Goal: Task Accomplishment & Management: Use online tool/utility

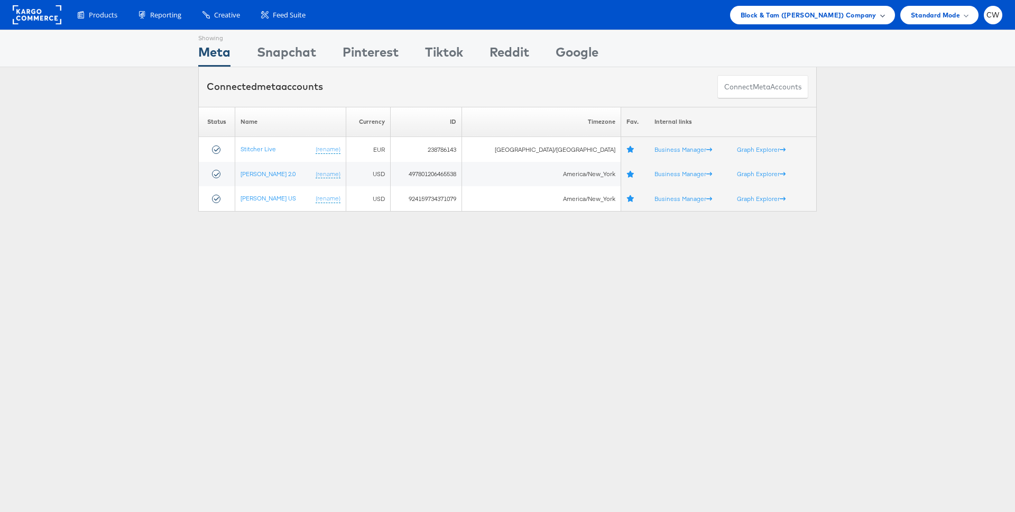
click at [815, 19] on span "Block & Tam (Veronica Beard) Company" at bounding box center [808, 15] width 136 height 11
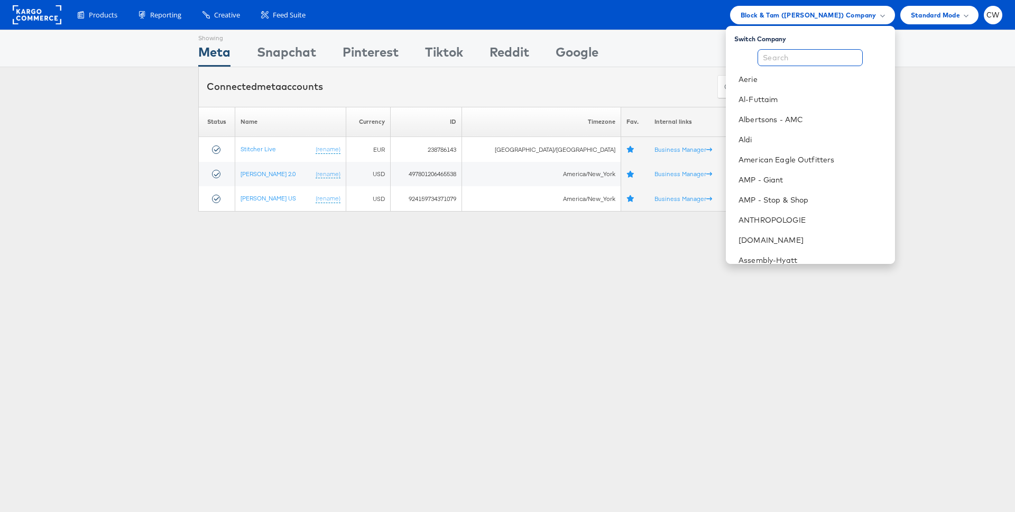
click at [781, 57] on input "text" at bounding box center [809, 57] width 105 height 17
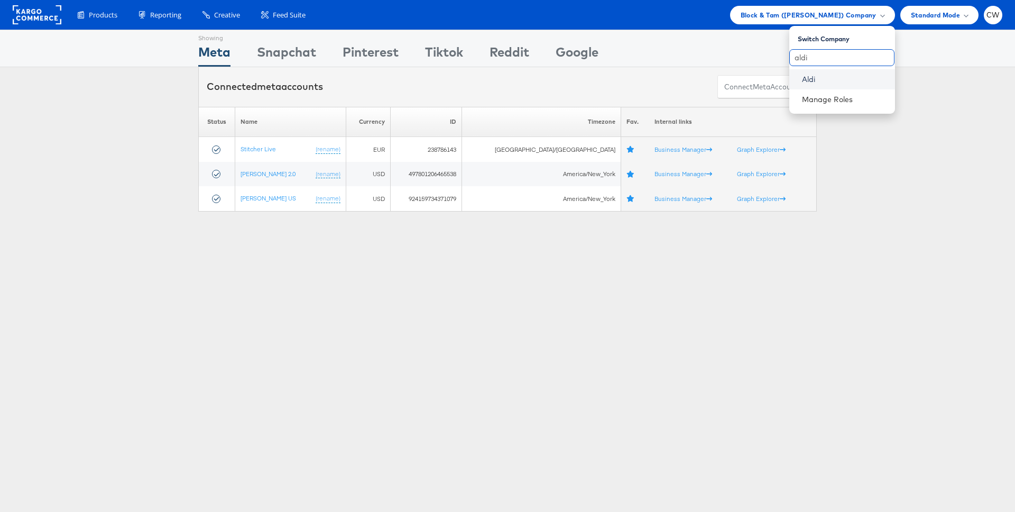
type input "aldi"
click at [817, 80] on link "Aldi" at bounding box center [844, 79] width 85 height 11
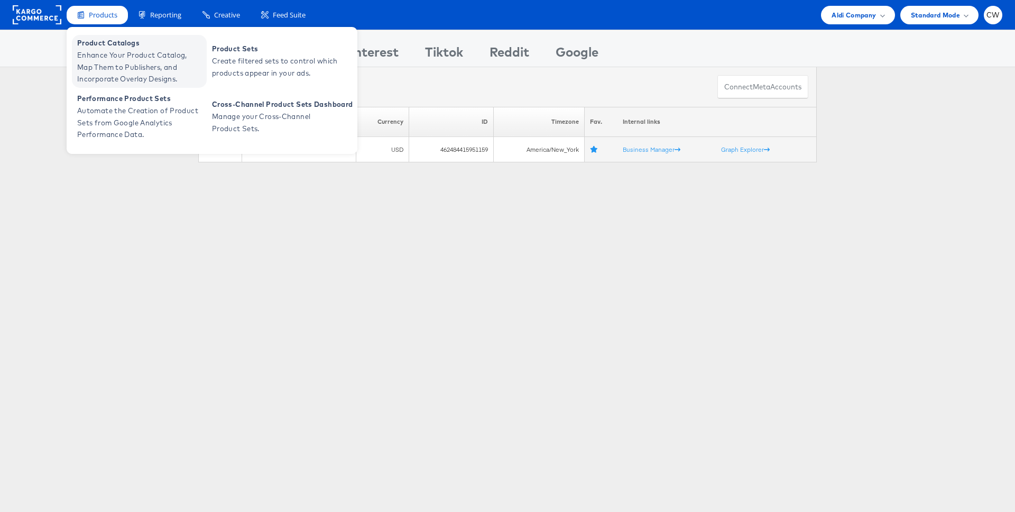
click at [117, 57] on span "Enhance Your Product Catalog, Map Them to Publishers, and Incorporate Overlay D…" at bounding box center [140, 67] width 127 height 36
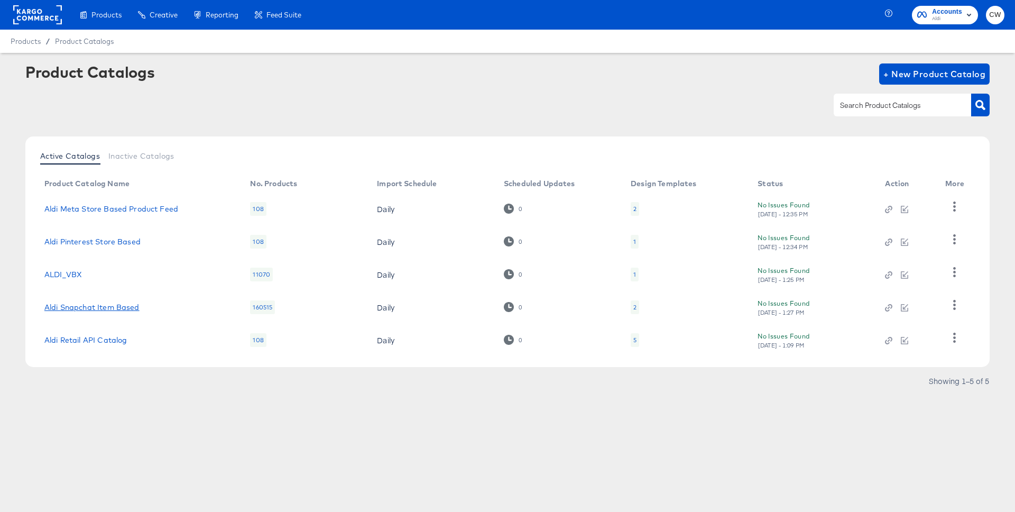
click at [99, 310] on link "Aldi Snapchat Item Based" at bounding box center [91, 307] width 95 height 8
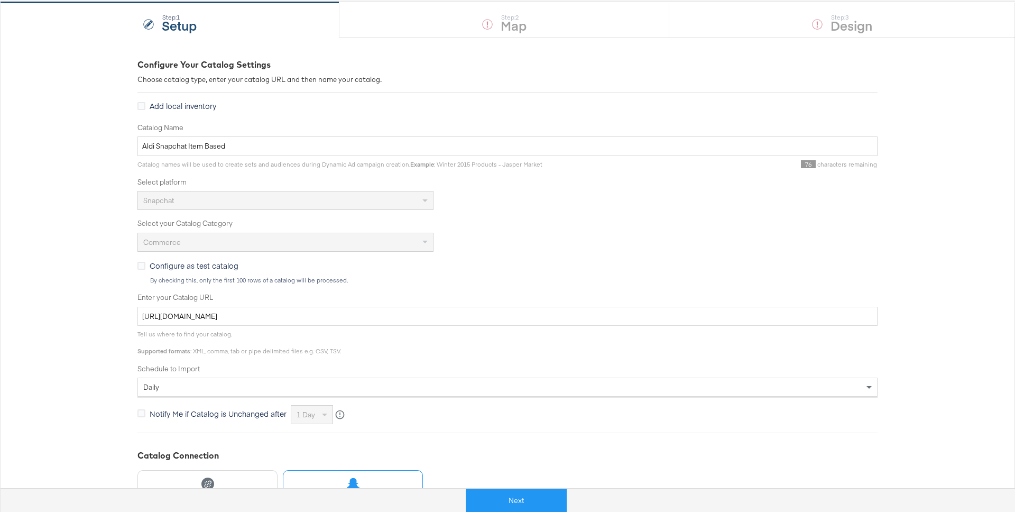
scroll to position [254, 0]
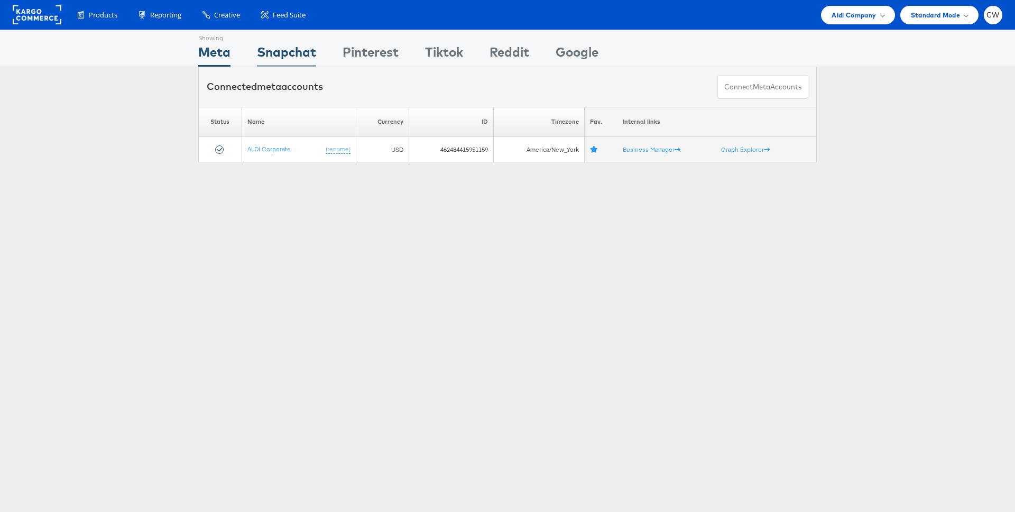
click at [294, 55] on div "Snapchat" at bounding box center [286, 55] width 59 height 24
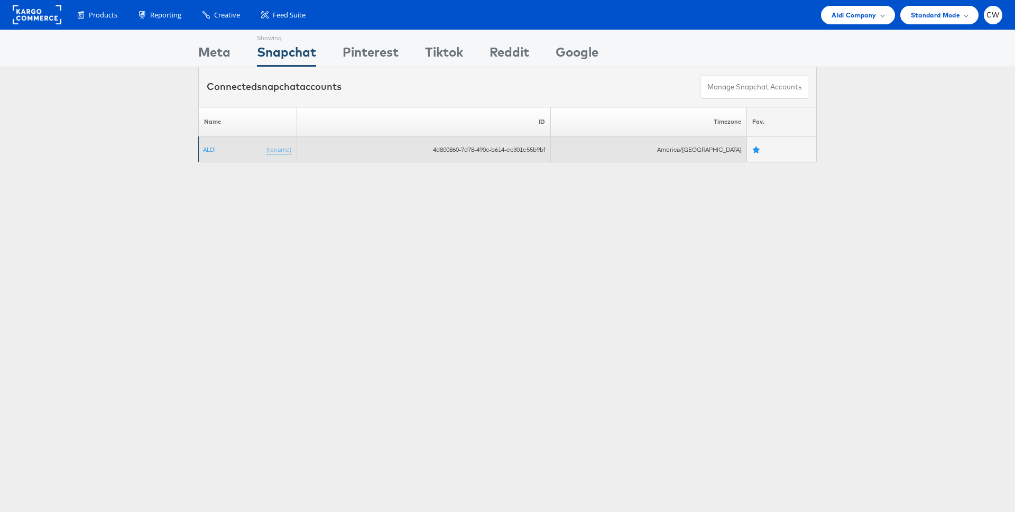
click at [527, 153] on td "4d800860-7d78-490c-b614-ec301e55b9bf" at bounding box center [423, 149] width 254 height 25
click at [532, 150] on td "4d800860-7d78-490c-b614-ec301e55b9bf" at bounding box center [423, 149] width 254 height 25
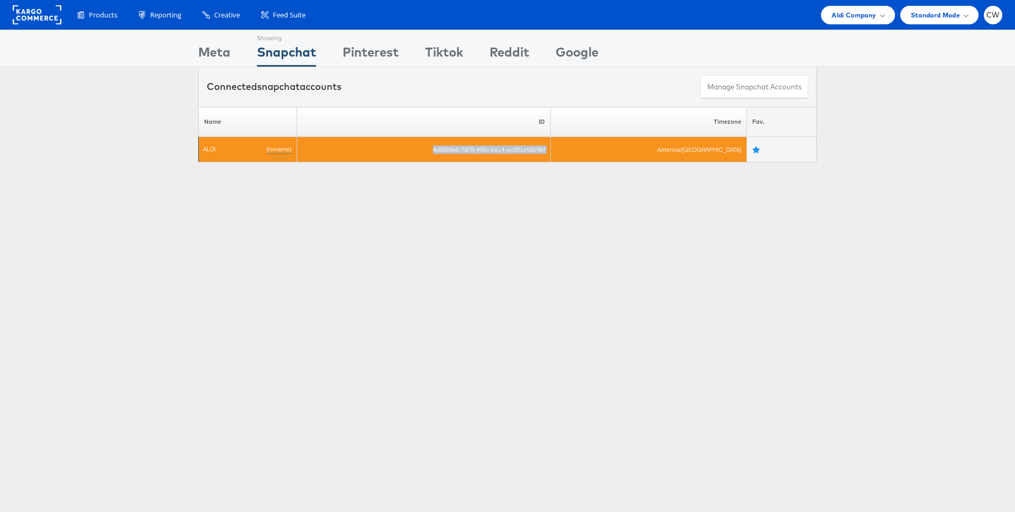
copy tr "4d800860-7d78-490c-b614-ec301e55b9bf"
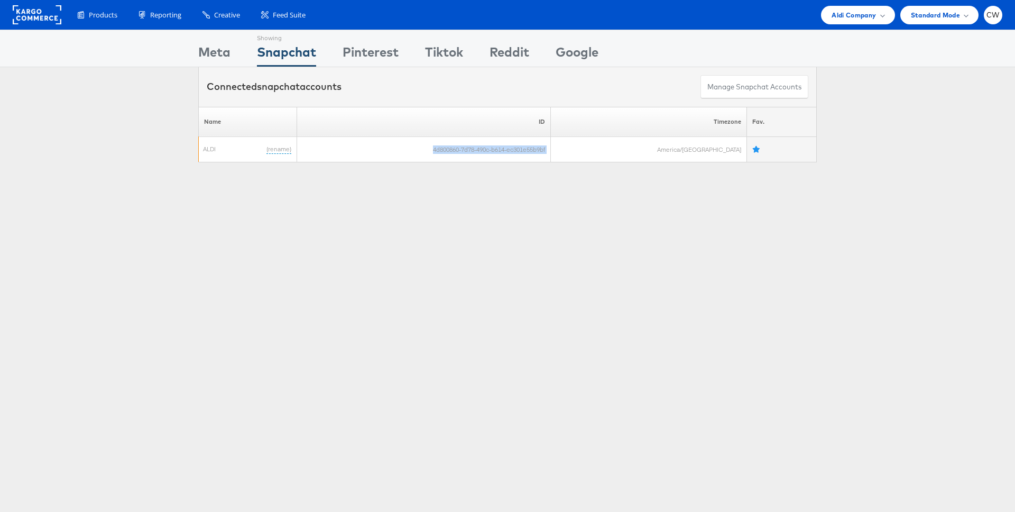
click at [606, 207] on div "Showing Meta Showing Snapchat Showing Pinterest Showing Tiktok Showing Reddit S…" at bounding box center [507, 294] width 1015 height 528
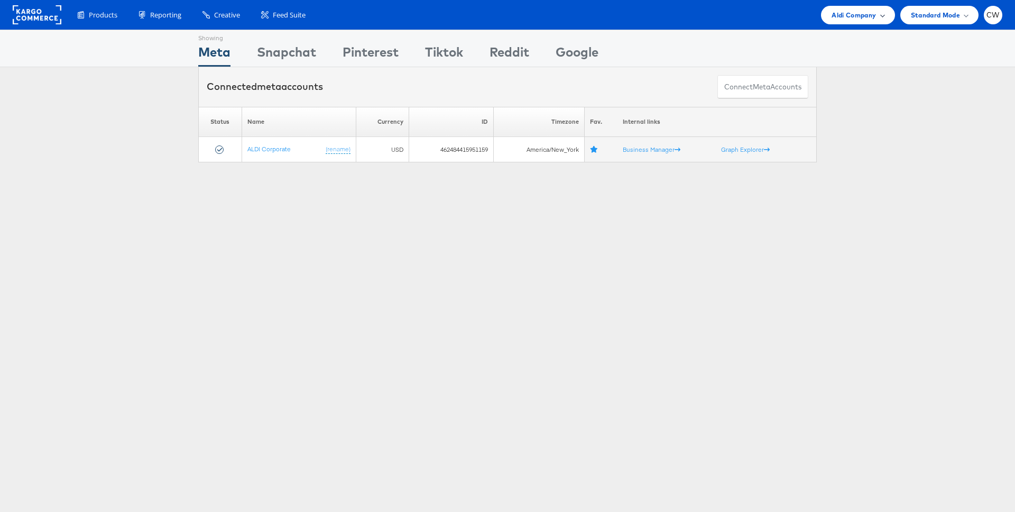
click at [846, 6] on div "Aldi Company" at bounding box center [857, 15] width 73 height 18
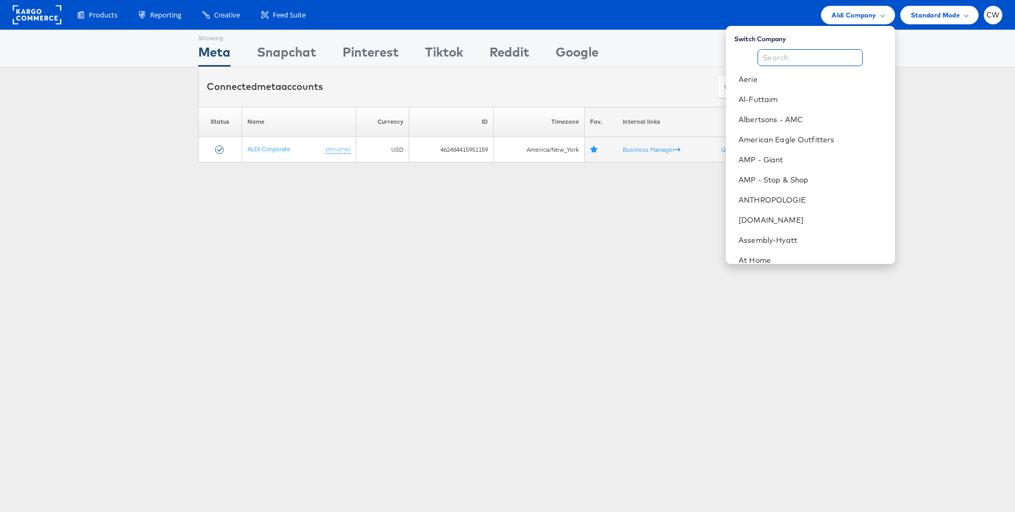
click at [818, 54] on input "text" at bounding box center [809, 57] width 105 height 17
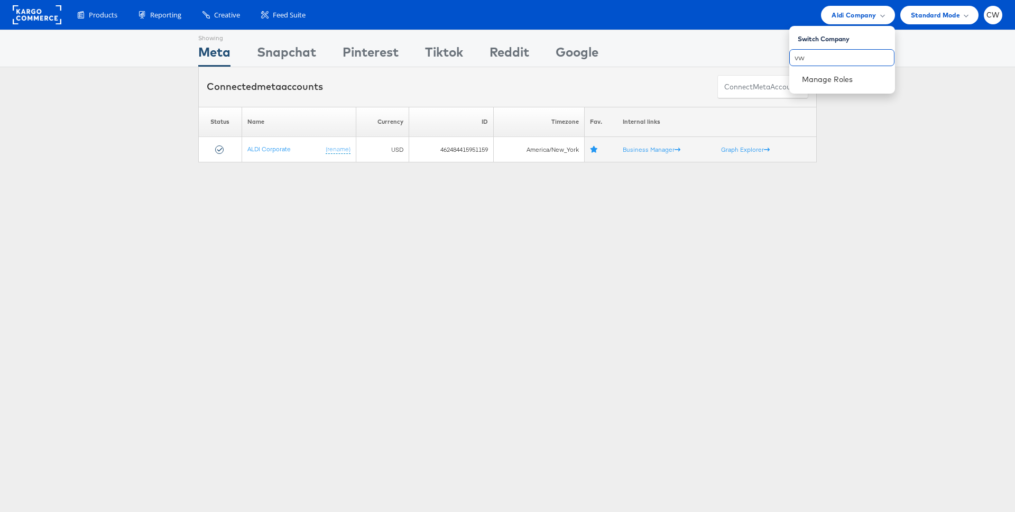
type input "v"
type input "veron"
click at [839, 79] on link "Block & Tam ([PERSON_NAME])" at bounding box center [827, 79] width 117 height 11
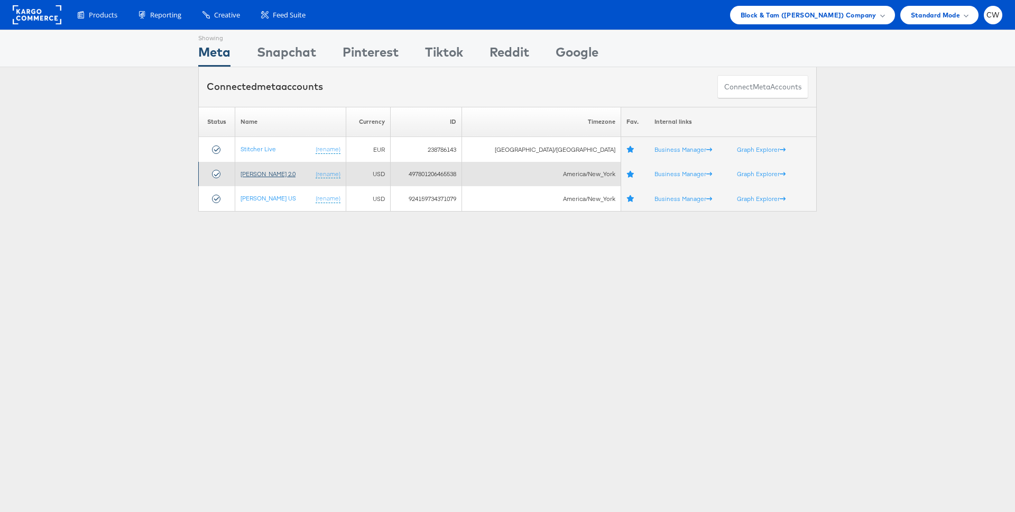
click at [277, 172] on link "[PERSON_NAME] 2.0" at bounding box center [267, 174] width 55 height 8
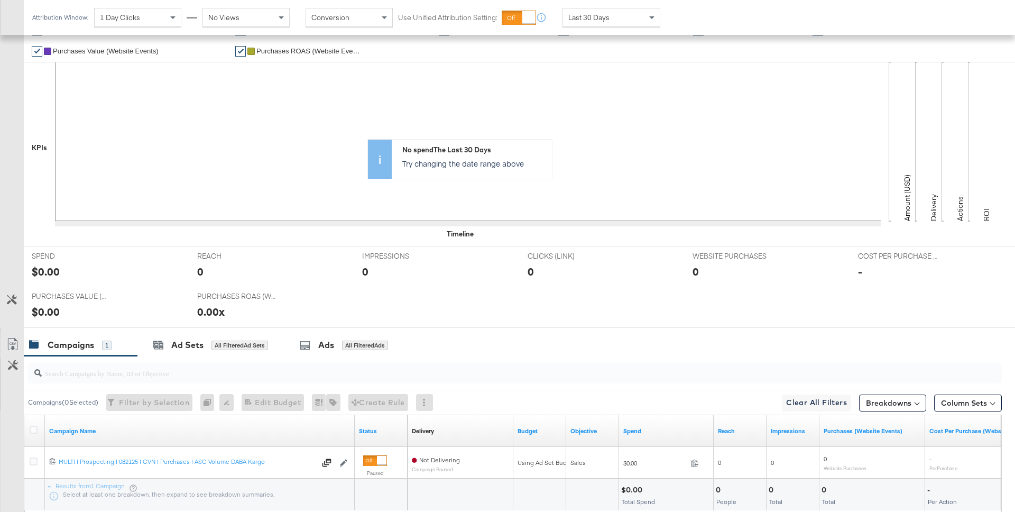
scroll to position [328, 0]
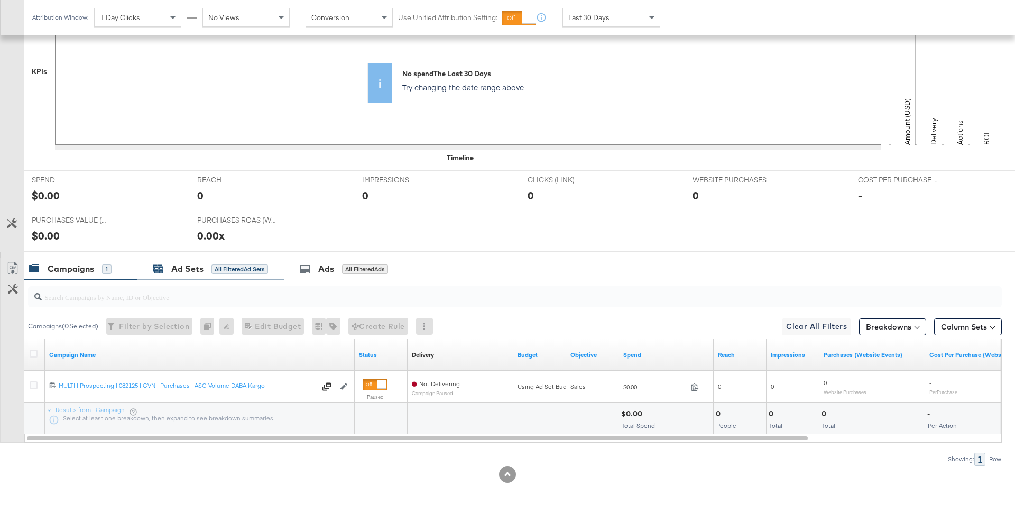
click at [238, 263] on div "Ad Sets All Filtered Ad Sets" at bounding box center [210, 269] width 115 height 12
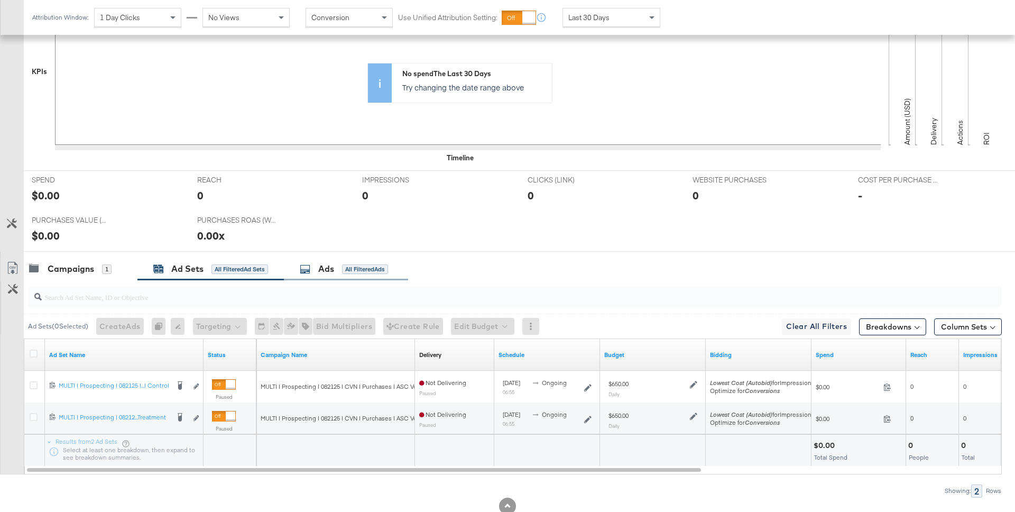
click at [363, 275] on div "Ads All Filtered Ads" at bounding box center [346, 268] width 124 height 23
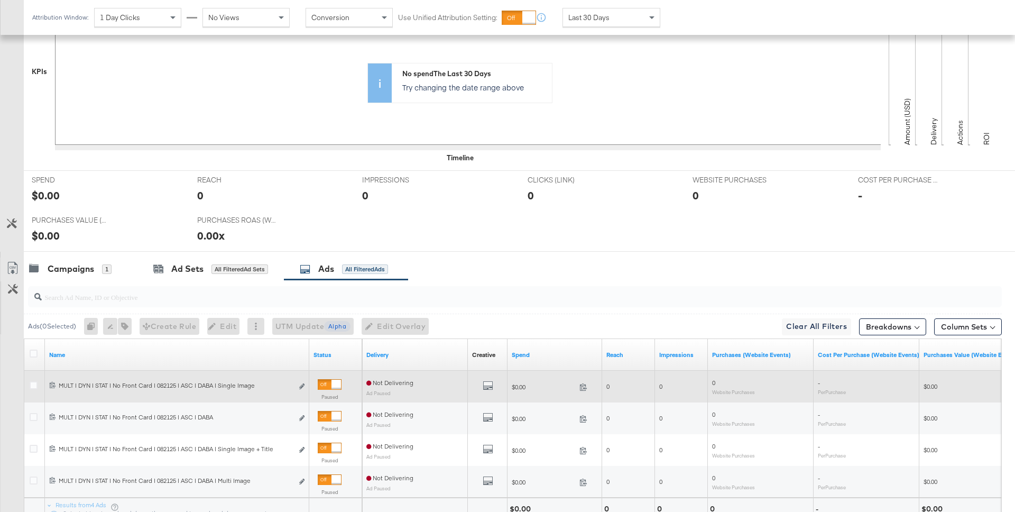
scroll to position [423, 0]
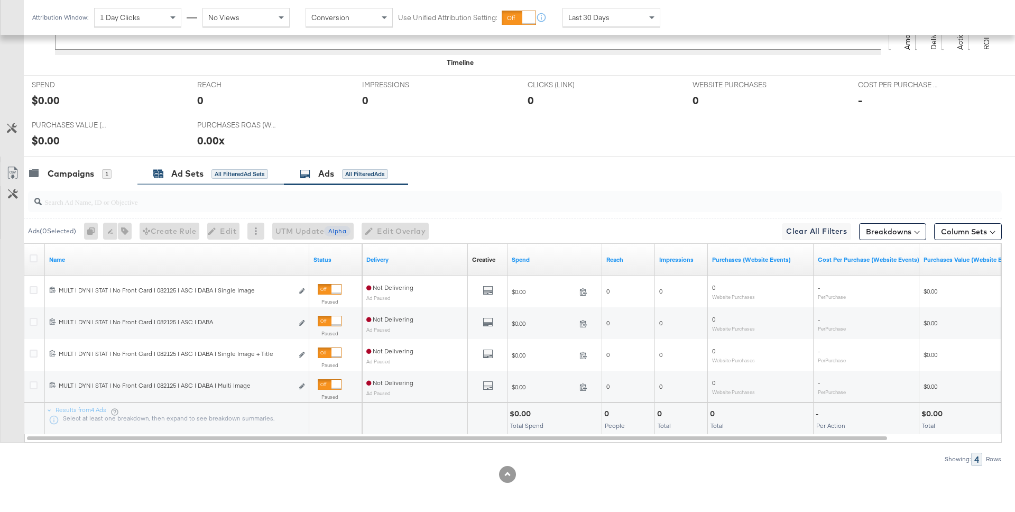
click at [238, 170] on div "All Filtered Ad Sets" at bounding box center [239, 174] width 57 height 10
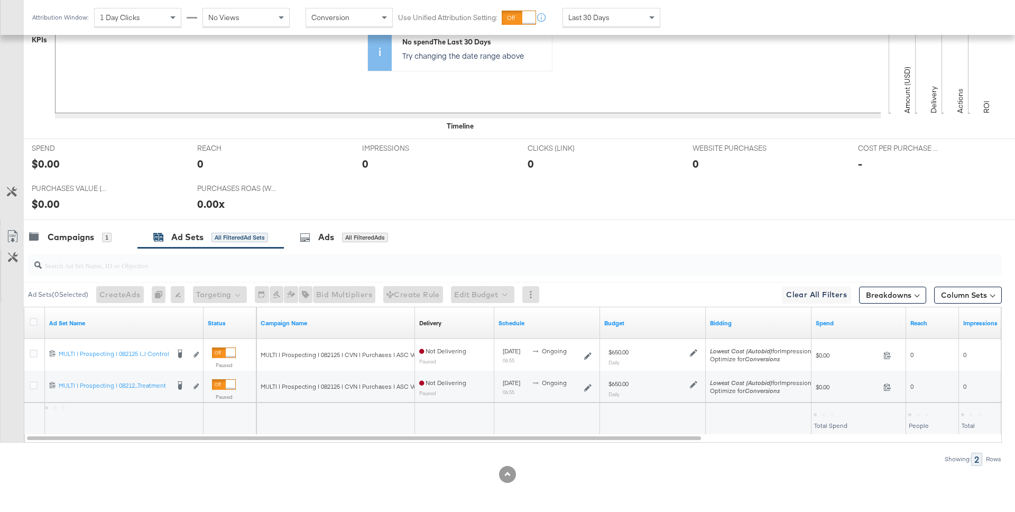
scroll to position [359, 0]
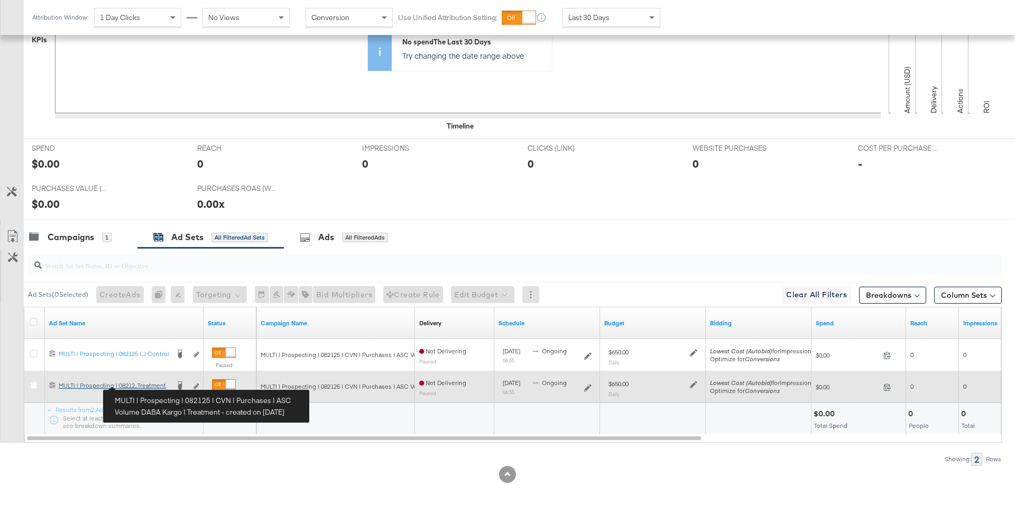
click at [143, 385] on div "MULTI | Prospecting | 082125 | CVN | Purchases | ASC Volume DABA Kargo | Treatm…" at bounding box center [114, 385] width 110 height 8
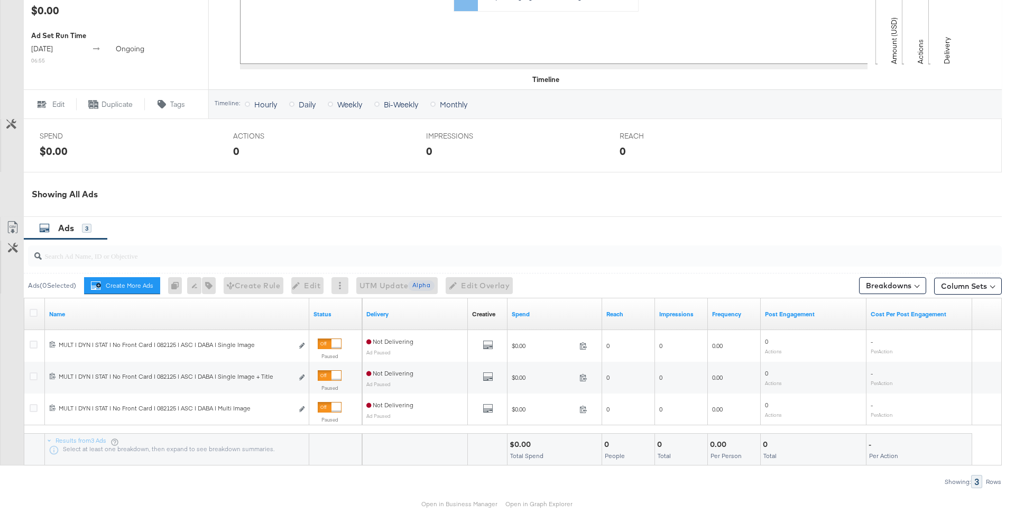
scroll to position [367, 0]
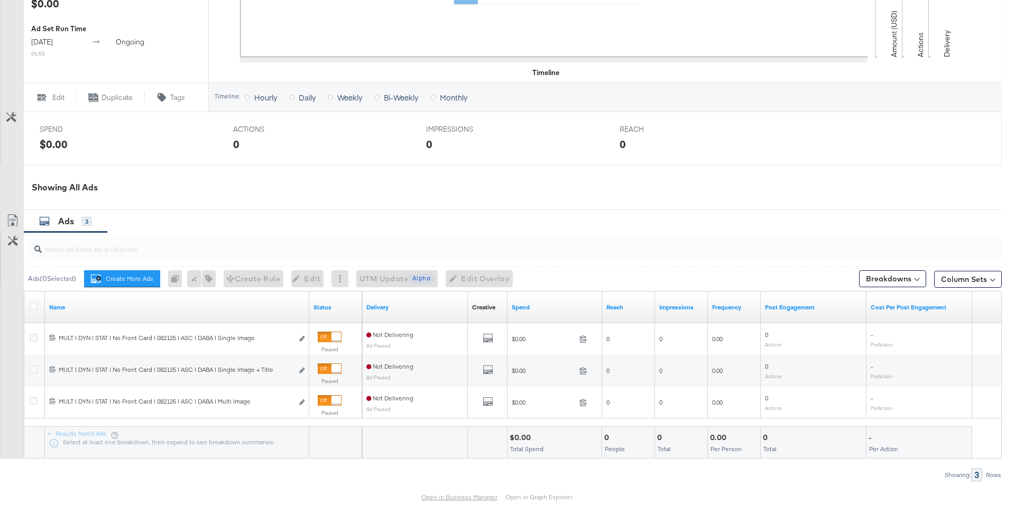
click at [451, 495] on link "Open in Business Manager" at bounding box center [459, 497] width 76 height 8
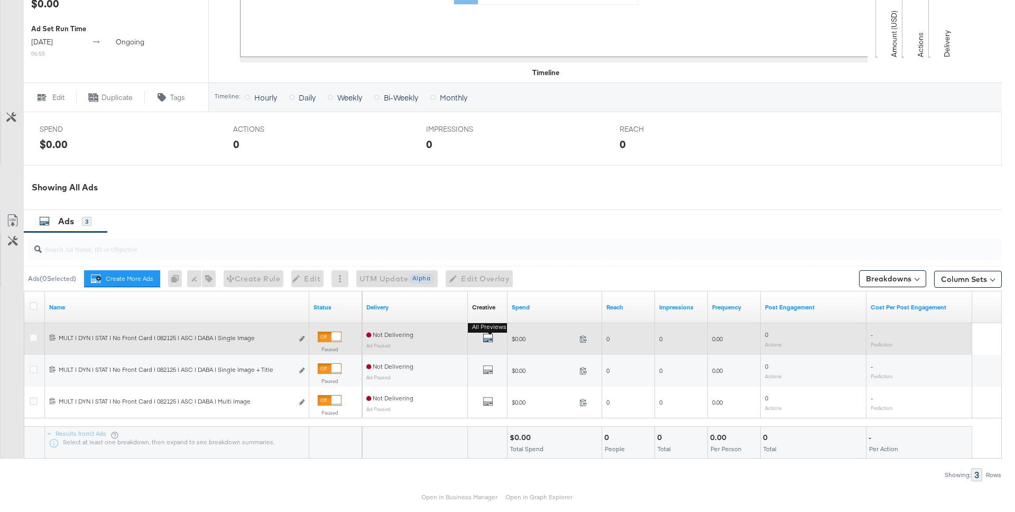
click at [490, 340] on icon "default" at bounding box center [488, 337] width 11 height 11
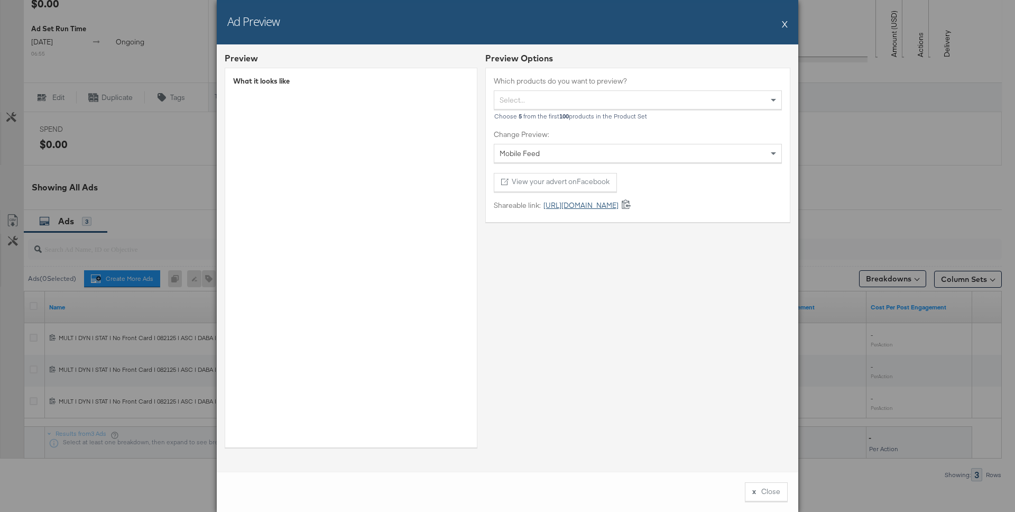
click at [605, 205] on link "https://fb.me/1NJm2ZBWf9PeANv" at bounding box center [580, 205] width 78 height 10
click at [785, 22] on button "X" at bounding box center [785, 23] width 6 height 21
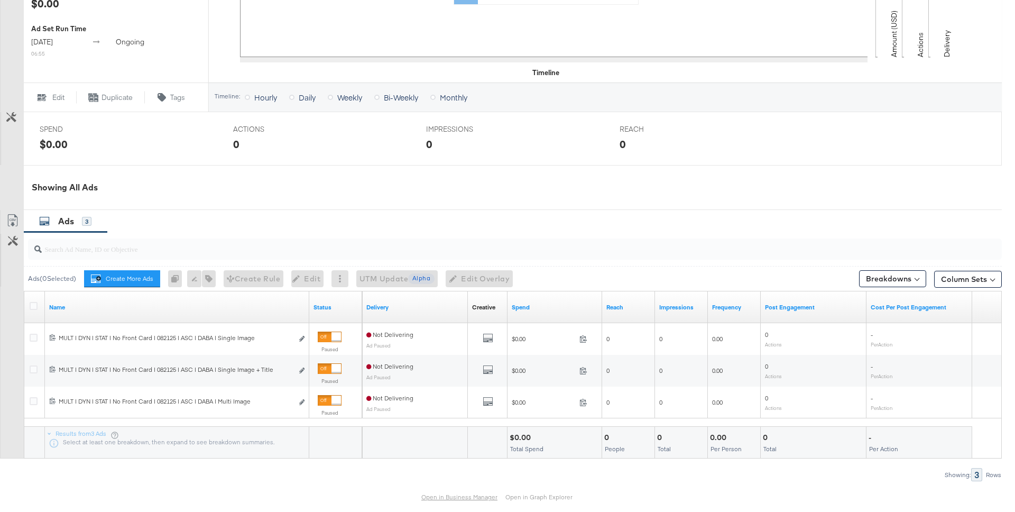
click at [459, 493] on link "Open in Business Manager" at bounding box center [459, 497] width 76 height 8
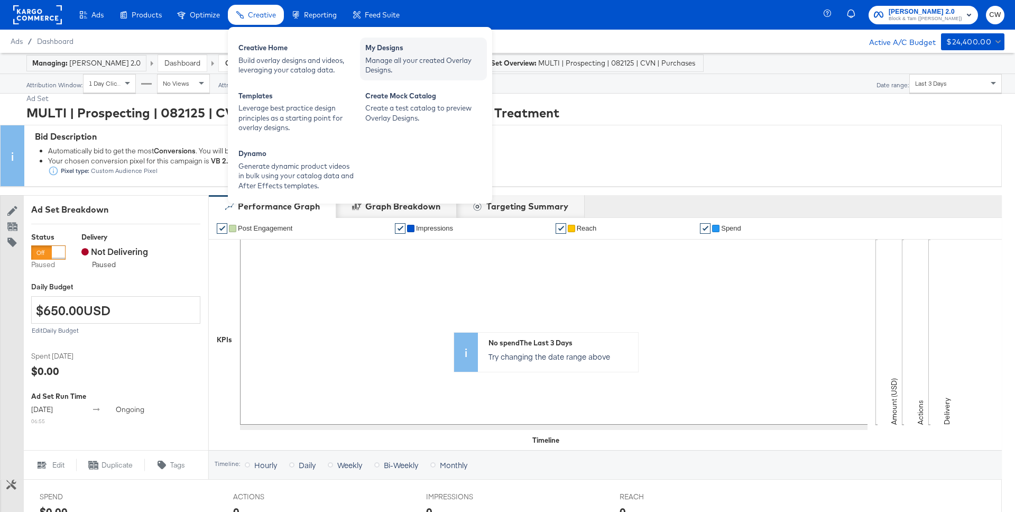
click at [395, 54] on div "My Designs" at bounding box center [423, 49] width 116 height 13
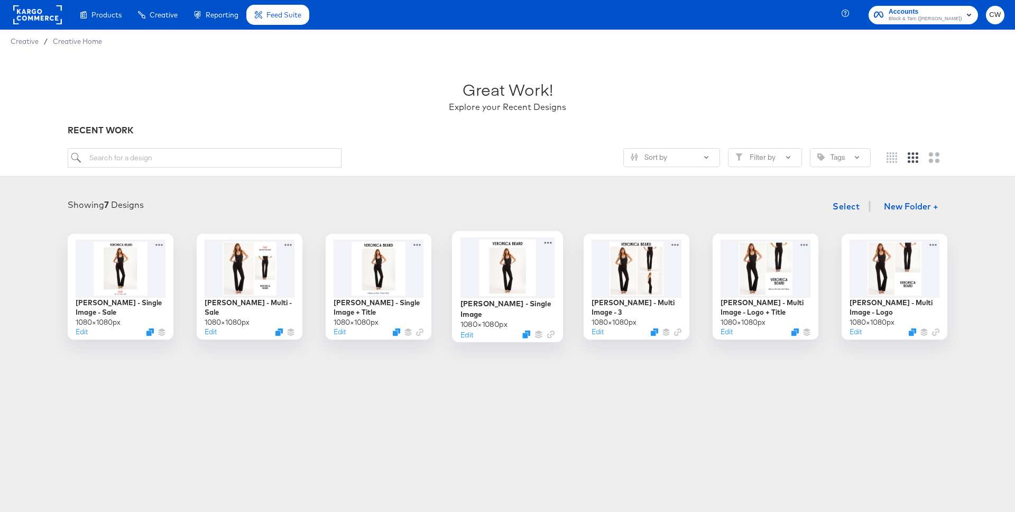
click at [508, 261] on div at bounding box center [507, 267] width 95 height 61
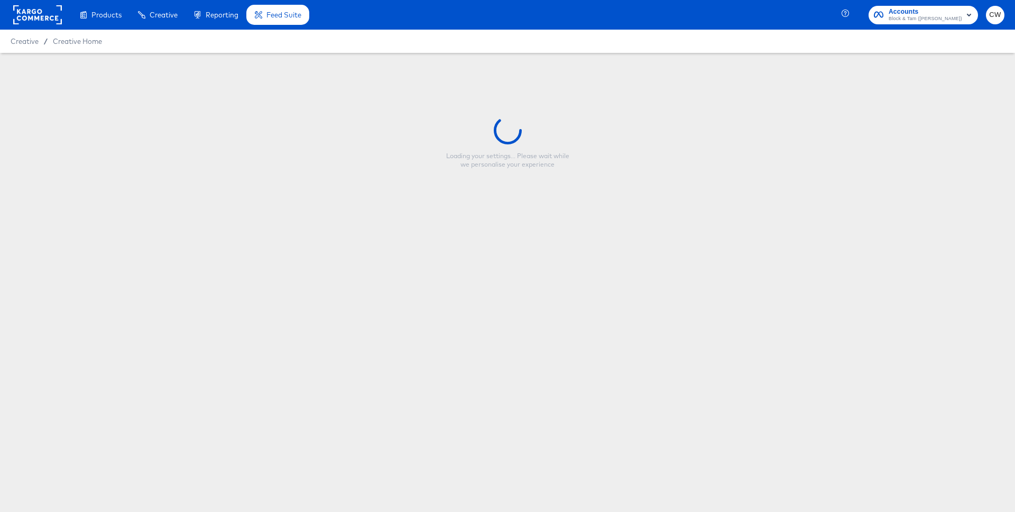
type input "Veronica Beard - Single Image"
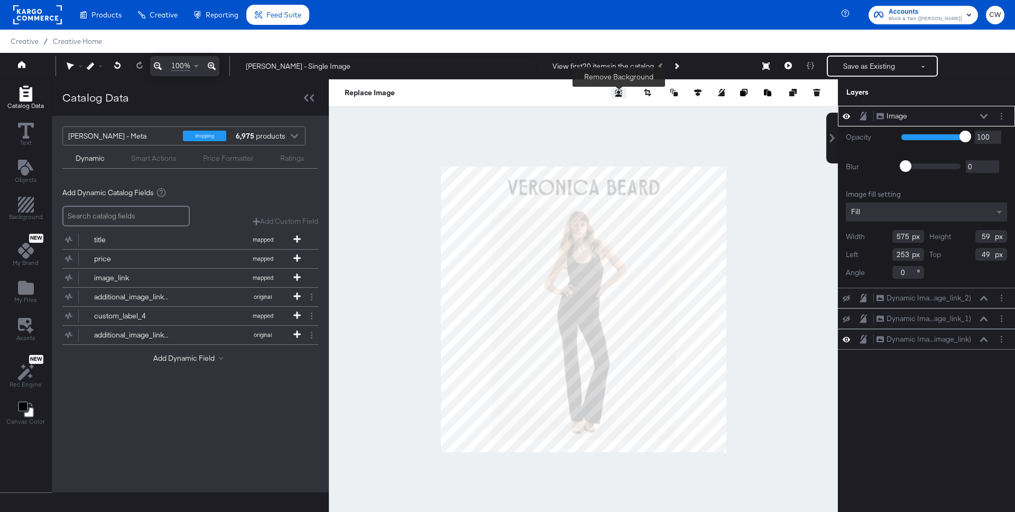
click at [618, 91] on icon "Remove background" at bounding box center [618, 92] width 7 height 7
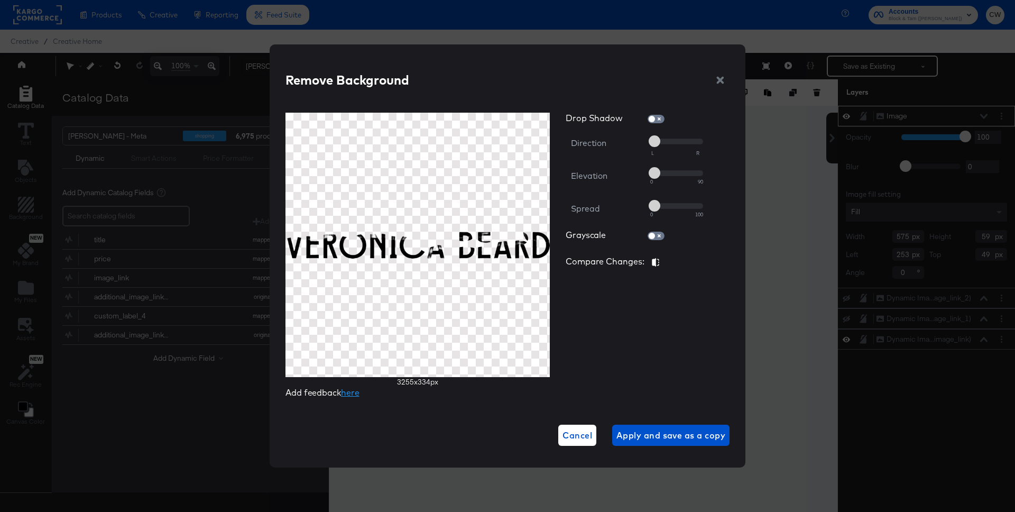
click at [721, 76] on icon "button" at bounding box center [720, 80] width 10 height 10
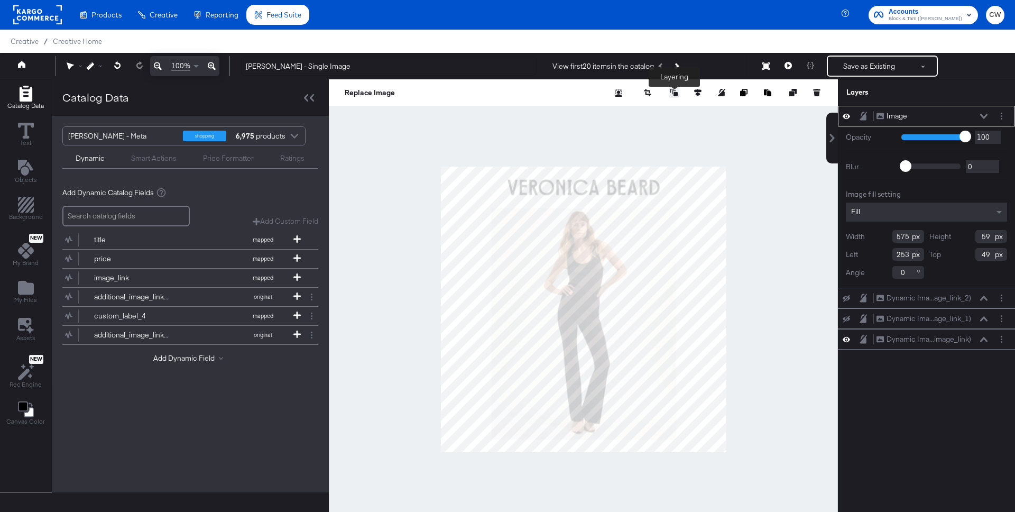
click at [675, 95] on icon at bounding box center [673, 92] width 7 height 7
click at [694, 95] on icon at bounding box center [697, 92] width 7 height 7
click at [618, 112] on icon at bounding box center [619, 111] width 7 height 7
click at [768, 125] on div at bounding box center [583, 308] width 509 height 459
click at [30, 289] on icon "Add Files" at bounding box center [26, 288] width 16 height 14
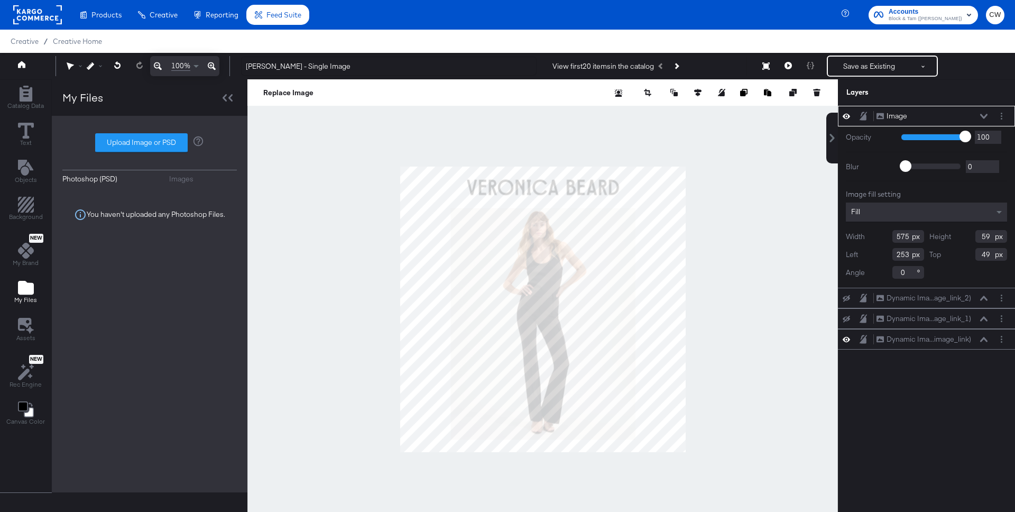
click at [177, 178] on div "Images" at bounding box center [181, 179] width 24 height 10
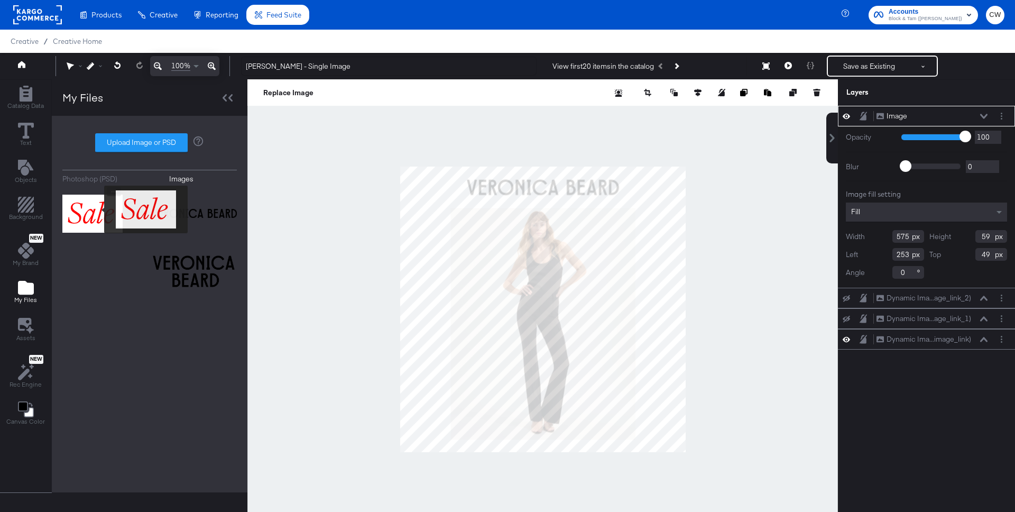
click at [97, 209] on img at bounding box center [92, 213] width 60 height 53
type input "18"
type input "170"
type input "107"
type input "38"
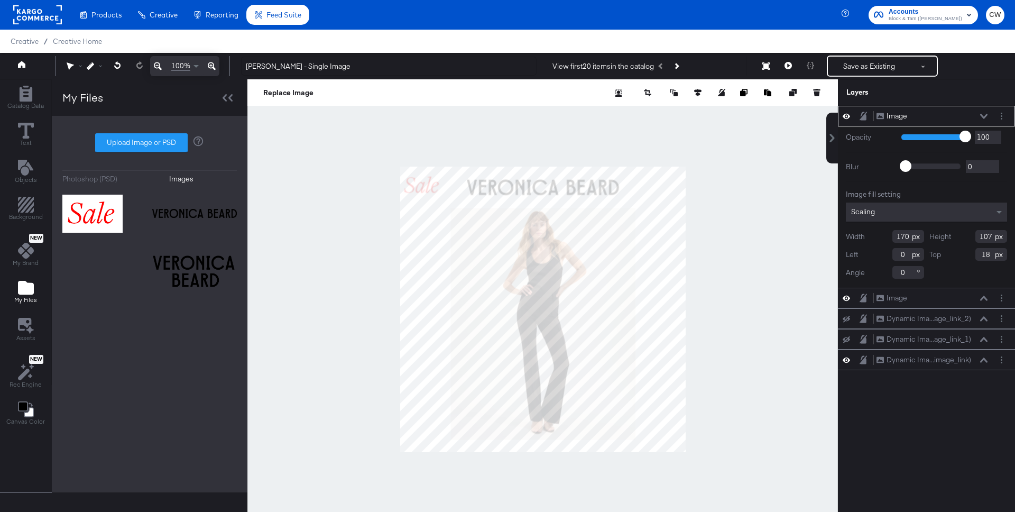
type input "130"
click at [619, 96] on icon "Remove background" at bounding box center [618, 92] width 7 height 7
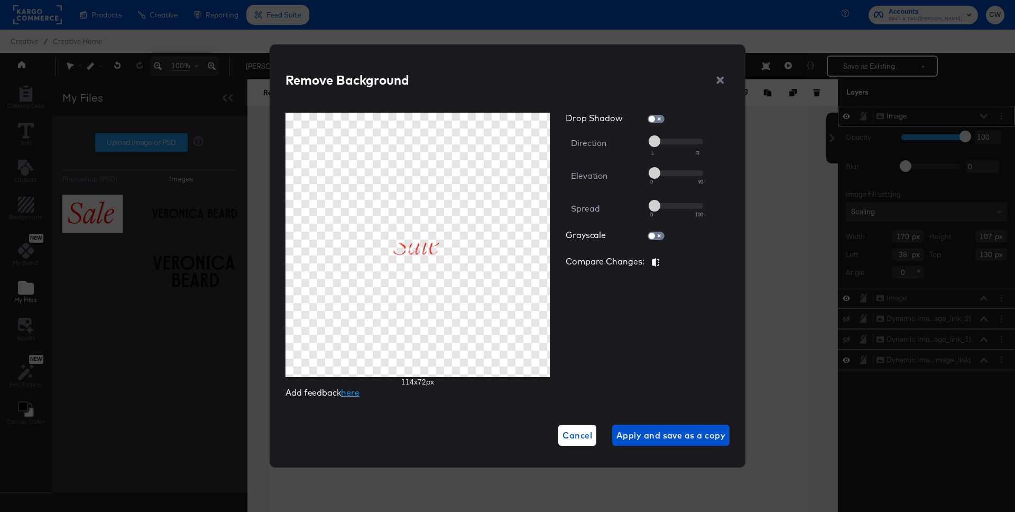
click at [657, 142] on div at bounding box center [676, 143] width 53 height 14
drag, startPoint x: 657, startPoint y: 142, endPoint x: 682, endPoint y: 142, distance: 24.8
click at [682, 142] on div at bounding box center [676, 143] width 53 height 14
drag, startPoint x: 655, startPoint y: 142, endPoint x: 688, endPoint y: 142, distance: 32.8
click at [688, 142] on div at bounding box center [676, 143] width 53 height 14
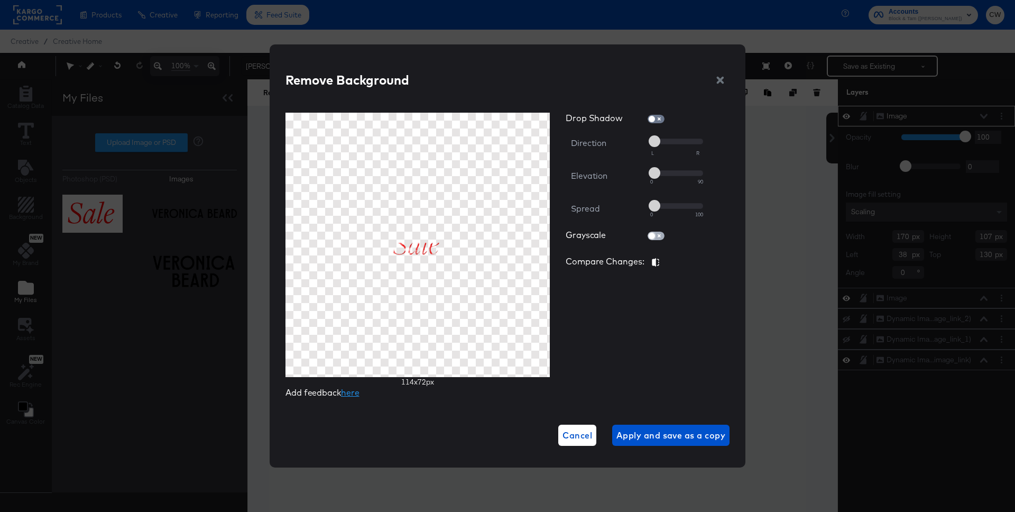
click at [656, 236] on input "checkbox" at bounding box center [651, 238] width 25 height 8
click at [656, 236] on input "checkbox" at bounding box center [659, 238] width 25 height 8
checkbox input "false"
click at [658, 264] on icon "button" at bounding box center [655, 262] width 7 height 8
click at [658, 262] on icon "button" at bounding box center [655, 262] width 7 height 8
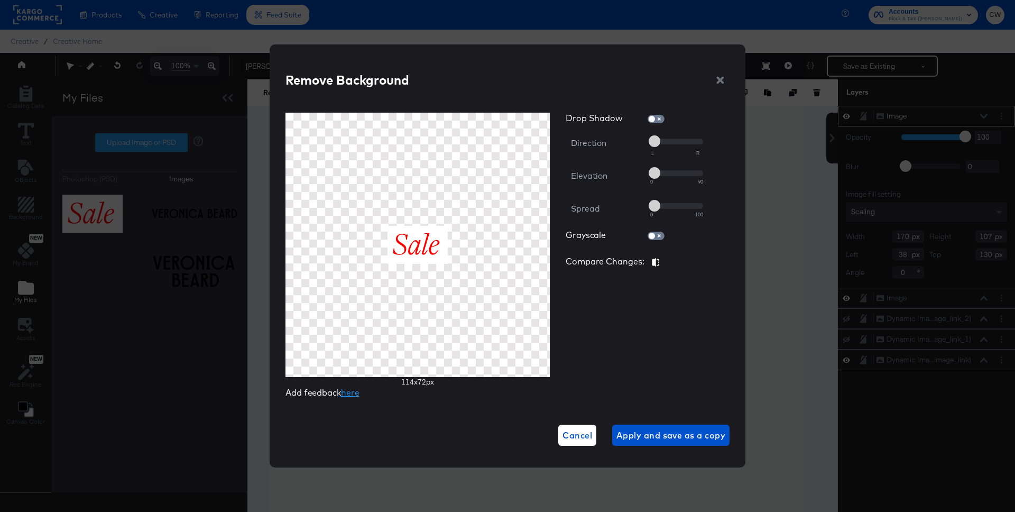
click at [658, 262] on icon "button" at bounding box center [655, 262] width 7 height 8
click at [658, 205] on div at bounding box center [676, 206] width 53 height 10
drag, startPoint x: 658, startPoint y: 205, endPoint x: 699, endPoint y: 205, distance: 40.2
click at [699, 205] on div at bounding box center [676, 206] width 53 height 10
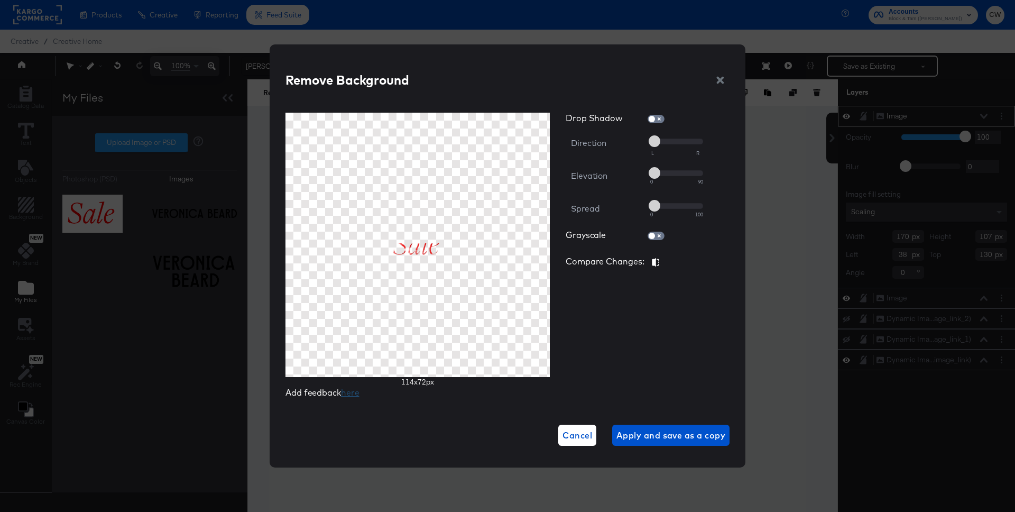
click at [353, 394] on link "here" at bounding box center [350, 392] width 18 height 11
click at [719, 84] on icon "button" at bounding box center [720, 80] width 10 height 10
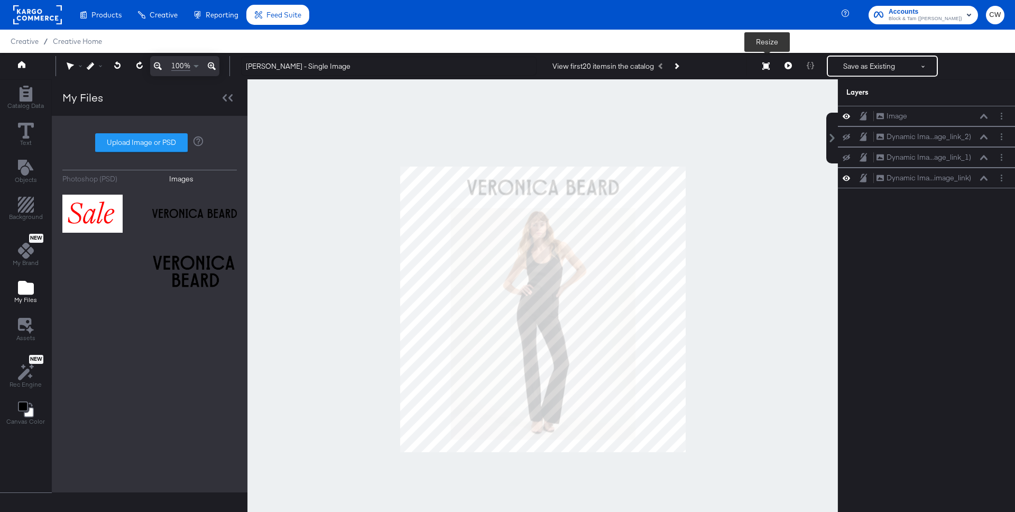
click at [765, 64] on icon at bounding box center [765, 65] width 7 height 7
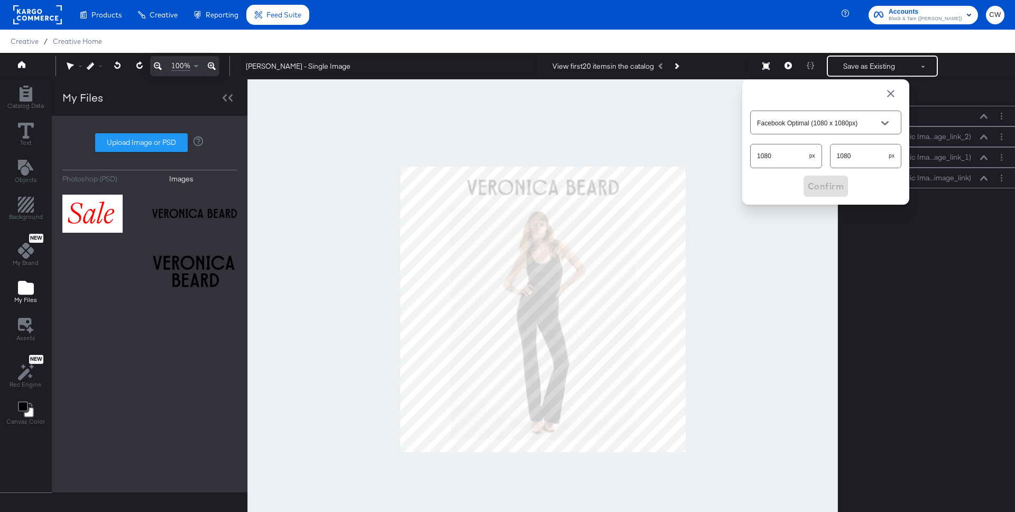
click at [791, 122] on input "Facebook Optimal (1080 x 1080px)" at bounding box center [817, 123] width 125 height 12
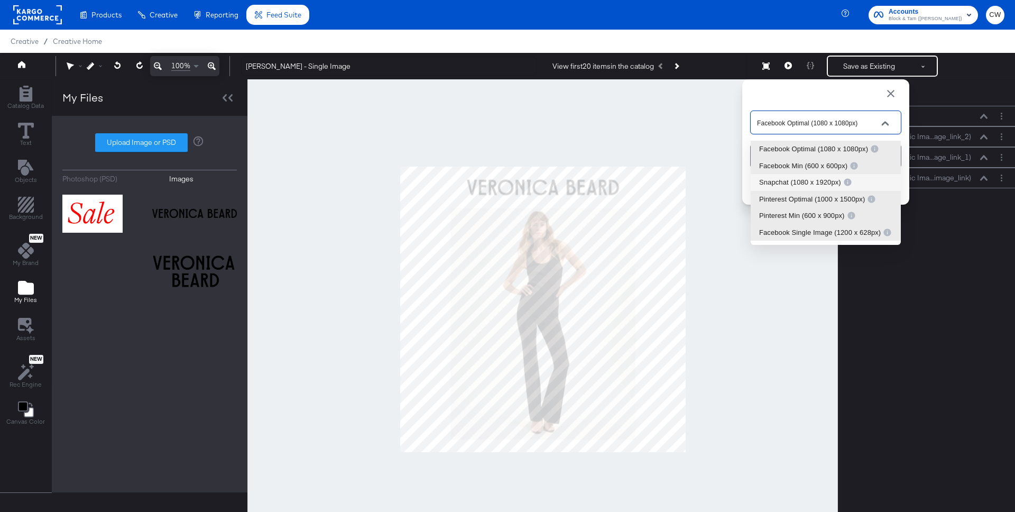
click at [806, 184] on div "Snapchat (1080 x 1920px)" at bounding box center [805, 182] width 93 height 11
type input "Snapchat (1080 x 1920px)"
type input "1920"
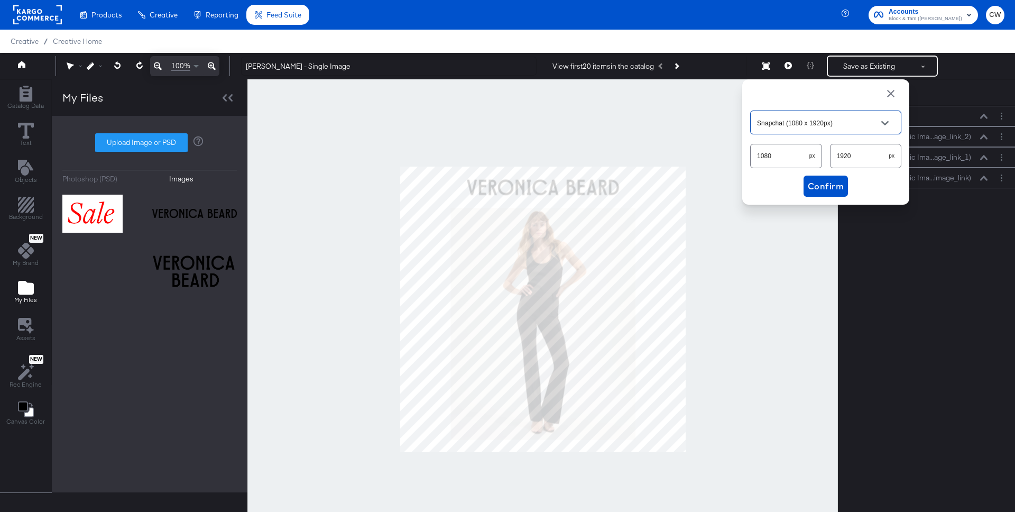
click at [820, 113] on div "Snapchat (1080 x 1920px)" at bounding box center [825, 122] width 151 height 24
click at [815, 125] on input "Snapchat (1080 x 1920px)" at bounding box center [817, 123] width 125 height 12
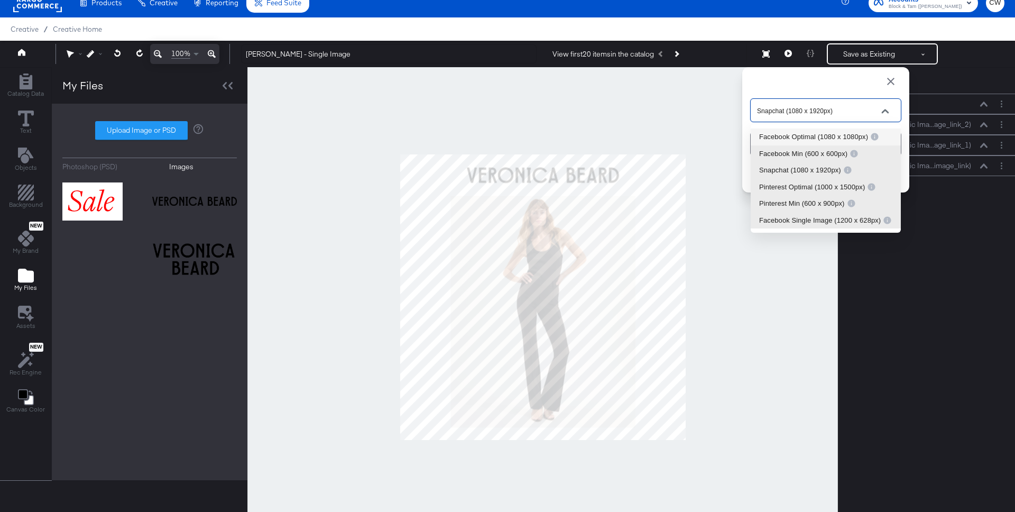
scroll to position [12, 0]
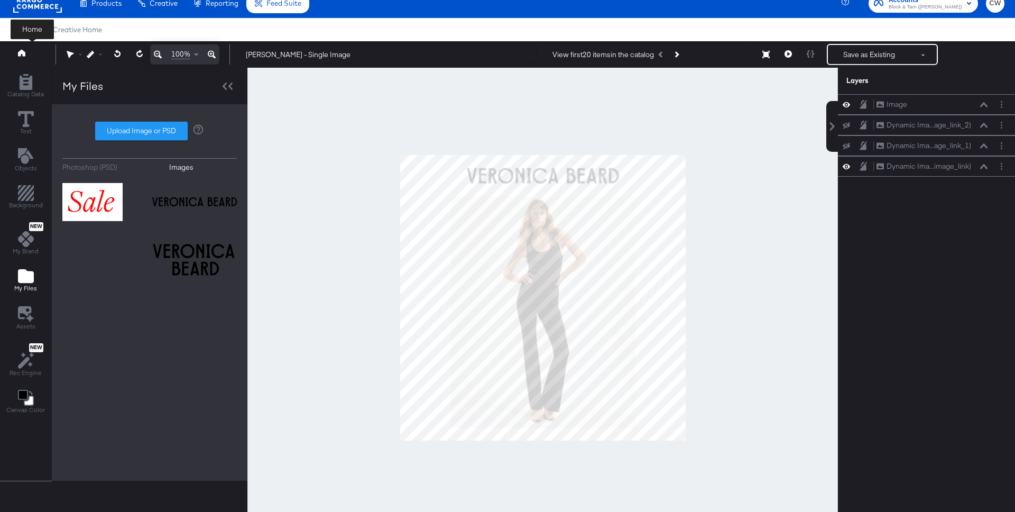
click at [26, 60] on button at bounding box center [32, 54] width 42 height 19
click at [24, 54] on icon at bounding box center [21, 52] width 7 height 7
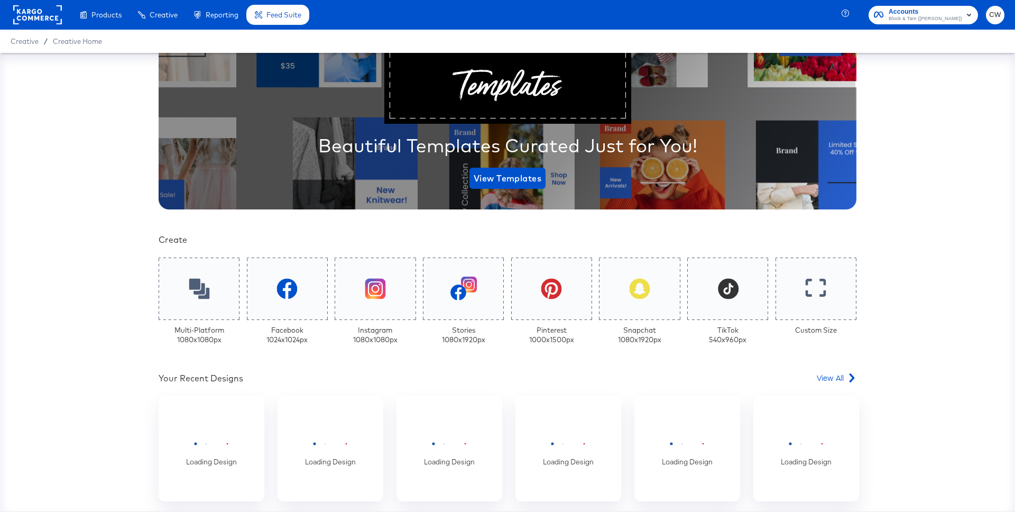
scroll to position [83, 0]
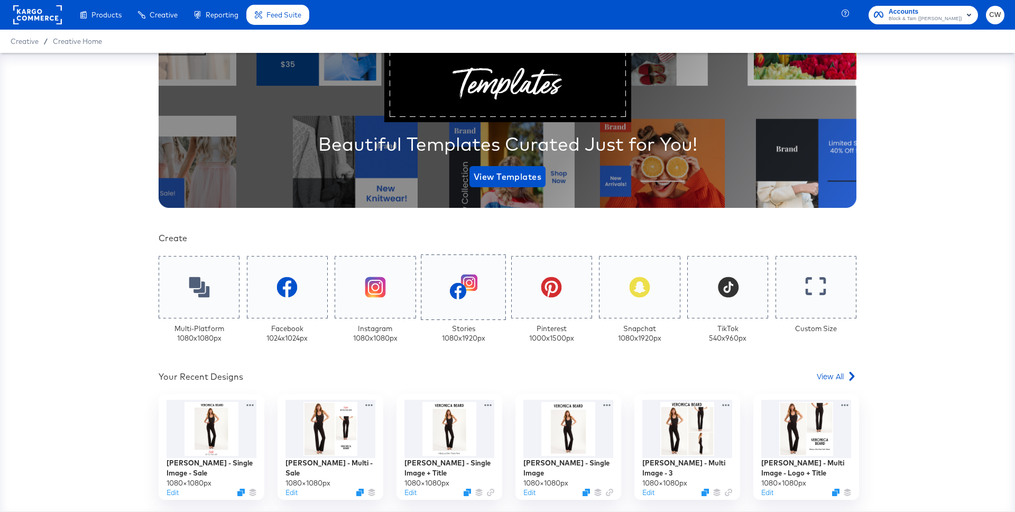
click at [468, 298] on div at bounding box center [463, 287] width 85 height 66
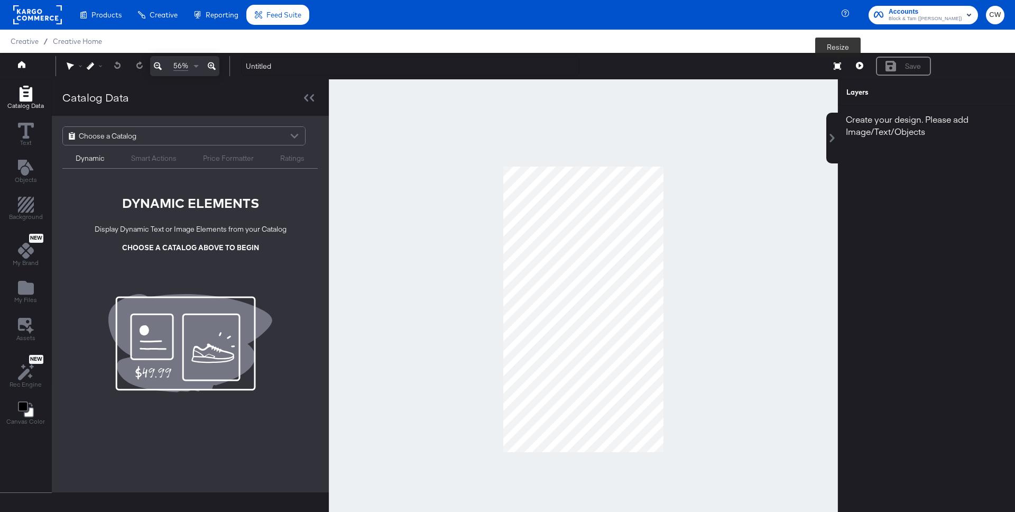
click at [841, 69] on button "Resize" at bounding box center [837, 66] width 22 height 19
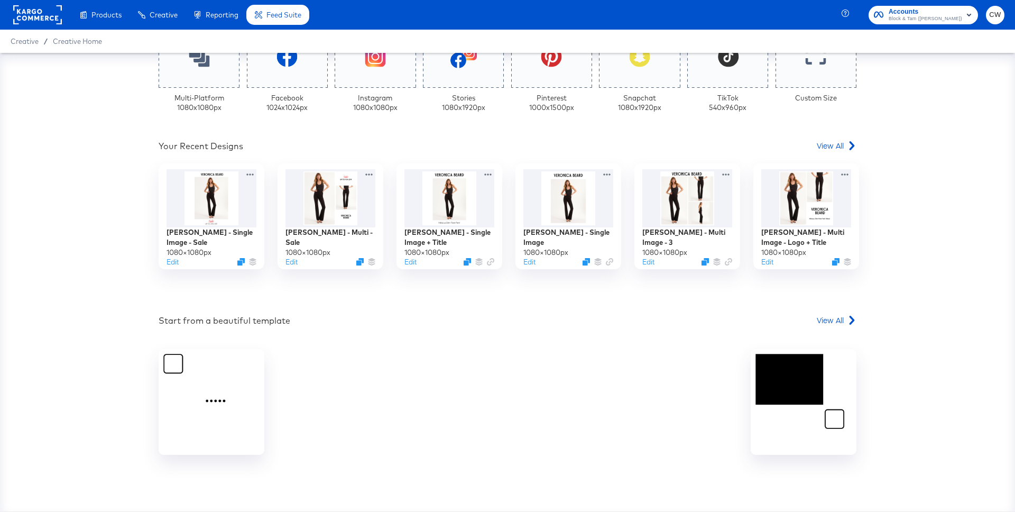
scroll to position [285, 0]
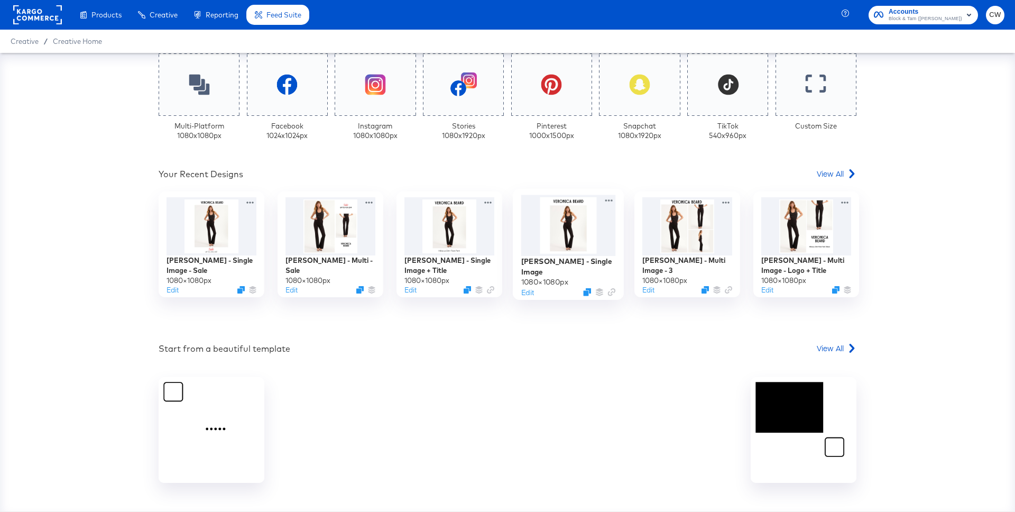
click at [599, 235] on div at bounding box center [568, 225] width 95 height 61
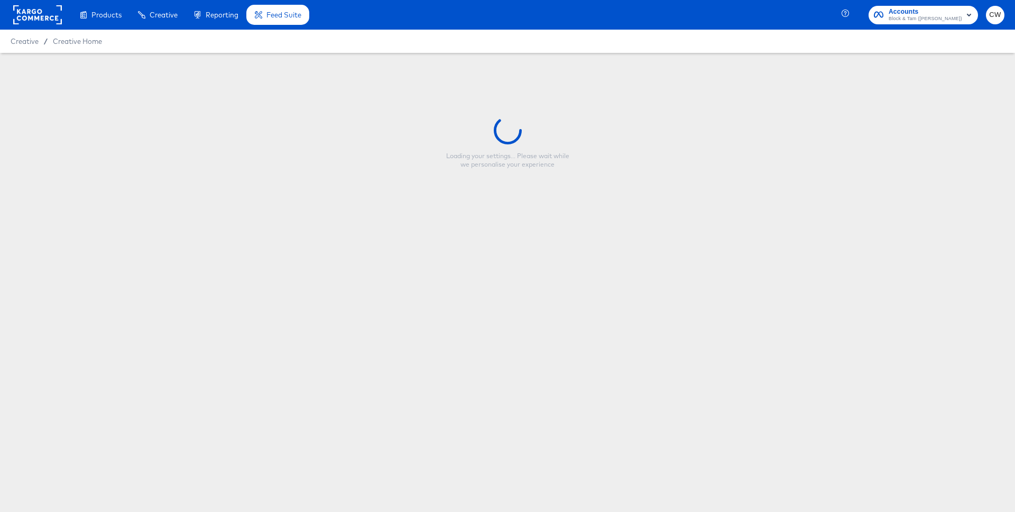
type input "Veronica Beard - Single Image"
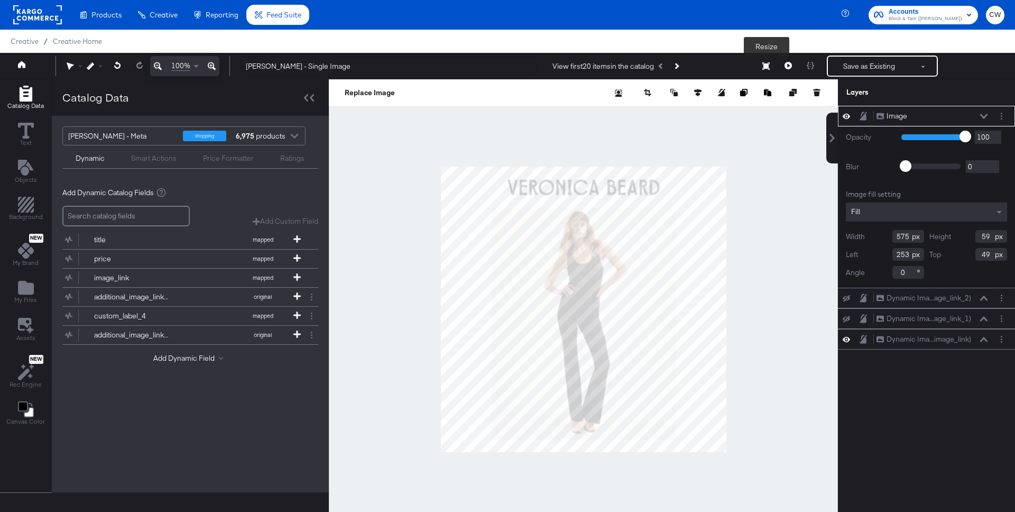
click at [770, 71] on button "Resize" at bounding box center [766, 66] width 22 height 19
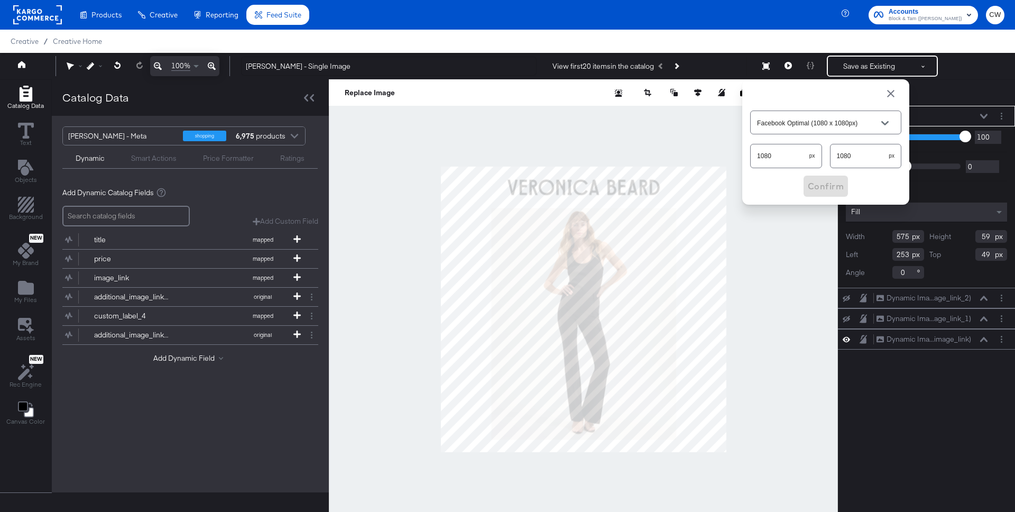
click at [784, 122] on input "Facebook Optimal (1080 x 1080px)" at bounding box center [817, 123] width 125 height 12
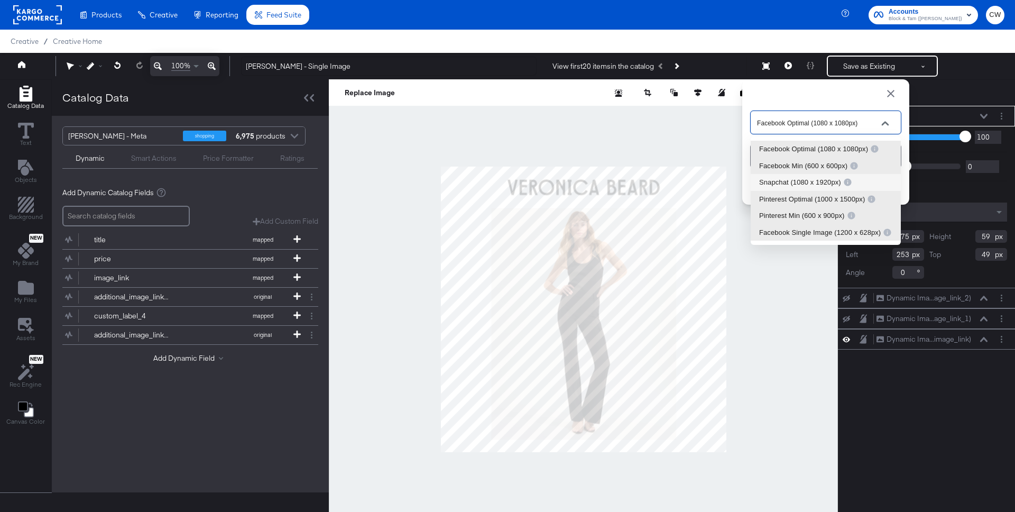
click at [792, 181] on div "Snapchat (1080 x 1920px)" at bounding box center [805, 182] width 93 height 11
type input "Snapchat (1080 x 1920px)"
type input "1920"
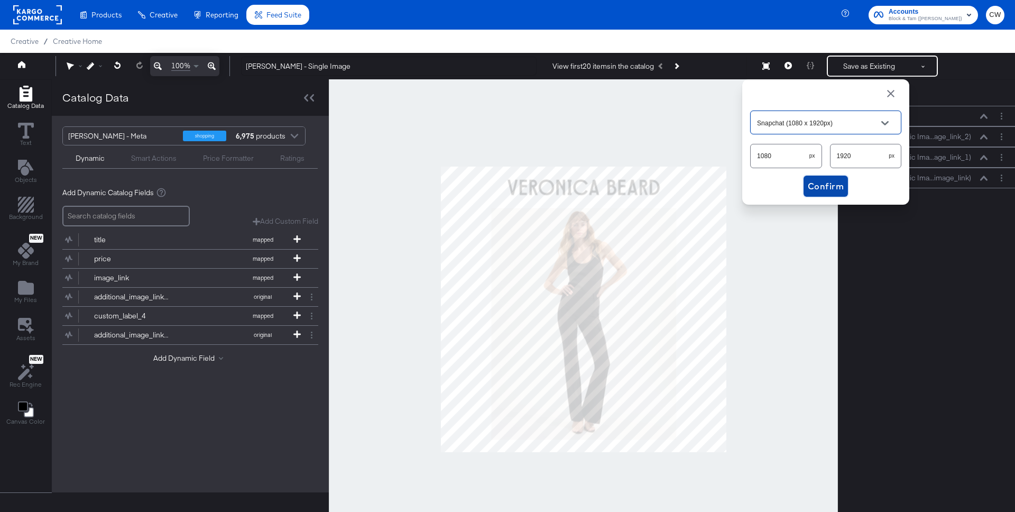
click at [831, 187] on span "Confirm" at bounding box center [826, 186] width 36 height 15
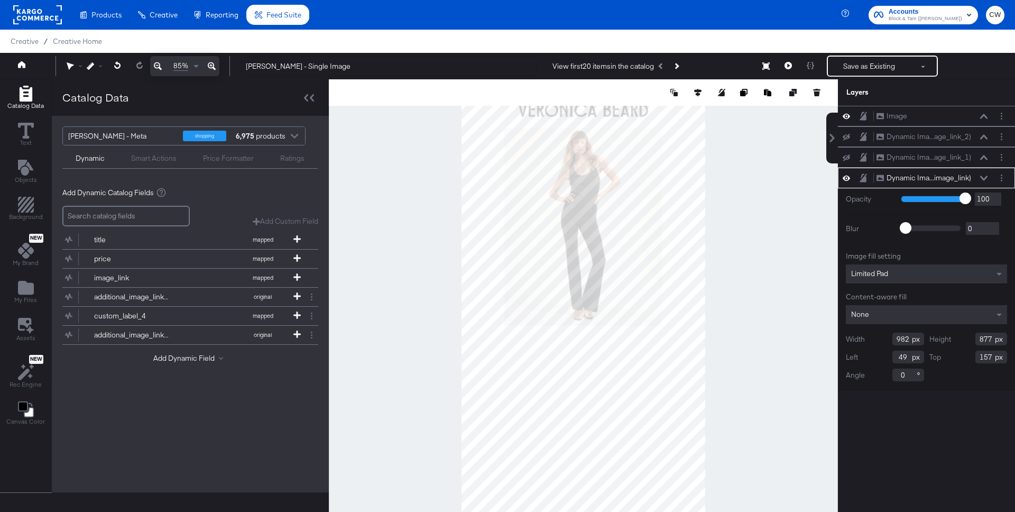
type input "1587"
type input "160"
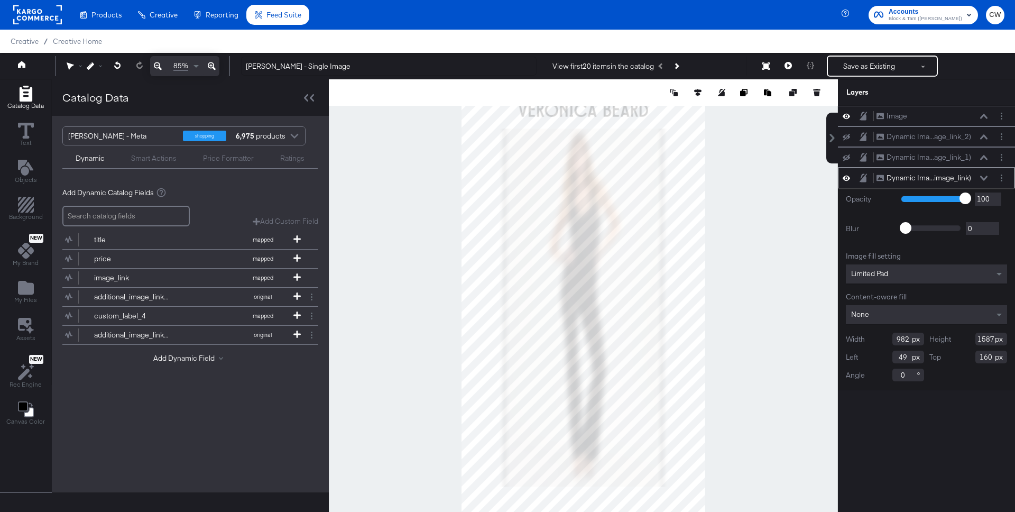
scroll to position [27, 0]
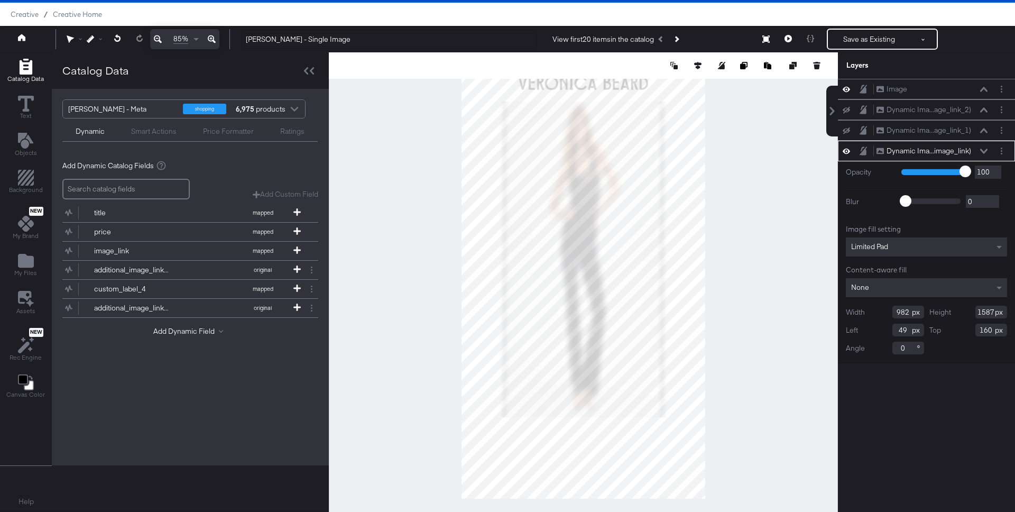
type input "1399"
click at [799, 251] on div at bounding box center [583, 281] width 509 height 459
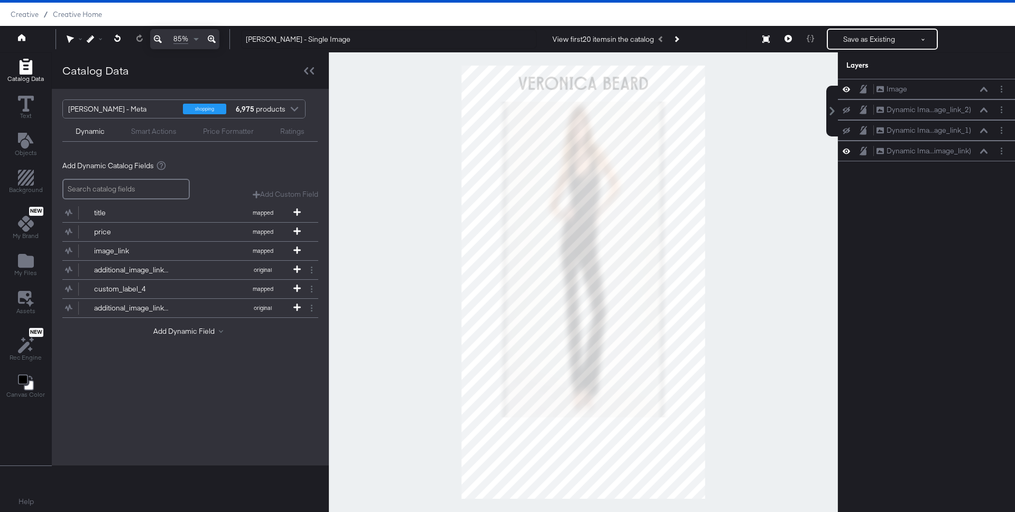
scroll to position [0, 0]
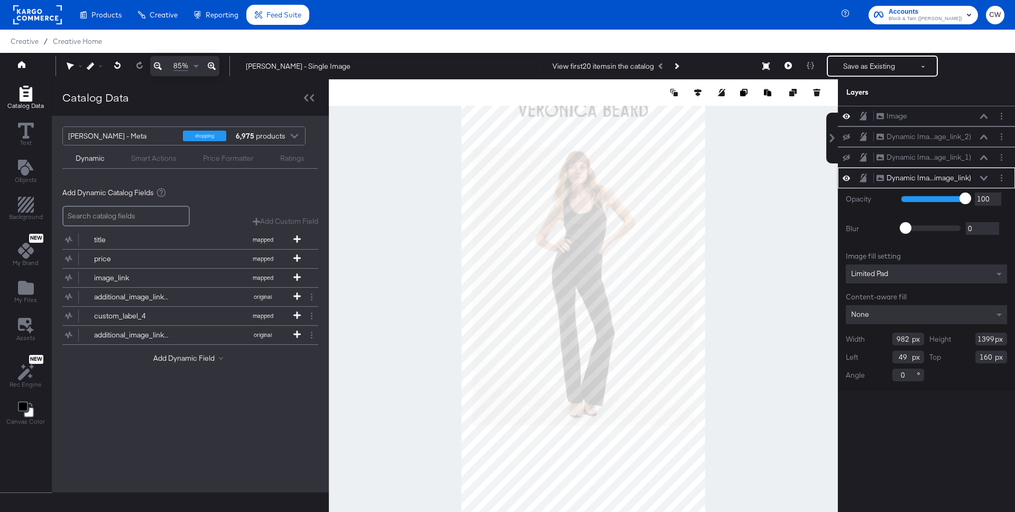
click at [887, 309] on div "None" at bounding box center [926, 314] width 161 height 19
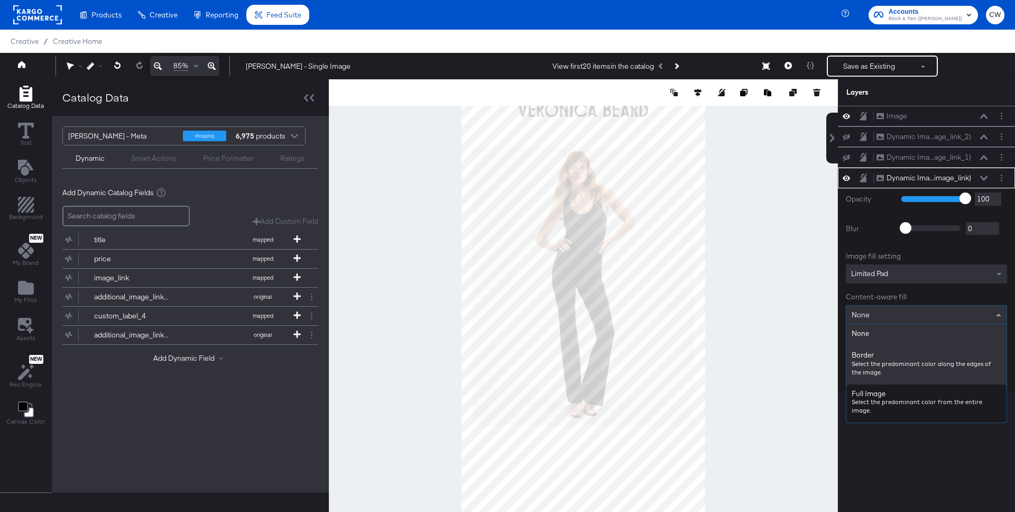
scroll to position [27, 0]
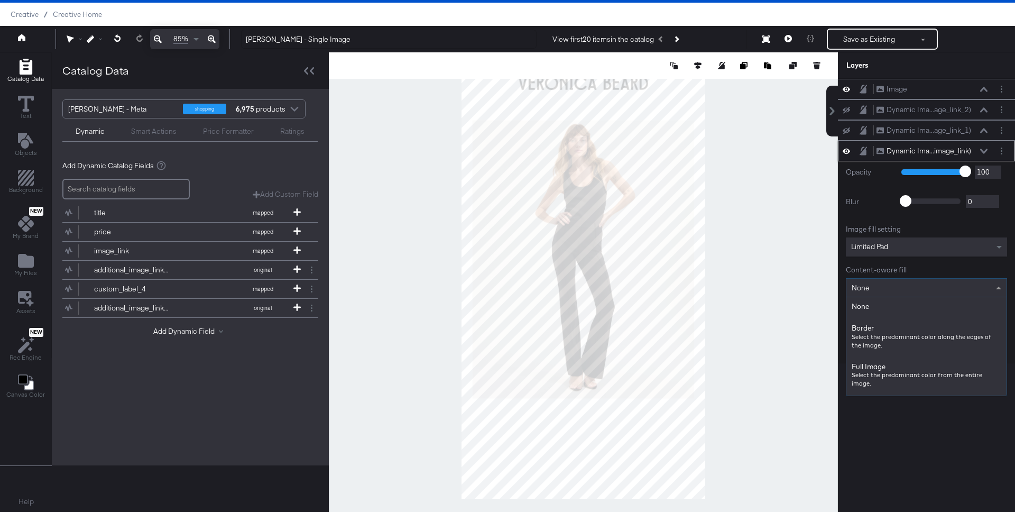
click at [896, 254] on div "Limited Pad" at bounding box center [926, 246] width 161 height 19
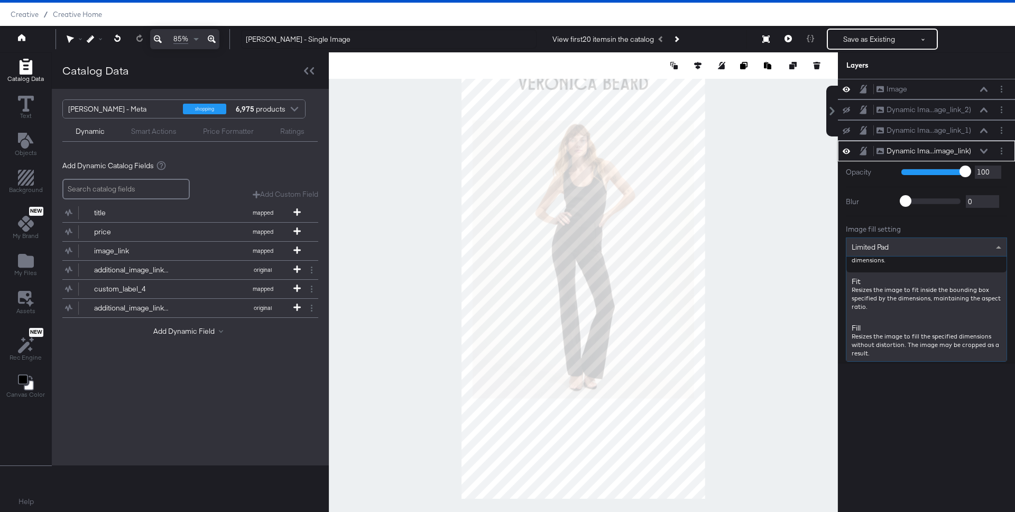
scroll to position [136, 0]
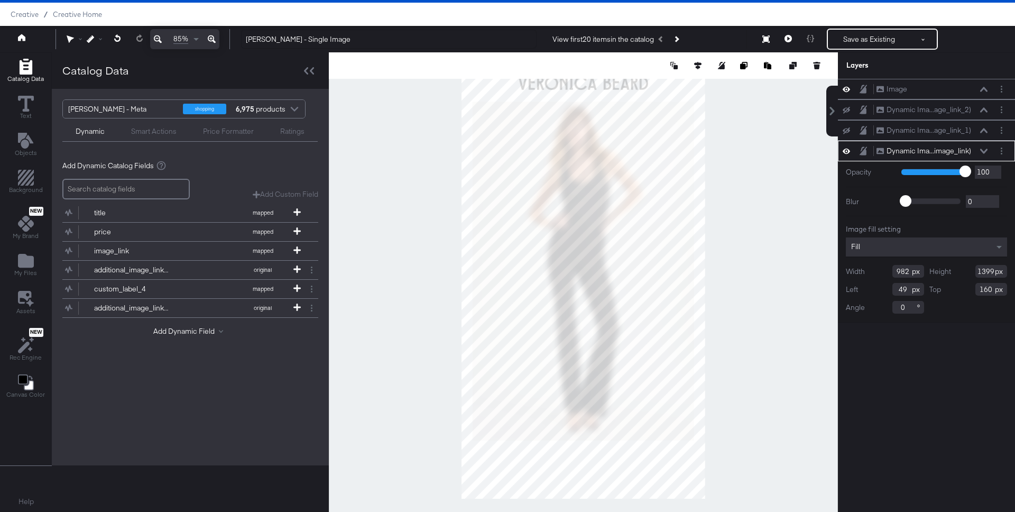
type input "1502"
type input "1016"
type input "28"
type input "1023"
click at [740, 246] on div at bounding box center [583, 281] width 509 height 459
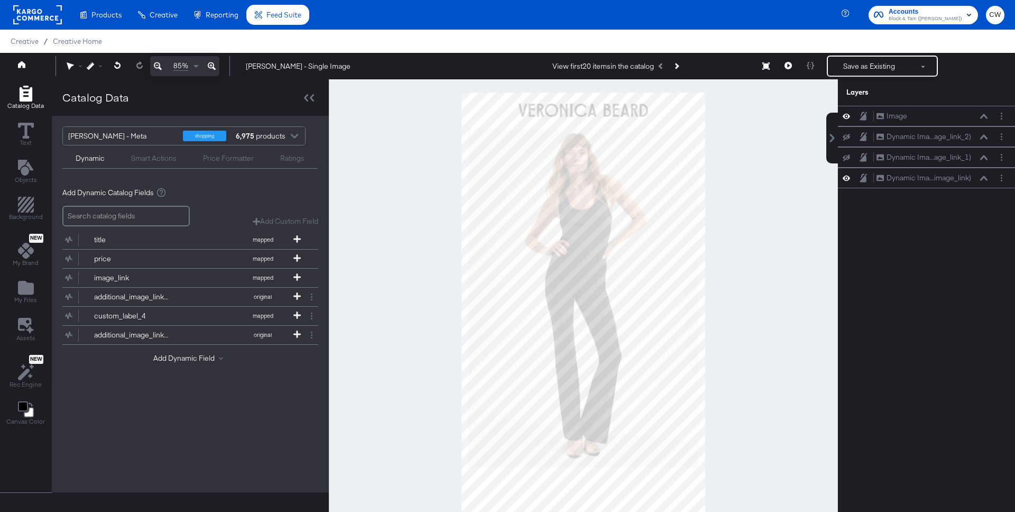
scroll to position [27, 0]
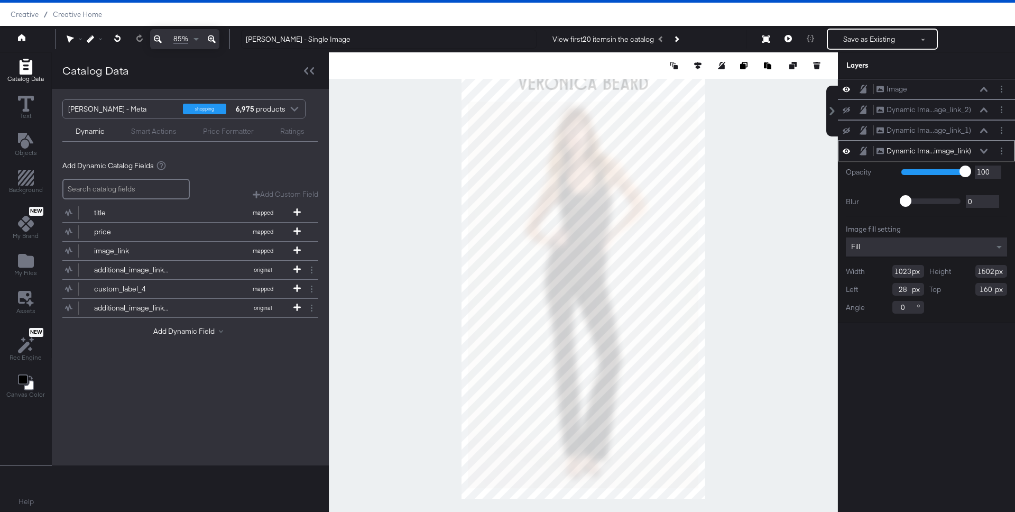
type input "1713"
click at [717, 356] on div at bounding box center [583, 281] width 509 height 459
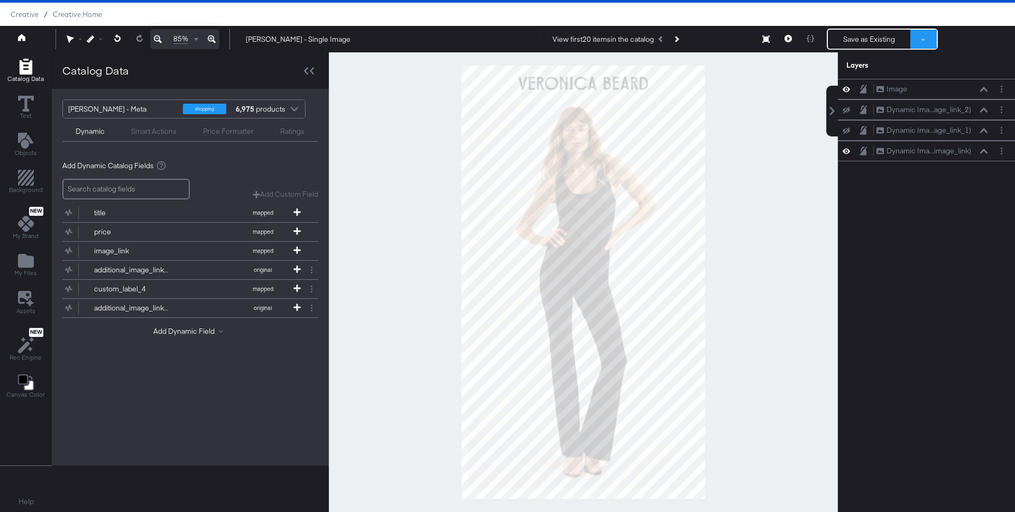
click at [926, 39] on button at bounding box center [923, 39] width 26 height 19
click at [874, 72] on button "Save as New Design" at bounding box center [888, 77] width 110 height 19
click at [867, 43] on button "Save as New Design" at bounding box center [869, 39] width 82 height 19
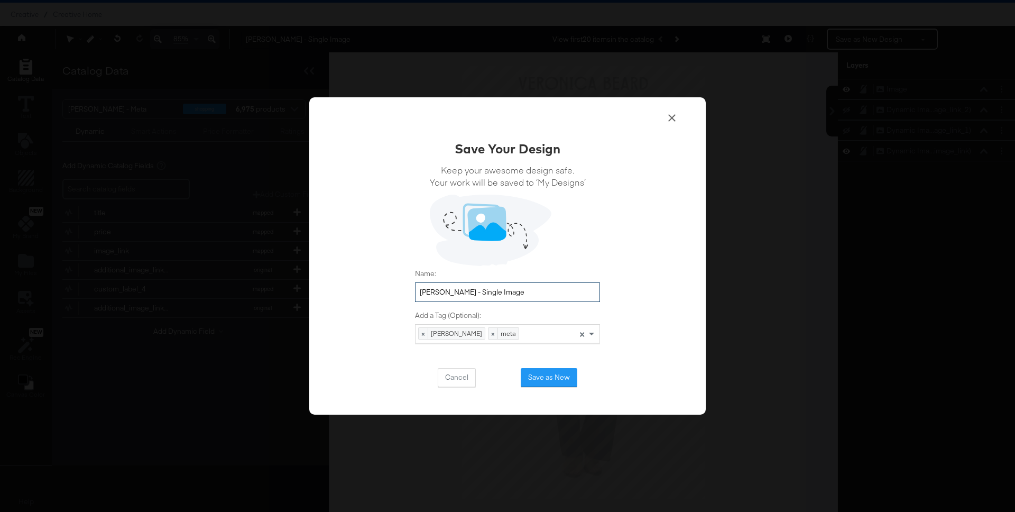
click at [531, 295] on input "Veronica Beard - Single Image" at bounding box center [507, 292] width 185 height 20
type input "Veronica Beard - Single Image - 9:16"
click at [559, 374] on button "Save as New" at bounding box center [549, 377] width 57 height 19
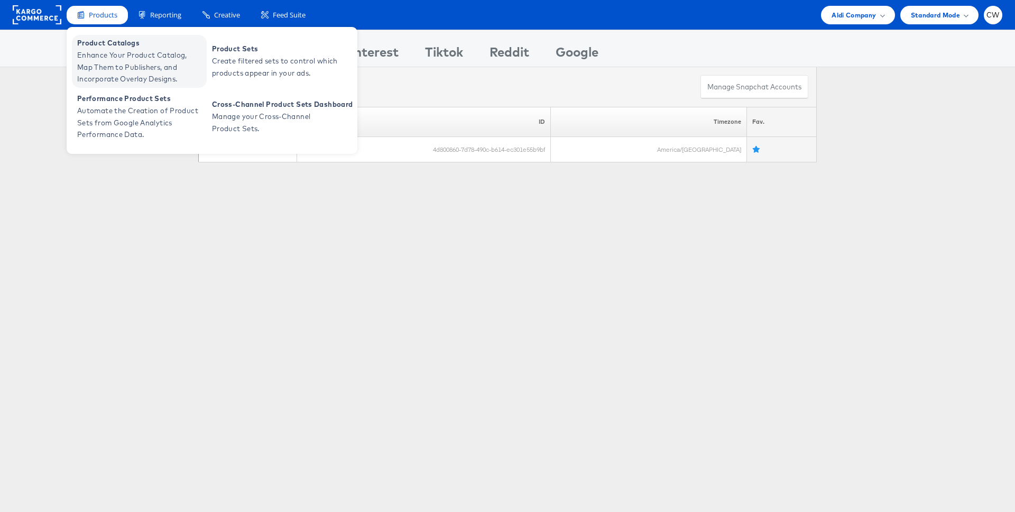
click at [111, 44] on span "Product Catalogs" at bounding box center [140, 43] width 127 height 12
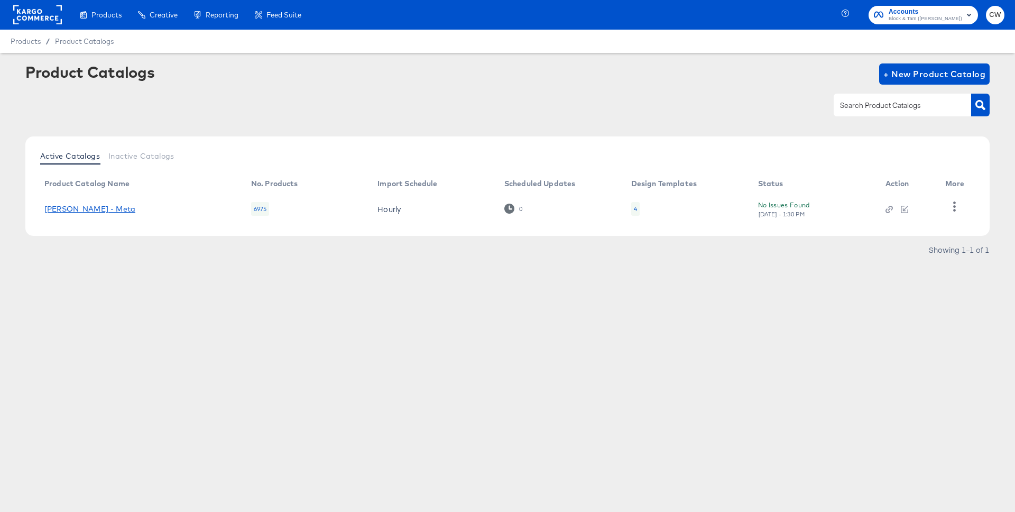
click at [118, 210] on link "[PERSON_NAME] - Meta" at bounding box center [89, 209] width 91 height 8
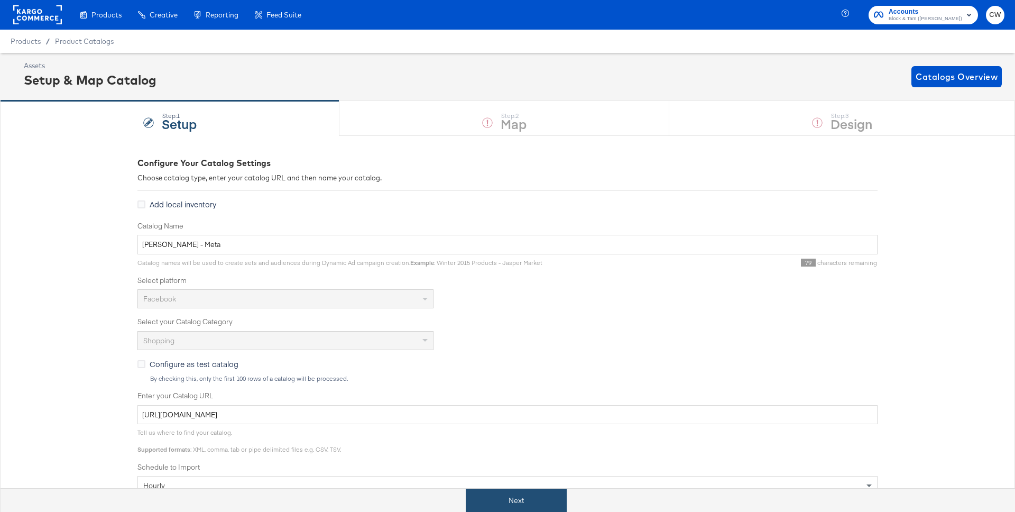
click at [549, 497] on button "Next" at bounding box center [516, 500] width 101 height 24
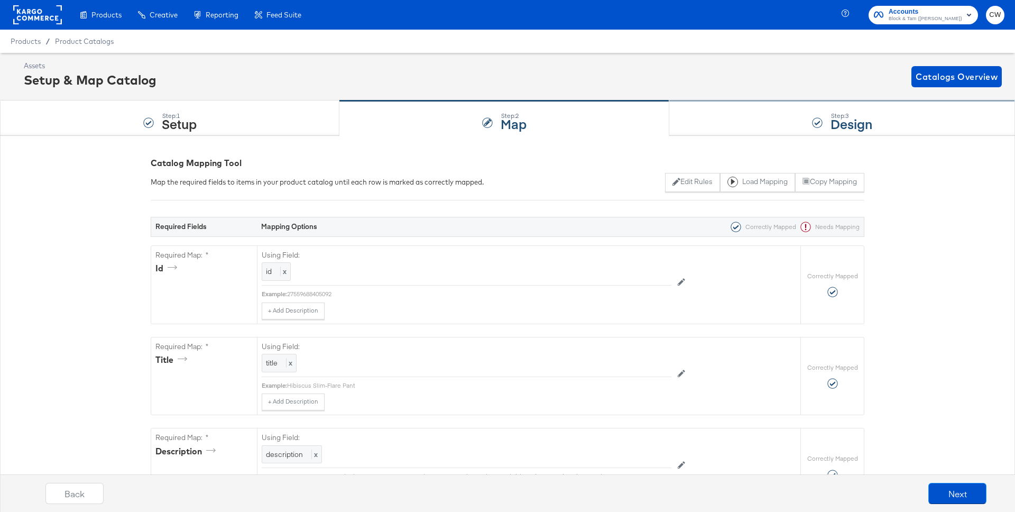
click at [736, 124] on div "Step: 3 Design" at bounding box center [842, 118] width 346 height 35
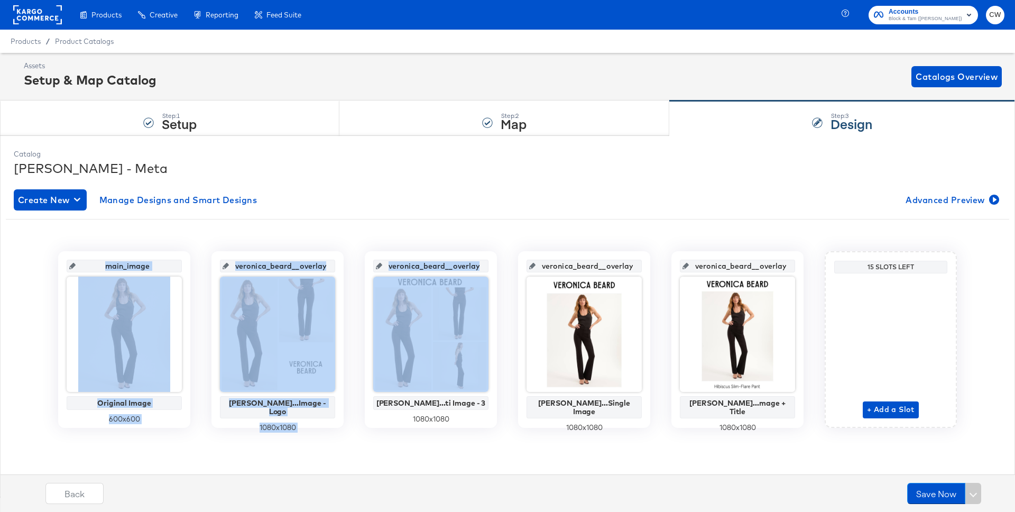
drag, startPoint x: 470, startPoint y: 184, endPoint x: 496, endPoint y: 337, distance: 154.9
click at [496, 337] on div "Create New Manage Designs and Smart Designs Advanced Preview main_image Origina…" at bounding box center [507, 316] width 987 height 271
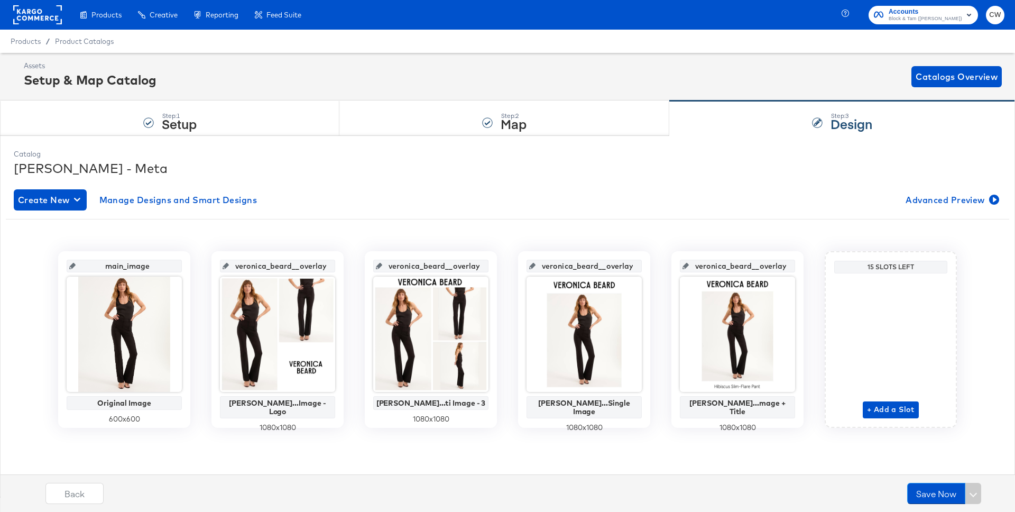
click at [517, 227] on div "main_image Original Image 600 x 600 veronica_beard__overlay_1 Veronica Bea...Im…" at bounding box center [507, 335] width 987 height 216
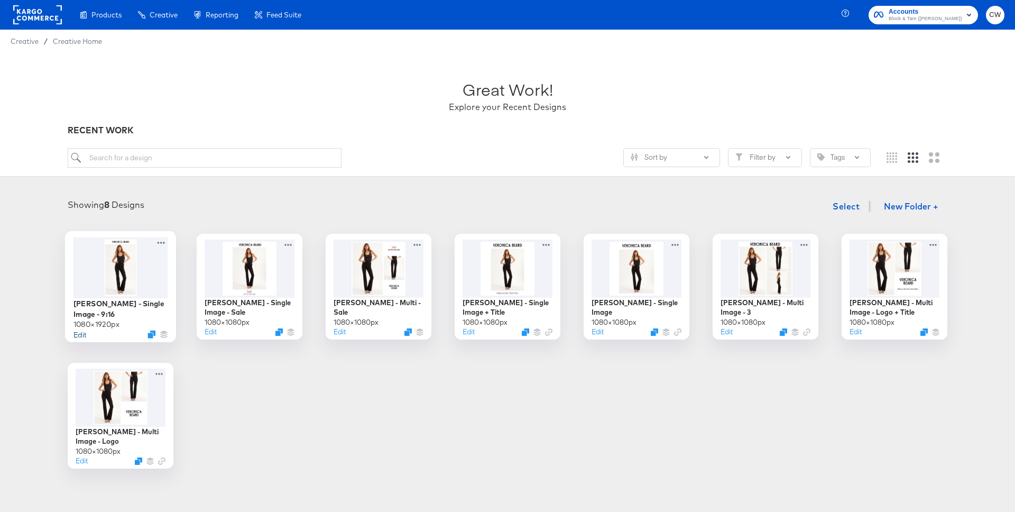
click at [82, 338] on button "Edit" at bounding box center [79, 334] width 13 height 10
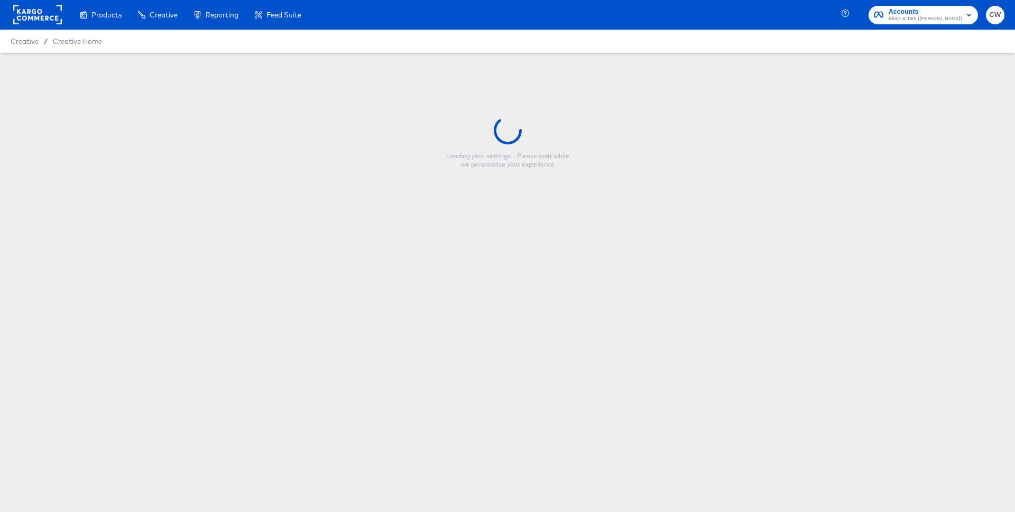
type input "Veronica Beard - Single Image - 9:16"
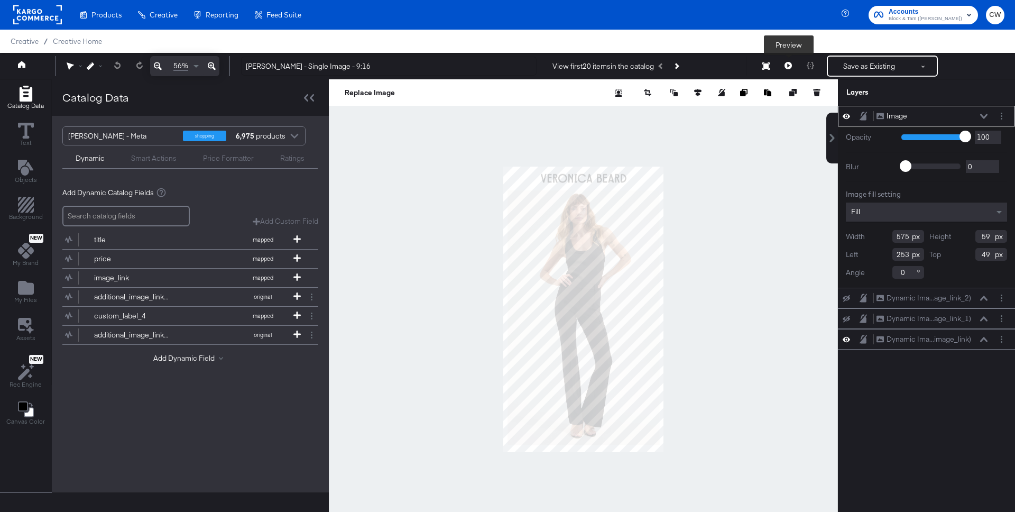
click at [787, 70] on button at bounding box center [788, 65] width 22 height 21
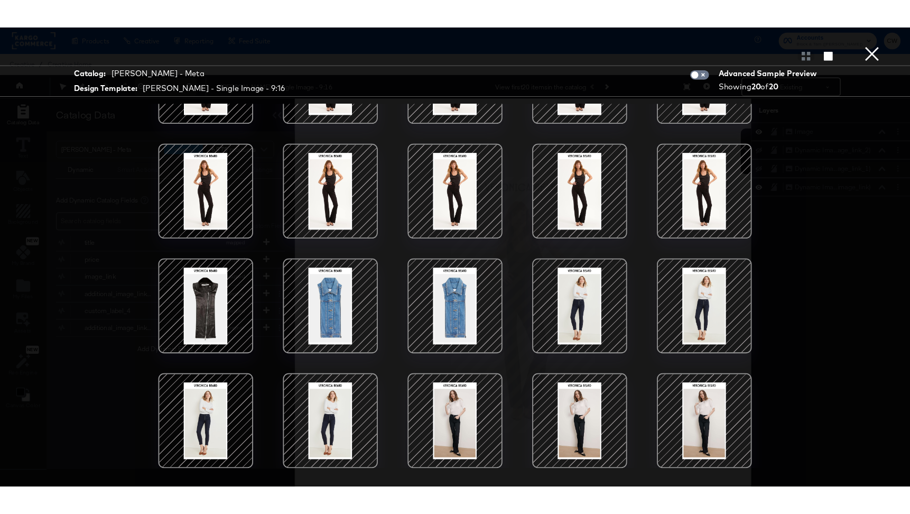
scroll to position [27, 0]
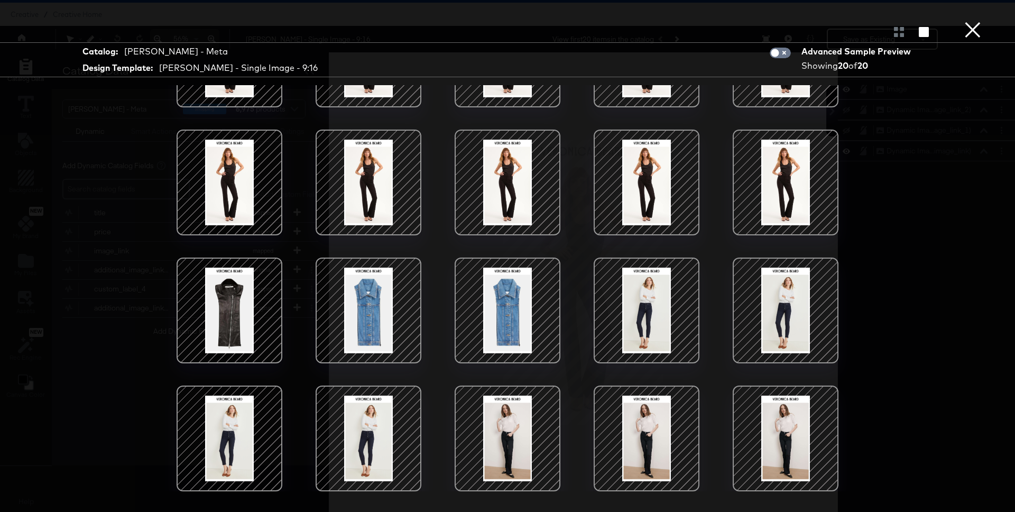
click at [530, 311] on div at bounding box center [507, 310] width 90 height 90
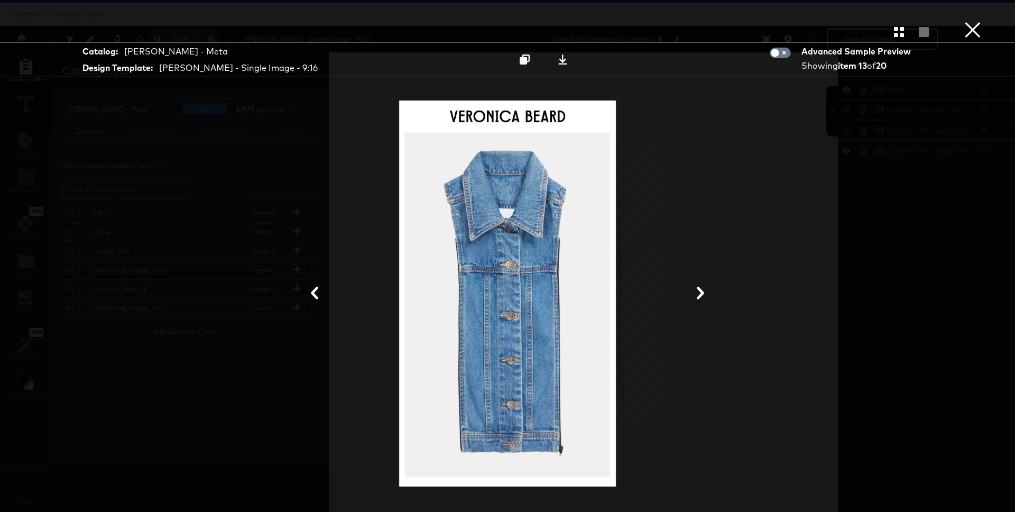
click at [978, 21] on button "×" at bounding box center [972, 10] width 21 height 21
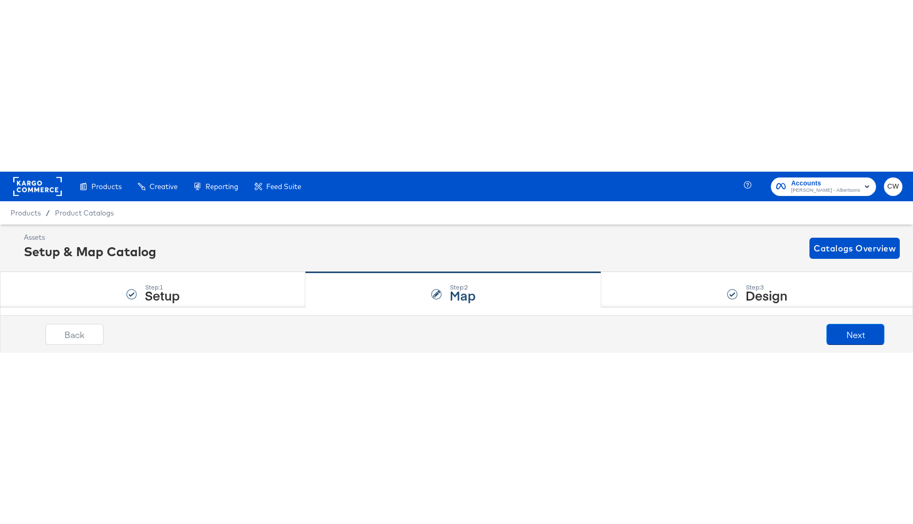
scroll to position [3290, 0]
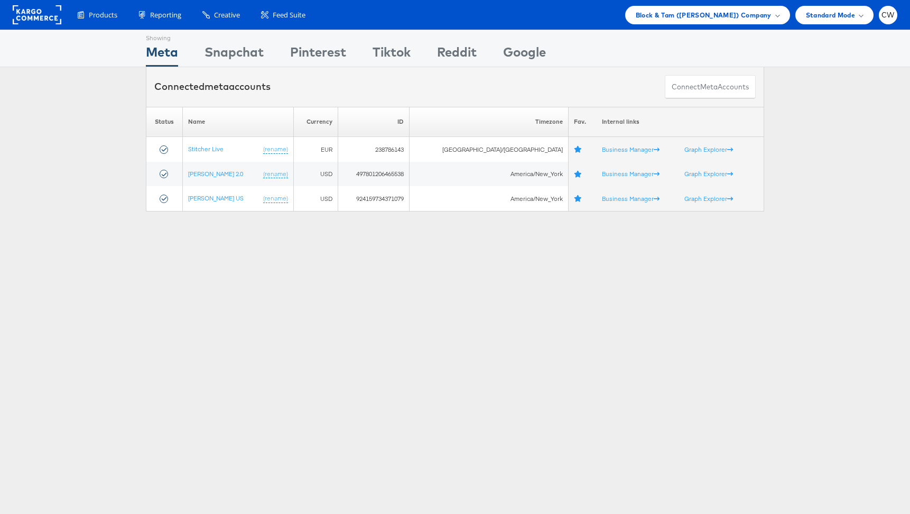
click at [684, 29] on div "Products Product Catalogs Enhance Your Product Catalog, Map Them to Publishers,…" at bounding box center [455, 15] width 910 height 30
click at [684, 17] on span "Block & Tam (Veronica Beard) Company" at bounding box center [704, 15] width 136 height 11
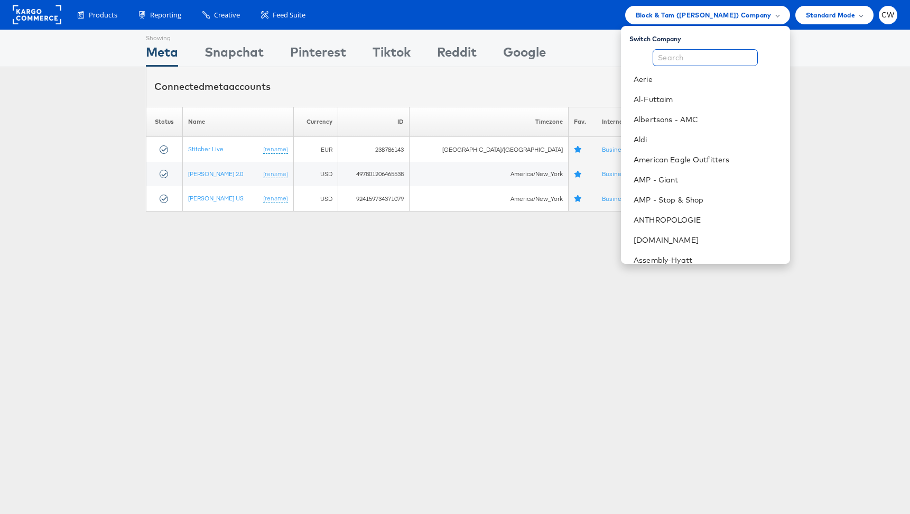
click at [688, 53] on input "text" at bounding box center [705, 57] width 105 height 17
type input "d"
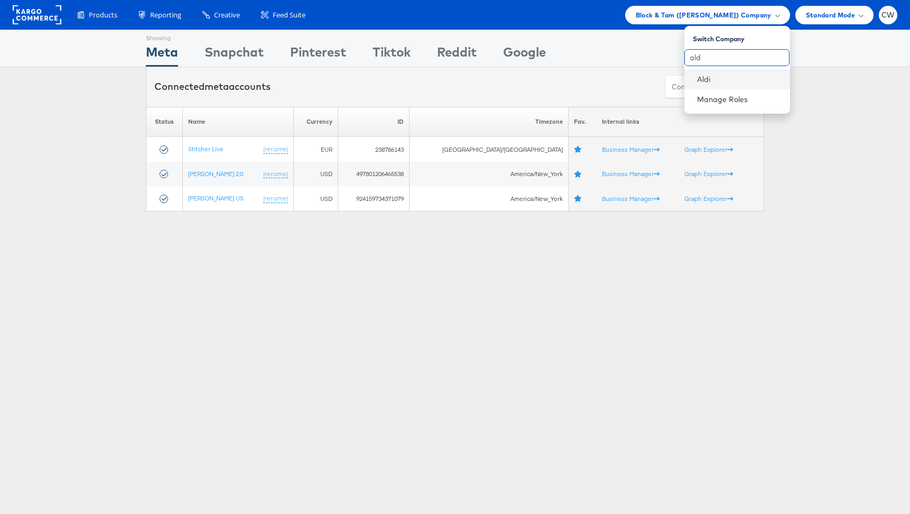
type input "ald"
click at [700, 70] on li "Aldi" at bounding box center [737, 79] width 106 height 20
click at [703, 73] on li "Aldi" at bounding box center [737, 79] width 106 height 20
click at [736, 88] on li "Aldi" at bounding box center [737, 79] width 106 height 20
click at [736, 78] on link "Aldi" at bounding box center [739, 79] width 85 height 11
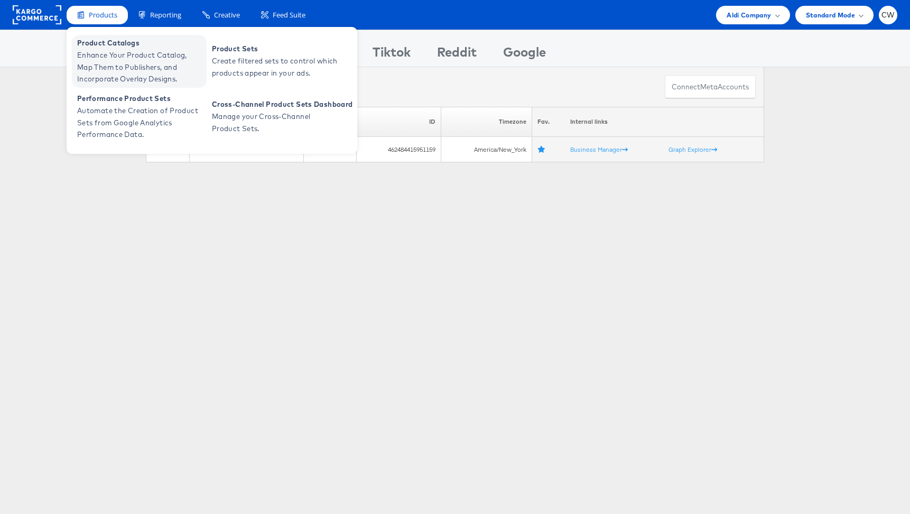
click at [138, 57] on span "Enhance Your Product Catalog, Map Them to Publishers, and Incorporate Overlay D…" at bounding box center [140, 67] width 127 height 36
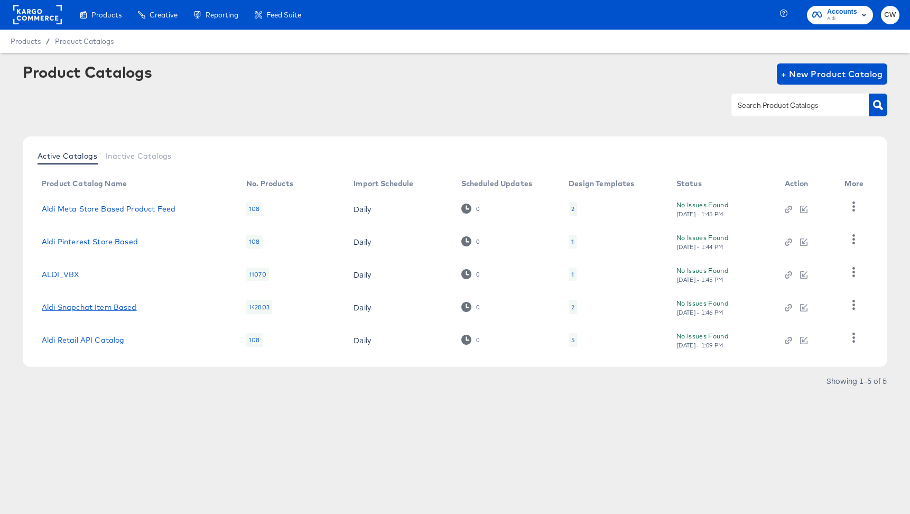
click at [87, 303] on link "Aldi Snapchat Item Based" at bounding box center [89, 307] width 95 height 8
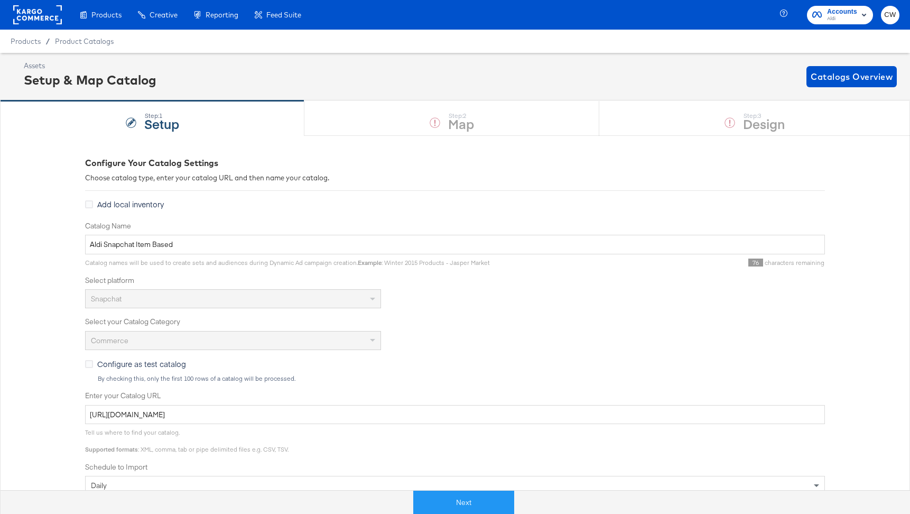
scroll to position [252, 0]
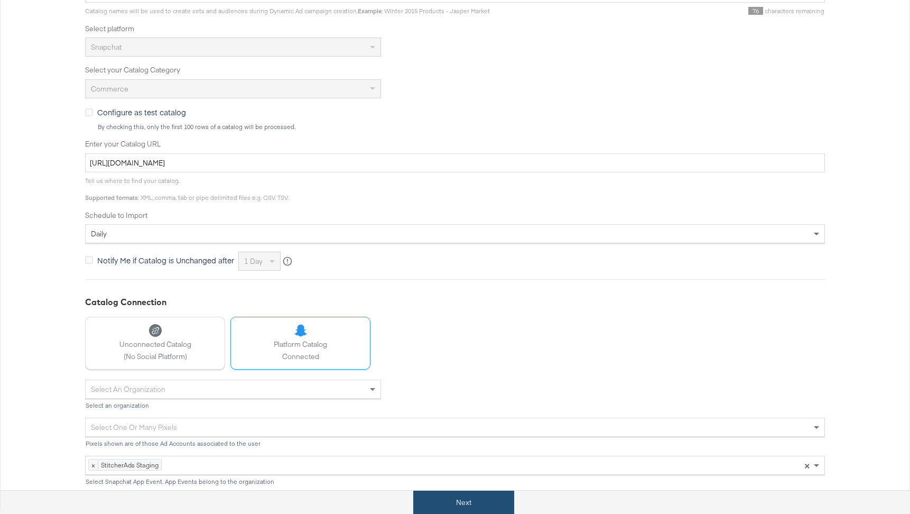
click at [446, 511] on button "Next" at bounding box center [463, 502] width 101 height 24
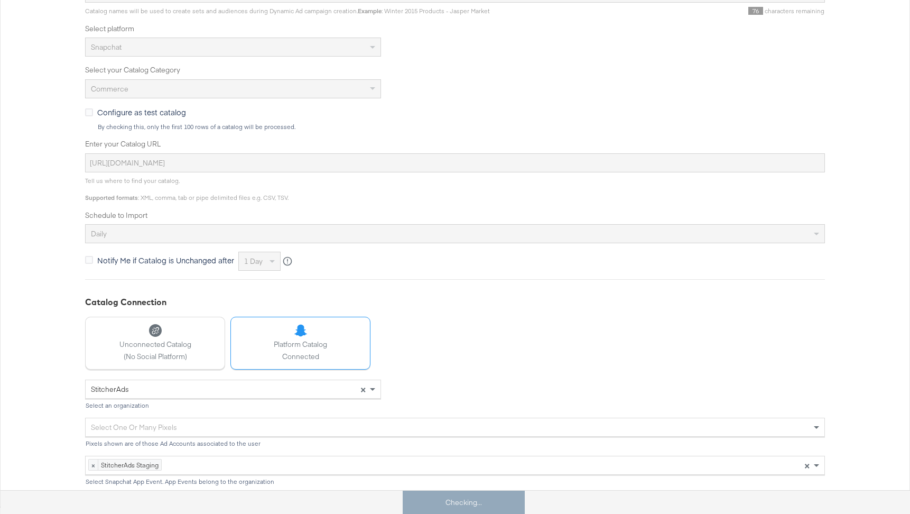
scroll to position [0, 0]
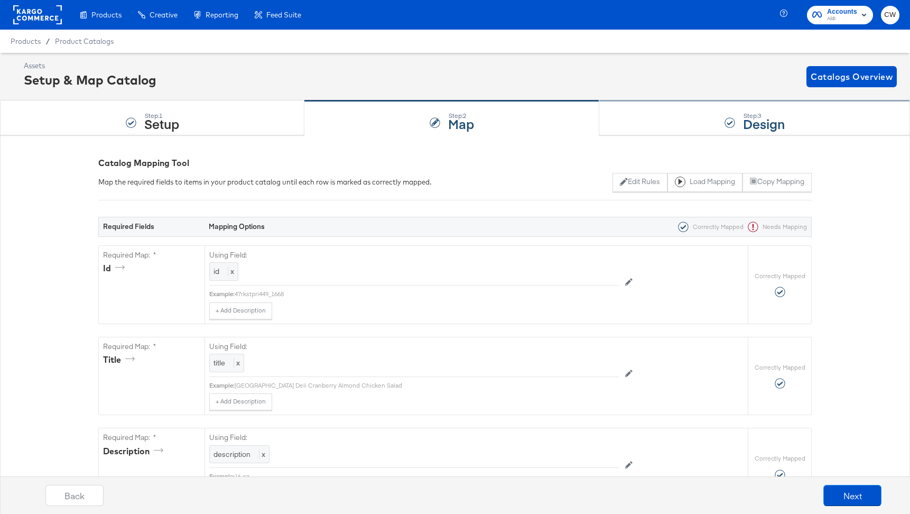
click at [694, 125] on div "Step: 3 Design" at bounding box center [754, 118] width 311 height 35
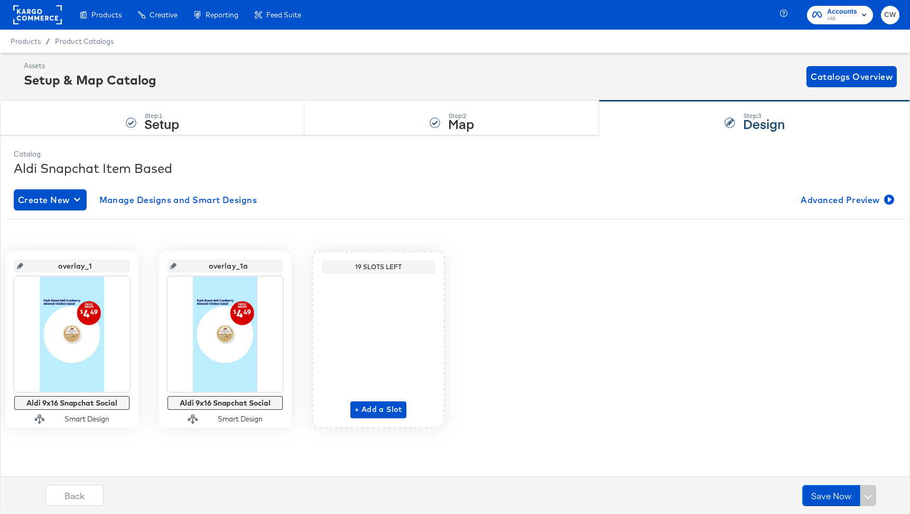
click at [602, 219] on div "overlay_1 Aldi 9x16 Snapchat Social Smart Design overlay_1a Aldi 9x16 Snapchat …" at bounding box center [455, 335] width 898 height 233
click at [36, 22] on rect at bounding box center [37, 14] width 49 height 19
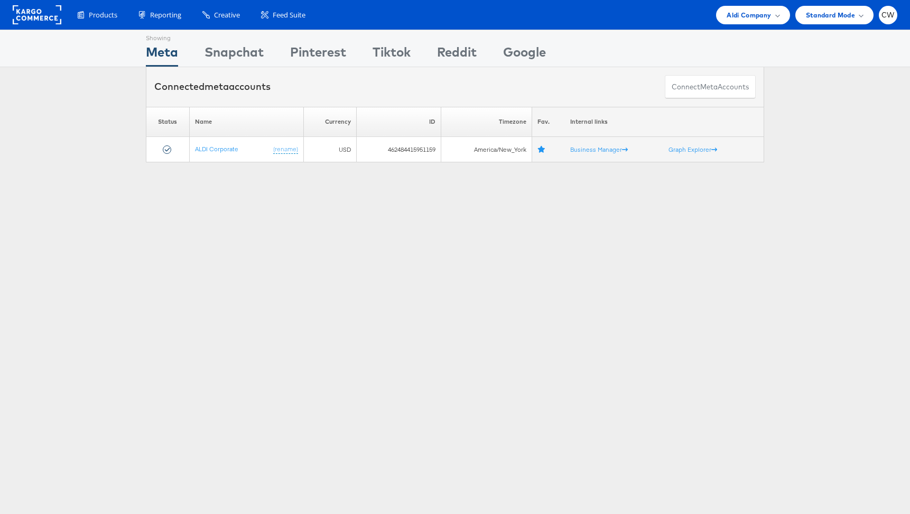
click at [745, 24] on div "Products Product Catalogs Enhance Your Product Catalog, Map Them to Publishers,…" at bounding box center [455, 15] width 910 height 30
click at [754, 12] on span "Aldi Company" at bounding box center [749, 15] width 44 height 11
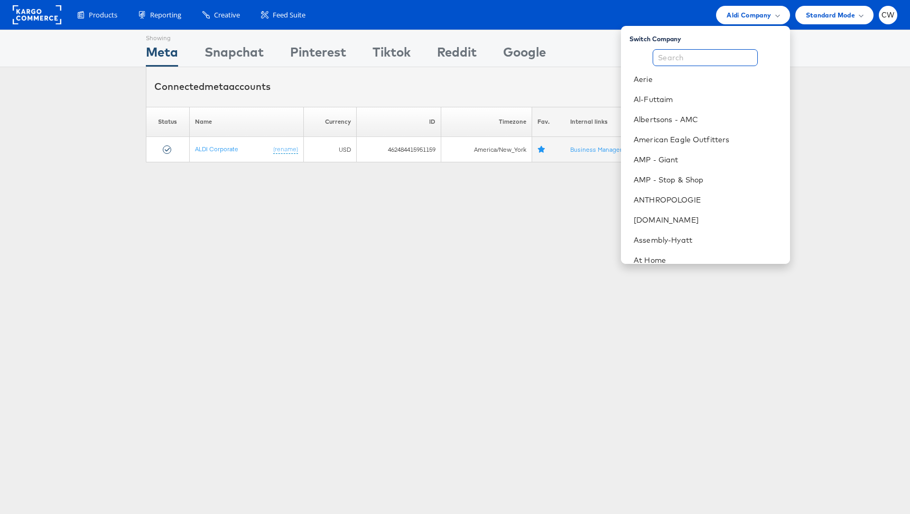
click at [720, 57] on input "text" at bounding box center [705, 57] width 105 height 17
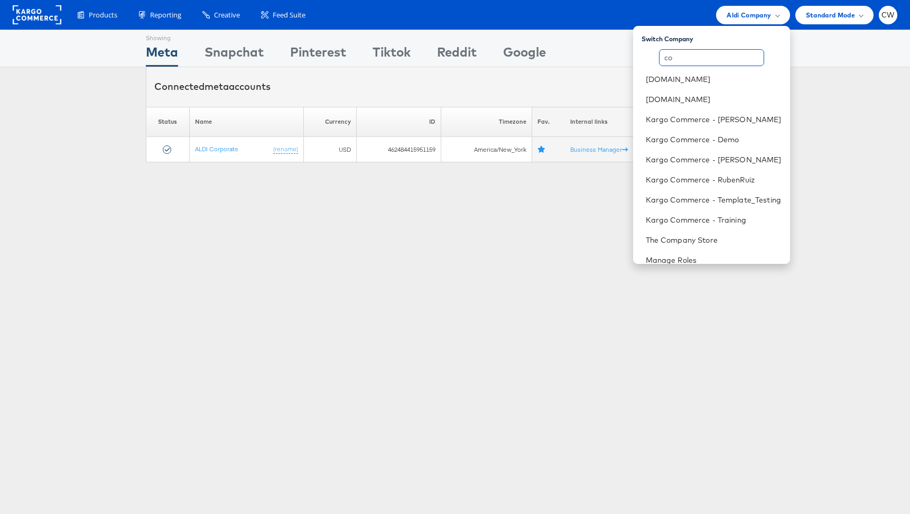
type input "c"
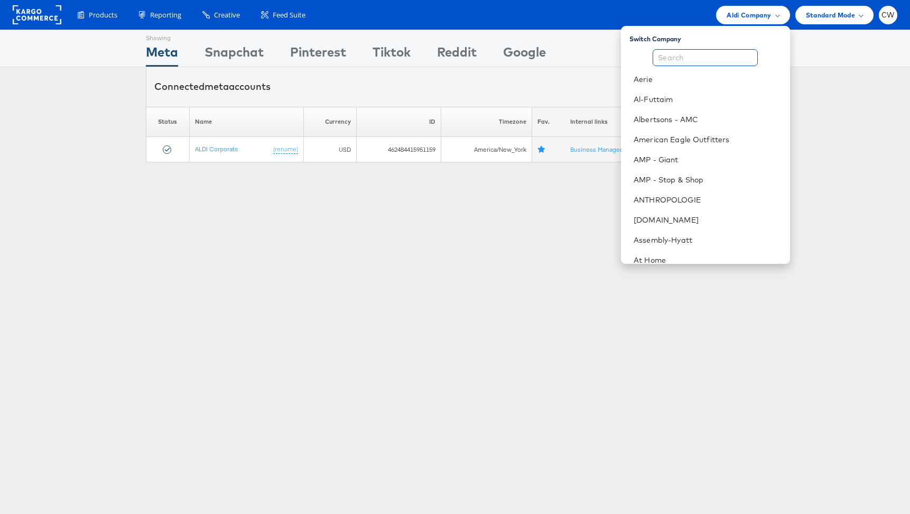
type input "c"
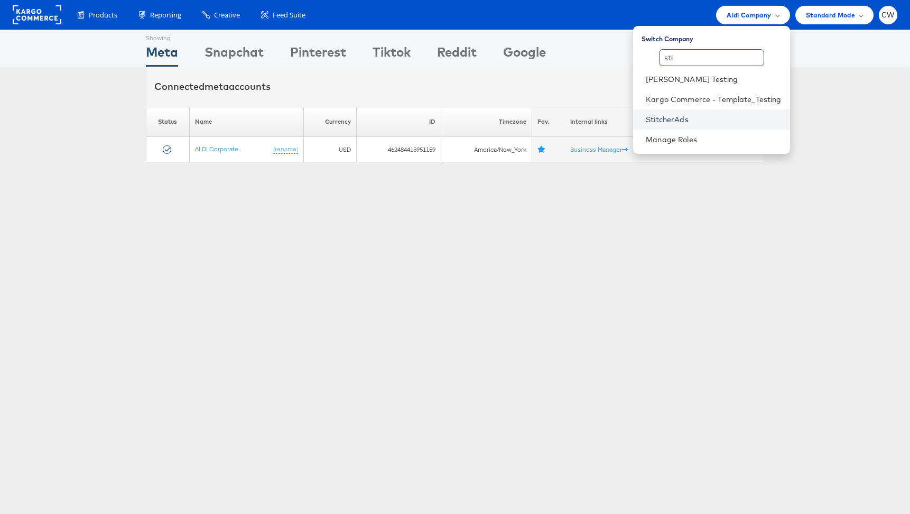
type input "sti"
click at [724, 119] on link "StitcherAds" at bounding box center [713, 119] width 135 height 11
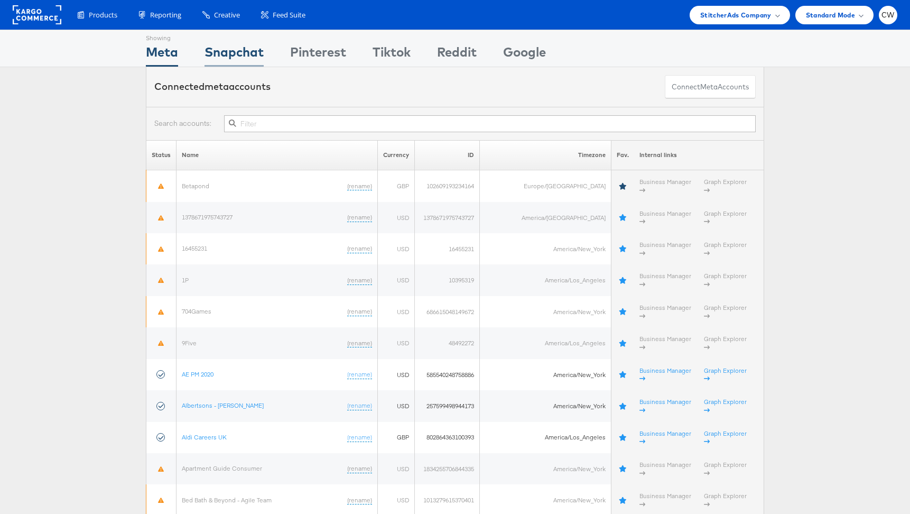
click at [230, 59] on div "Snapchat" at bounding box center [234, 55] width 59 height 24
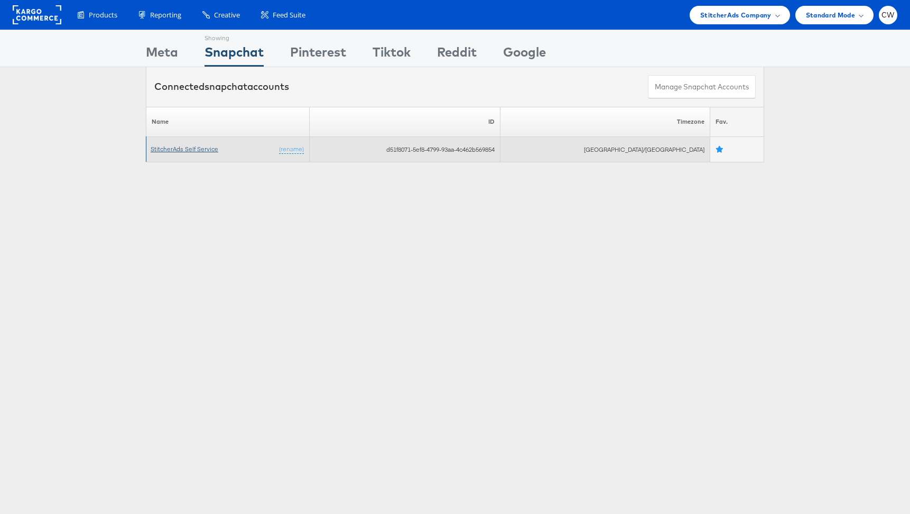
click at [202, 152] on link "StitcherAds Self Service" at bounding box center [185, 149] width 68 height 8
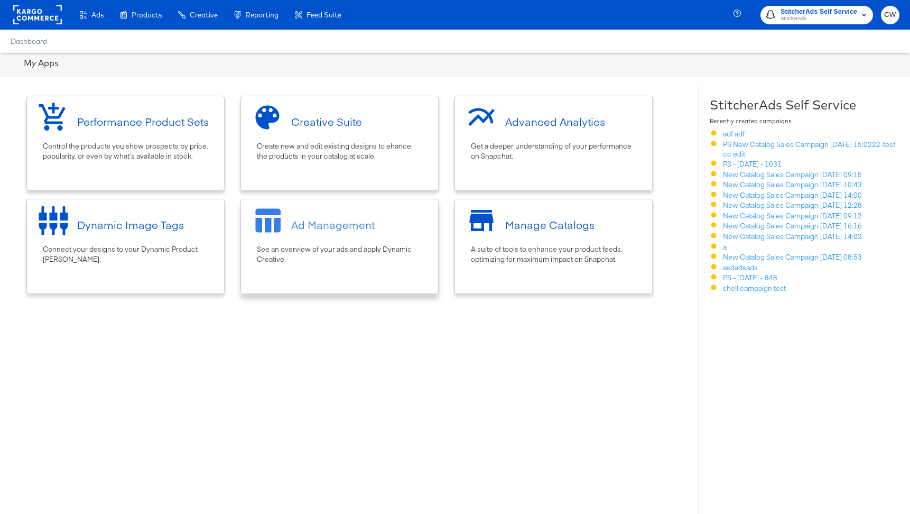
click at [357, 217] on div "Ad Management" at bounding box center [333, 224] width 84 height 15
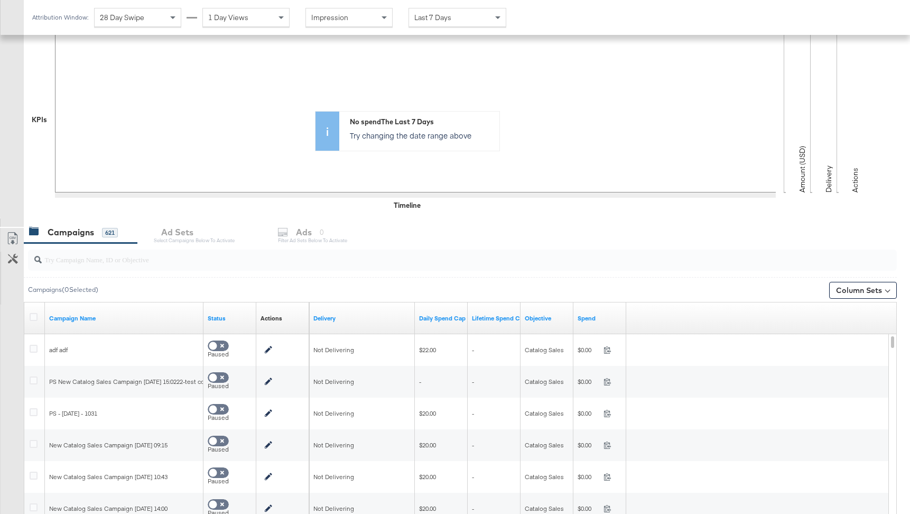
scroll to position [347, 0]
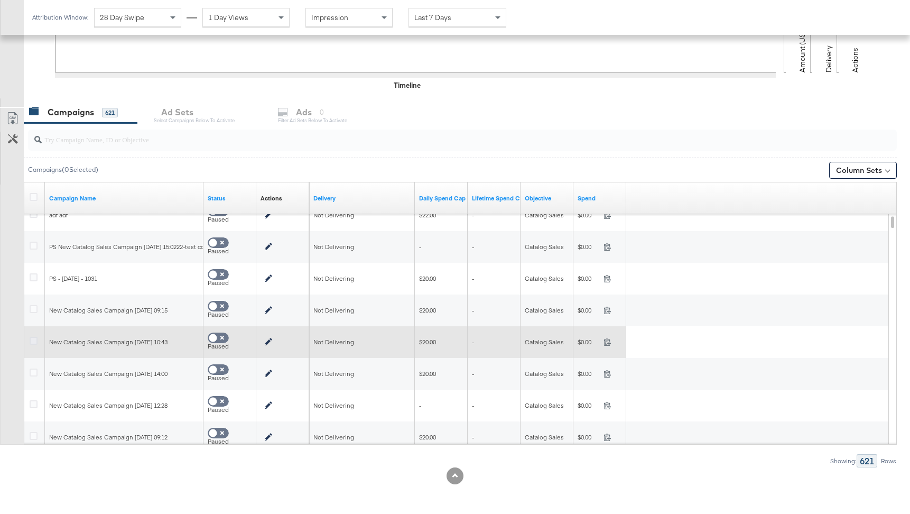
click at [31, 338] on icon at bounding box center [34, 341] width 8 height 8
click at [0, 0] on input "checkbox" at bounding box center [0, 0] width 0 height 0
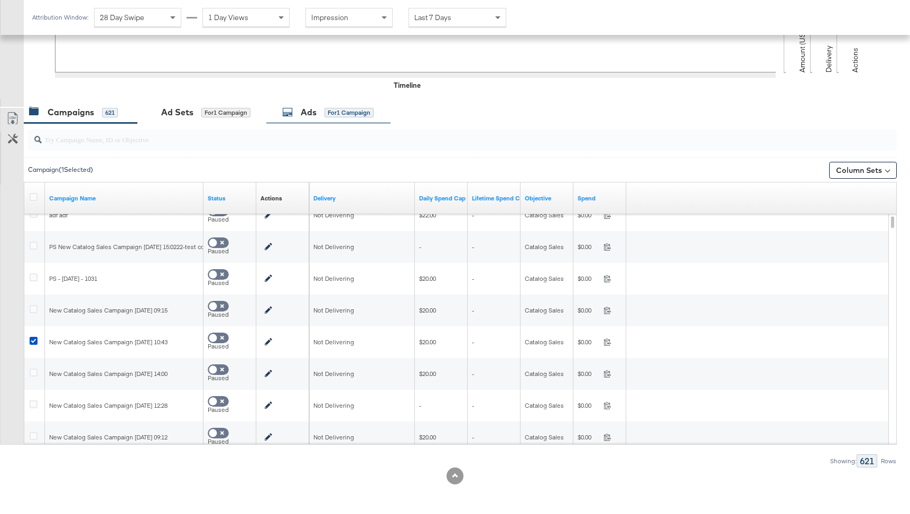
click at [333, 107] on span "for 1 Campaign" at bounding box center [348, 112] width 49 height 10
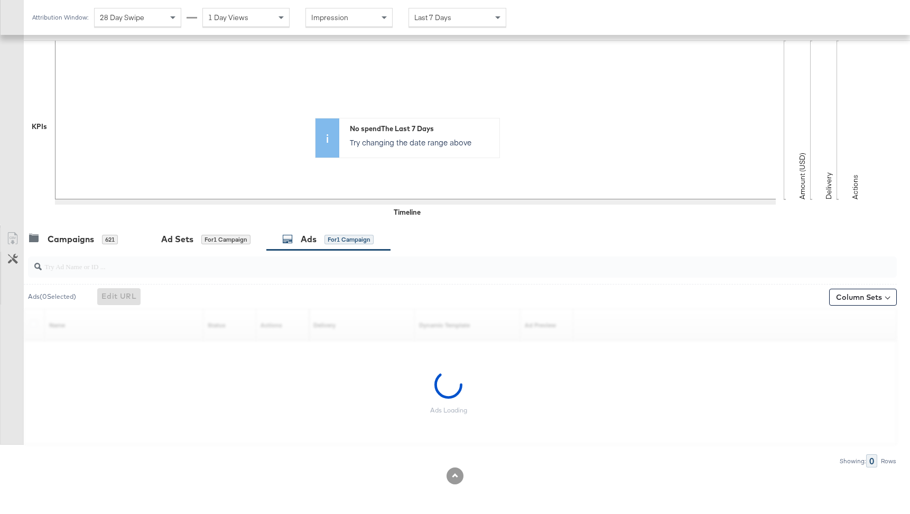
scroll to position [220, 0]
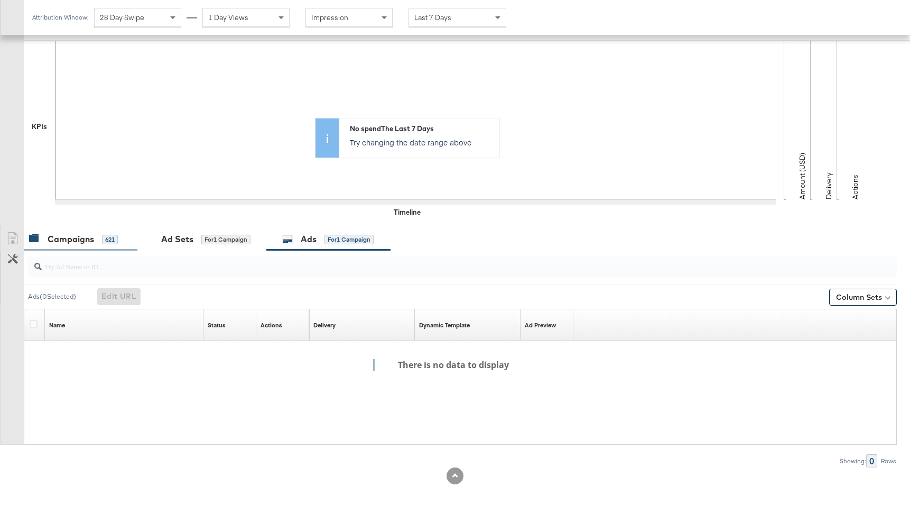
click at [115, 235] on div "621" at bounding box center [110, 240] width 16 height 10
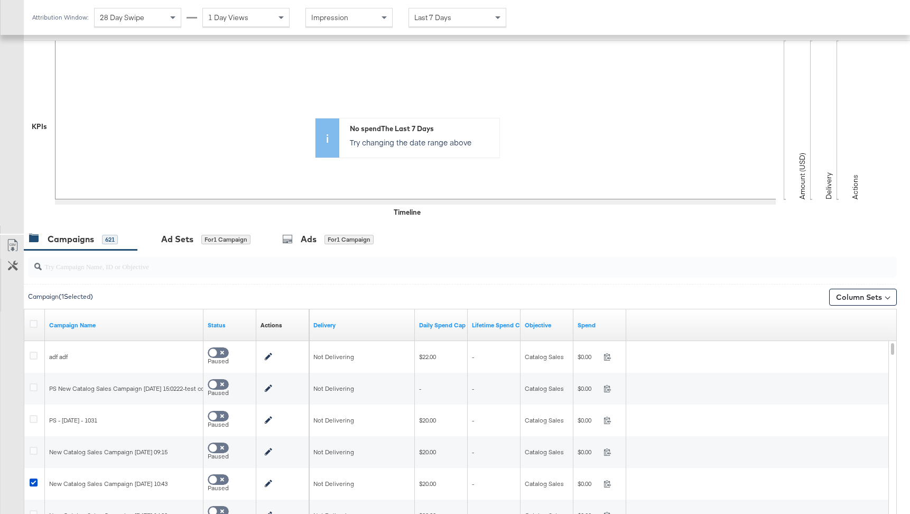
scroll to position [347, 0]
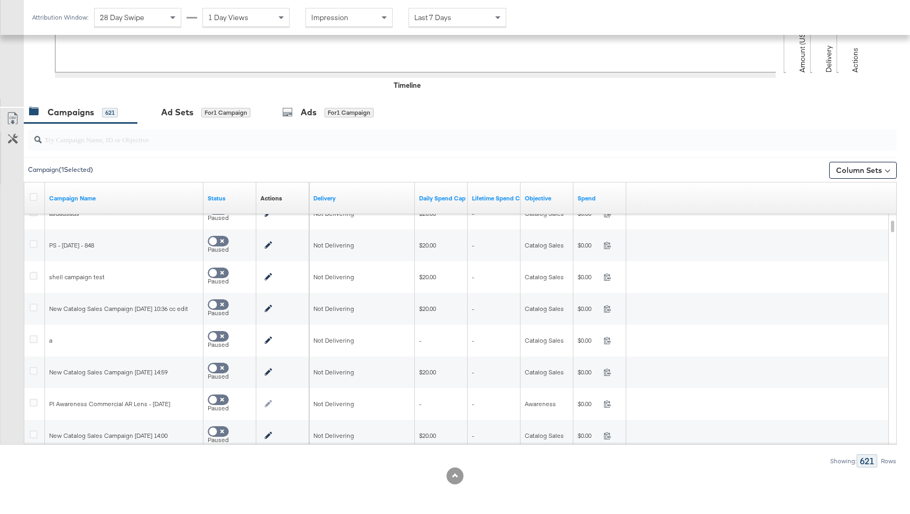
click at [135, 137] on input "search" at bounding box center [430, 135] width 776 height 21
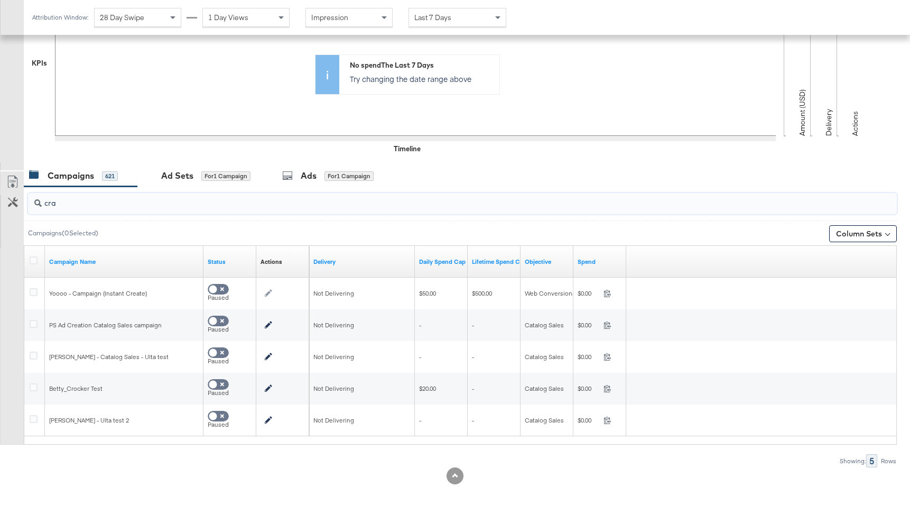
scroll to position [189, 0]
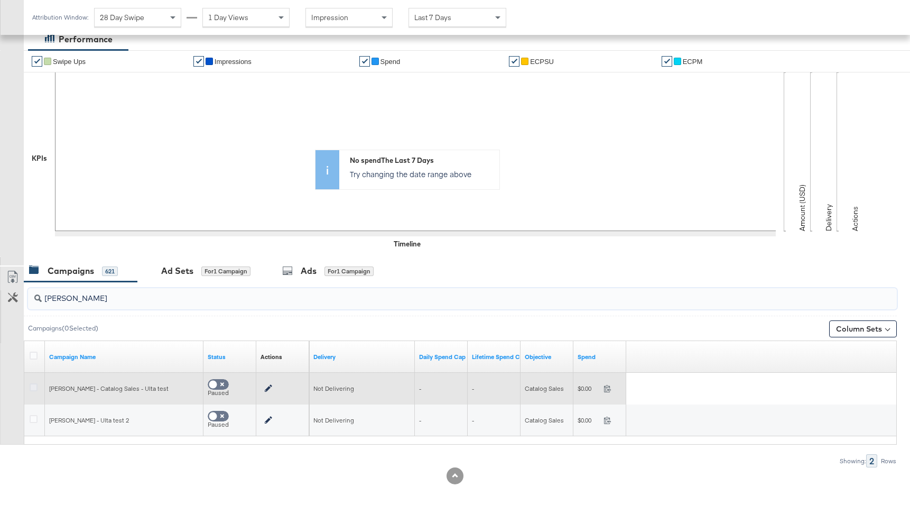
type input "craig"
click at [34, 386] on icon at bounding box center [34, 387] width 8 height 8
click at [0, 0] on input "checkbox" at bounding box center [0, 0] width 0 height 0
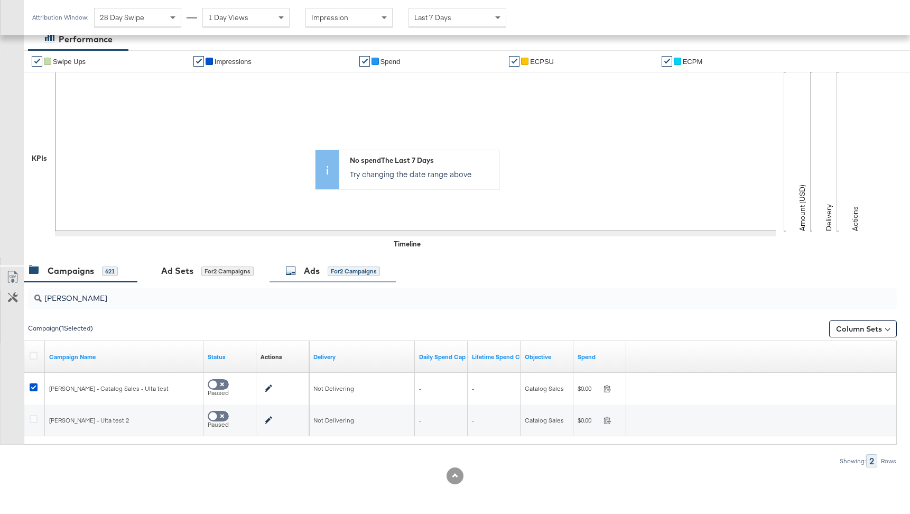
click at [342, 268] on div "for 2 Campaigns" at bounding box center [354, 271] width 52 height 10
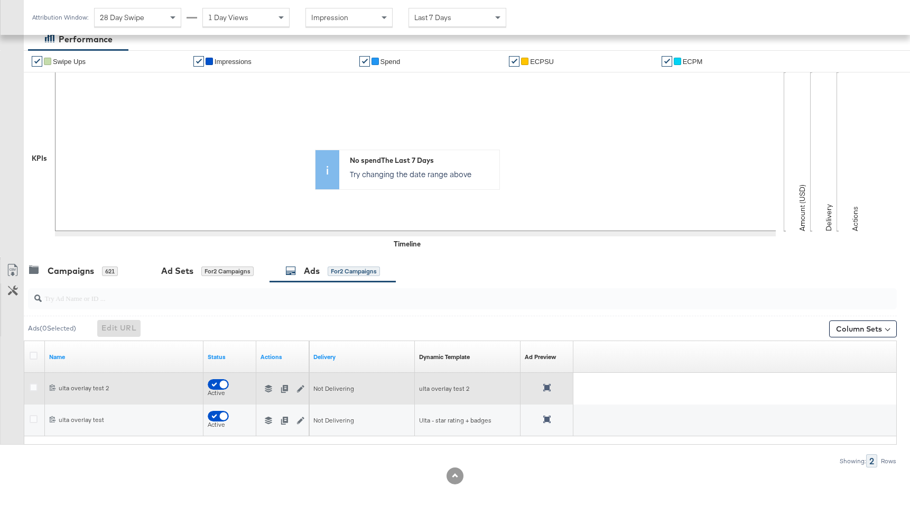
click at [543, 386] on icon at bounding box center [546, 387] width 7 height 7
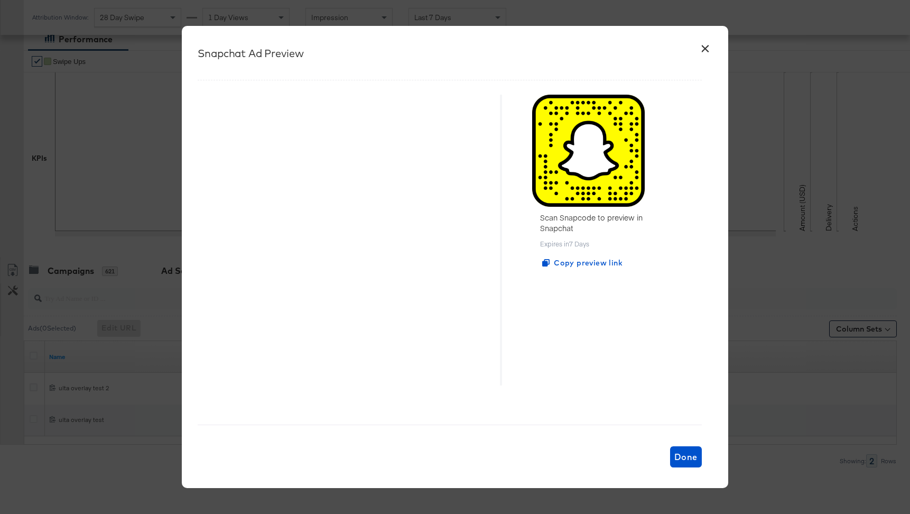
click at [702, 47] on button "×" at bounding box center [705, 45] width 19 height 19
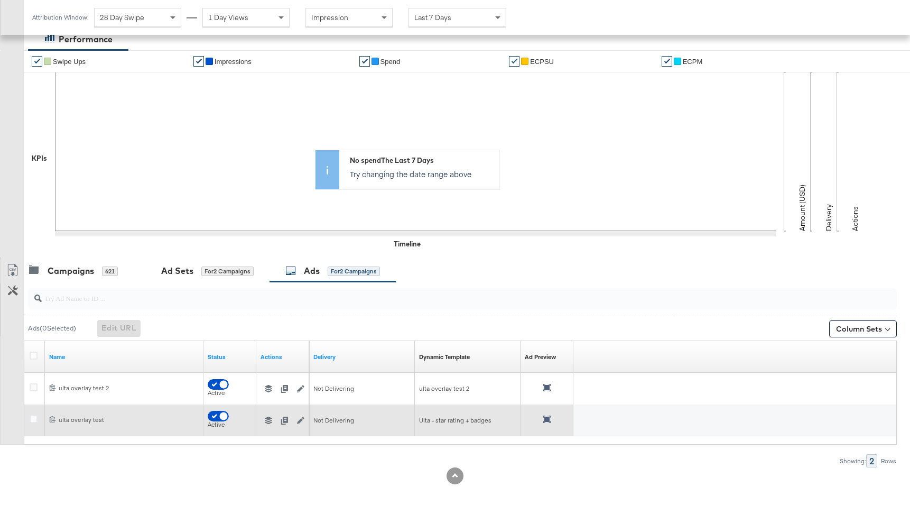
click at [546, 416] on icon at bounding box center [546, 418] width 7 height 7
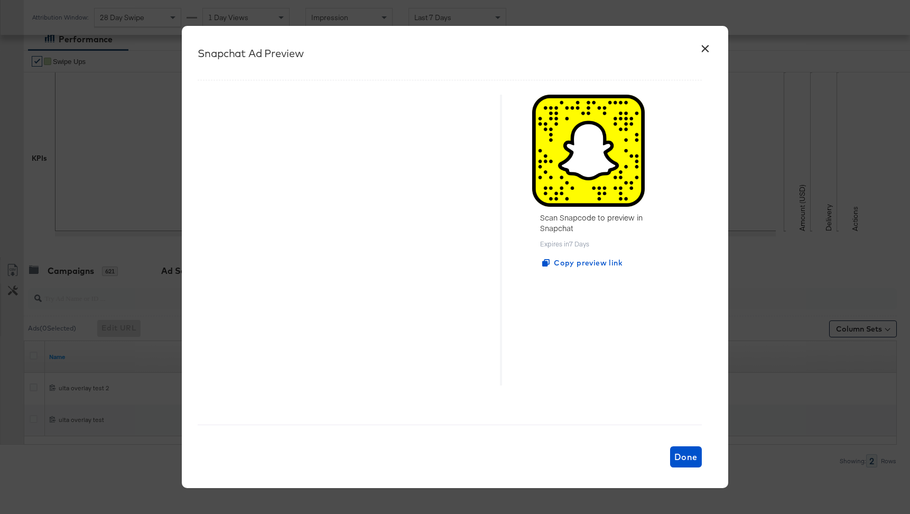
click at [703, 50] on button "×" at bounding box center [705, 45] width 19 height 19
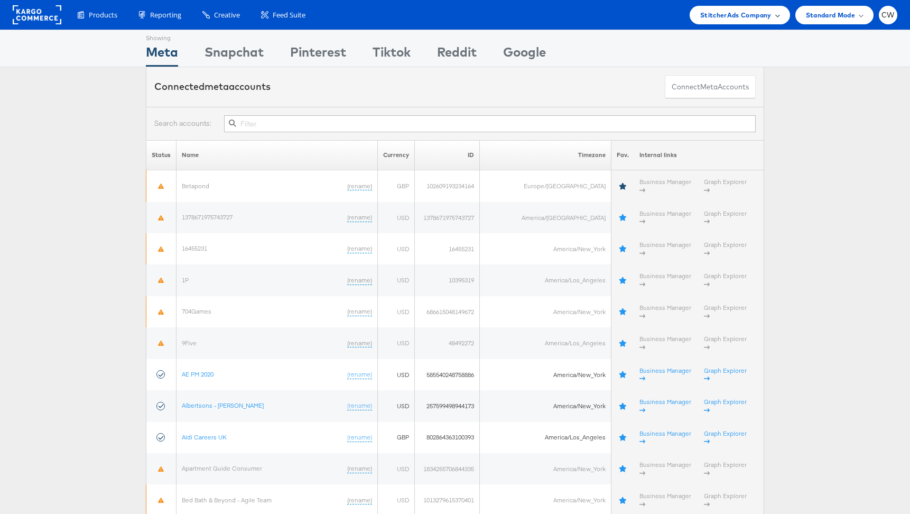
click at [739, 15] on span "StitcherAds Company" at bounding box center [735, 15] width 71 height 11
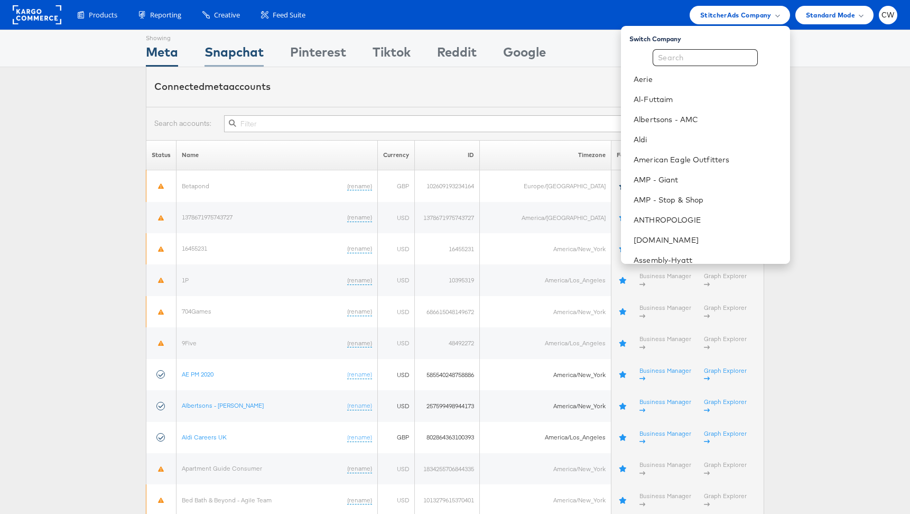
click at [231, 50] on div "Snapchat" at bounding box center [234, 55] width 59 height 24
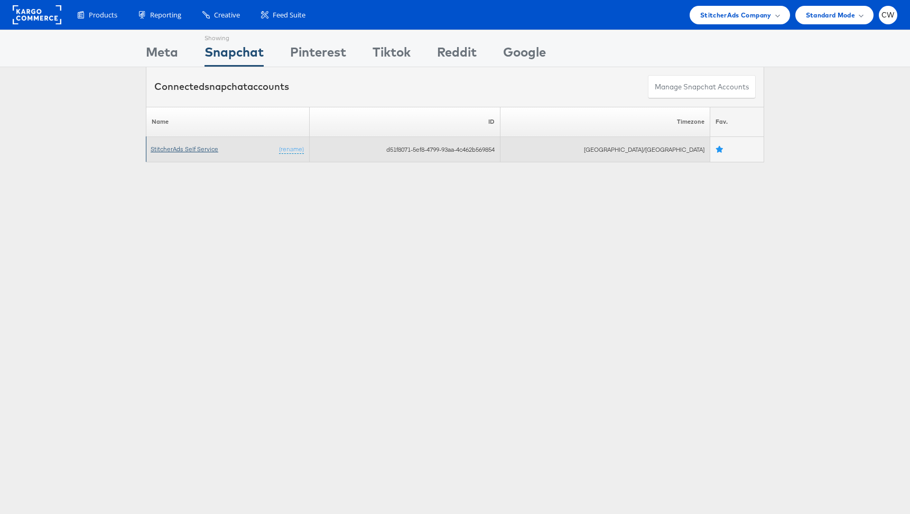
click at [182, 149] on link "StitcherAds Self Service" at bounding box center [185, 149] width 68 height 8
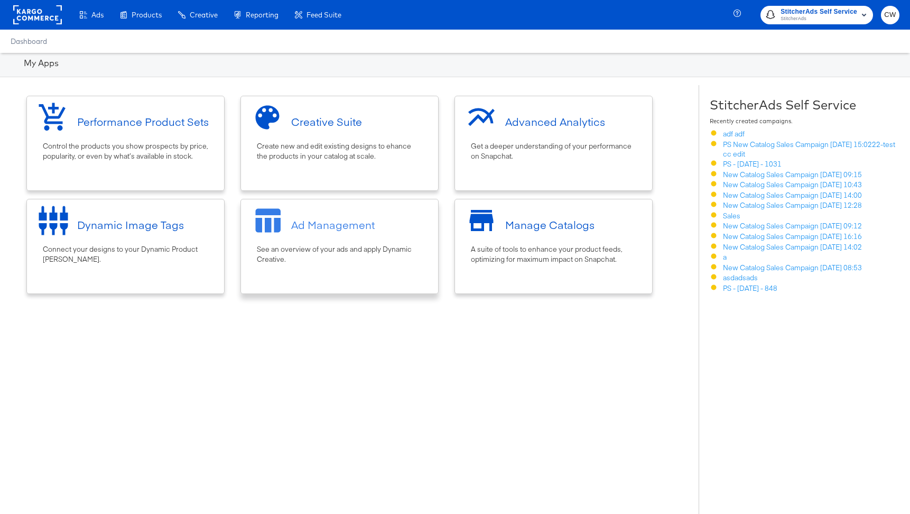
click at [318, 240] on div "Ad Management" at bounding box center [339, 225] width 187 height 40
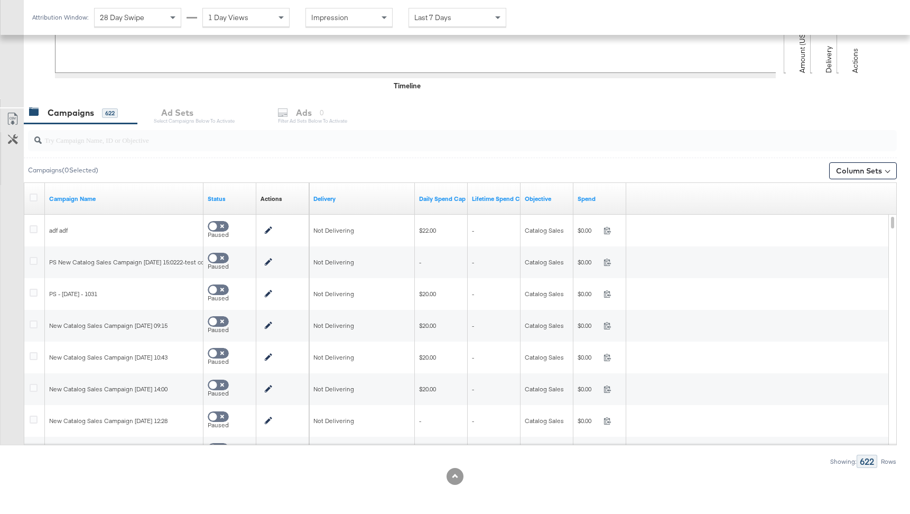
scroll to position [347, 0]
click at [137, 136] on input "search" at bounding box center [430, 135] width 776 height 21
type input "sales"
click at [140, 127] on input "sales" at bounding box center [430, 135] width 776 height 21
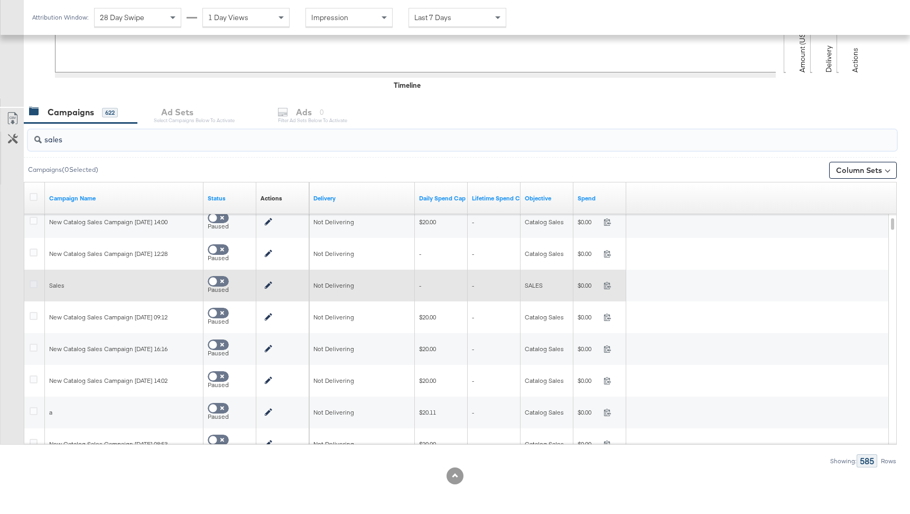
click at [32, 286] on icon at bounding box center [34, 284] width 8 height 8
click at [0, 0] on input "checkbox" at bounding box center [0, 0] width 0 height 0
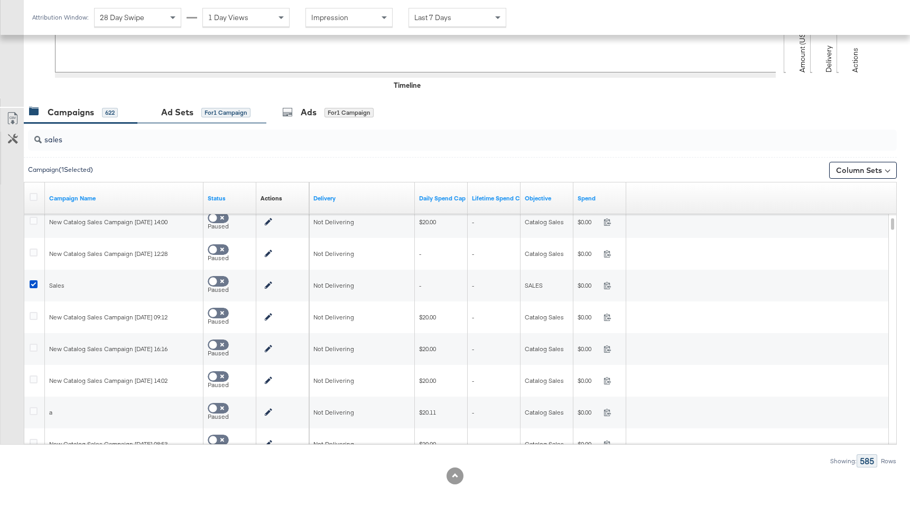
click at [248, 114] on div "for 1 Campaign" at bounding box center [225, 113] width 49 height 10
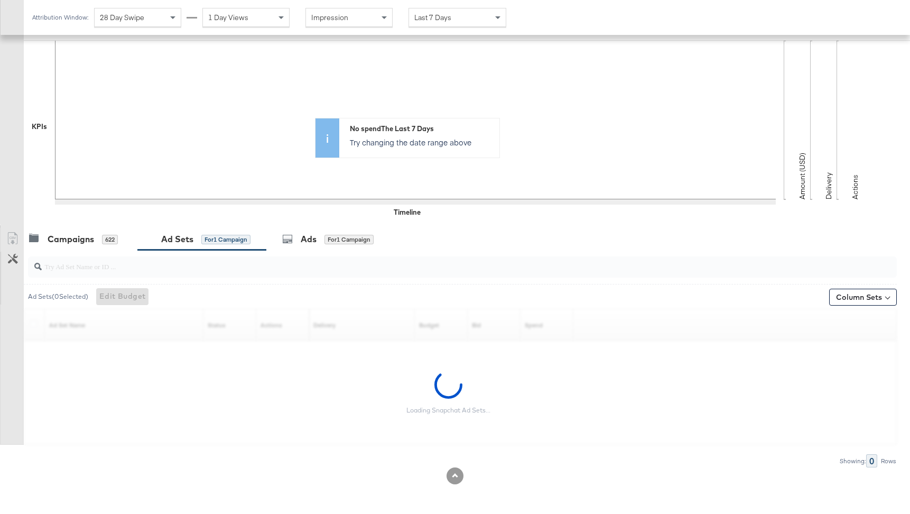
scroll to position [157, 0]
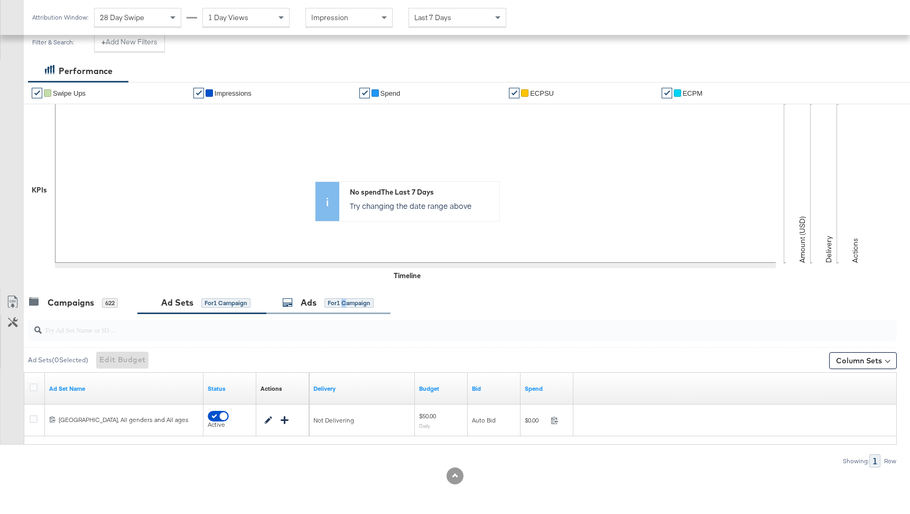
click at [346, 303] on div "for 1 Campaign" at bounding box center [348, 303] width 49 height 10
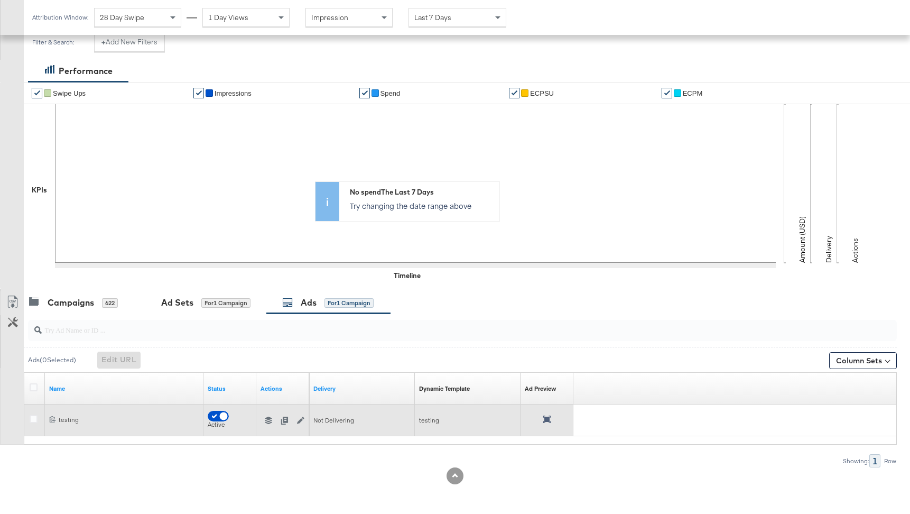
click at [544, 423] on div at bounding box center [546, 420] width 7 height 10
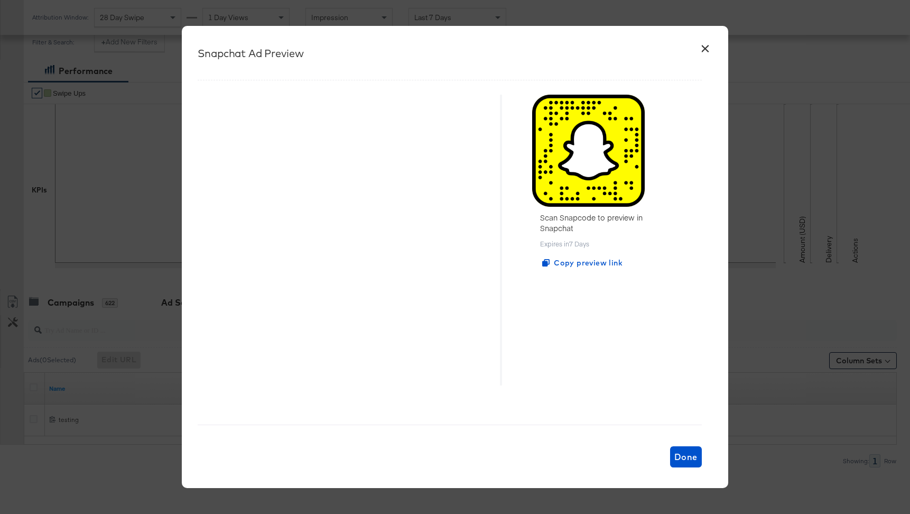
click at [707, 52] on button "×" at bounding box center [705, 45] width 19 height 19
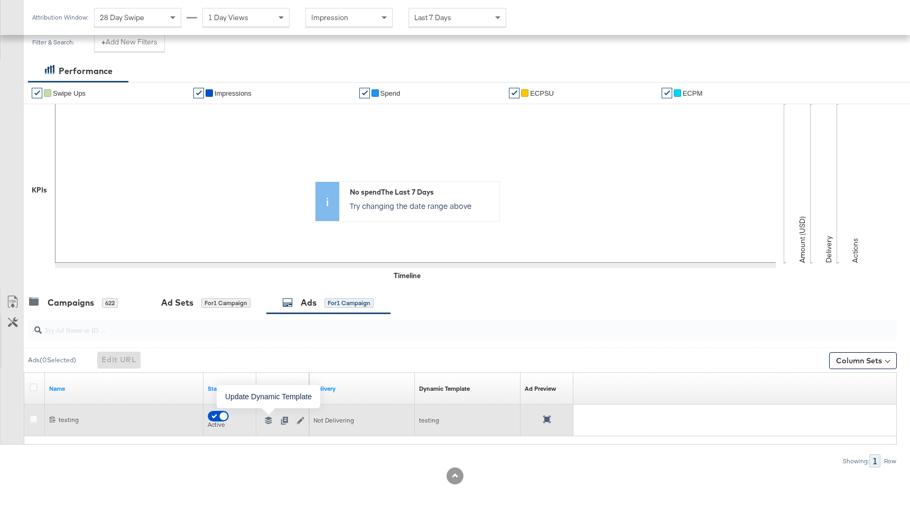
click at [271, 420] on icon "button" at bounding box center [268, 419] width 7 height 7
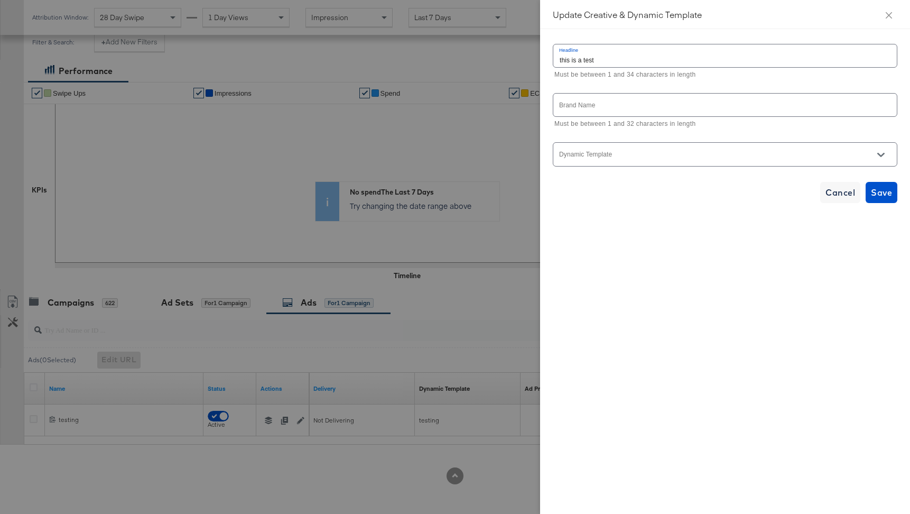
click at [675, 153] on input "Dynamic Template" at bounding box center [717, 159] width 319 height 12
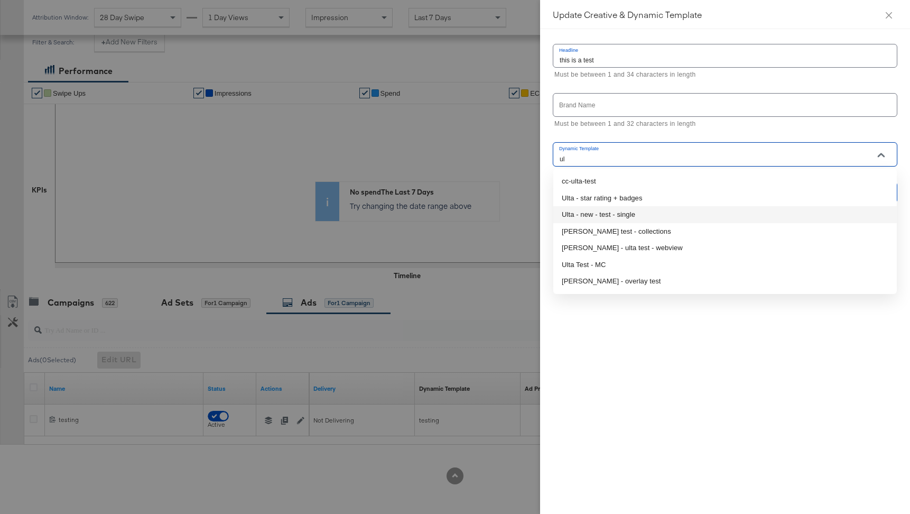
click at [678, 211] on li "Ulta - new - test - single" at bounding box center [725, 214] width 344 height 17
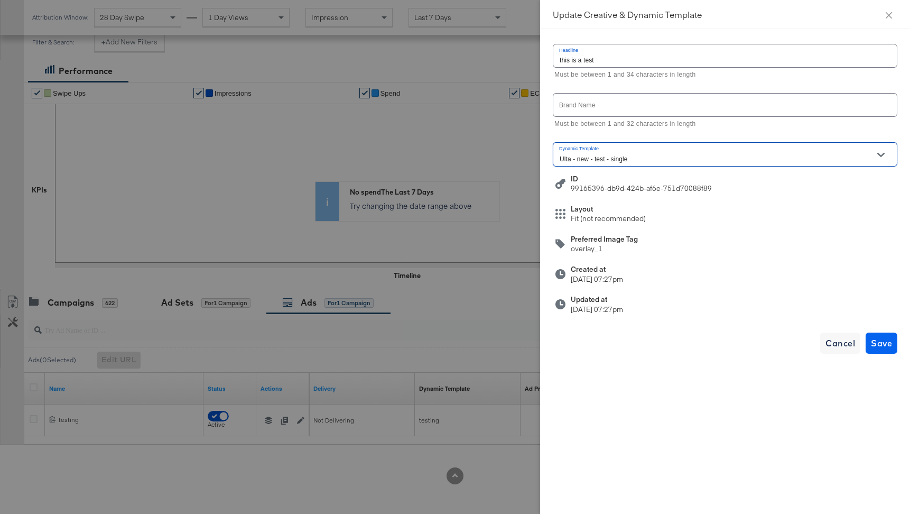
type input "Ulta - new - test - single"
click at [888, 341] on span "Save" at bounding box center [881, 343] width 21 height 15
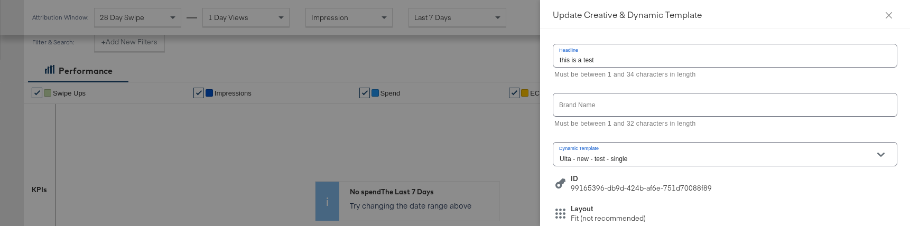
click at [502, 77] on div at bounding box center [455, 113] width 910 height 226
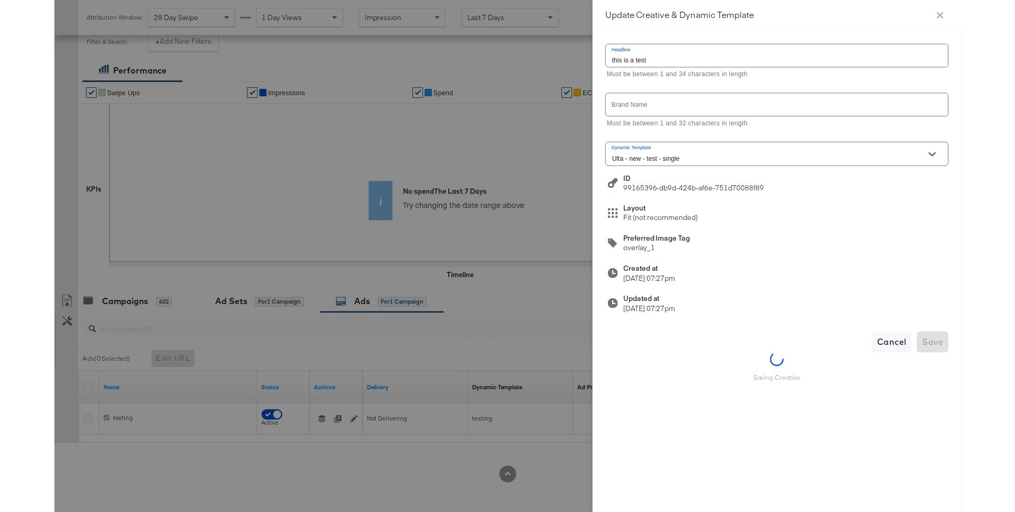
scroll to position [0, 0]
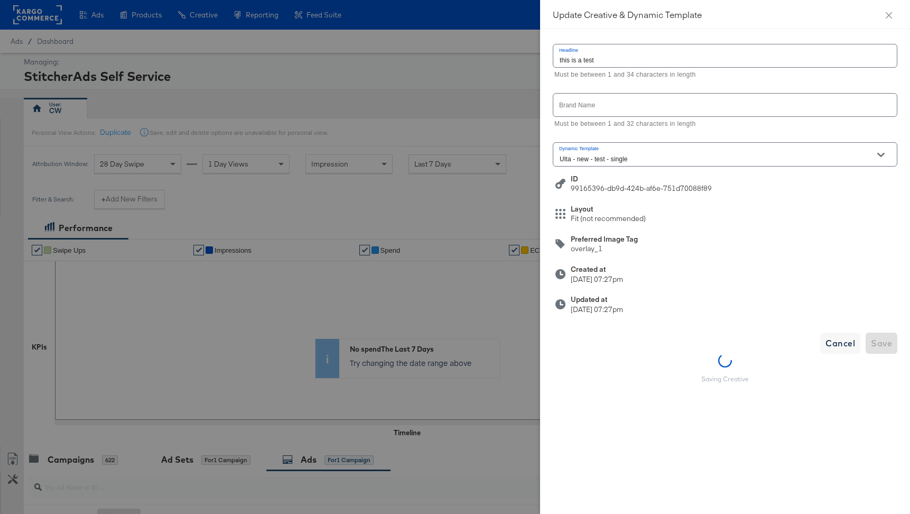
click at [415, 125] on div at bounding box center [455, 257] width 910 height 514
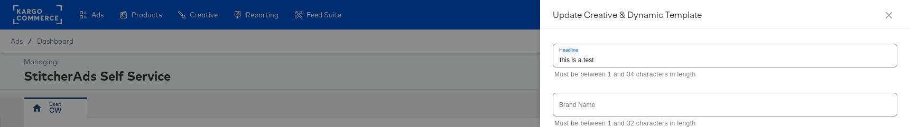
drag, startPoint x: 719, startPoint y: 322, endPoint x: 365, endPoint y: 1, distance: 478.5
click at [0, 0] on div "Update Creative & Dynamic Template Headline this is a test Must be between 1 an…" at bounding box center [455, 63] width 910 height 127
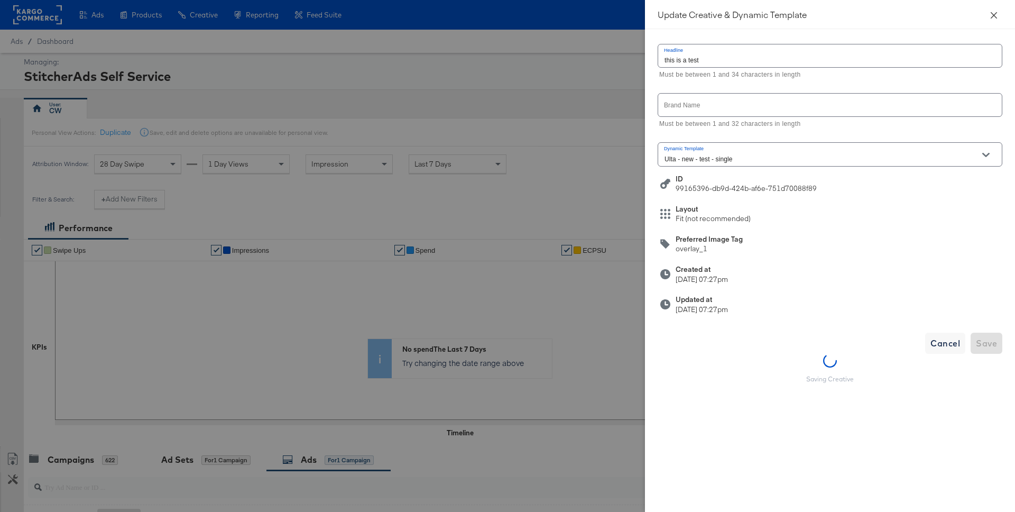
click at [910, 16] on button "Close" at bounding box center [994, 15] width 30 height 30
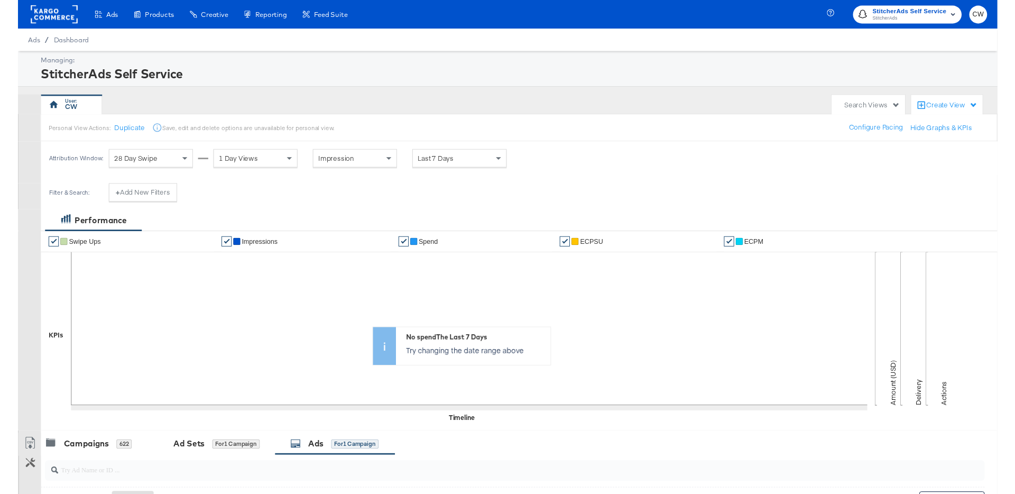
scroll to position [159, 0]
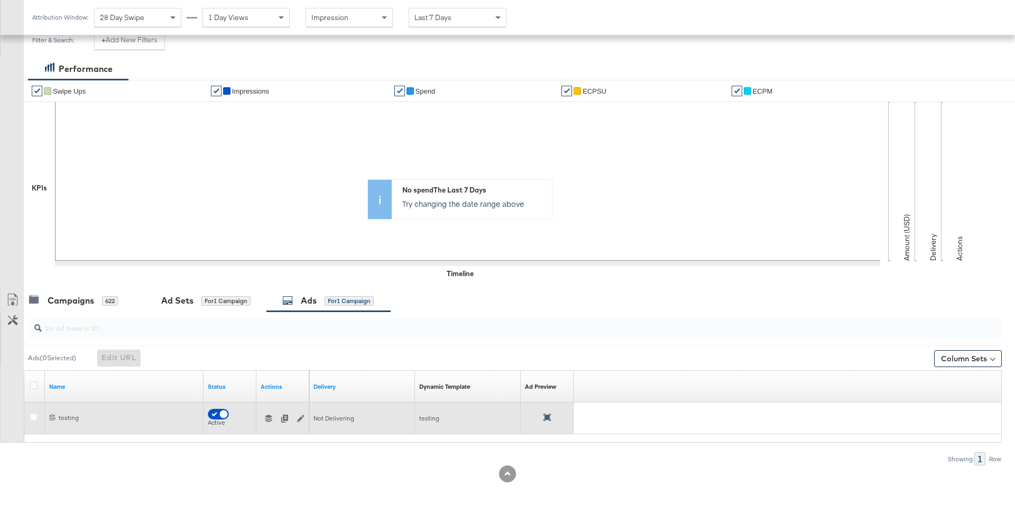
click at [216, 420] on div "Active" at bounding box center [230, 422] width 44 height 8
click at [221, 415] on input "checkbox" at bounding box center [224, 416] width 32 height 11
checkbox input "false"
click at [298, 414] on div at bounding box center [301, 417] width 16 height 8
click at [544, 415] on icon at bounding box center [546, 416] width 7 height 7
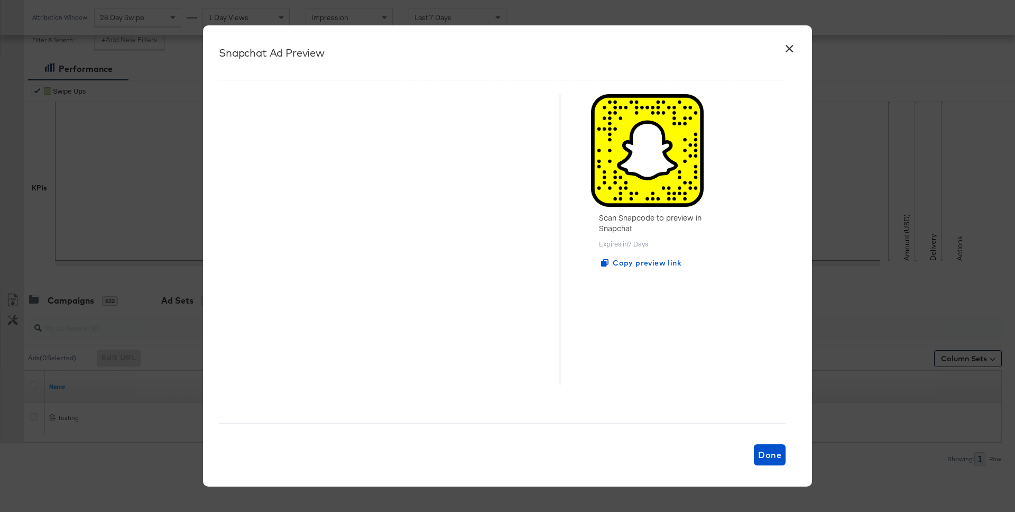
click at [786, 45] on button "×" at bounding box center [789, 45] width 19 height 19
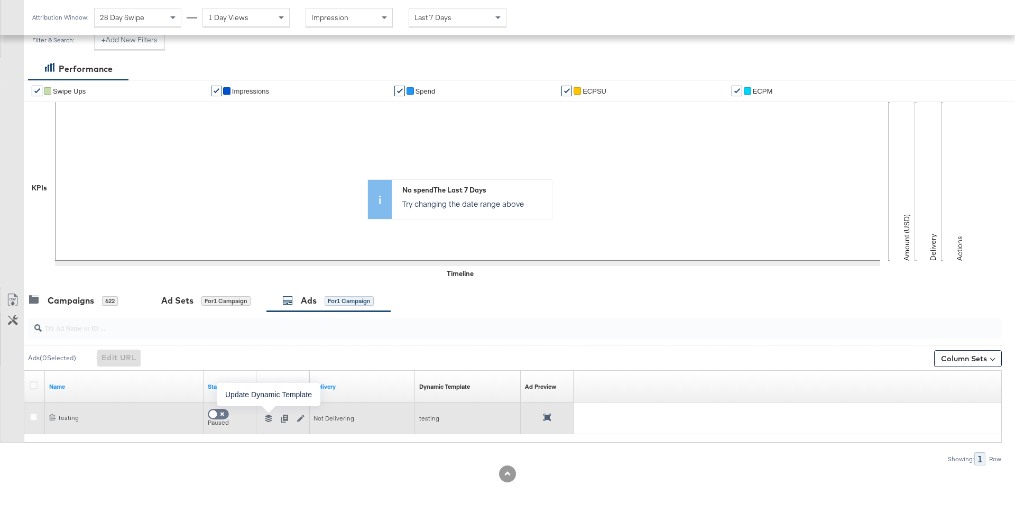
click at [270, 419] on icon "button" at bounding box center [268, 417] width 7 height 7
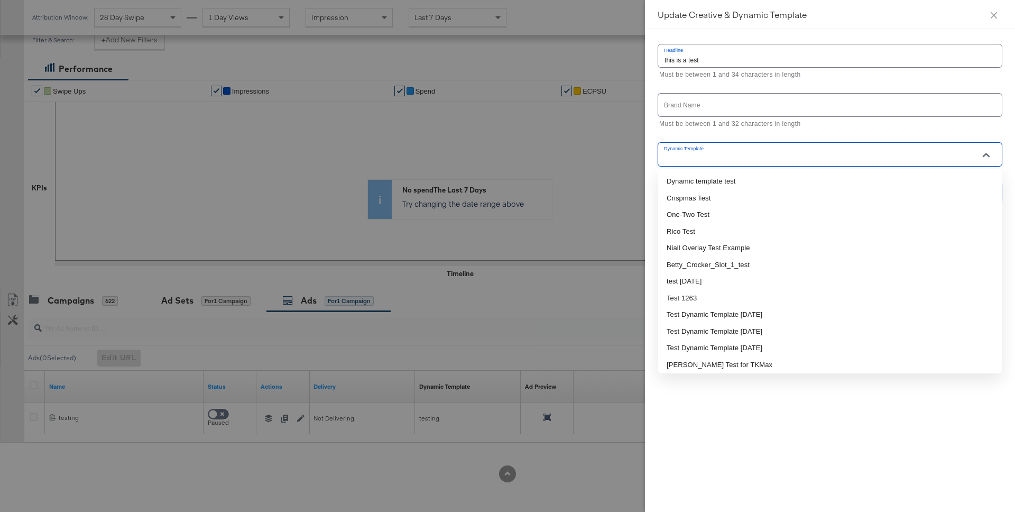
click at [770, 156] on input "Dynamic Template" at bounding box center [821, 159] width 319 height 12
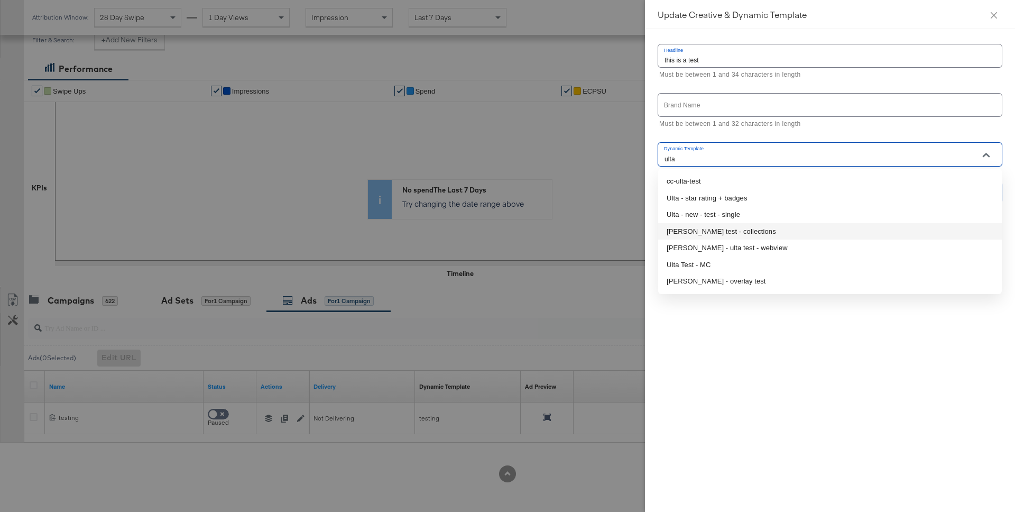
click at [770, 228] on li "[PERSON_NAME] test - collections" at bounding box center [830, 231] width 344 height 17
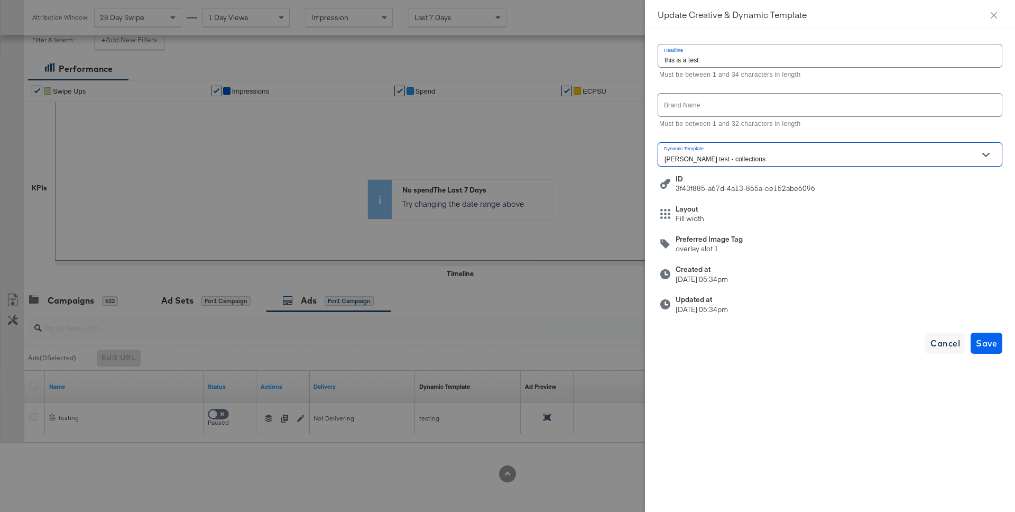
type input "[PERSON_NAME] test - collections"
click at [910, 341] on span "Save" at bounding box center [986, 343] width 21 height 15
click at [910, 346] on span "Cancel" at bounding box center [945, 343] width 30 height 15
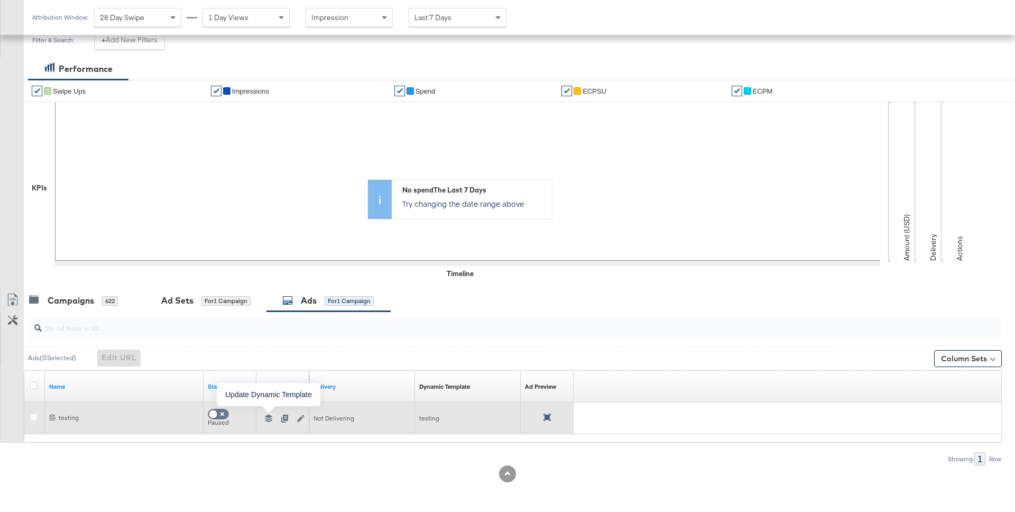
click at [269, 418] on icon "button" at bounding box center [268, 417] width 7 height 7
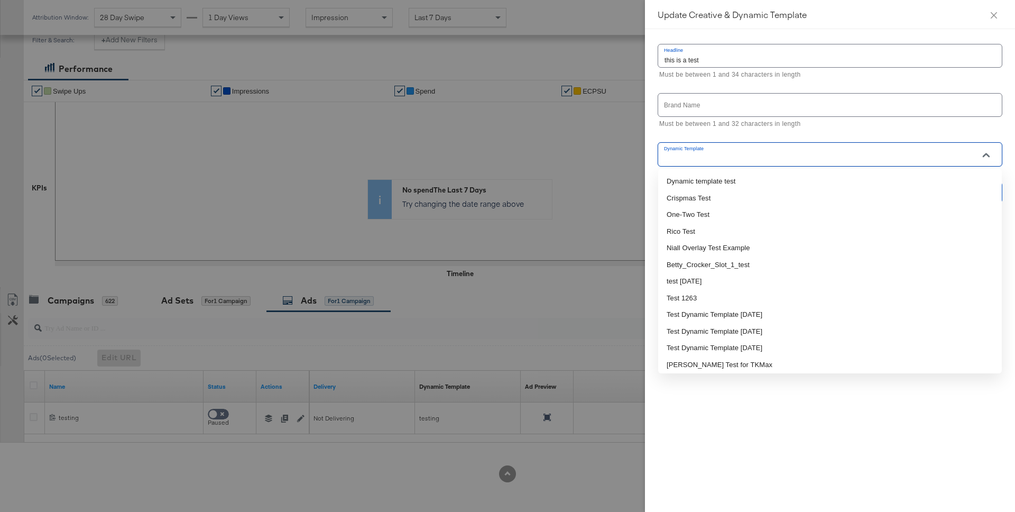
click at [689, 164] on input "Dynamic Template" at bounding box center [821, 159] width 319 height 12
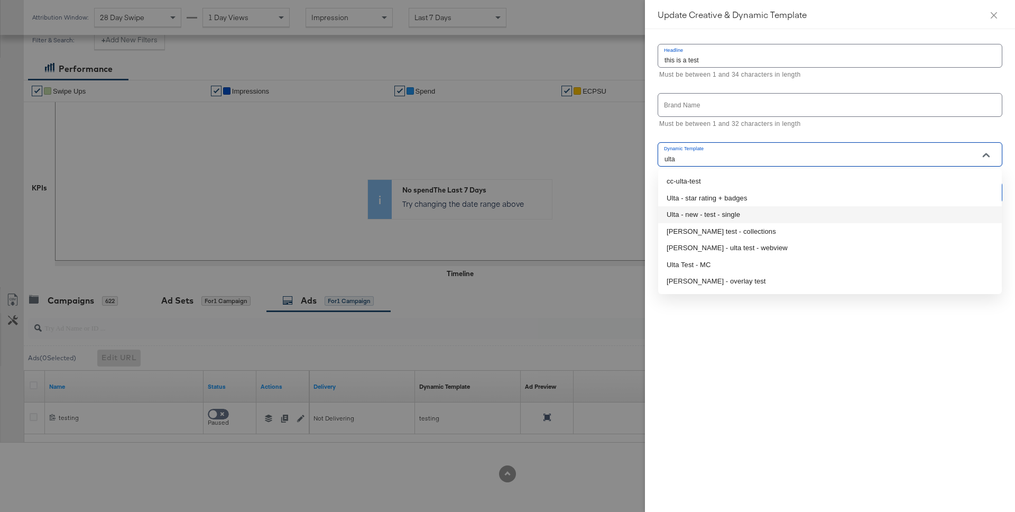
click at [753, 212] on li "Ulta - new - test - single" at bounding box center [830, 214] width 344 height 17
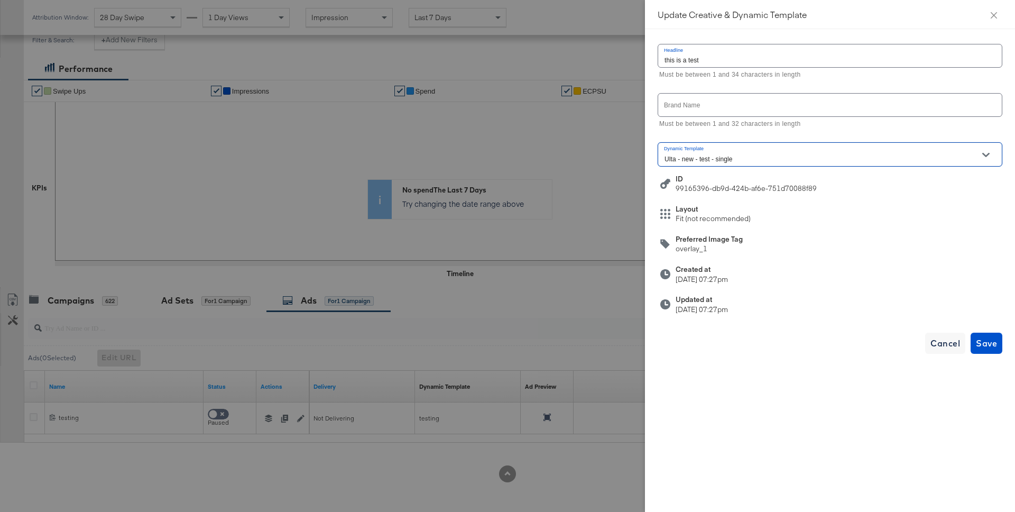
click at [746, 160] on input "Ulta - new - test - single" at bounding box center [821, 159] width 319 height 12
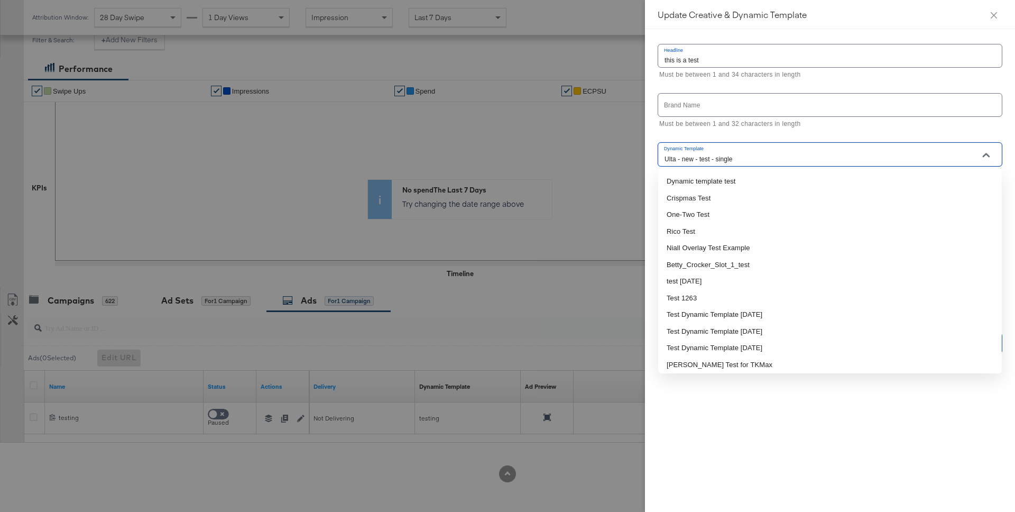
click at [746, 160] on input "Ulta - new - test - single" at bounding box center [821, 159] width 319 height 12
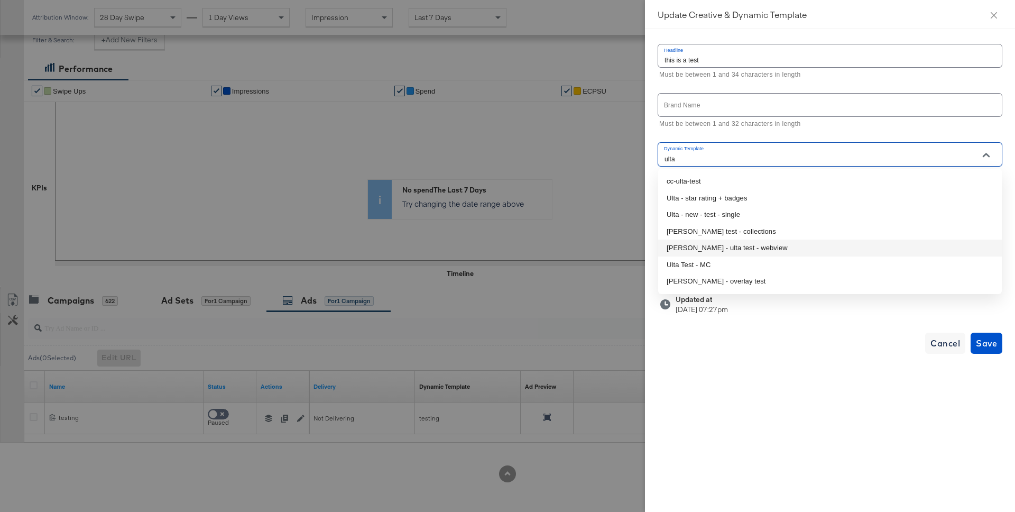
click at [772, 251] on li "craig - ulta test - webview" at bounding box center [830, 247] width 344 height 17
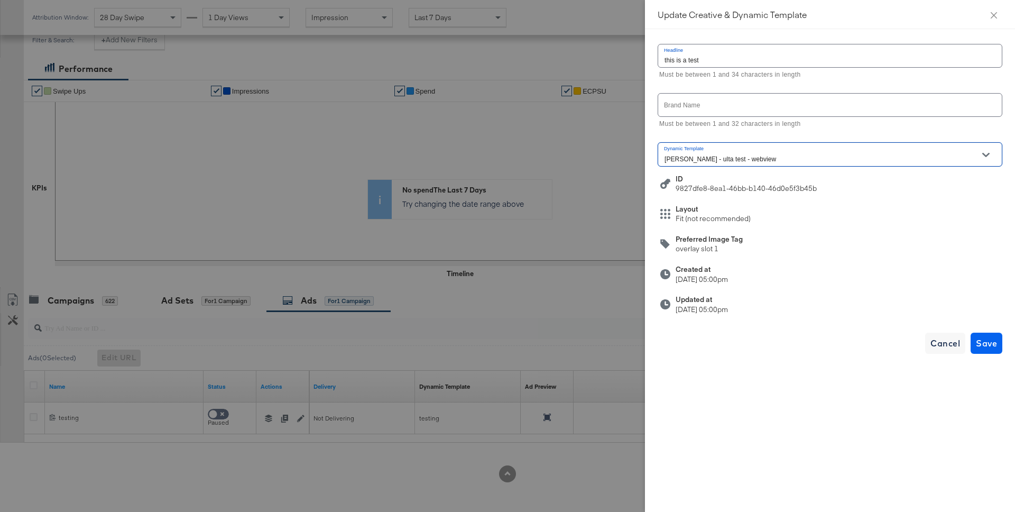
type input "craig - ulta test - webview"
click at [910, 344] on button "Save" at bounding box center [986, 342] width 32 height 21
click at [540, 280] on div at bounding box center [507, 256] width 1015 height 512
click at [545, 234] on div at bounding box center [507, 256] width 1015 height 512
click at [910, 13] on icon "close" at bounding box center [993, 15] width 8 height 8
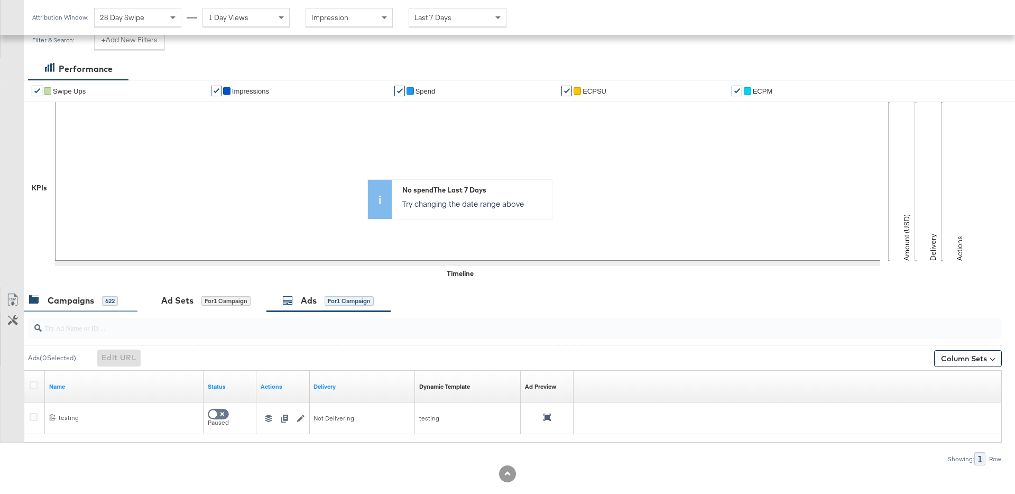
click at [86, 303] on div "Campaigns" at bounding box center [71, 300] width 47 height 12
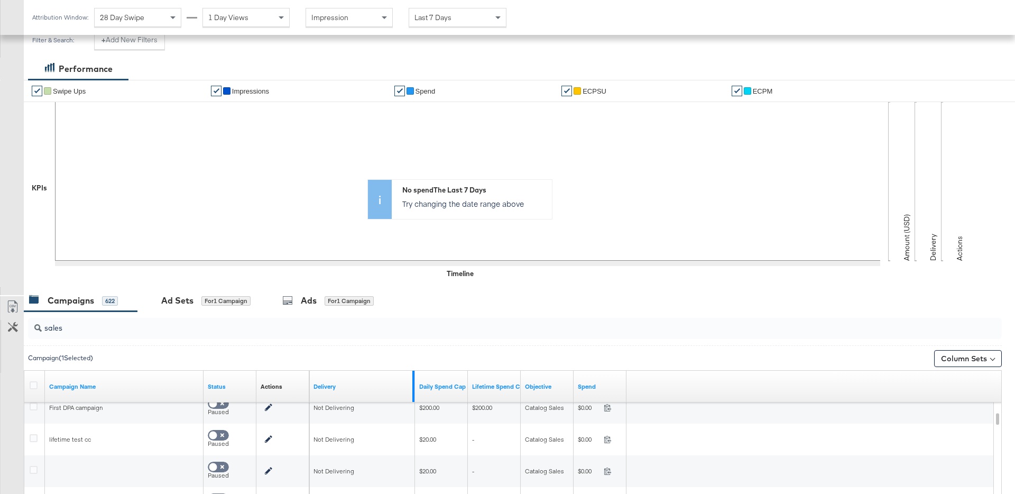
scroll to position [0, 0]
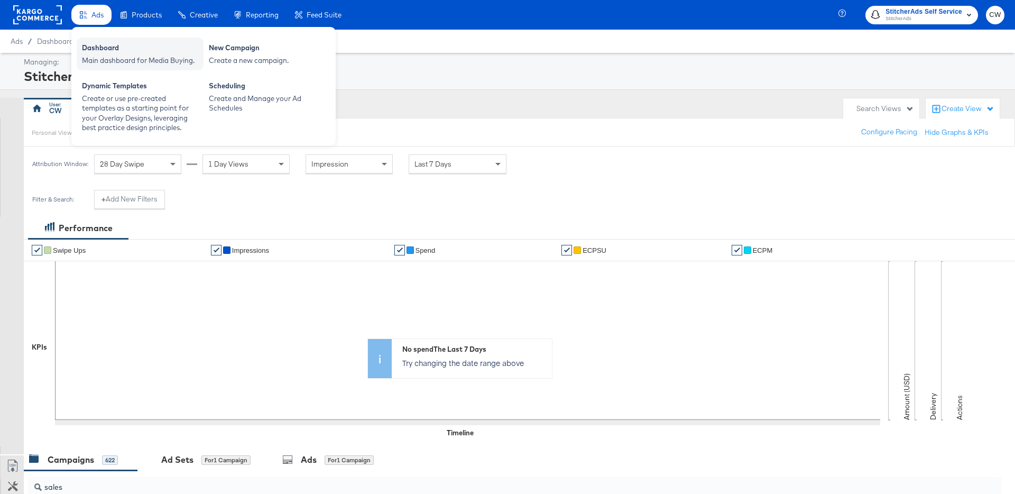
click at [109, 53] on div "Dashboard" at bounding box center [140, 49] width 116 height 13
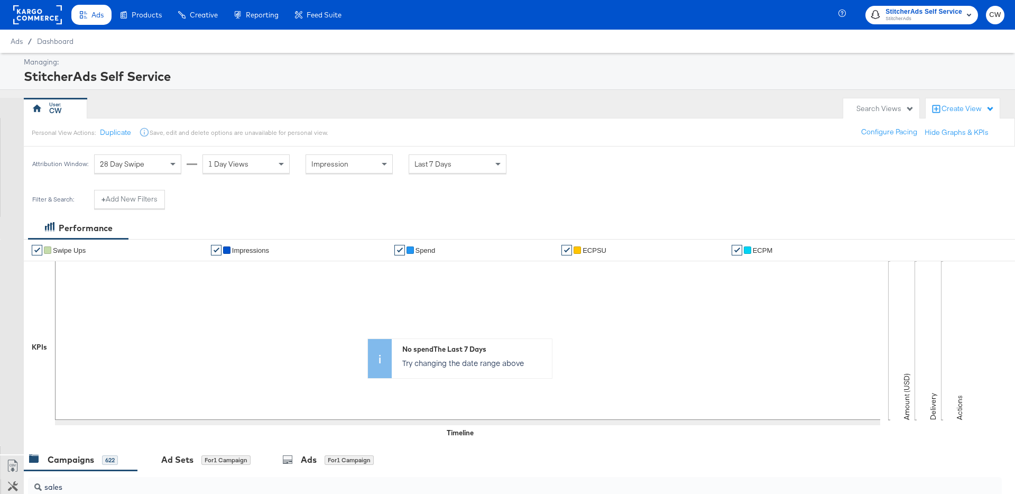
click at [48, 12] on rect at bounding box center [37, 14] width 49 height 19
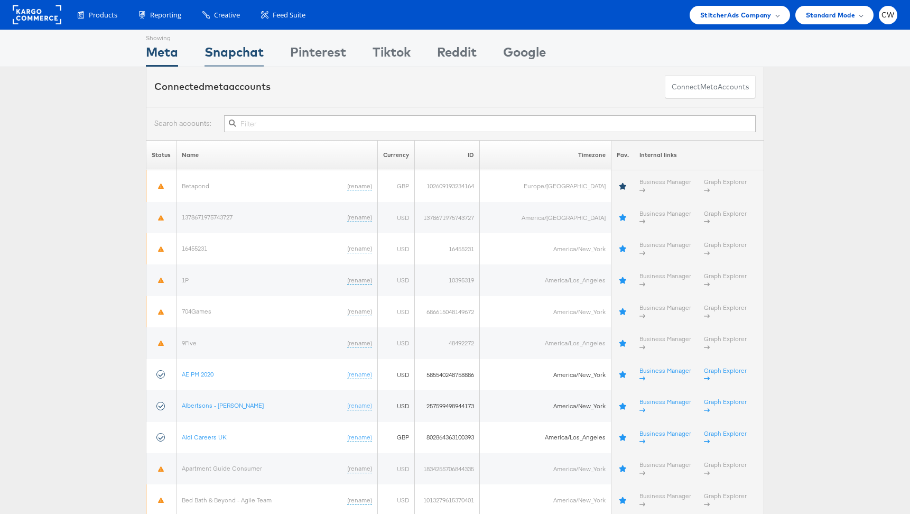
click at [236, 50] on div "Snapchat" at bounding box center [234, 55] width 59 height 24
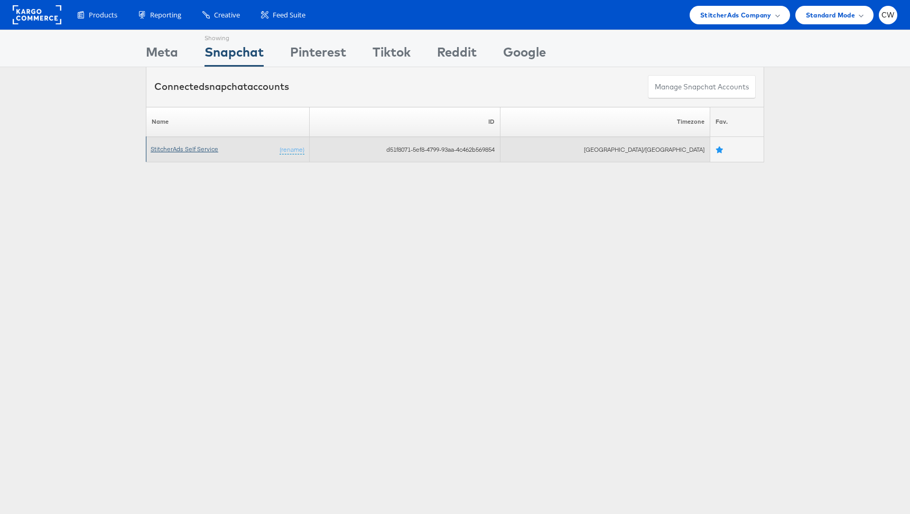
click at [192, 151] on link "StitcherAds Self Service" at bounding box center [185, 149] width 68 height 8
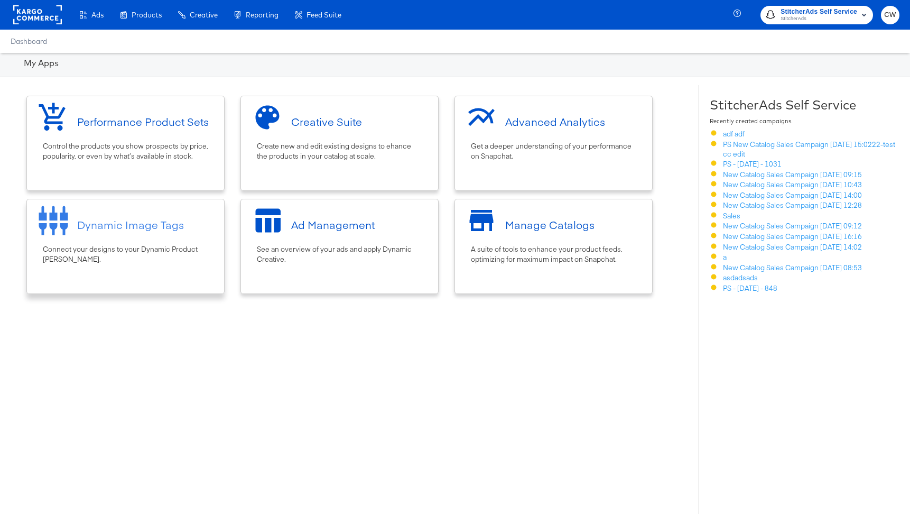
click at [148, 227] on div "Dynamic Image Tags" at bounding box center [130, 224] width 107 height 15
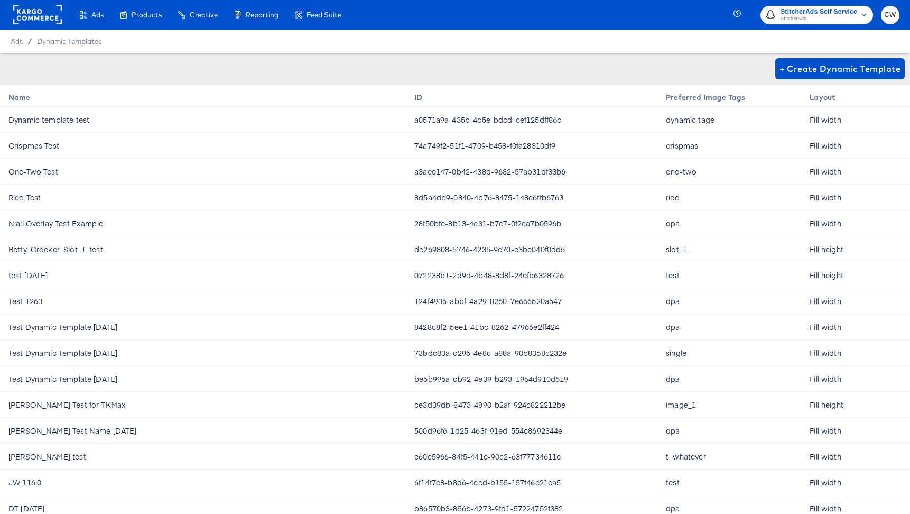
click at [365, 43] on div "Ads / Dynamic Templates" at bounding box center [455, 41] width 910 height 23
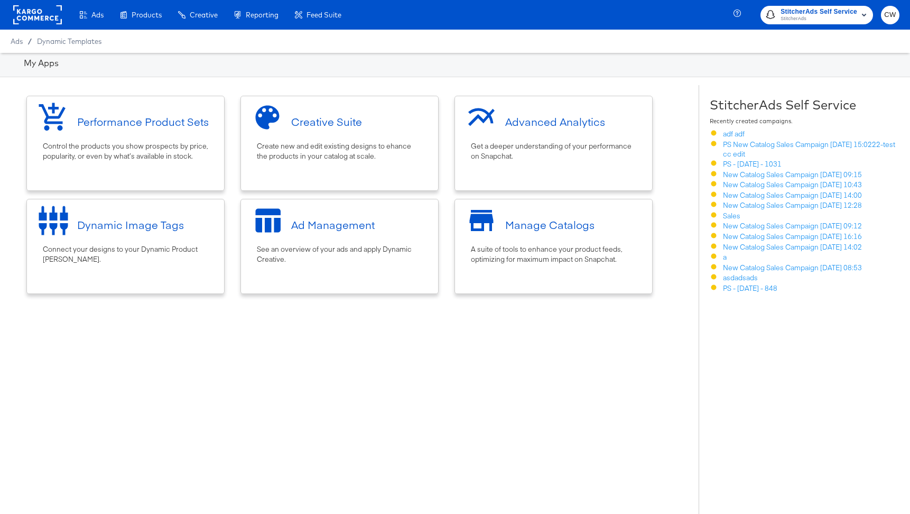
click at [305, 77] on div "My Apps" at bounding box center [455, 65] width 910 height 24
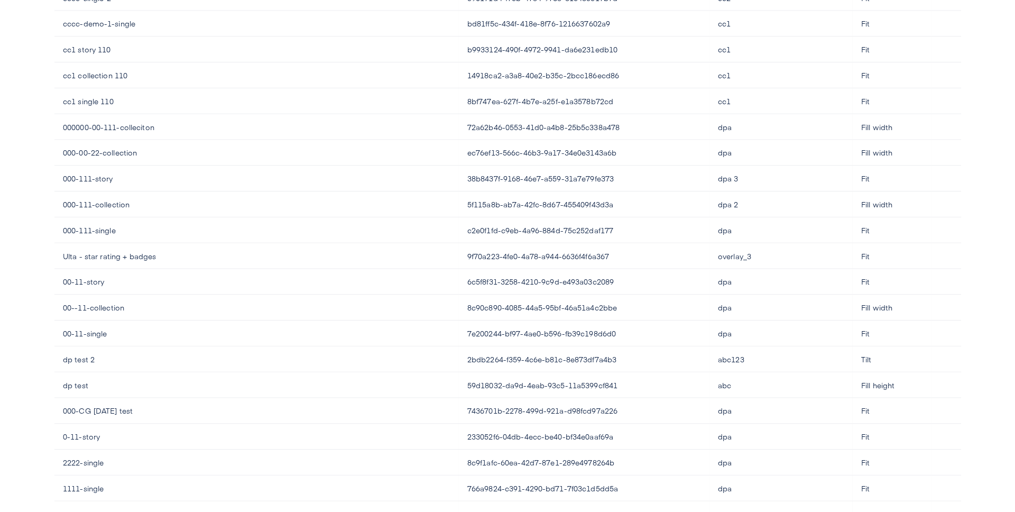
scroll to position [2374, 0]
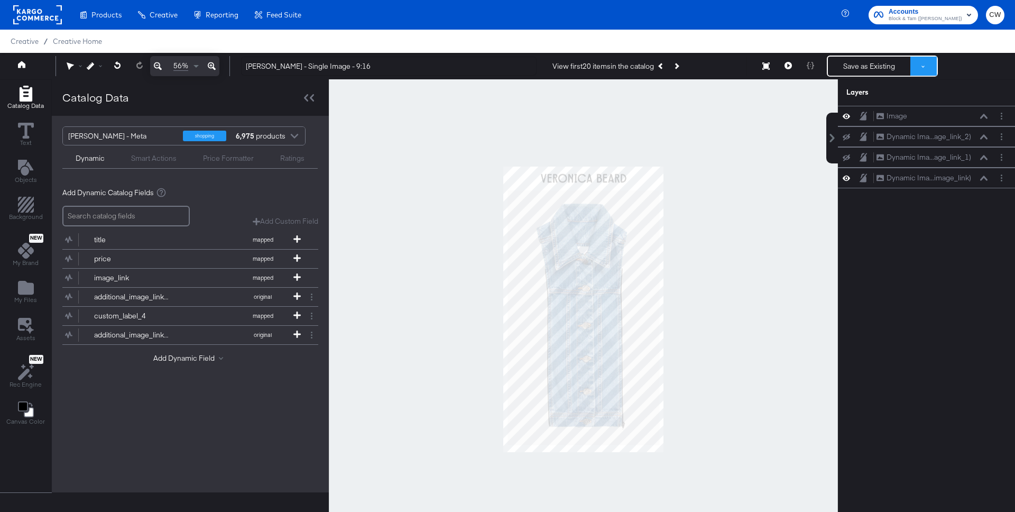
scroll to position [27, 0]
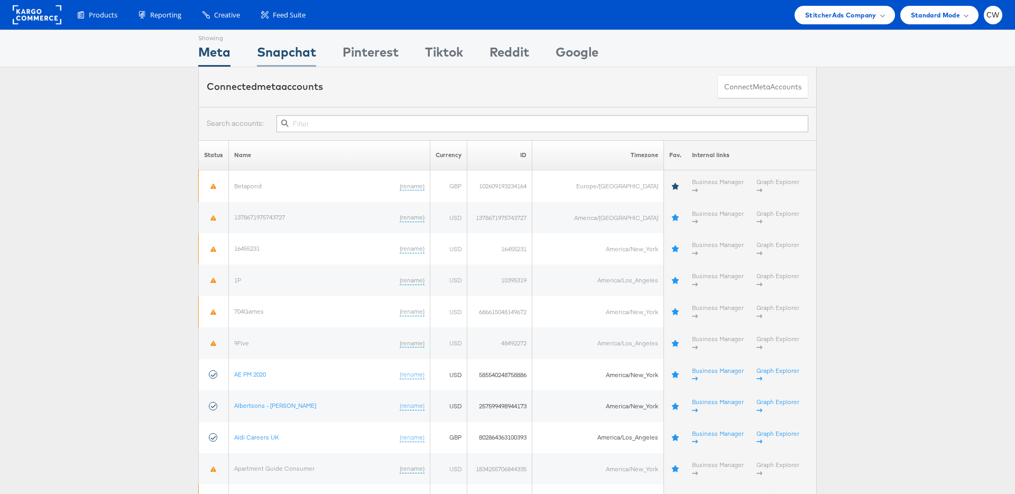
click at [293, 54] on div "Snapchat" at bounding box center [286, 55] width 59 height 24
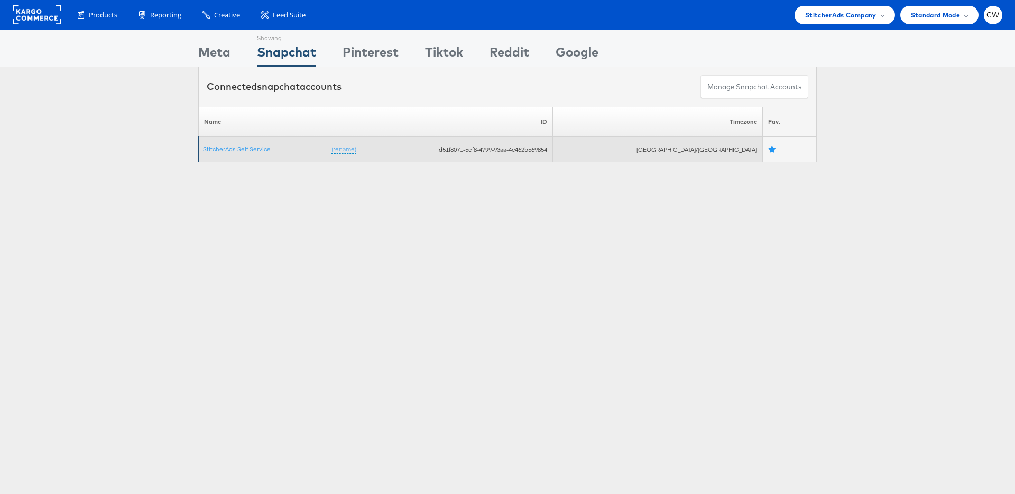
click at [227, 153] on td "StitcherAds Self Service (rename)" at bounding box center [280, 149] width 163 height 25
click at [234, 150] on link "StitcherAds Self Service" at bounding box center [237, 149] width 68 height 8
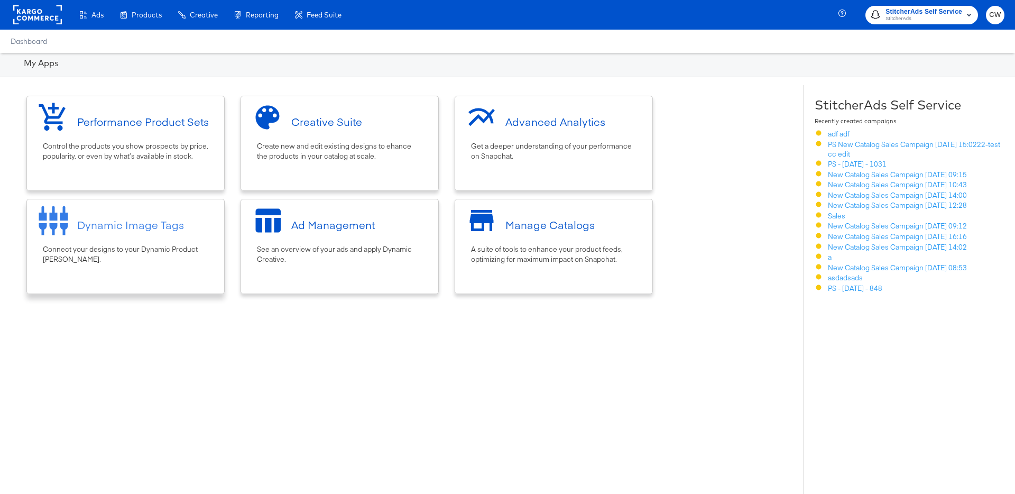
click at [190, 261] on div "Connect your designs to your Dynamic Product [PERSON_NAME]." at bounding box center [125, 254] width 165 height 20
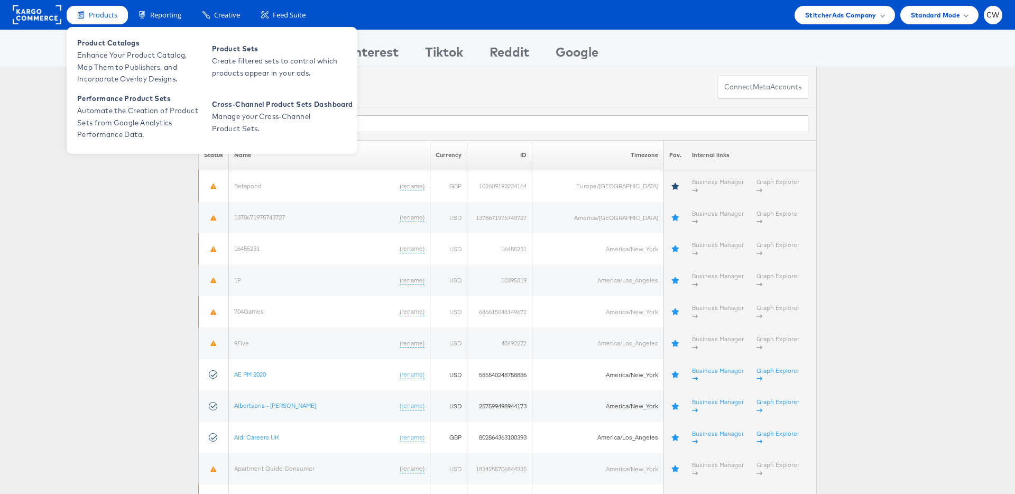
click at [105, 15] on span "Products" at bounding box center [103, 15] width 29 height 10
click at [126, 54] on span "Enhance Your Product Catalog, Map Them to Publishers, and Incorporate Overlay D…" at bounding box center [140, 67] width 127 height 36
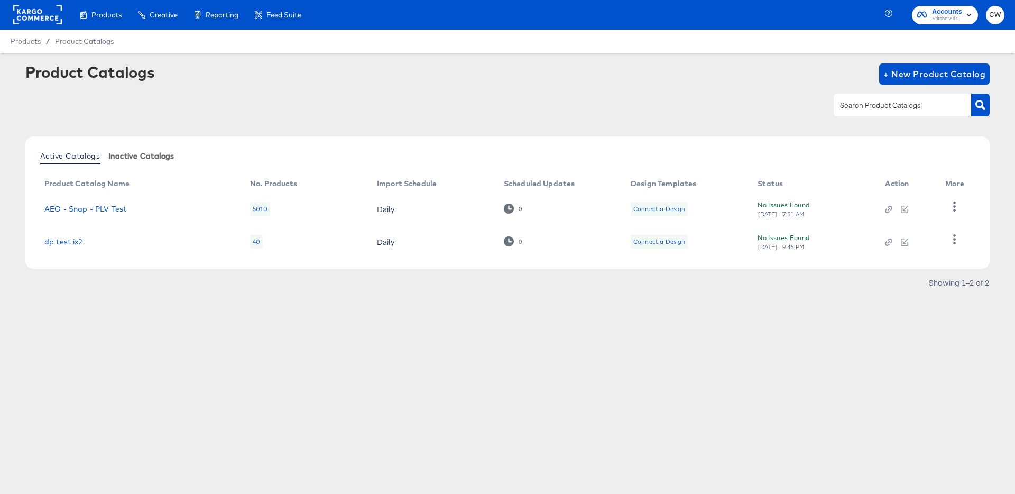
click at [150, 159] on span "Inactive Catalogs" at bounding box center [141, 156] width 66 height 8
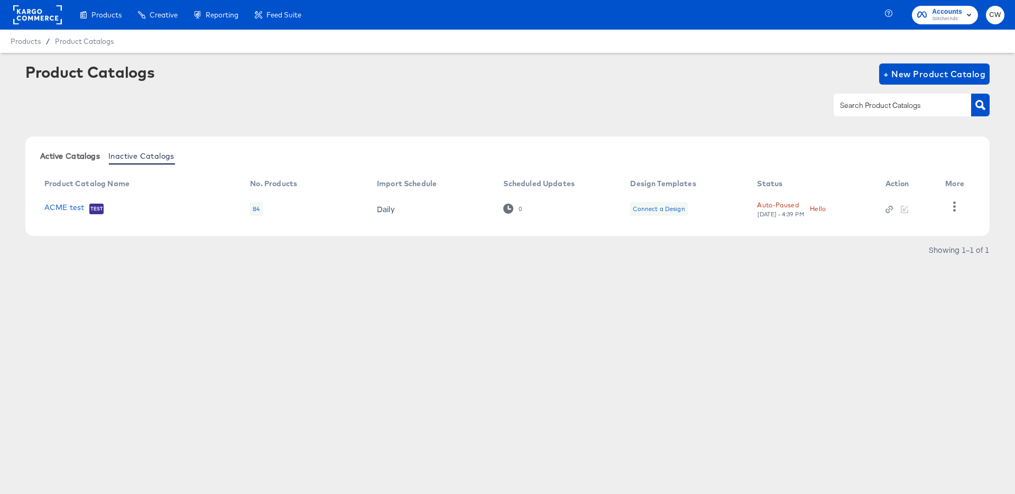
click at [75, 159] on span "Active Catalogs" at bounding box center [70, 156] width 60 height 8
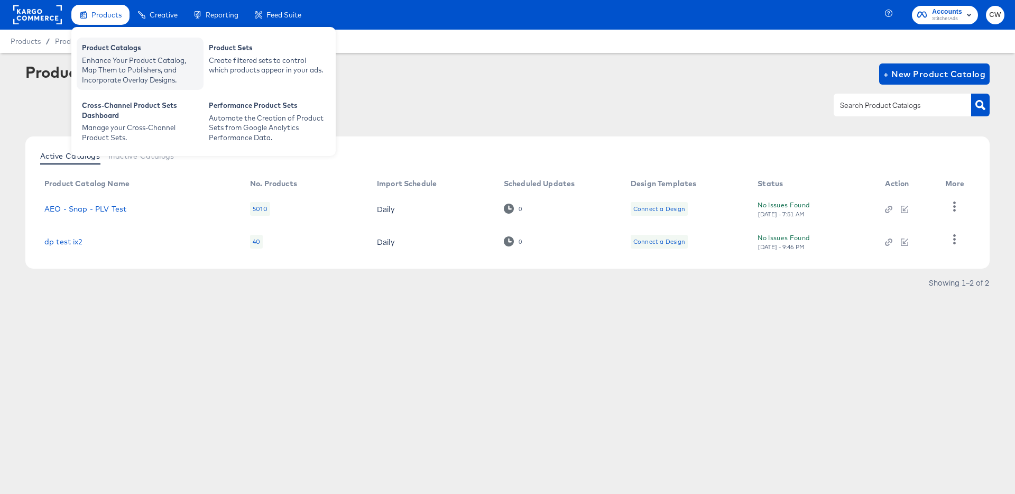
click at [113, 67] on div "Enhance Your Product Catalog, Map Them to Publishers, and Incorporate Overlay D…" at bounding box center [140, 70] width 116 height 30
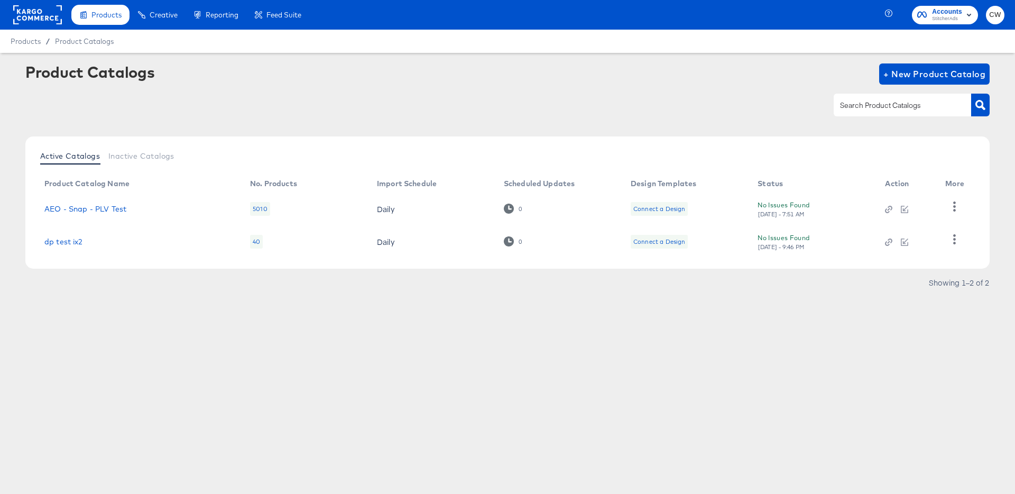
click at [31, 16] on rect at bounding box center [37, 14] width 49 height 19
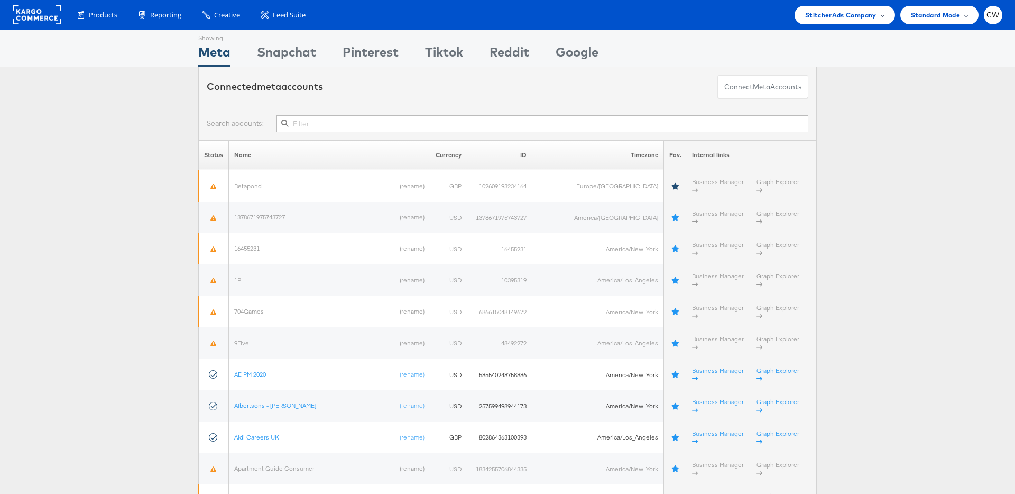
click at [855, 17] on span "StitcherAds Company" at bounding box center [840, 15] width 71 height 11
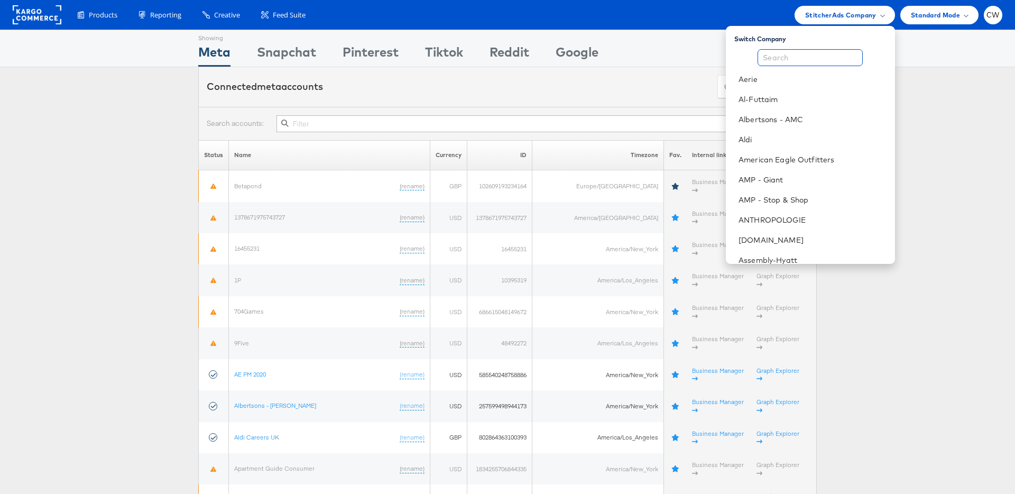
click at [817, 57] on input "text" at bounding box center [809, 57] width 105 height 17
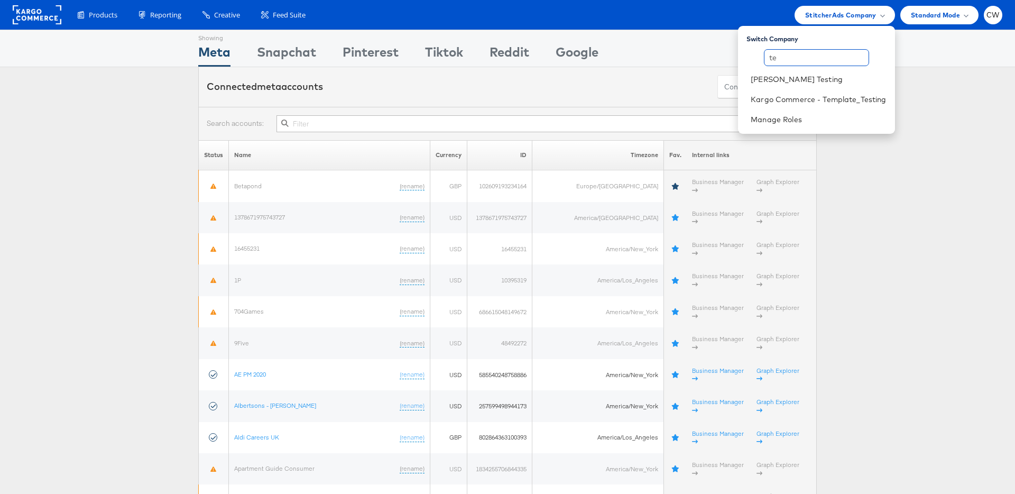
type input "t"
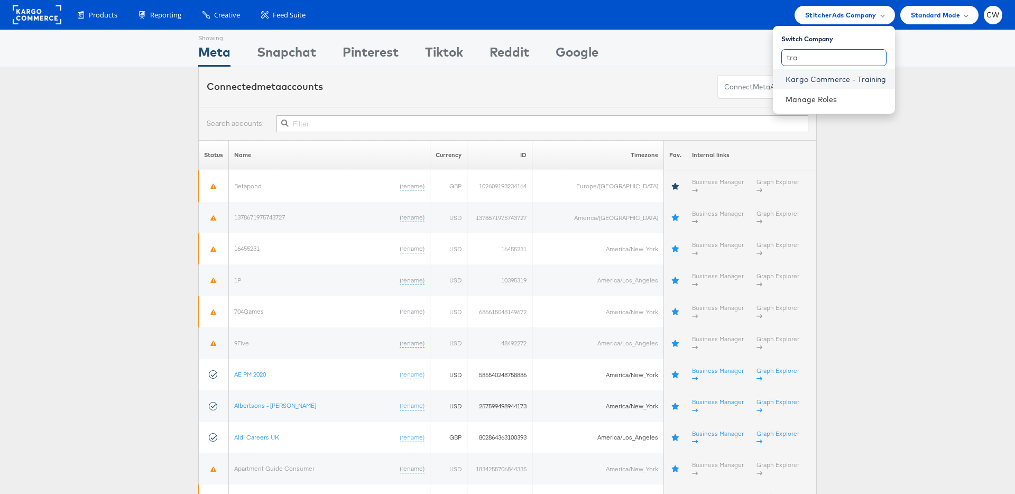
type input "tra"
click at [866, 76] on link "Kargo Commerce - Training" at bounding box center [835, 79] width 100 height 11
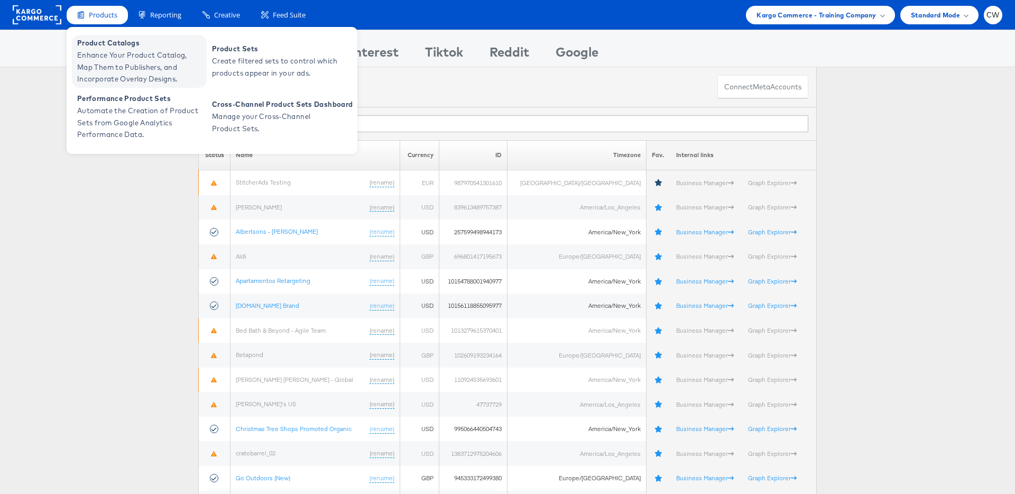
click at [130, 53] on span "Enhance Your Product Catalog, Map Them to Publishers, and Incorporate Overlay D…" at bounding box center [140, 67] width 127 height 36
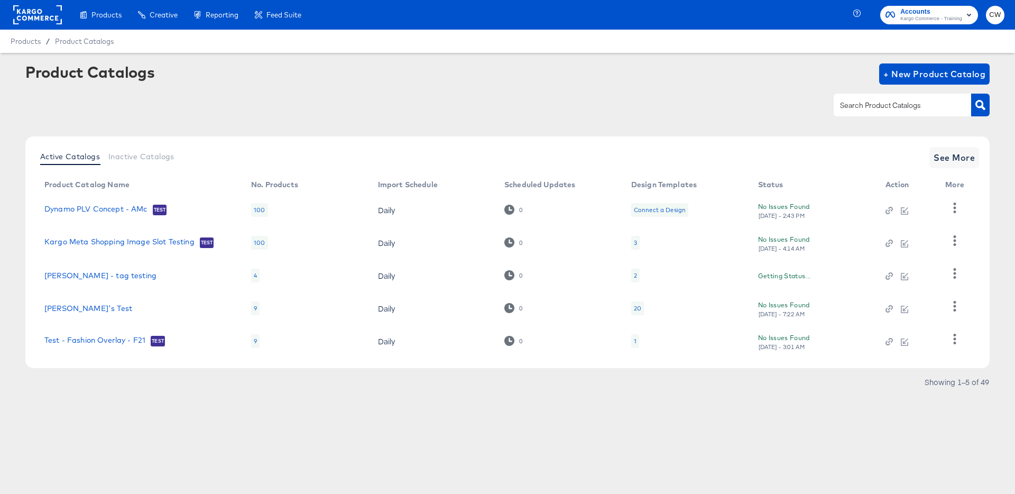
click at [869, 105] on input "text" at bounding box center [894, 105] width 113 height 12
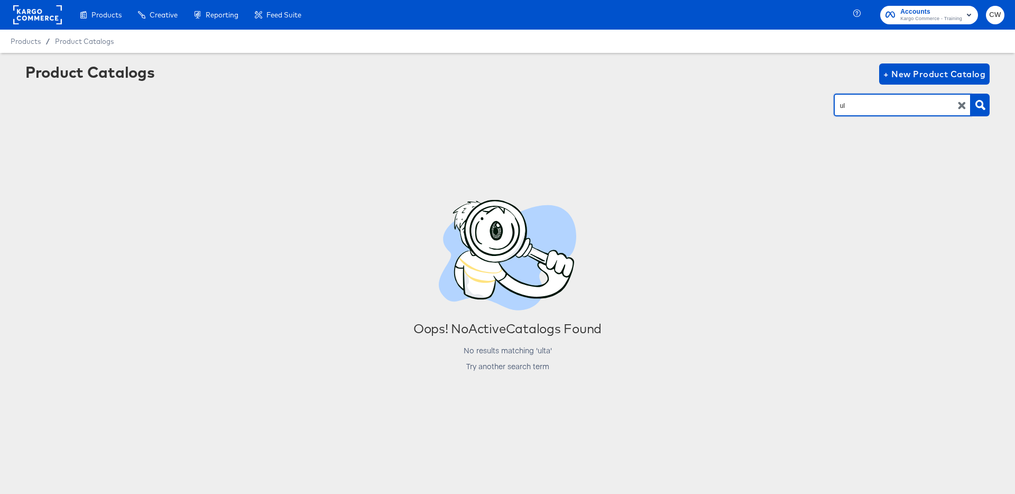
type input "u"
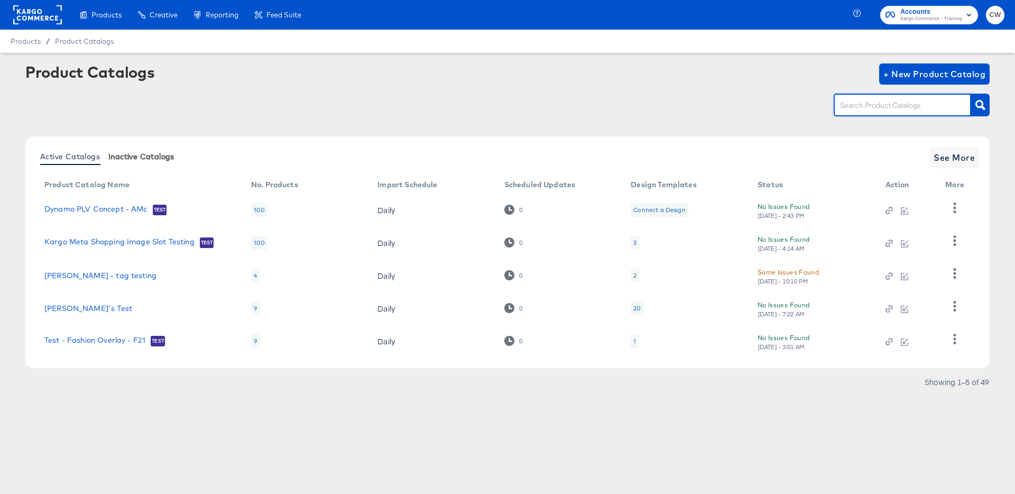
click at [142, 157] on span "Inactive Catalogs" at bounding box center [141, 156] width 66 height 8
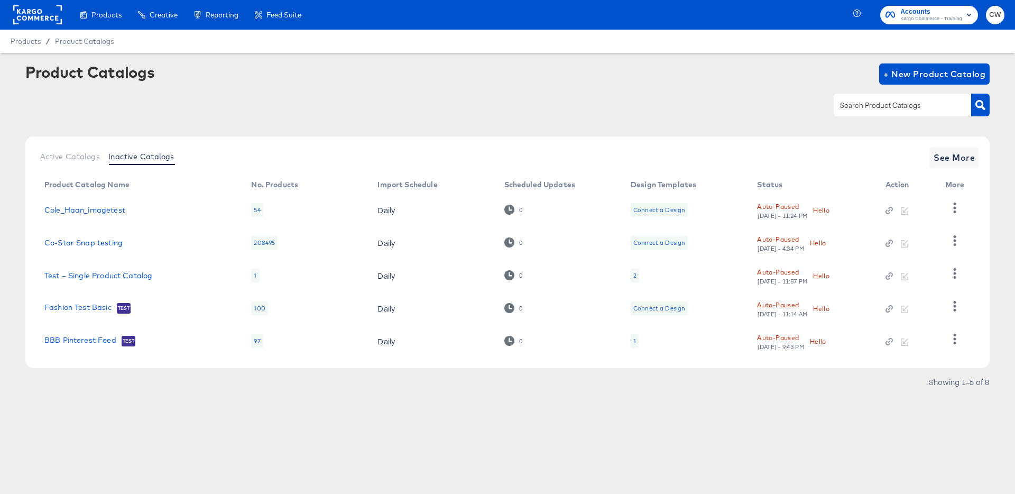
drag, startPoint x: 22, startPoint y: 39, endPoint x: 20, endPoint y: 19, distance: 19.7
click at [22, 23] on div "Products Products Product Catalogs Enhance Your Product Catalog, Map Them to Pu…" at bounding box center [507, 26] width 1015 height 53
click at [31, 19] on rect at bounding box center [37, 14] width 49 height 19
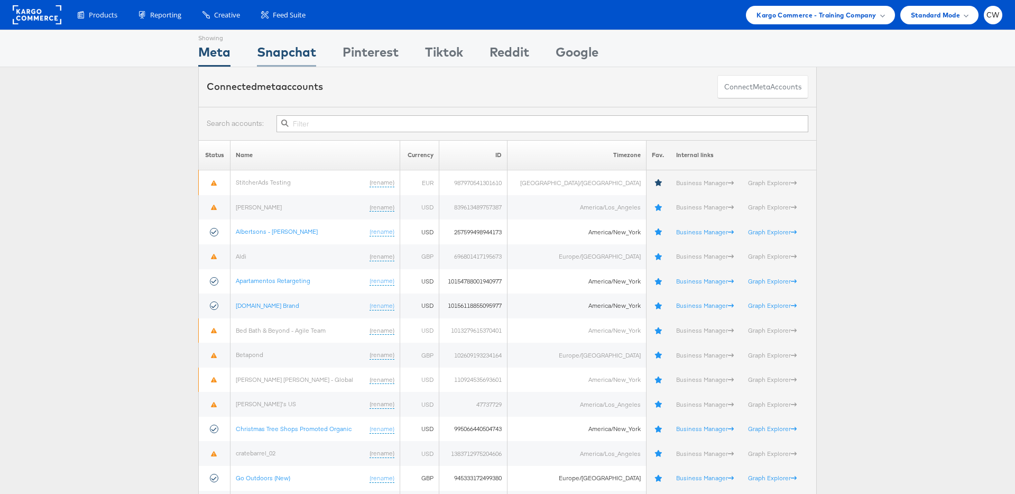
click at [302, 53] on div "Snapchat" at bounding box center [286, 55] width 59 height 24
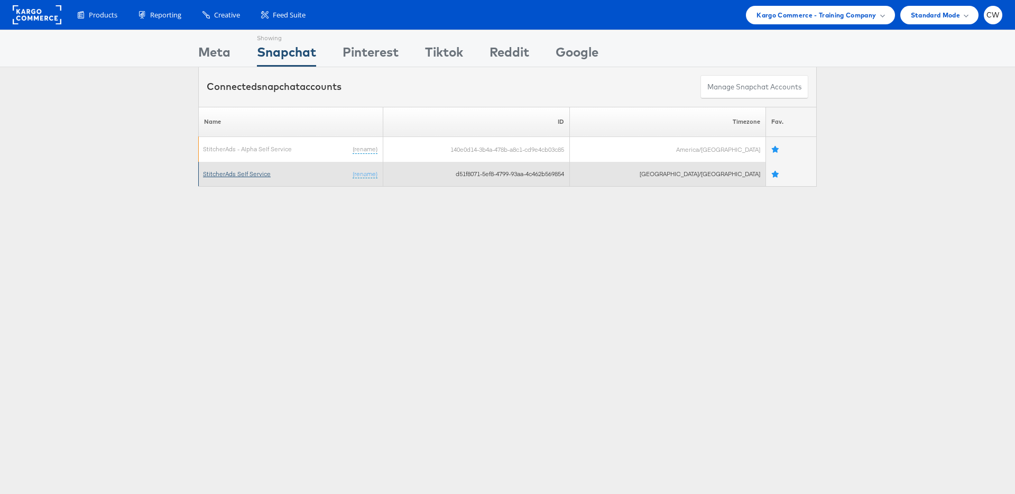
click at [253, 174] on link "StitcherAds Self Service" at bounding box center [237, 174] width 68 height 8
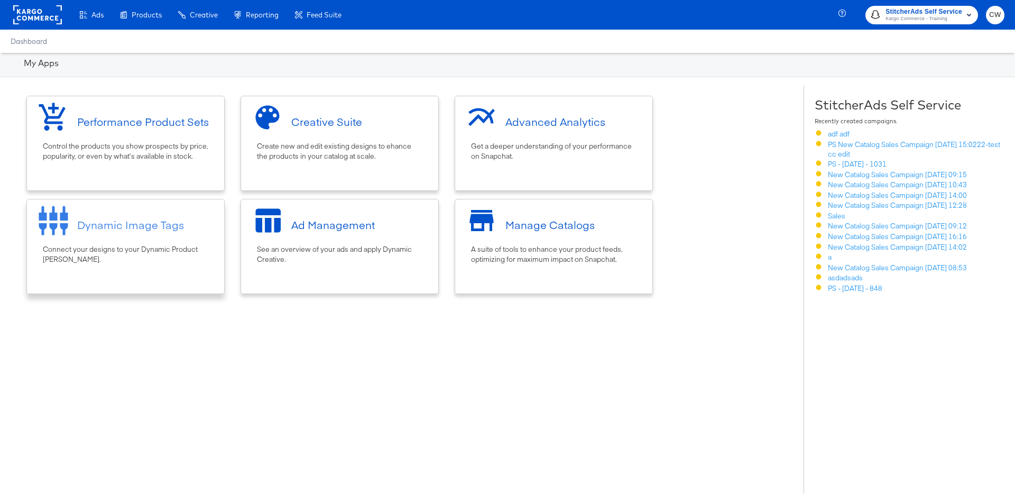
click at [119, 243] on div "Dynamic Image Tags" at bounding box center [125, 225] width 187 height 40
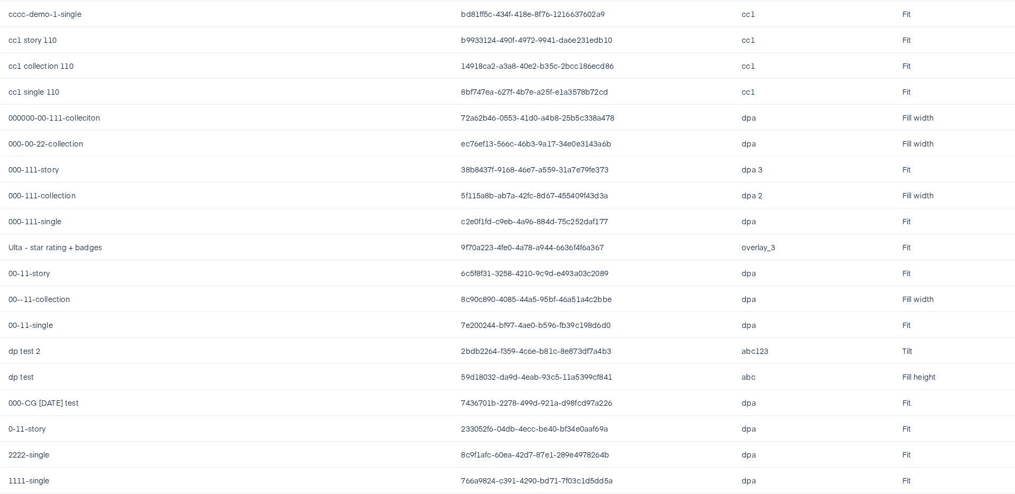
scroll to position [2385, 0]
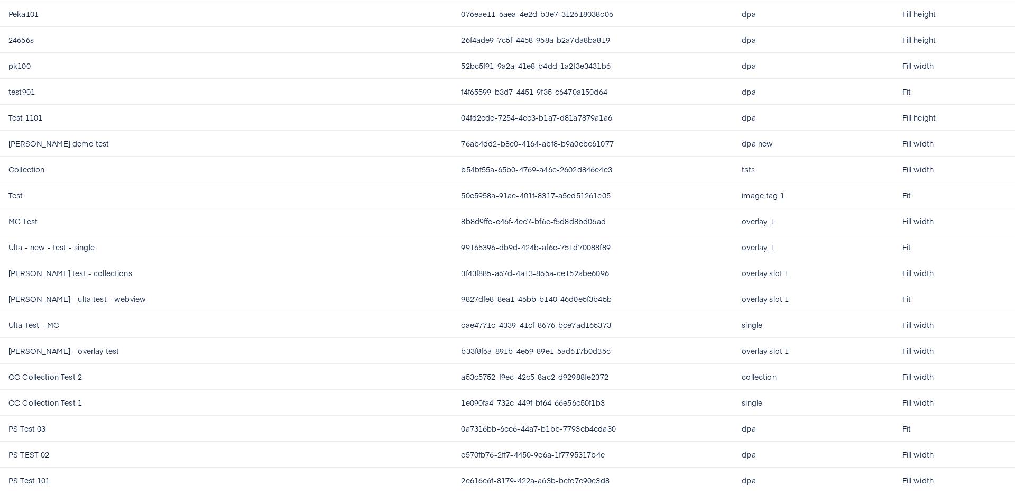
click at [736, 243] on td "overlay_1" at bounding box center [813, 247] width 160 height 26
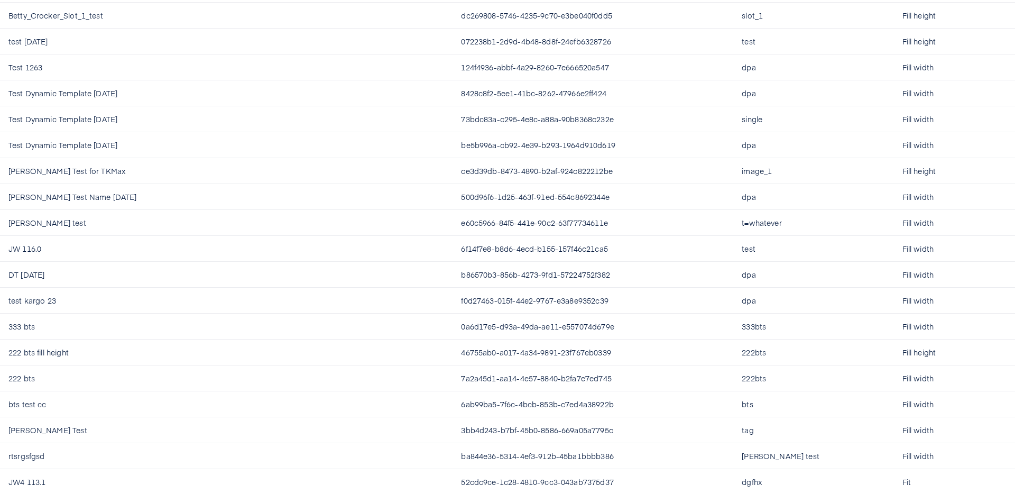
scroll to position [0, 0]
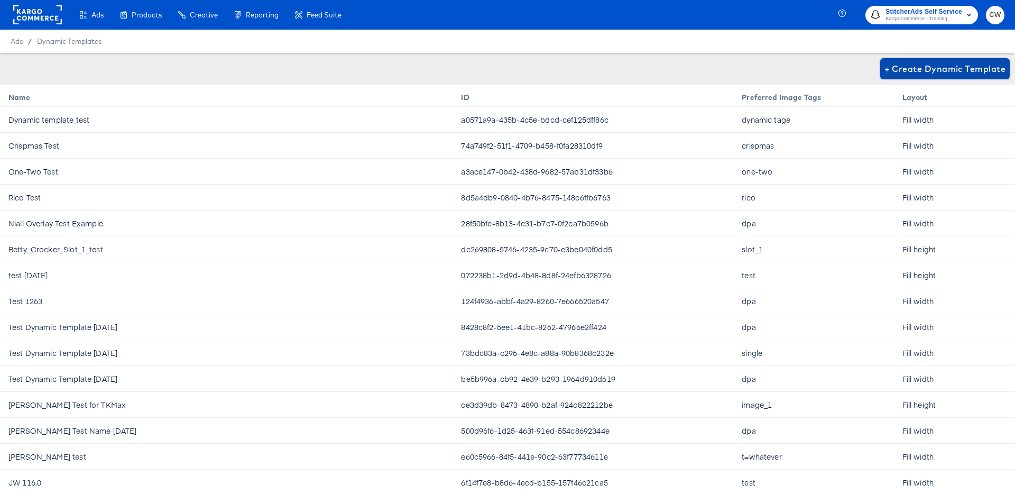
click at [961, 68] on span "+ Create Dynamic Template" at bounding box center [944, 68] width 121 height 15
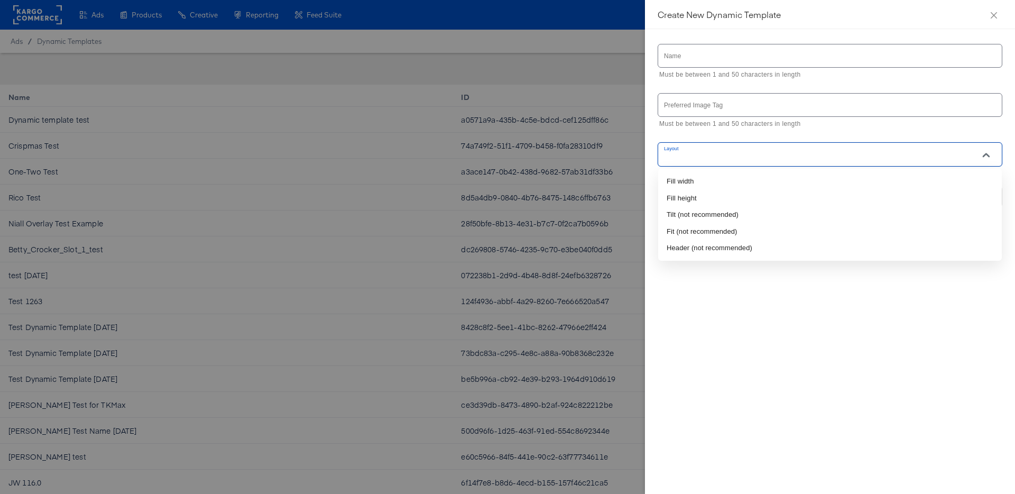
click at [721, 155] on input "Layout" at bounding box center [814, 159] width 305 height 12
click at [721, 178] on li "Fill width" at bounding box center [830, 181] width 344 height 17
type input "Fill width"
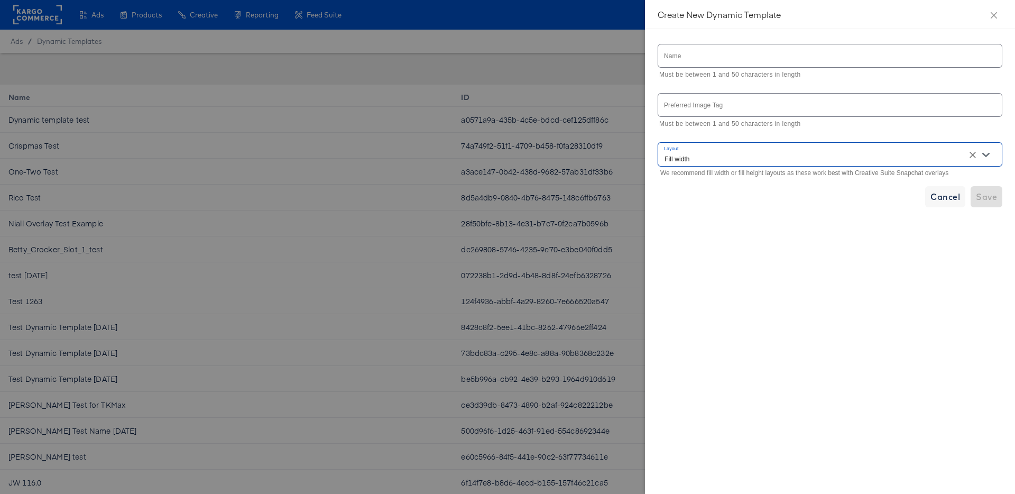
click at [727, 105] on input "text" at bounding box center [830, 105] width 344 height 23
paste input "overlay_1"
type input "overlay_1"
click at [738, 58] on input "text" at bounding box center [830, 55] width 344 height 23
type input "Ulta test"
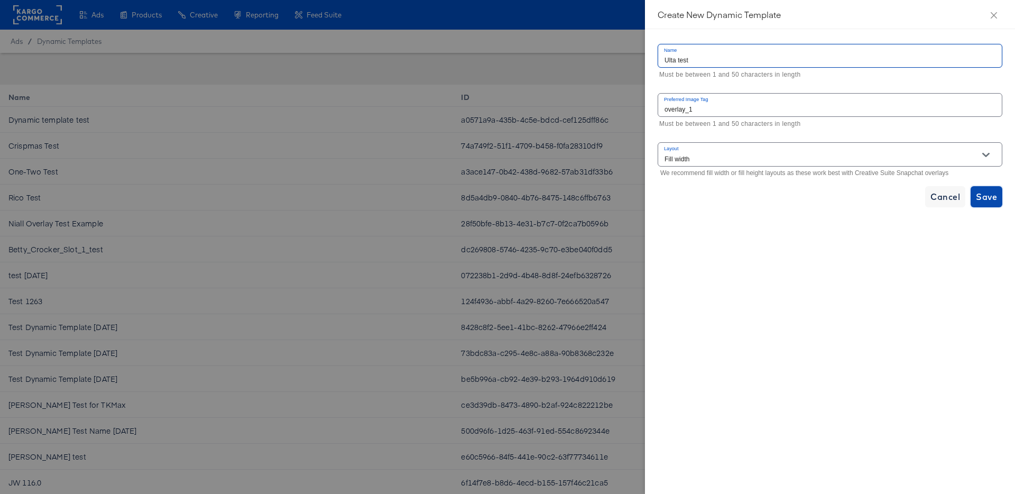
click at [980, 200] on span "Save" at bounding box center [986, 196] width 21 height 15
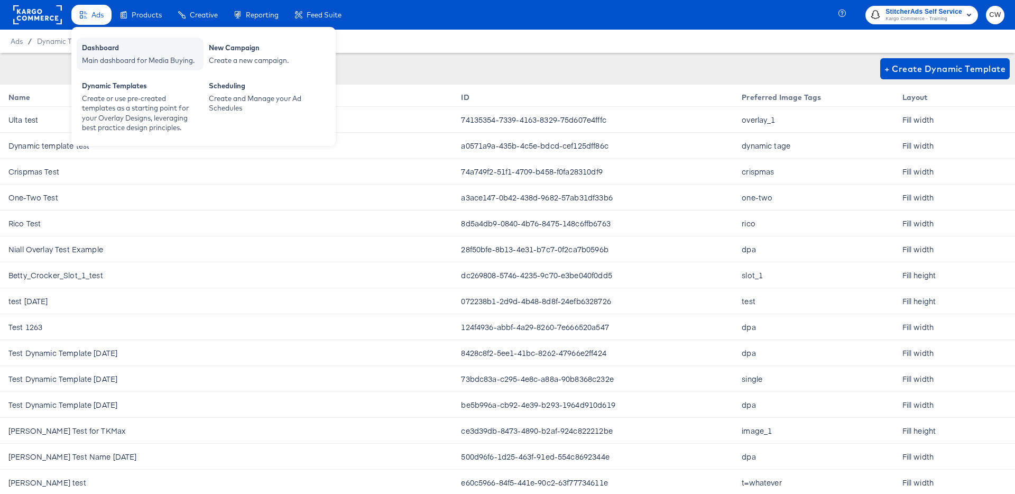
click at [120, 45] on div "Dashboard" at bounding box center [140, 49] width 116 height 13
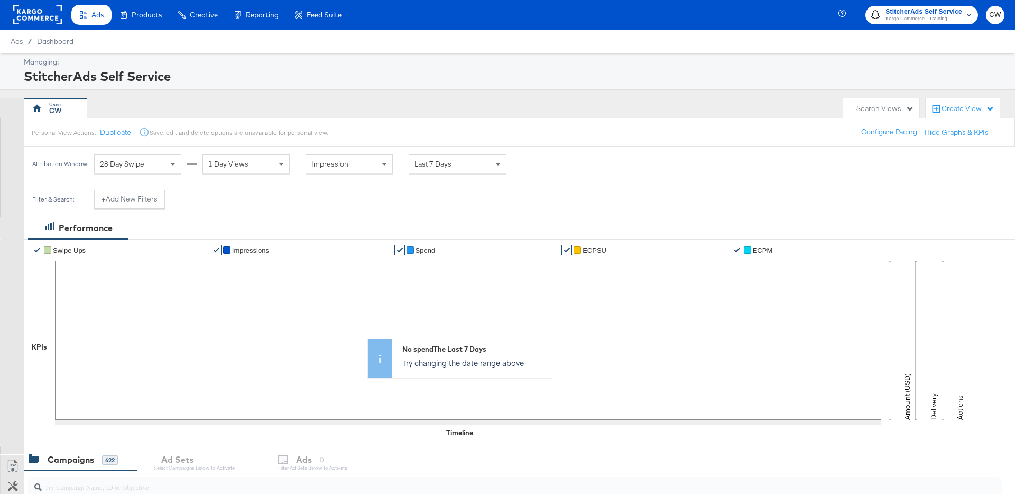
click at [43, 16] on rect at bounding box center [37, 14] width 49 height 19
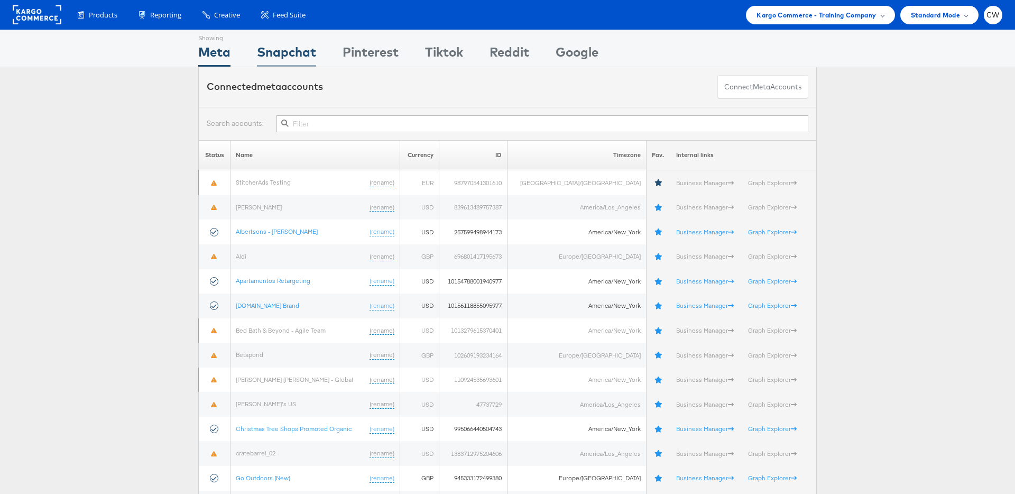
click at [304, 55] on div "Snapchat" at bounding box center [286, 55] width 59 height 24
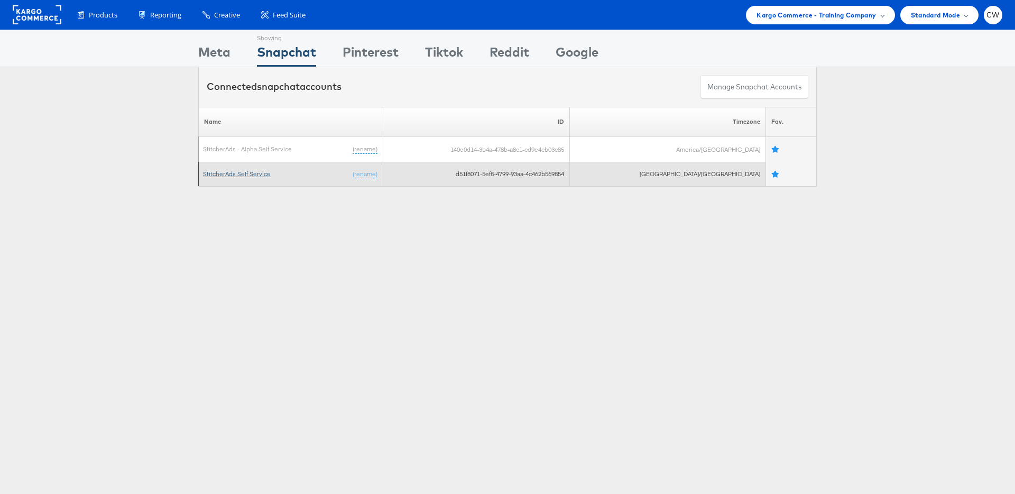
click at [254, 177] on link "StitcherAds Self Service" at bounding box center [237, 174] width 68 height 8
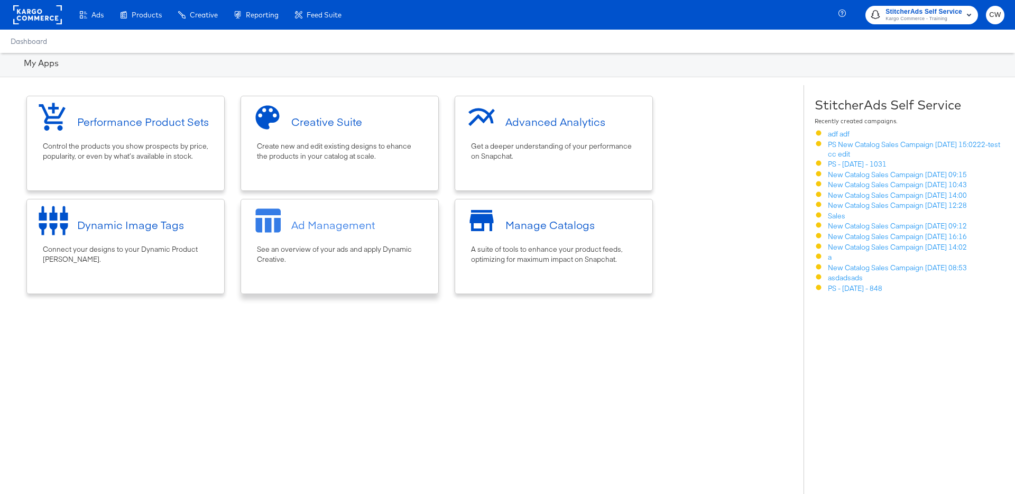
click at [399, 221] on div "Ad Management" at bounding box center [339, 225] width 187 height 40
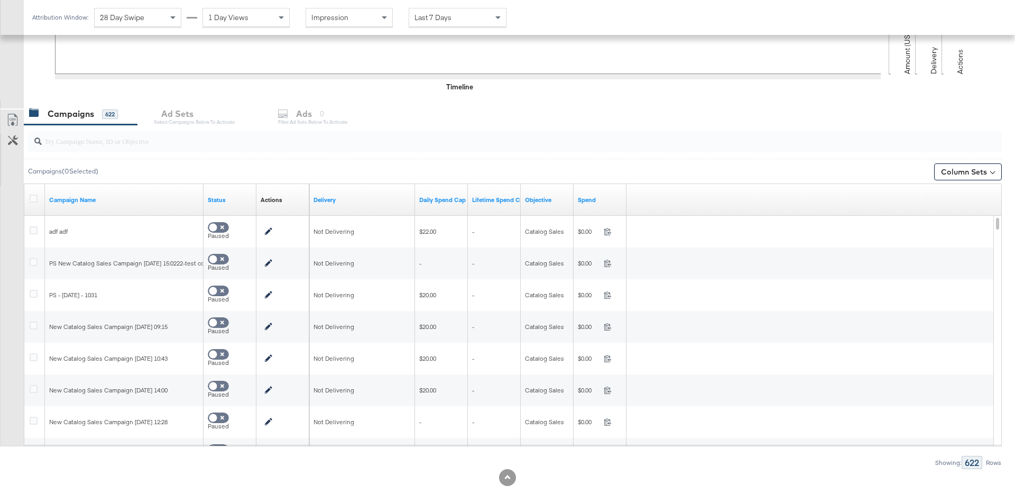
scroll to position [340, 0]
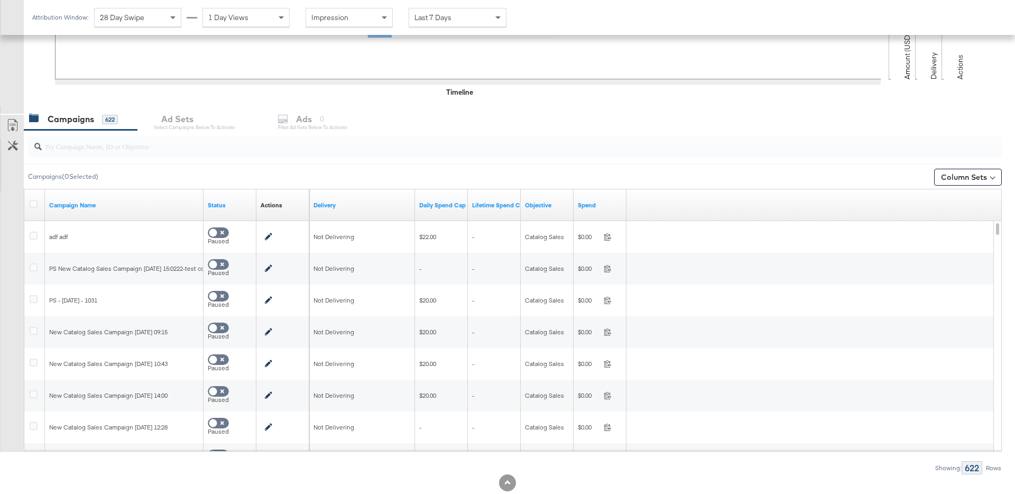
click at [109, 140] on input "search" at bounding box center [477, 142] width 870 height 21
type input "sales"
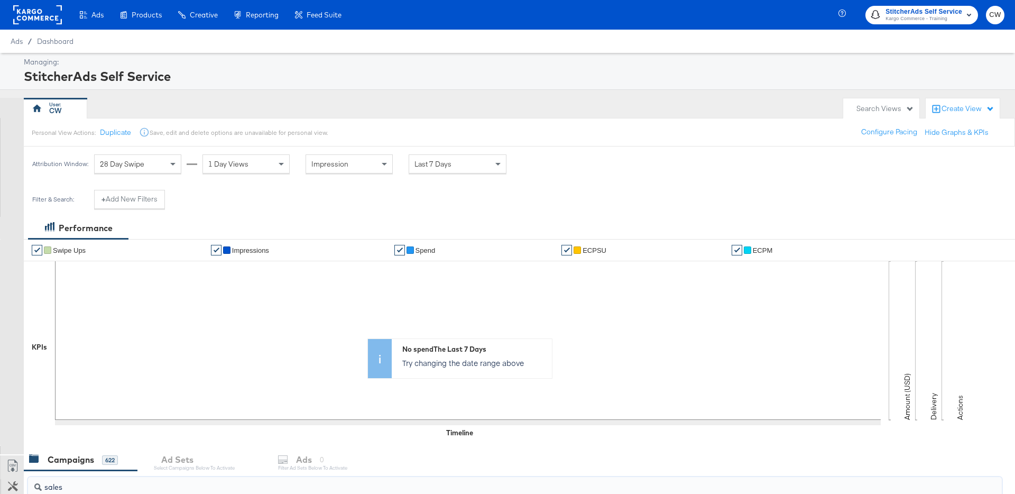
scroll to position [367, 0]
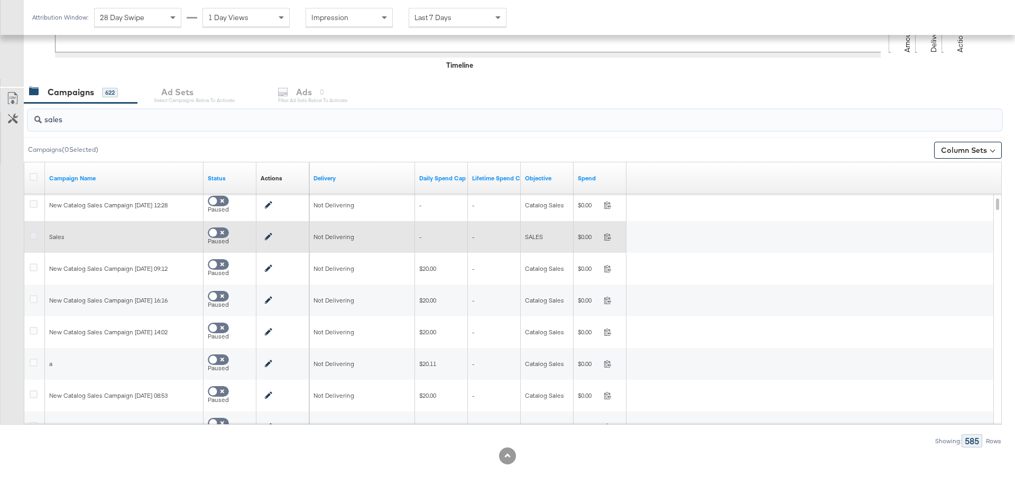
click at [32, 233] on icon at bounding box center [34, 235] width 8 height 8
click at [0, 0] on input "checkbox" at bounding box center [0, 0] width 0 height 0
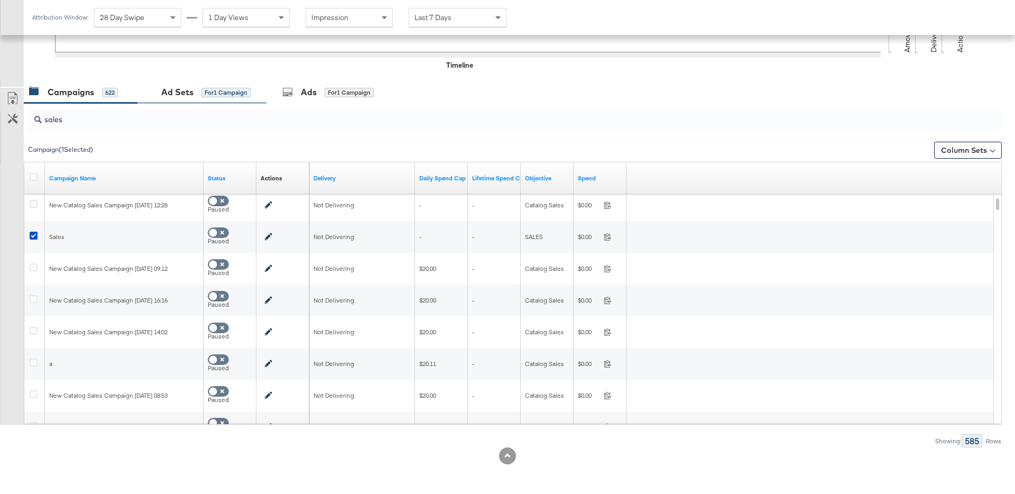
click at [219, 94] on div "for 1 Campaign" at bounding box center [225, 93] width 49 height 10
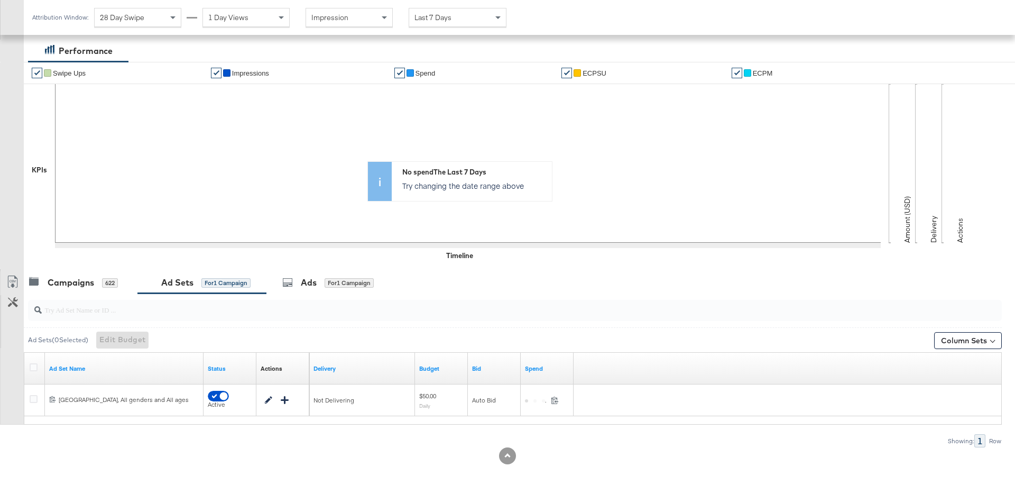
scroll to position [177, 0]
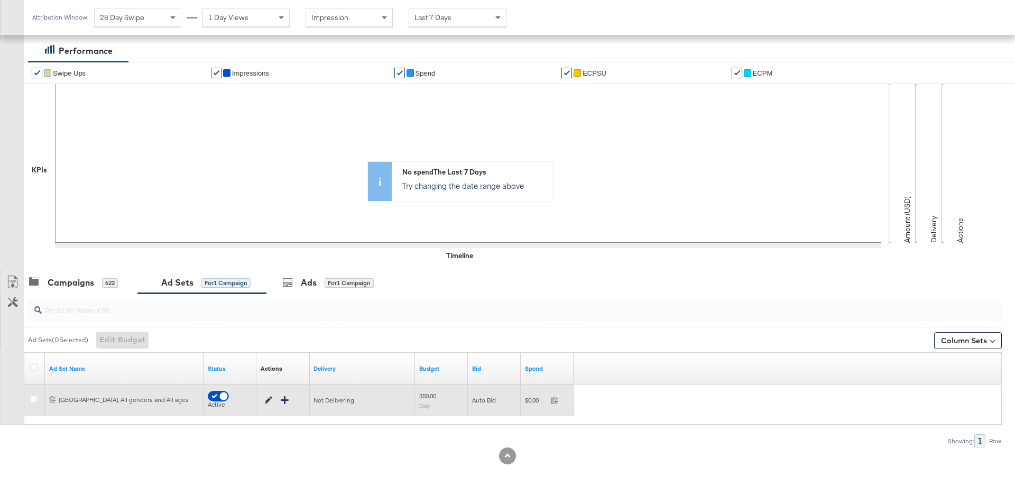
click at [215, 393] on span at bounding box center [218, 396] width 21 height 11
click at [219, 396] on input "checkbox" at bounding box center [224, 398] width 32 height 11
checkbox input "true"
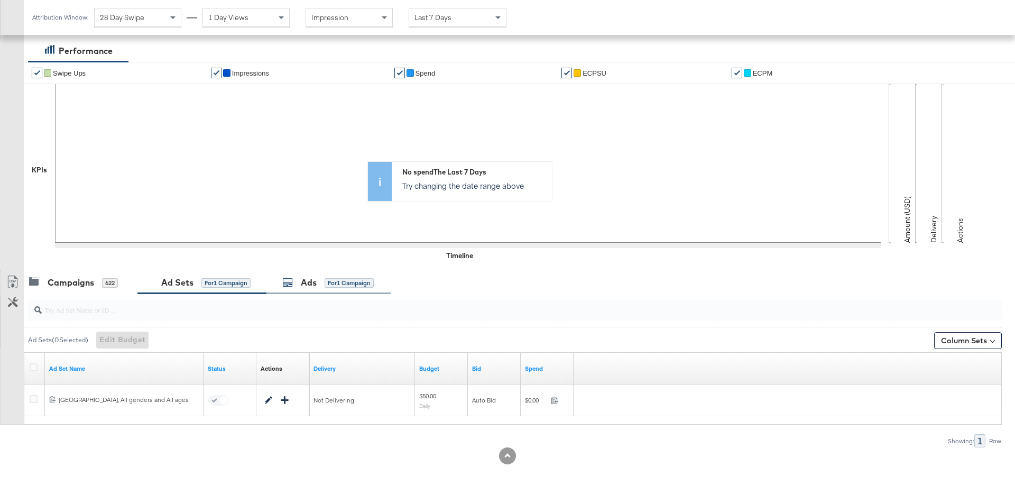
click at [343, 280] on div "for 1 Campaign" at bounding box center [348, 283] width 49 height 10
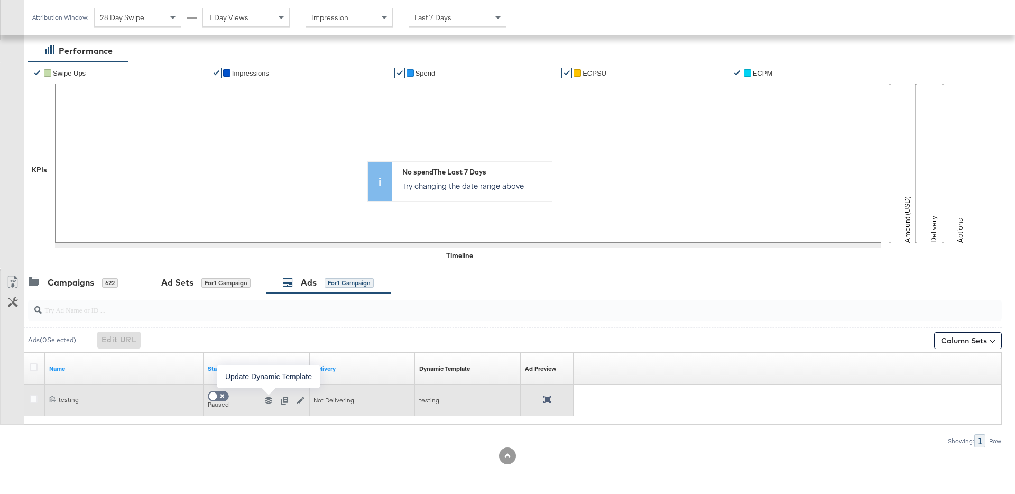
click at [266, 402] on icon "button" at bounding box center [268, 399] width 7 height 7
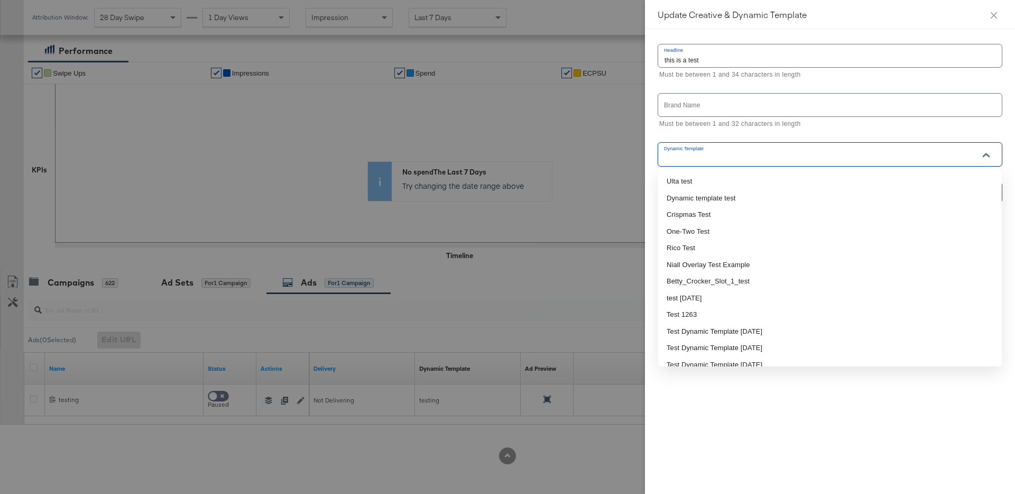
click at [704, 156] on input "Dynamic Template" at bounding box center [821, 159] width 319 height 12
click at [710, 180] on li "Ulta test" at bounding box center [830, 181] width 344 height 17
type input "Ulta test"
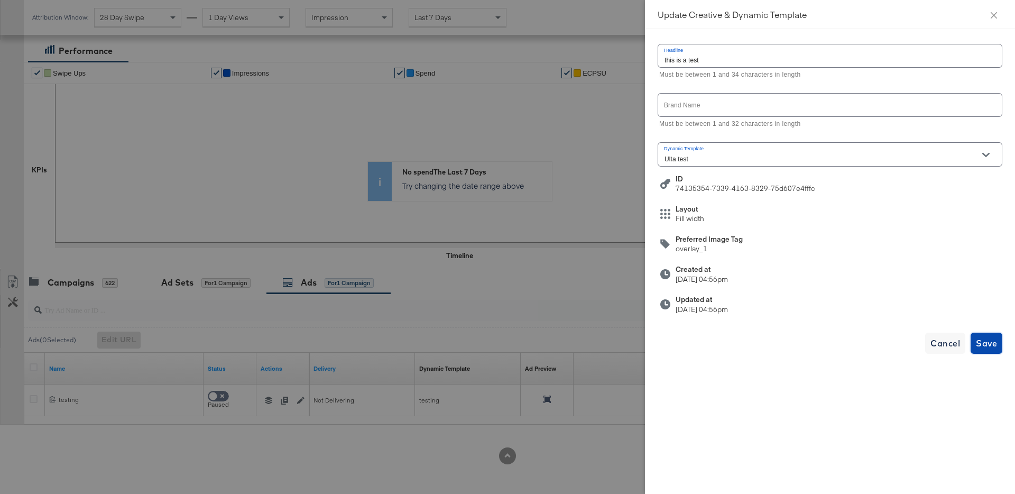
click at [986, 351] on button "Save" at bounding box center [986, 342] width 32 height 21
click at [944, 341] on span "Cancel" at bounding box center [945, 343] width 30 height 15
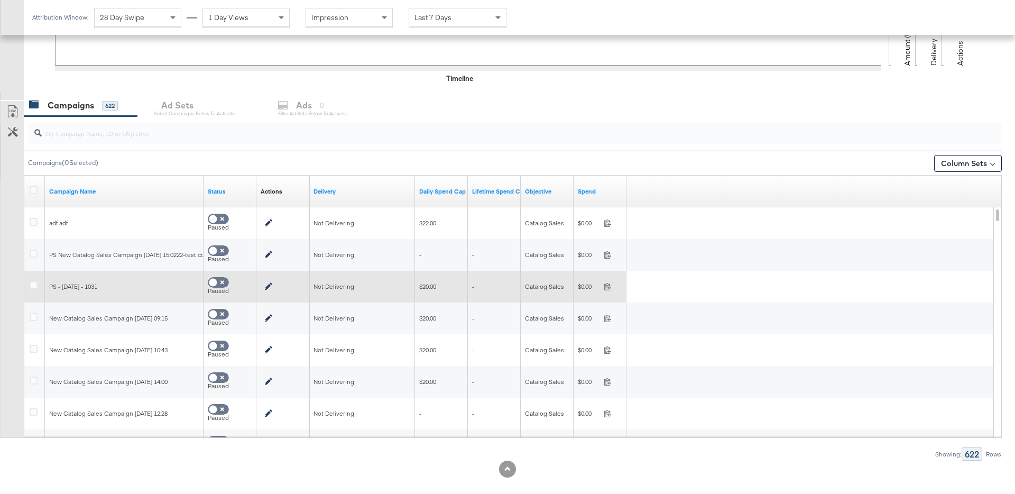
scroll to position [363, 0]
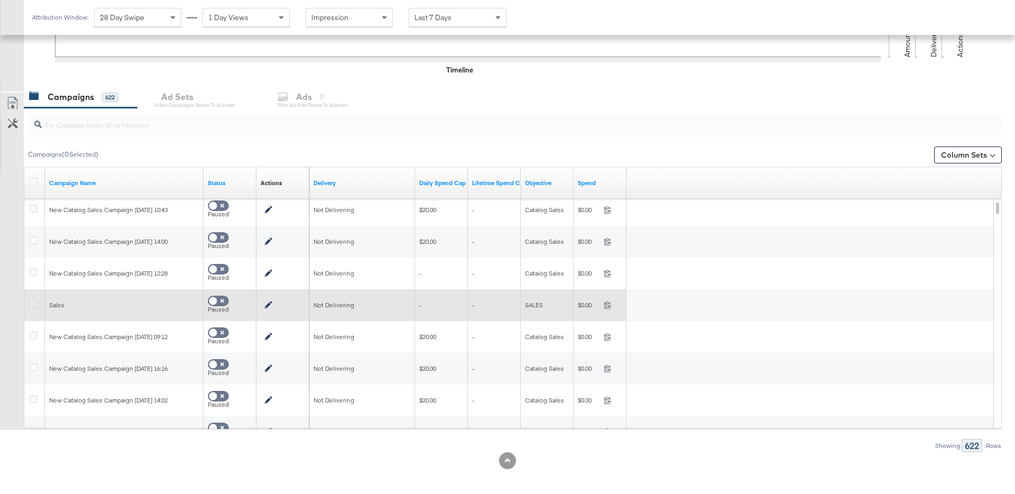
click at [35, 304] on icon at bounding box center [34, 304] width 8 height 8
click at [0, 0] on input "checkbox" at bounding box center [0, 0] width 0 height 0
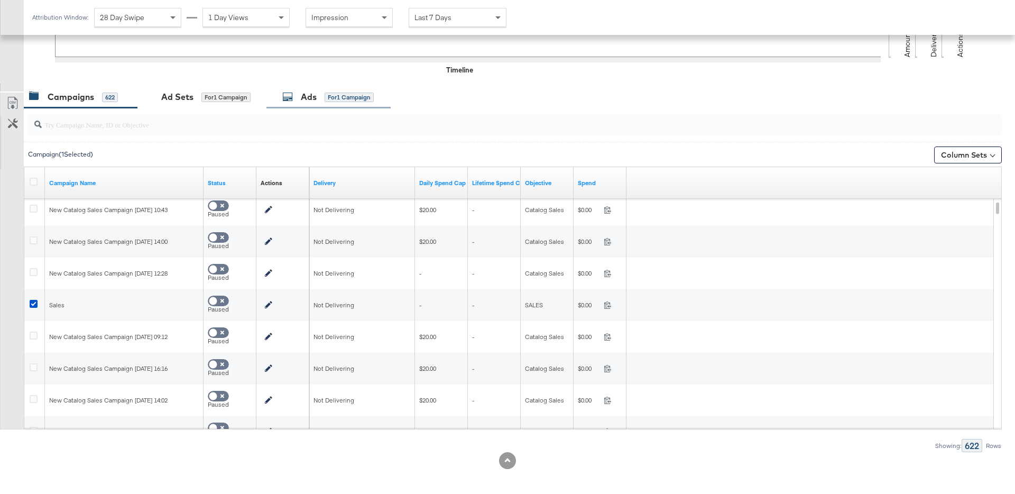
click at [335, 104] on div "Ads for 1 Campaign" at bounding box center [328, 97] width 124 height 23
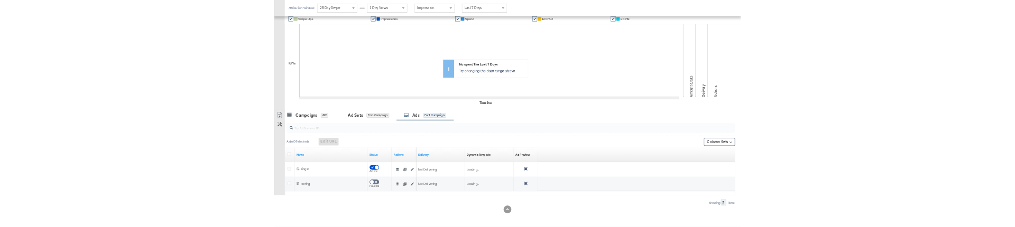
scroll to position [209, 0]
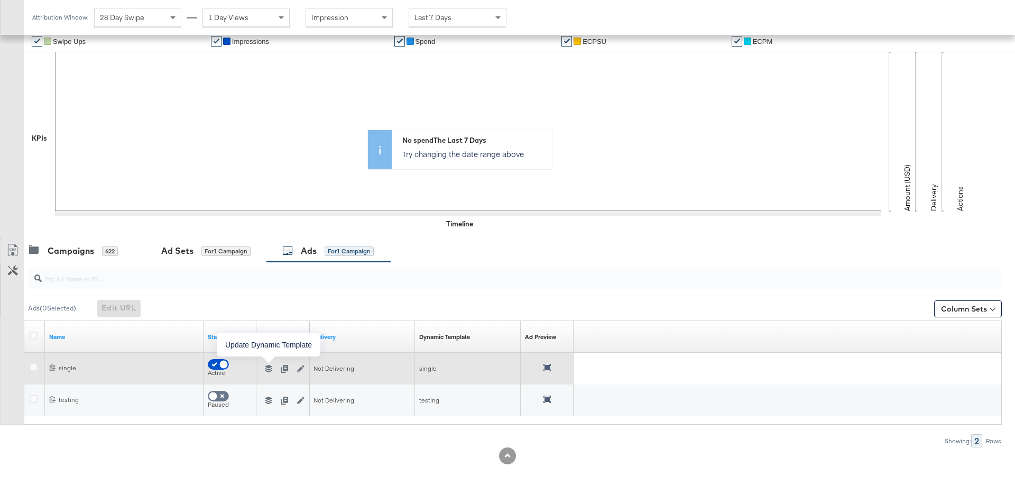
click at [265, 370] on icon "button" at bounding box center [268, 368] width 7 height 7
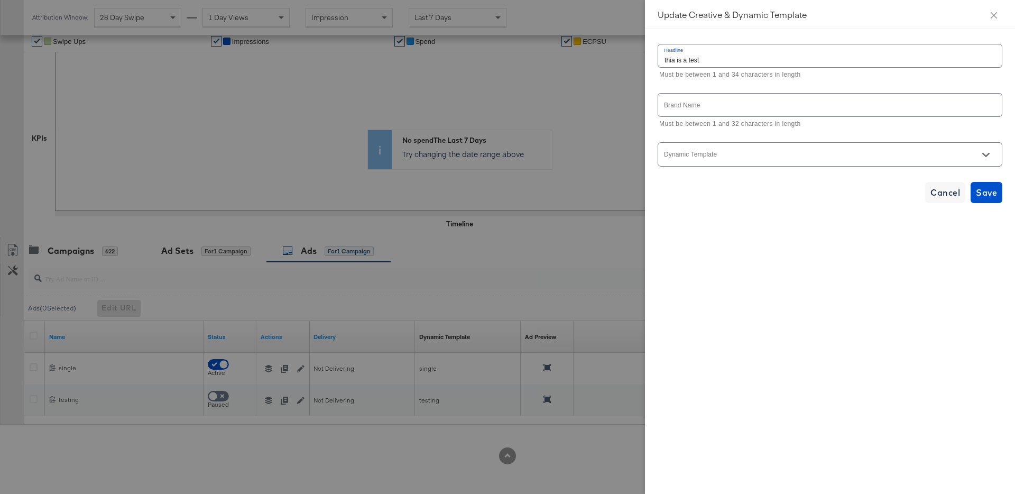
click at [746, 144] on div at bounding box center [829, 154] width 345 height 24
click at [745, 154] on input "Dynamic Template" at bounding box center [821, 159] width 319 height 12
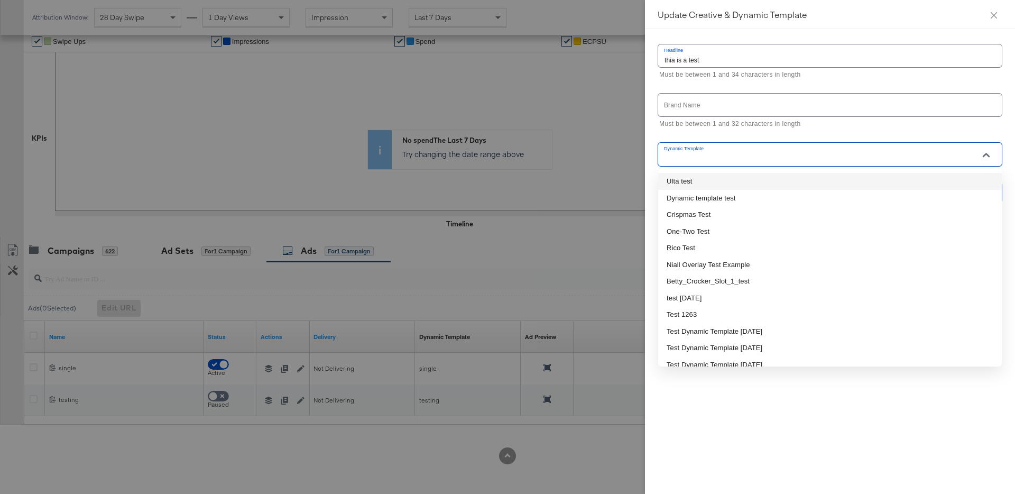
click at [732, 180] on li "Ulta test" at bounding box center [830, 181] width 344 height 17
type input "Ulta test"
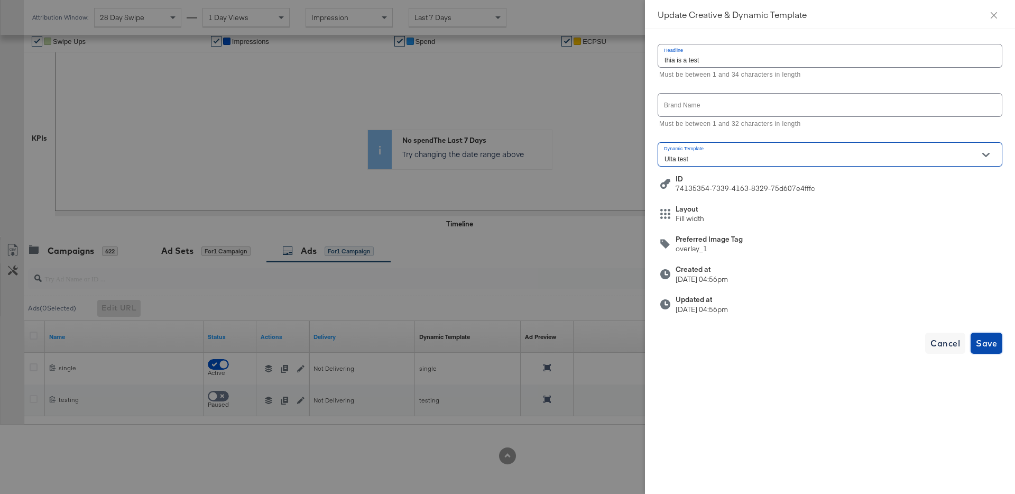
click at [989, 340] on span "Save" at bounding box center [986, 343] width 21 height 15
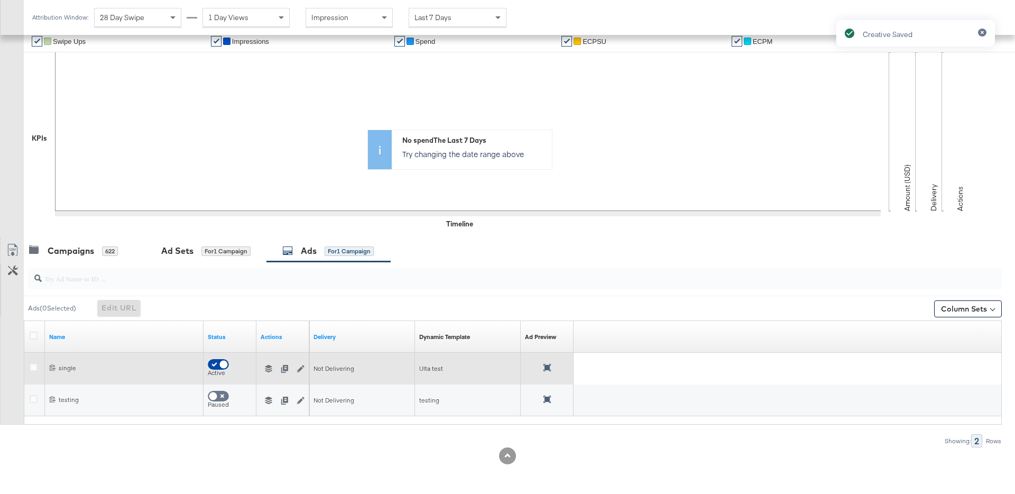
click at [217, 369] on input "checkbox" at bounding box center [224, 366] width 32 height 11
checkbox input "false"
click at [545, 363] on div at bounding box center [547, 368] width 53 height 18
click at [548, 369] on icon at bounding box center [546, 367] width 7 height 7
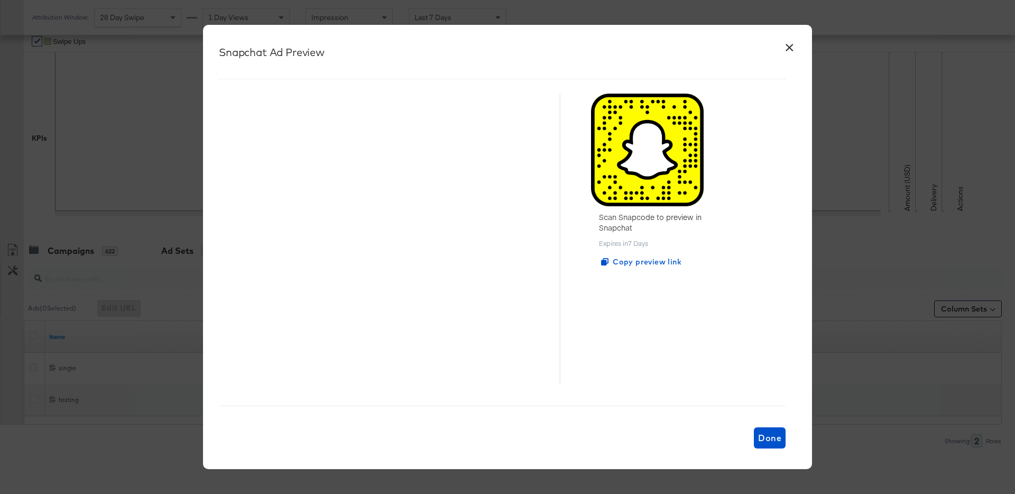
click at [787, 45] on button "×" at bounding box center [789, 44] width 19 height 19
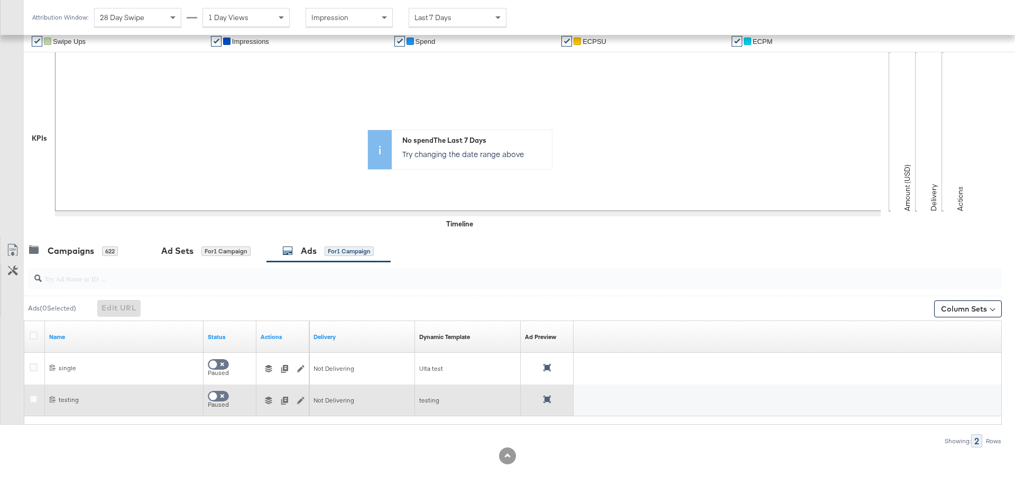
click at [272, 399] on icon "button" at bounding box center [268, 399] width 7 height 7
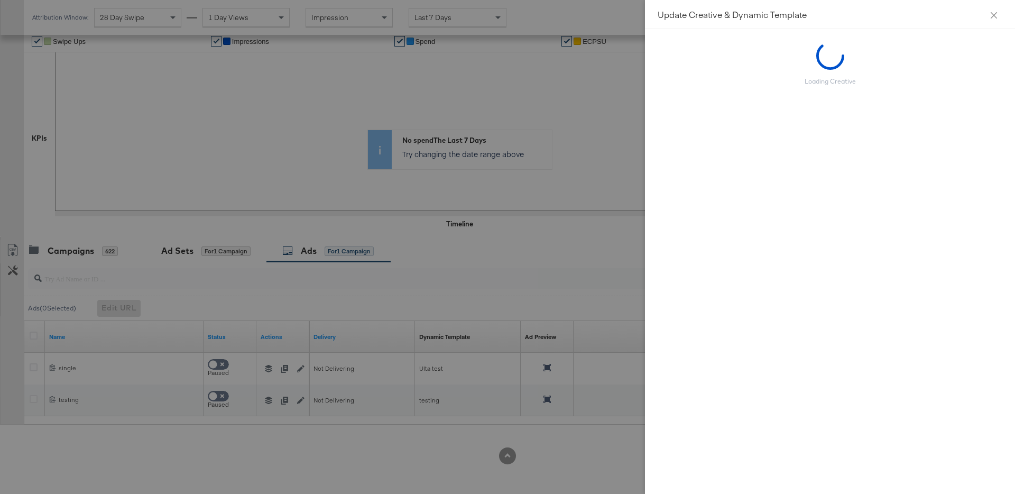
click at [543, 210] on div at bounding box center [507, 247] width 1015 height 494
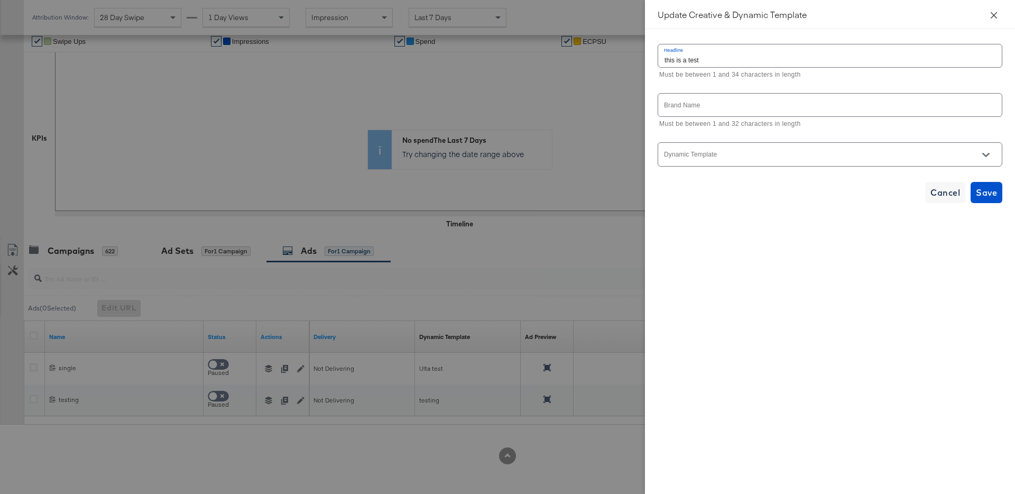
click at [994, 16] on icon "close" at bounding box center [993, 15] width 8 height 8
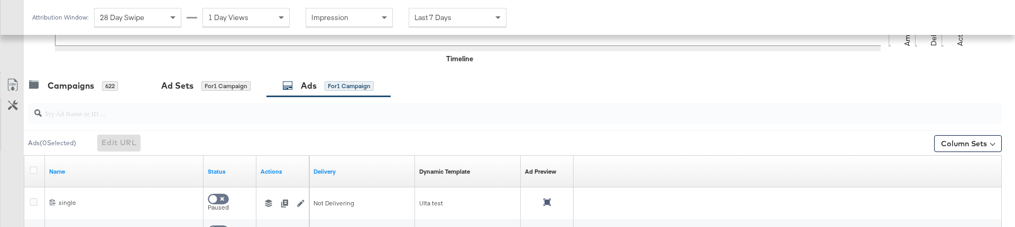
scroll to position [475, 0]
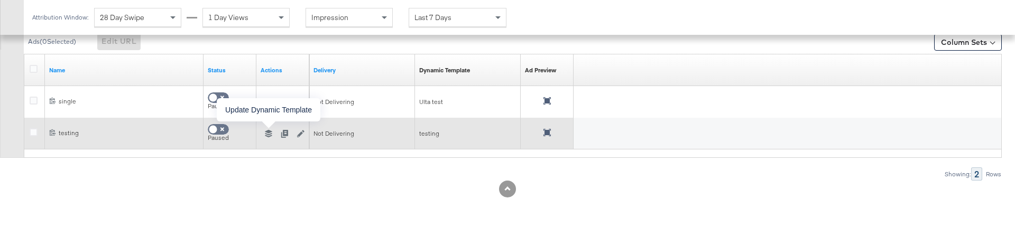
click at [267, 131] on icon "button" at bounding box center [268, 133] width 7 height 7
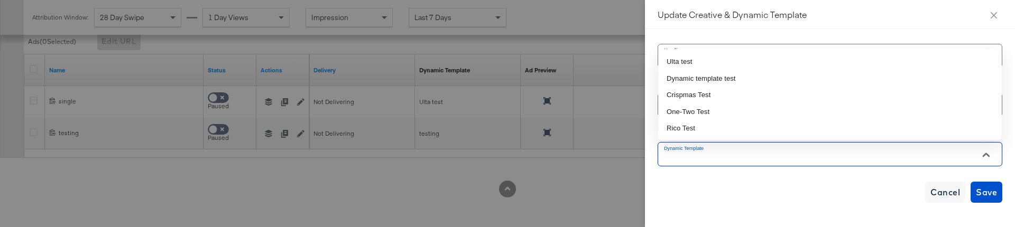
click at [769, 159] on input "Dynamic Template" at bounding box center [821, 159] width 319 height 12
click at [735, 62] on li "Ulta test" at bounding box center [830, 61] width 344 height 17
type input "Ulta test"
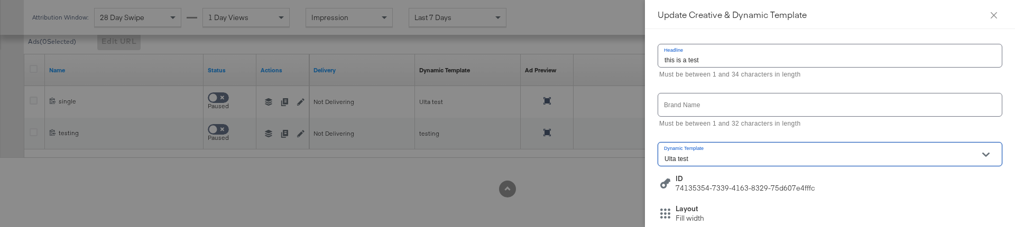
scroll to position [147, 0]
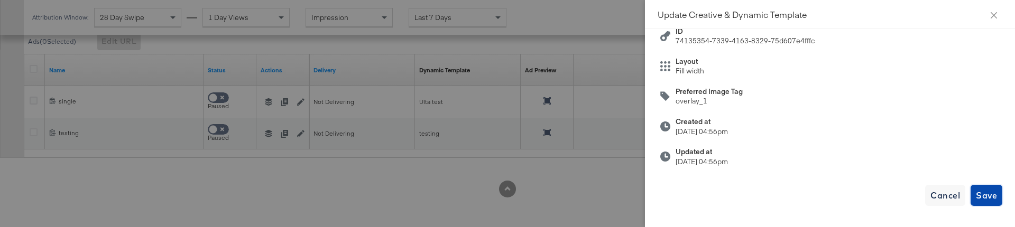
click at [989, 198] on span "Save" at bounding box center [986, 195] width 21 height 15
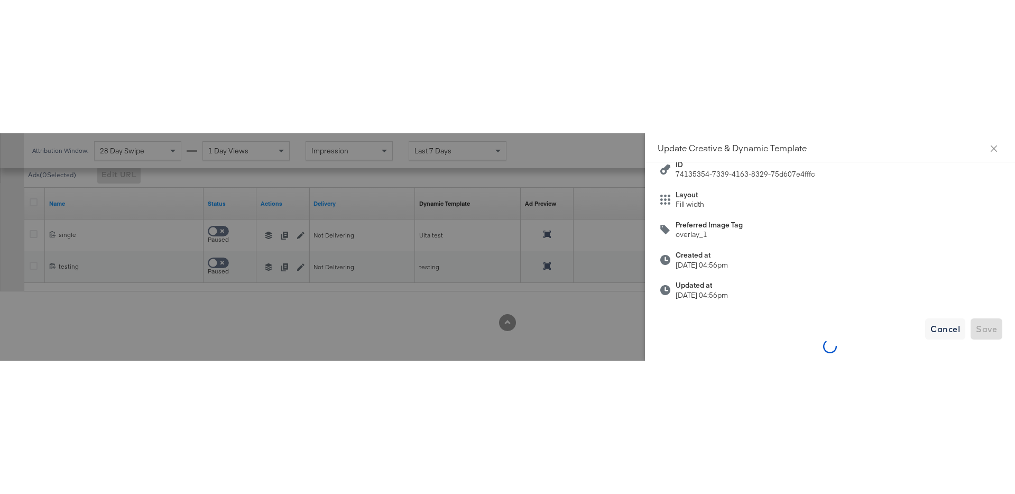
scroll to position [0, 0]
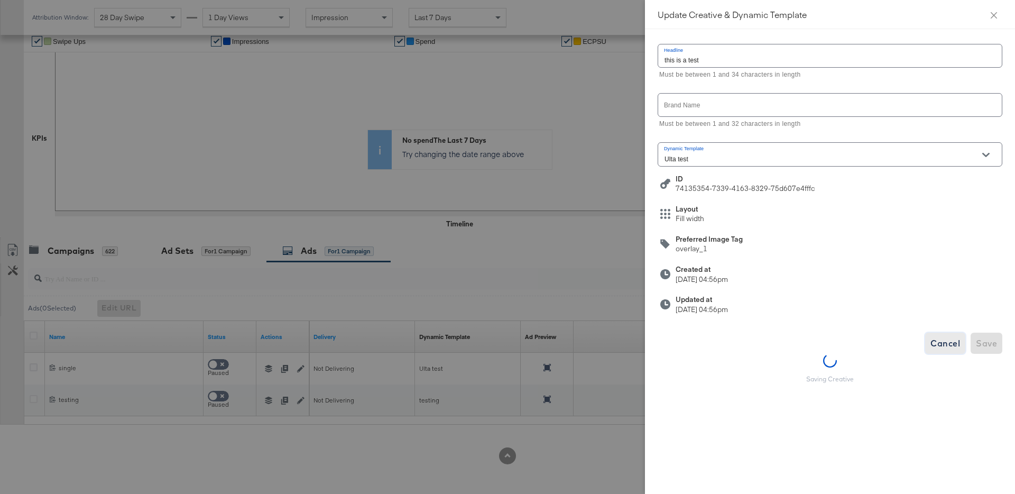
click at [935, 344] on span "Cancel" at bounding box center [945, 343] width 30 height 15
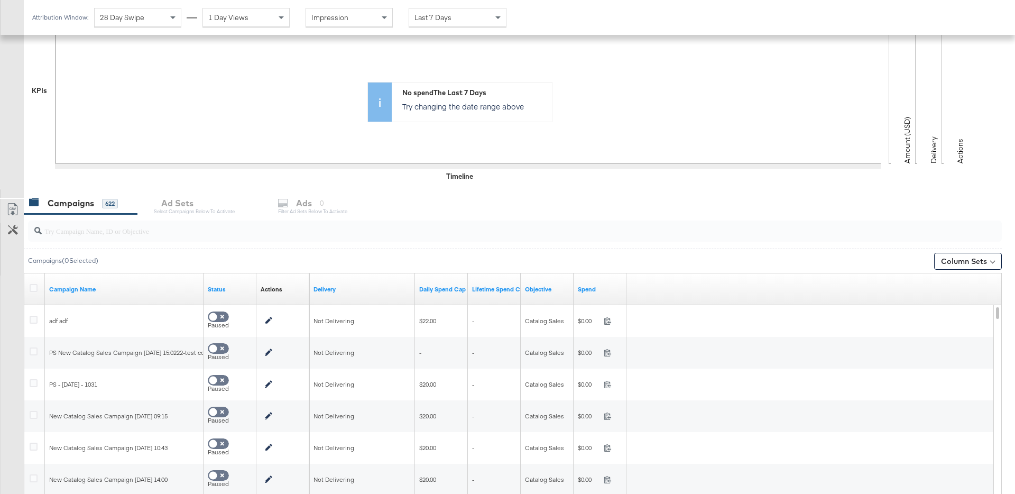
scroll to position [256, 0]
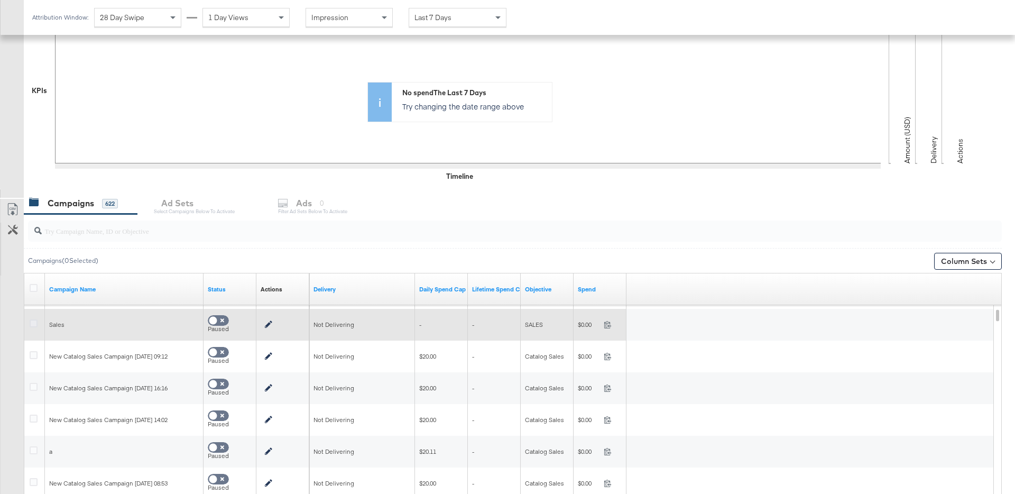
click at [34, 322] on icon at bounding box center [34, 323] width 8 height 8
click at [0, 0] on input "checkbox" at bounding box center [0, 0] width 0 height 0
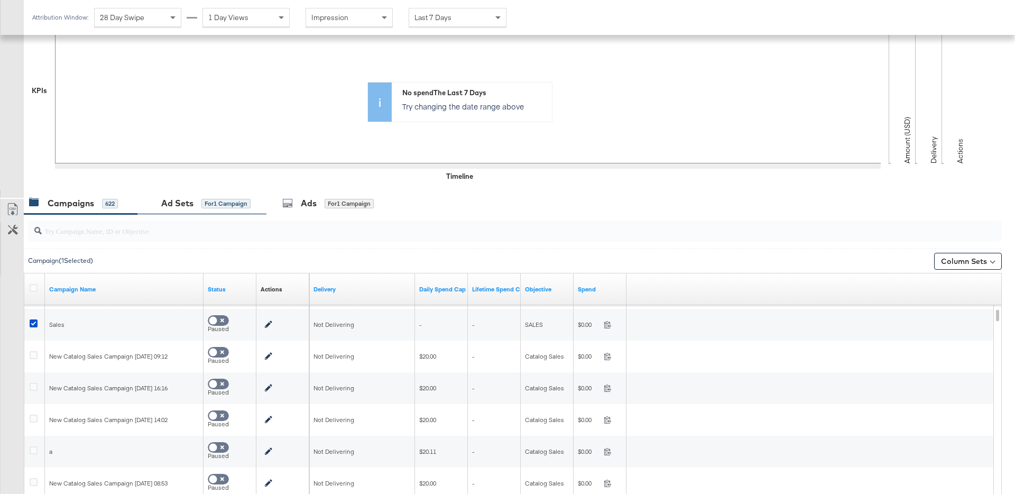
click at [215, 199] on div "for 1 Campaign" at bounding box center [225, 204] width 49 height 10
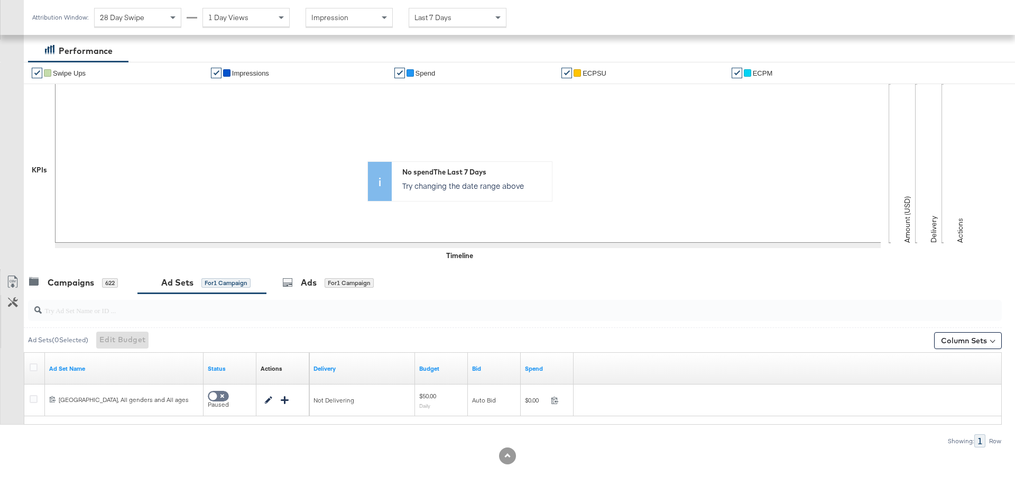
scroll to position [177, 0]
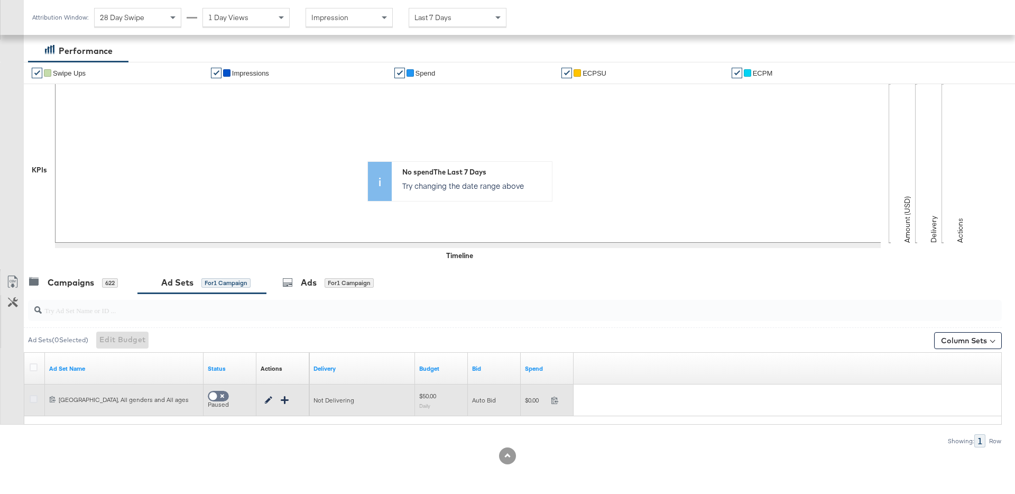
click at [35, 402] on icon at bounding box center [34, 399] width 8 height 8
click at [0, 0] on input "checkbox" at bounding box center [0, 0] width 0 height 0
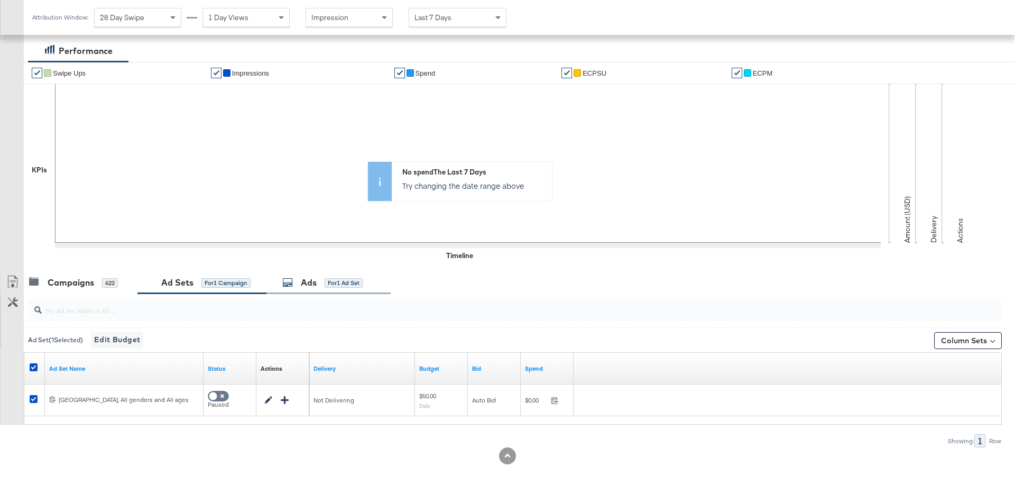
click at [344, 278] on div "for 1 Ad Set" at bounding box center [343, 283] width 38 height 10
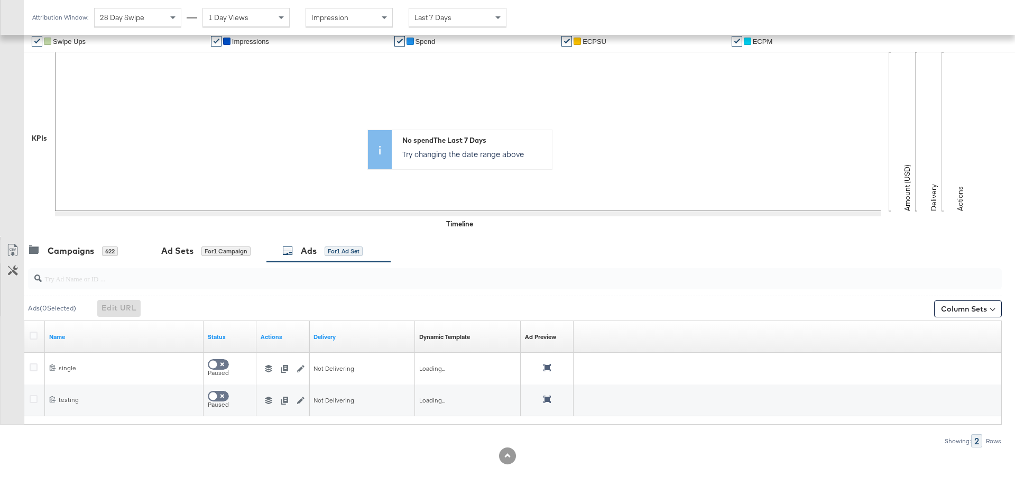
scroll to position [209, 0]
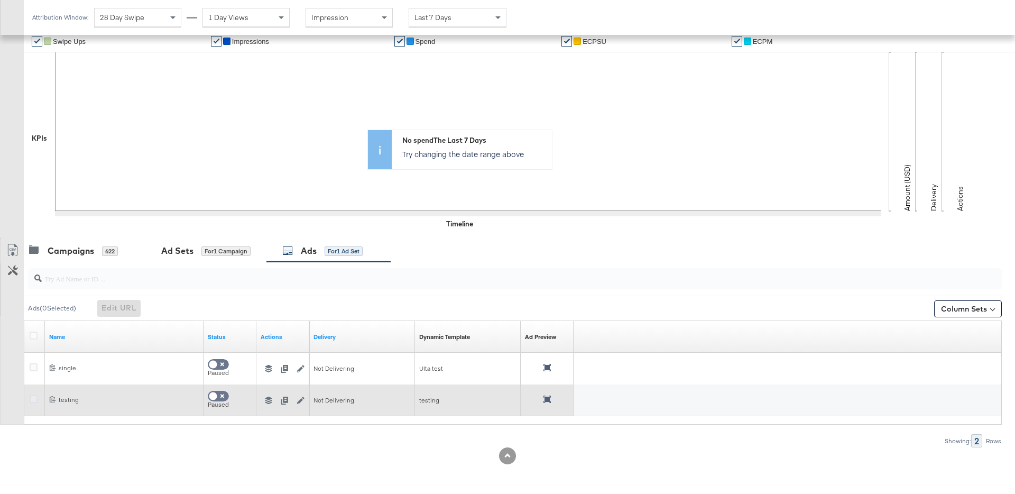
click at [32, 398] on icon at bounding box center [34, 399] width 8 height 8
click at [0, 0] on input "checkbox" at bounding box center [0, 0] width 0 height 0
click at [268, 400] on icon "button" at bounding box center [268, 399] width 7 height 7
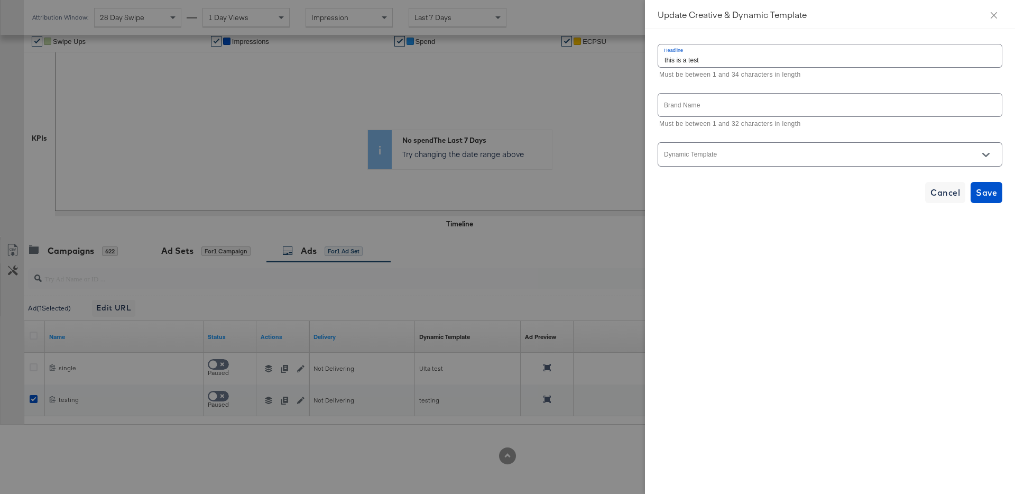
click at [770, 166] on div "Dynamic Template" at bounding box center [829, 154] width 345 height 28
click at [778, 158] on input "Dynamic Template" at bounding box center [821, 159] width 319 height 12
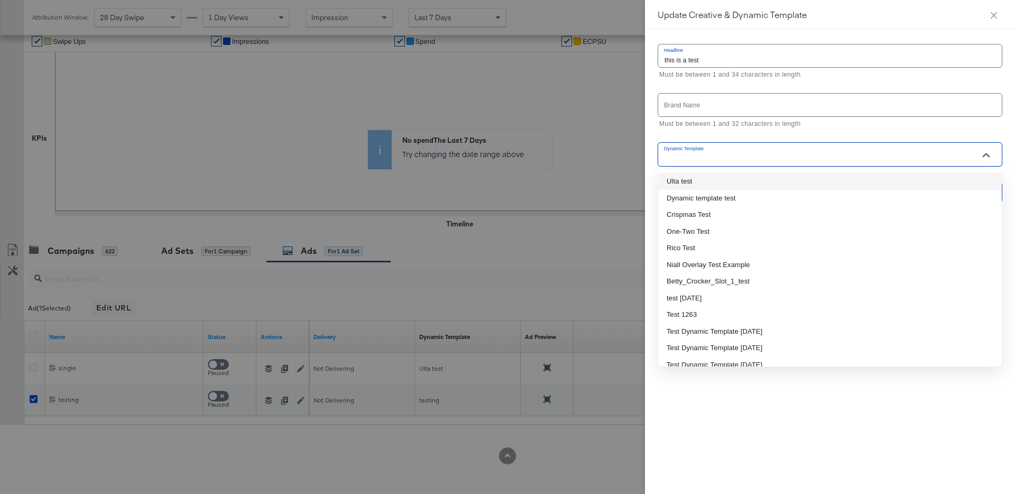
click at [767, 175] on li "Ulta test" at bounding box center [830, 181] width 344 height 17
type input "Ulta test"
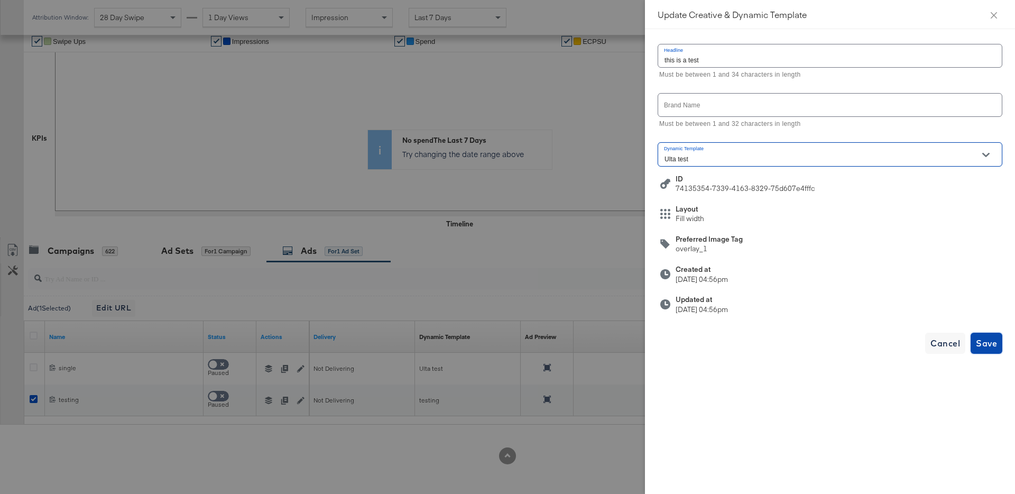
click at [990, 344] on span "Save" at bounding box center [986, 343] width 21 height 15
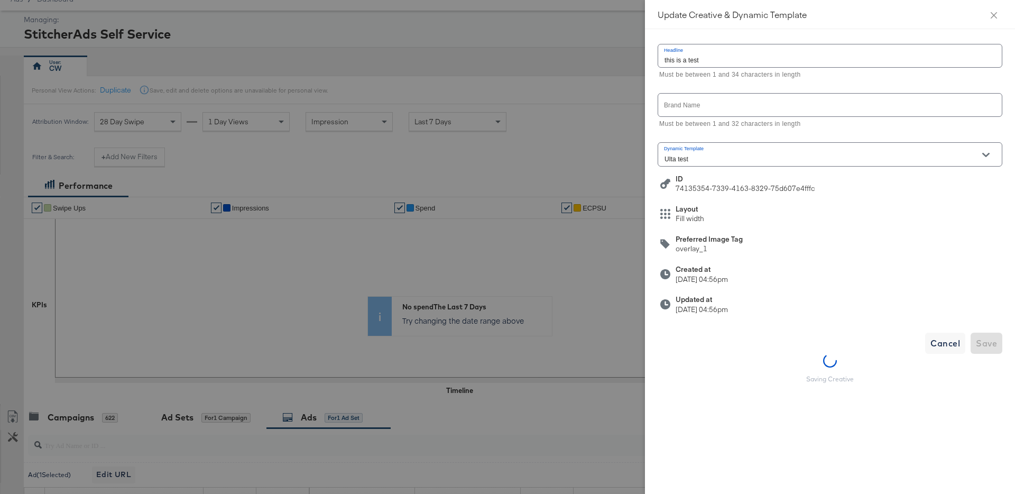
scroll to position [0, 0]
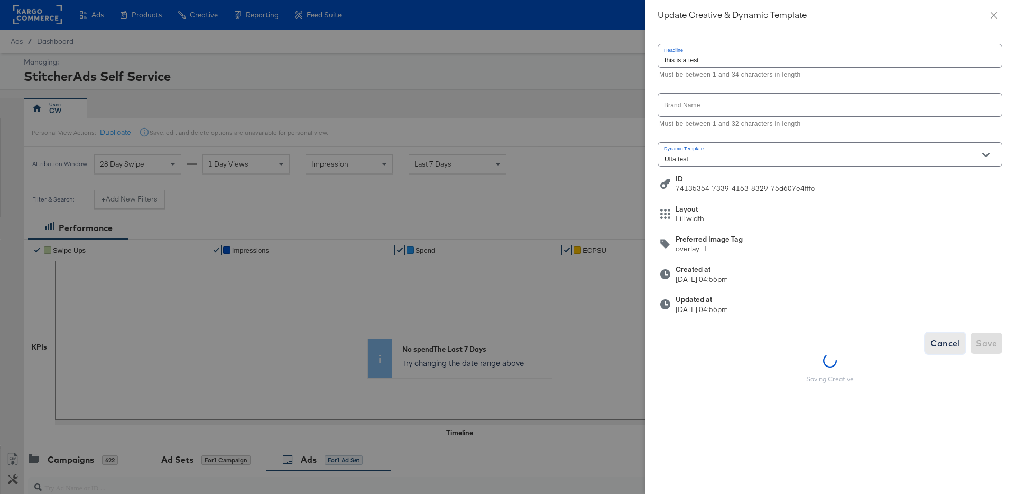
click at [945, 344] on span "Cancel" at bounding box center [945, 343] width 30 height 15
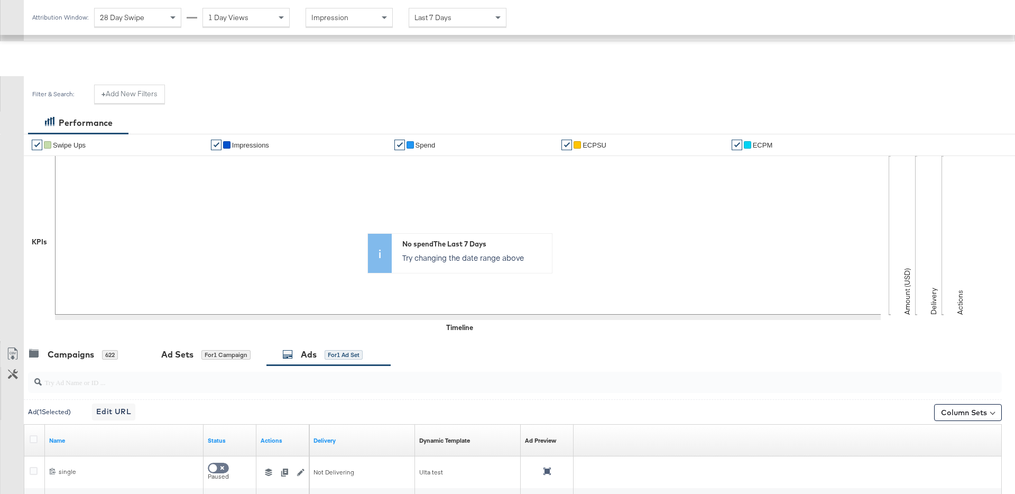
scroll to position [209, 0]
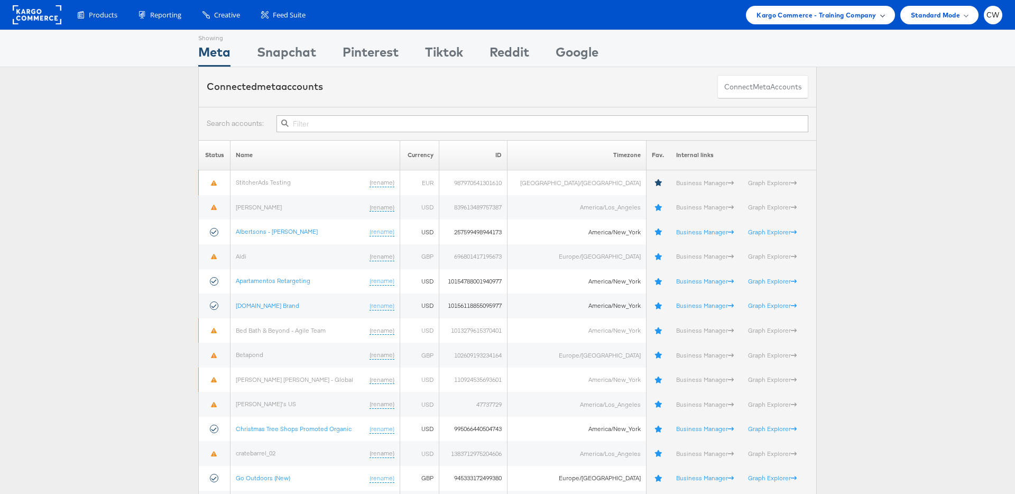
click at [851, 16] on span "Kargo Commerce - Training Company" at bounding box center [815, 15] width 119 height 11
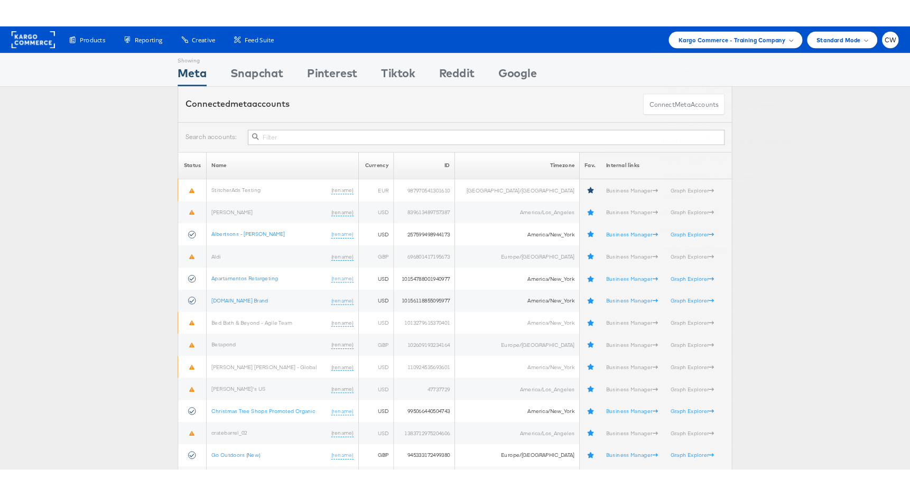
scroll to position [479, 0]
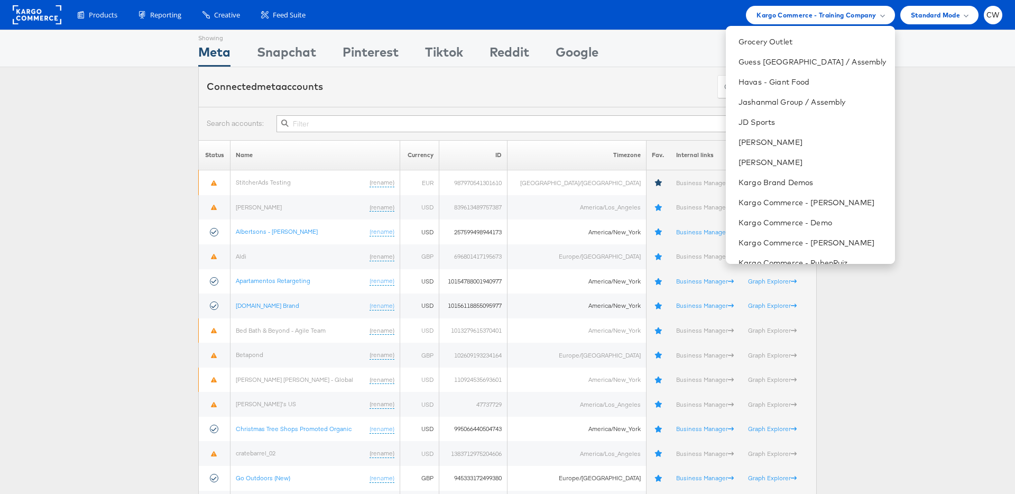
click at [935, 24] on div "Products Product Catalogs Enhance Your Product Catalog, Map Them to Publishers,…" at bounding box center [507, 15] width 1015 height 30
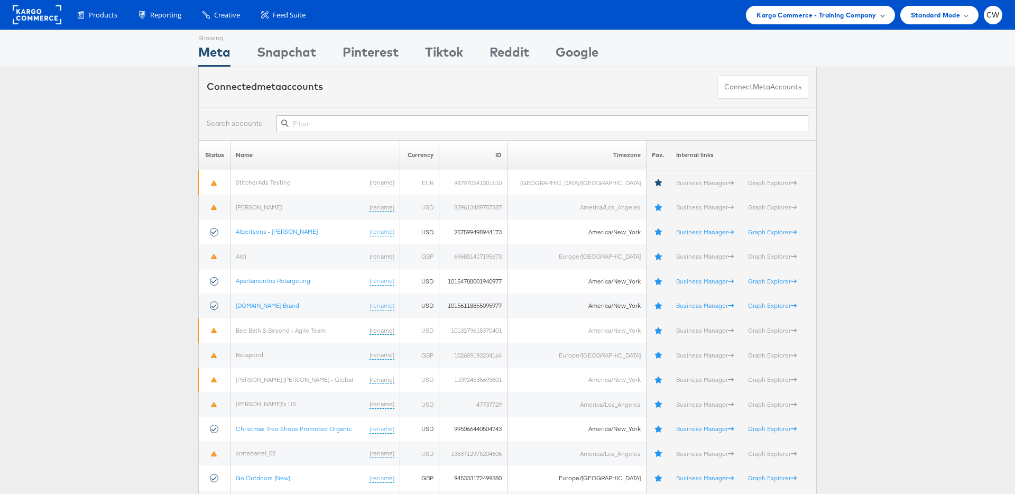
click at [826, 21] on div "Kargo Commerce - Training Company" at bounding box center [820, 15] width 149 height 18
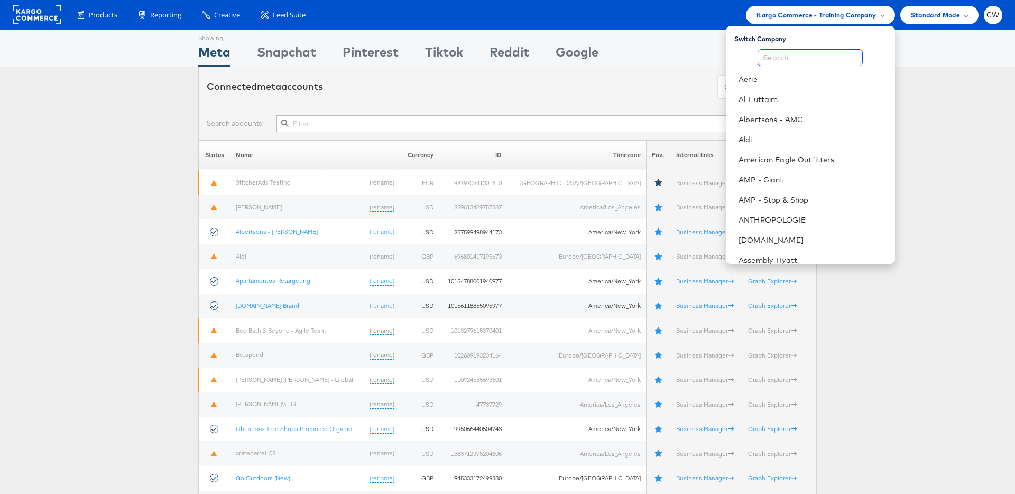
click at [794, 53] on input "text" at bounding box center [809, 57] width 105 height 17
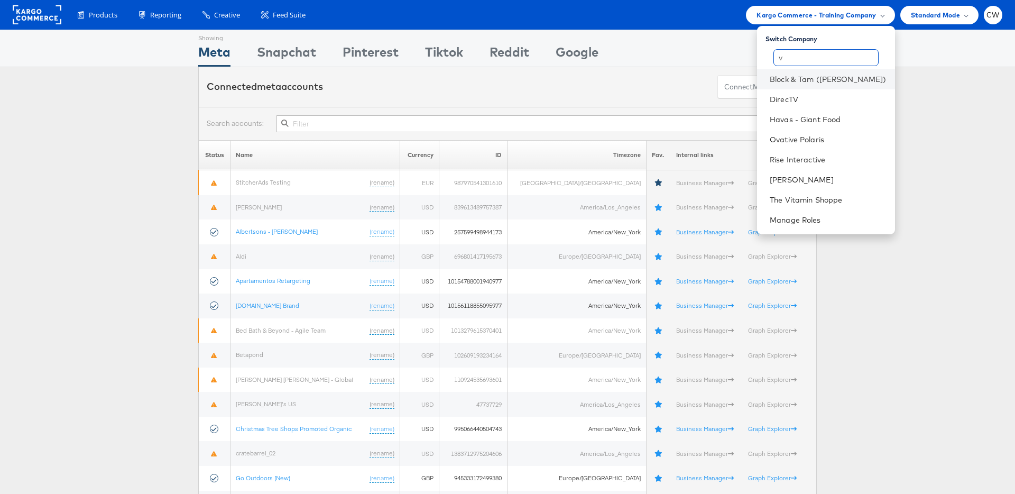
type input "v"
click at [812, 71] on li "Block & Tam ([PERSON_NAME])" at bounding box center [826, 79] width 138 height 20
click at [850, 76] on link "Block & Tam (Veronica Beard)" at bounding box center [827, 79] width 117 height 11
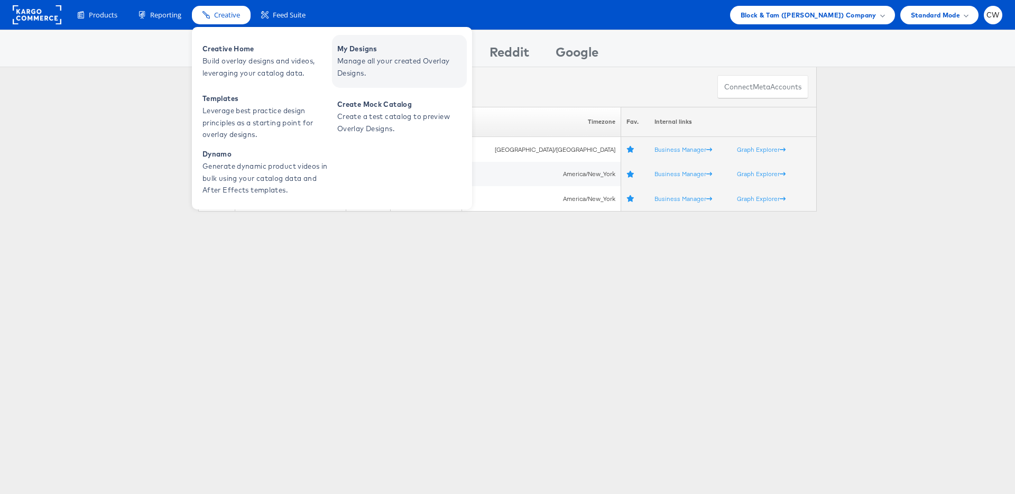
click at [364, 48] on span "My Designs" at bounding box center [400, 49] width 127 height 12
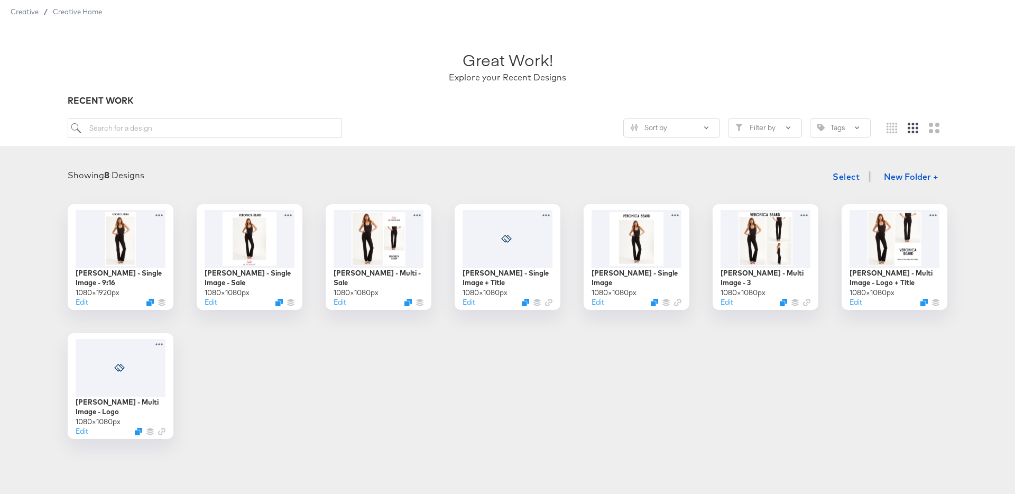
scroll to position [52, 0]
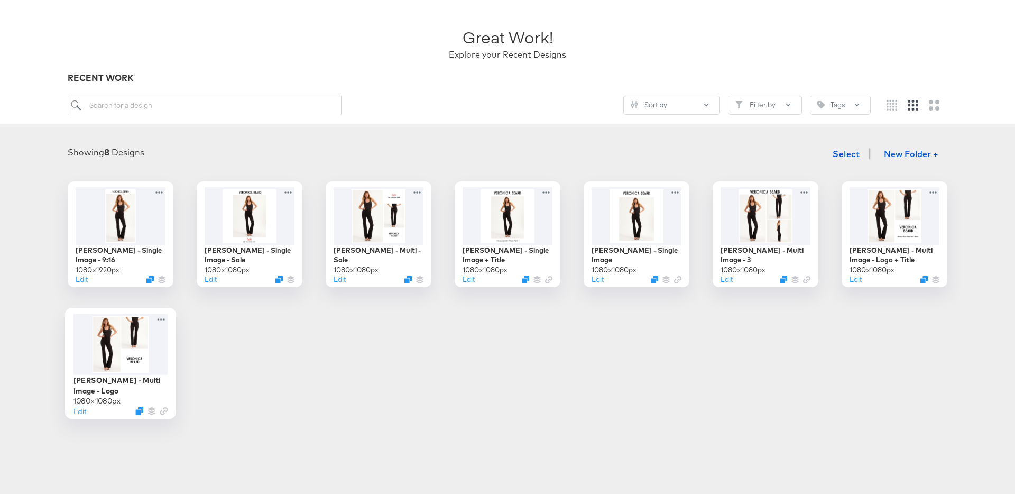
click at [131, 355] on div at bounding box center [120, 343] width 95 height 61
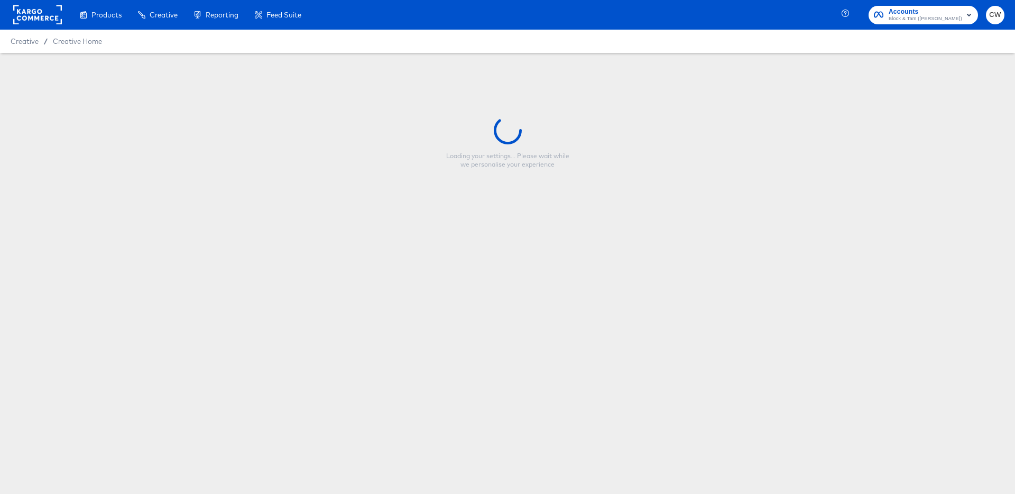
type input "[PERSON_NAME] - Multi Image - Logo"
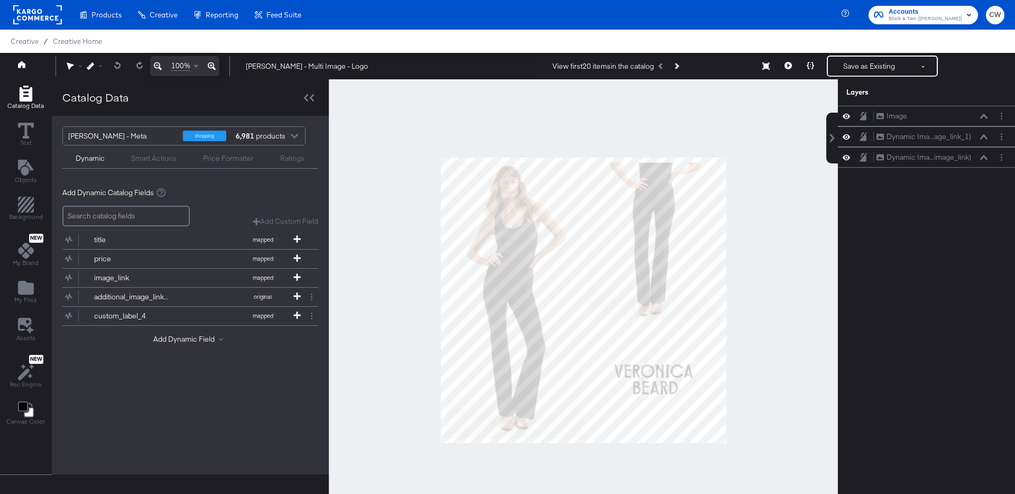
click at [745, 196] on div at bounding box center [583, 299] width 509 height 441
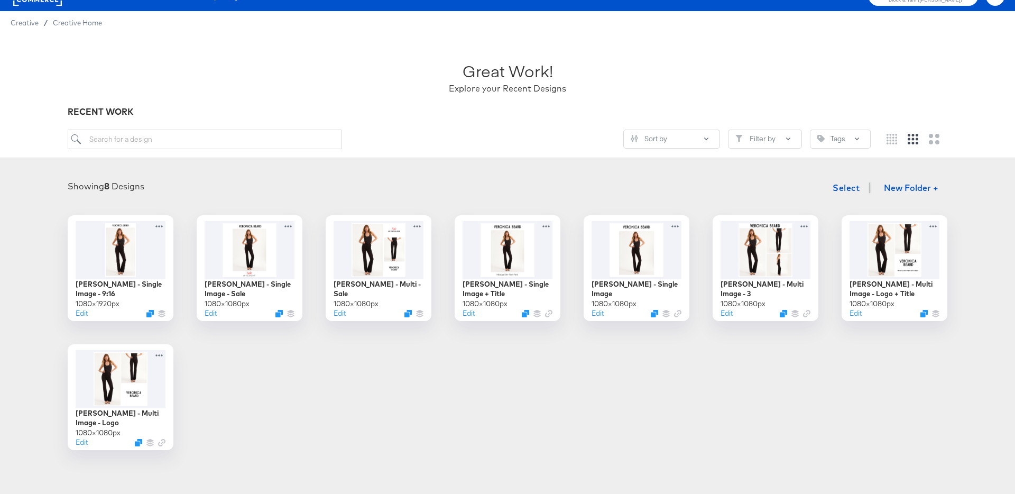
scroll to position [18, 0]
click at [527, 266] on div at bounding box center [507, 249] width 95 height 61
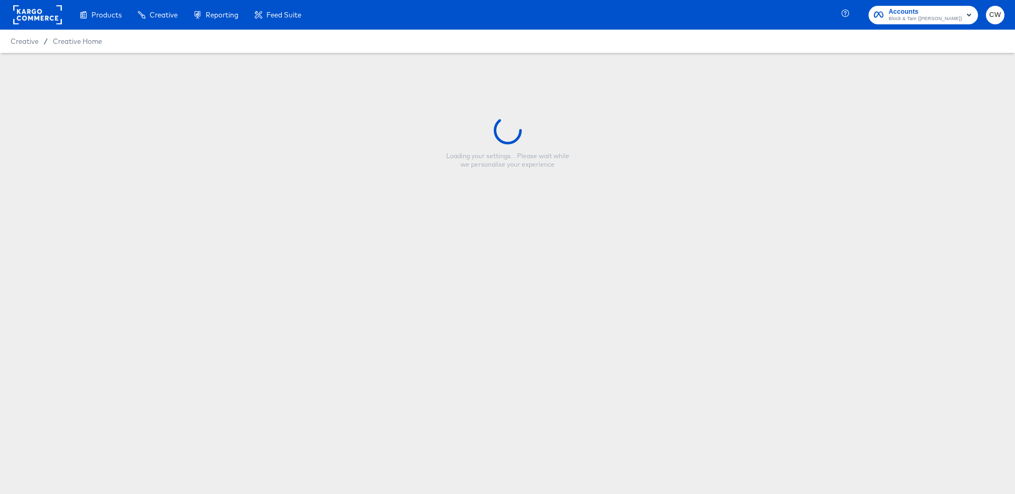
type input "[PERSON_NAME] - Single Image + Title"
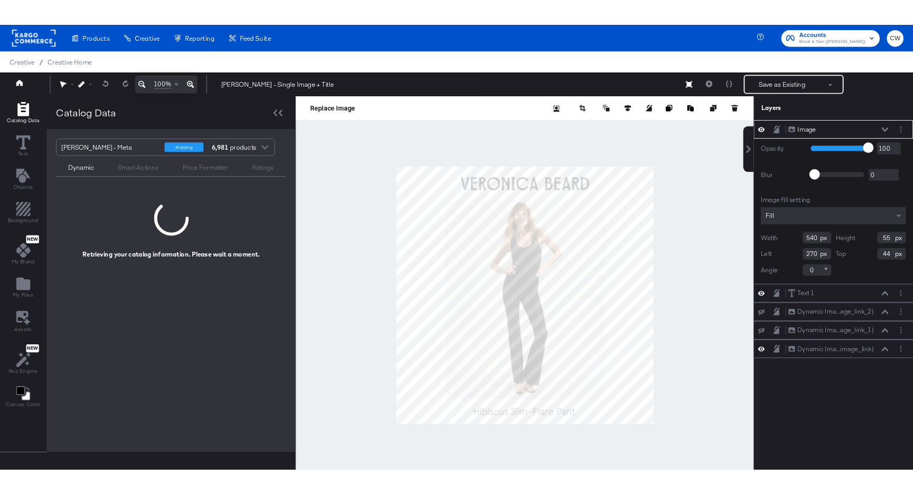
scroll to position [27, 0]
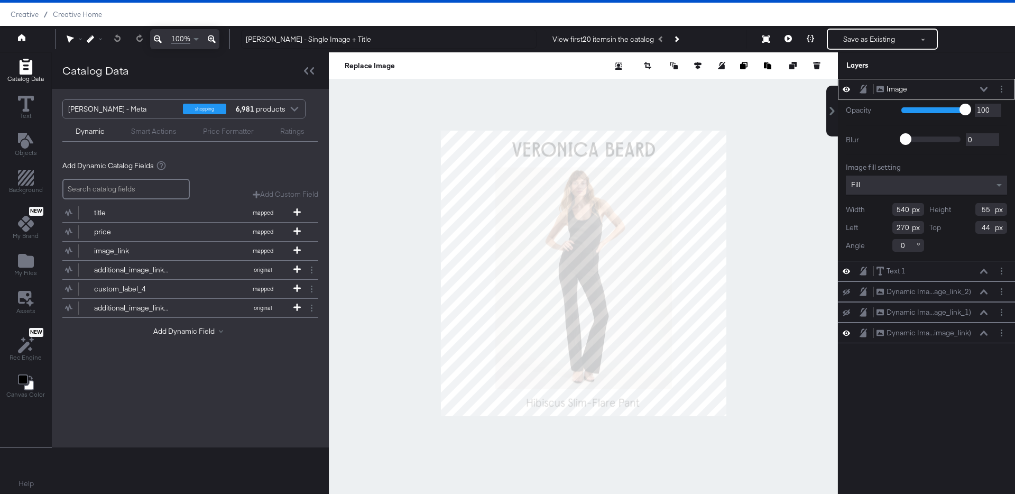
click at [670, 93] on div at bounding box center [583, 272] width 509 height 441
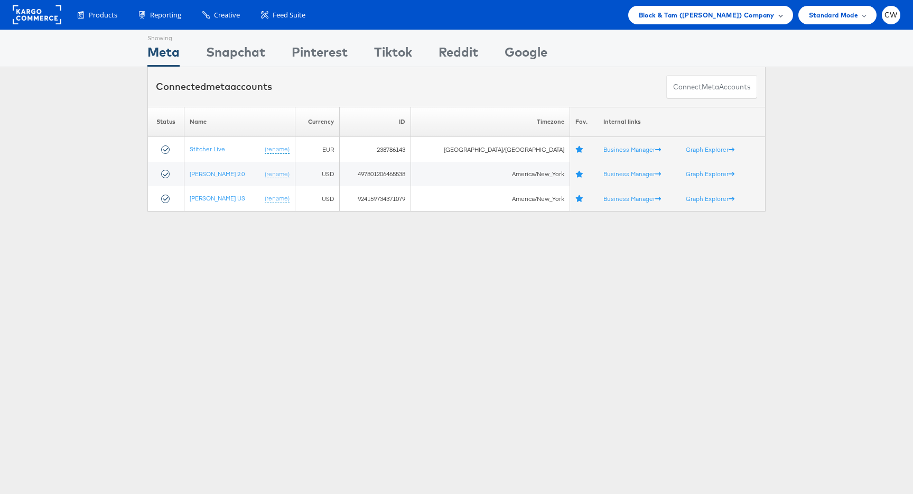
click at [674, 11] on span "Block & Tam ([PERSON_NAME]) Company" at bounding box center [707, 15] width 136 height 11
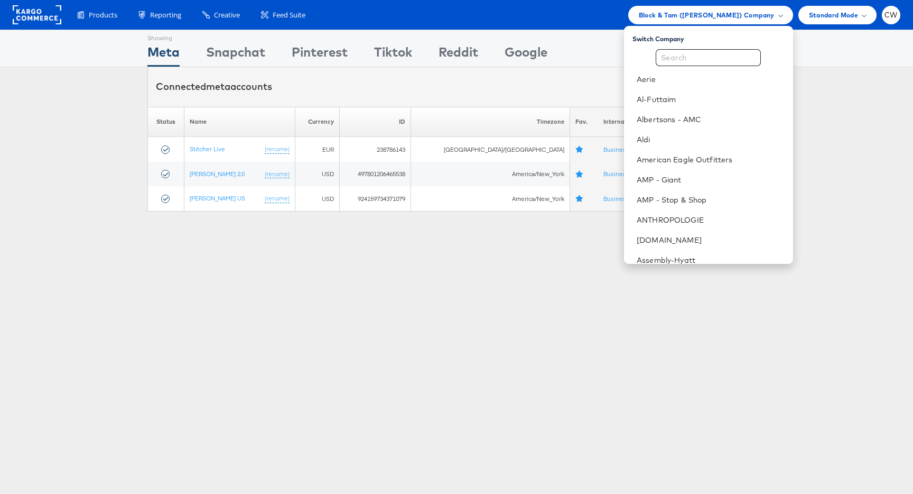
click at [255, 253] on div "Showing Meta Showing [GEOGRAPHIC_DATA] Showing Pinterest Showing Tiktok Showing…" at bounding box center [456, 294] width 913 height 528
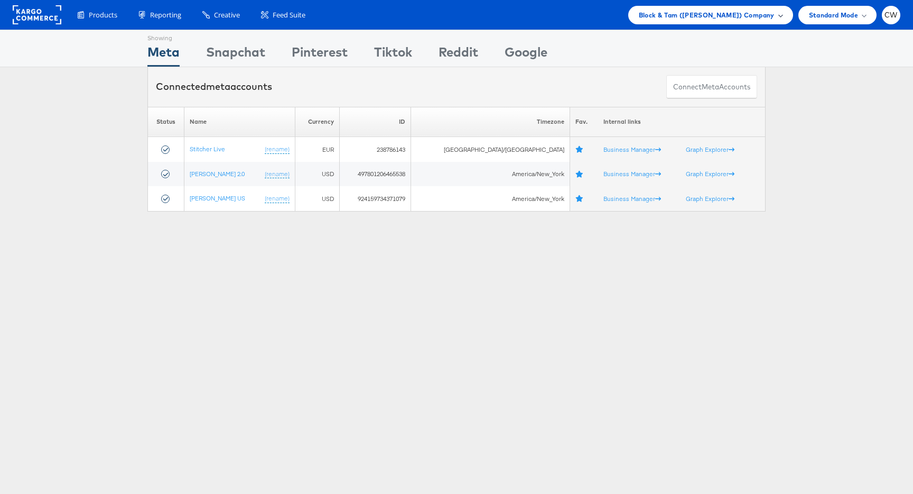
click at [695, 12] on span "Block & Tam ([PERSON_NAME]) Company" at bounding box center [707, 15] width 136 height 11
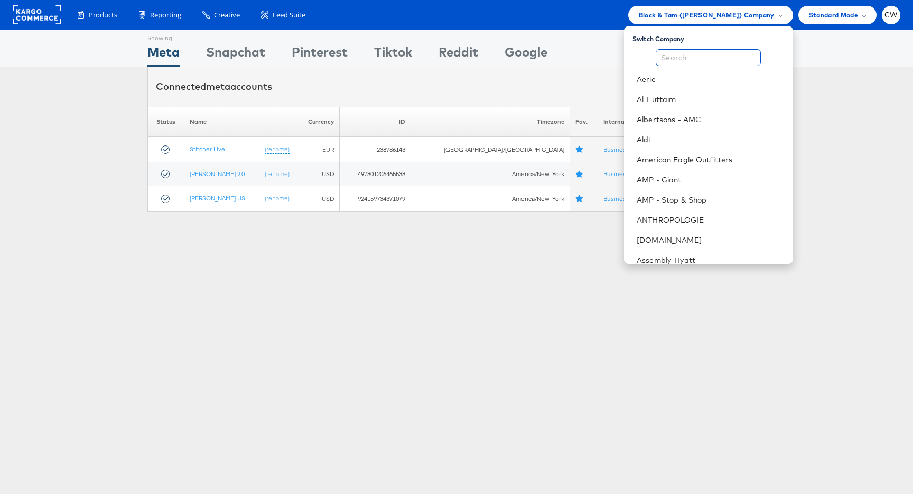
click at [680, 59] on input "text" at bounding box center [708, 57] width 105 height 17
type input "l"
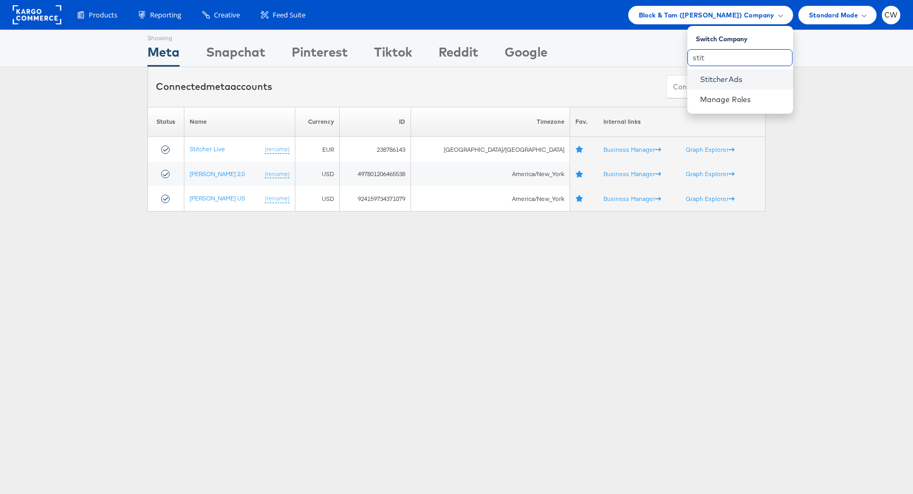
type input "stit"
click at [734, 79] on link "StitcherAds" at bounding box center [742, 79] width 85 height 11
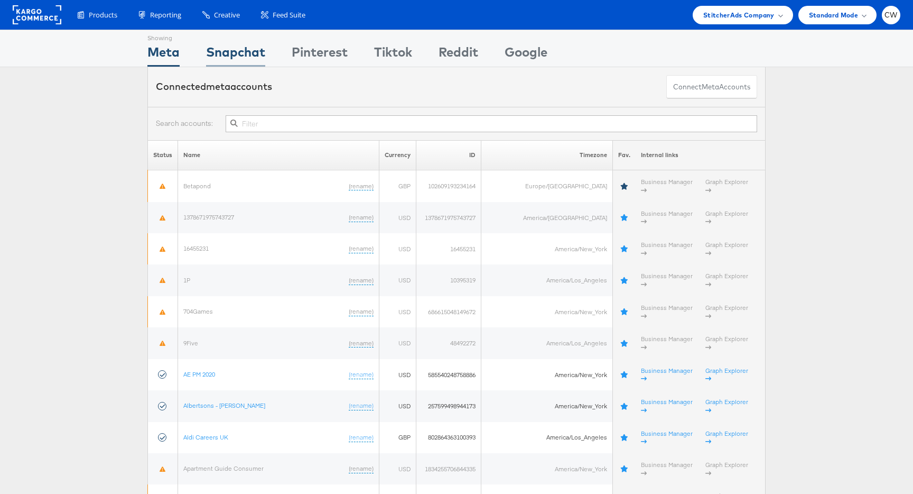
click at [242, 50] on div "Snapchat" at bounding box center [235, 55] width 59 height 24
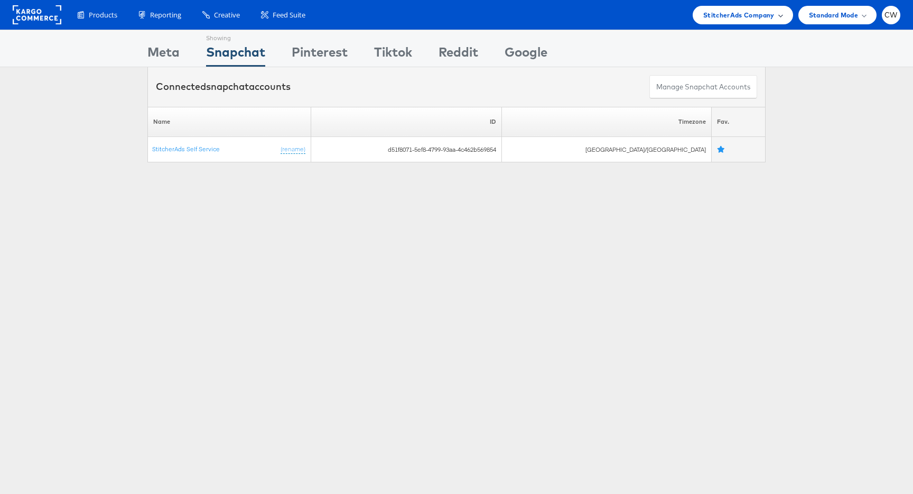
click at [753, 15] on span "StitcherAds Company" at bounding box center [738, 15] width 71 height 11
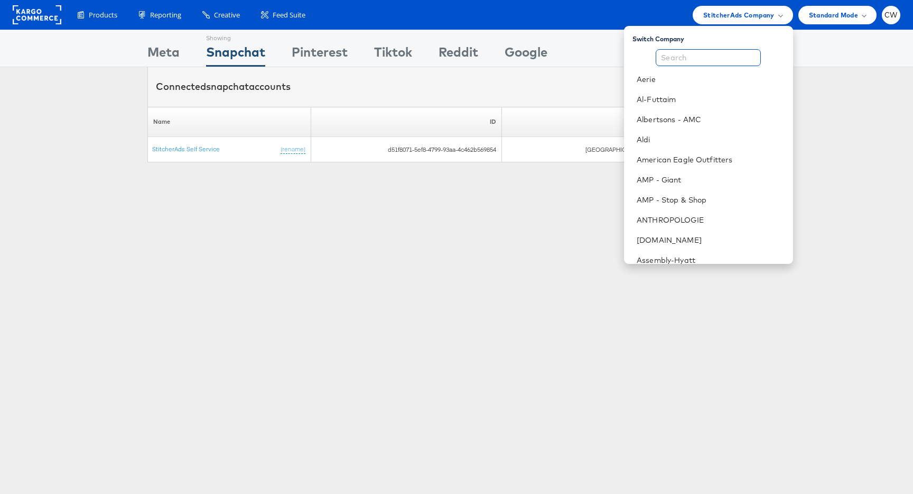
click at [713, 59] on input "text" at bounding box center [708, 57] width 105 height 17
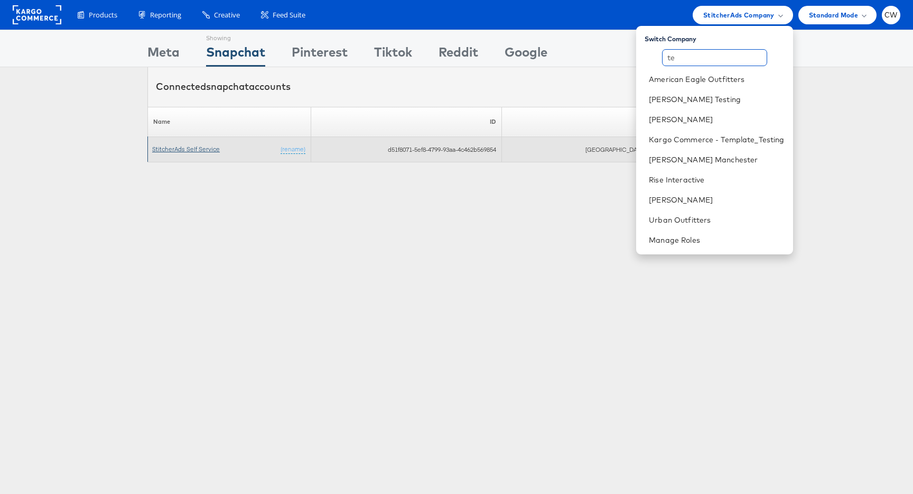
type input "te"
click at [178, 146] on link "StitcherAds Self Service" at bounding box center [186, 149] width 68 height 8
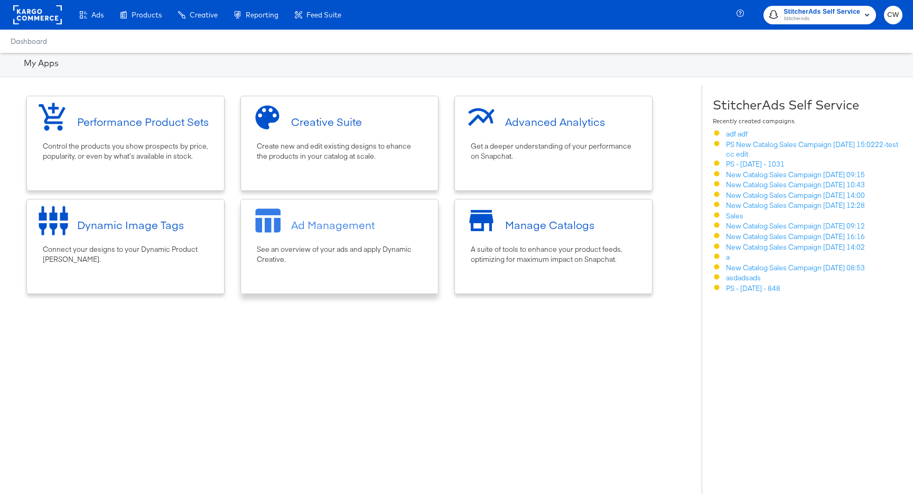
click at [357, 222] on div "Ad Management" at bounding box center [333, 224] width 84 height 15
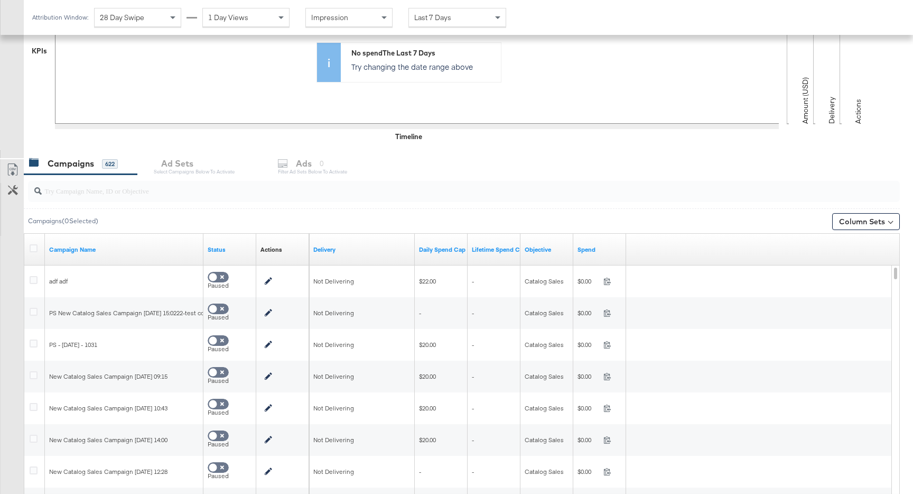
scroll to position [305, 0]
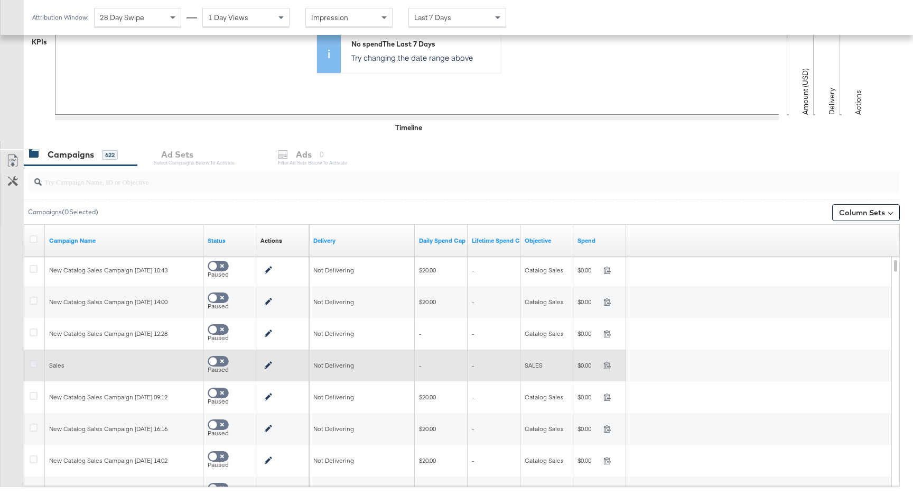
click at [34, 362] on icon at bounding box center [34, 364] width 8 height 8
click at [0, 0] on input "checkbox" at bounding box center [0, 0] width 0 height 0
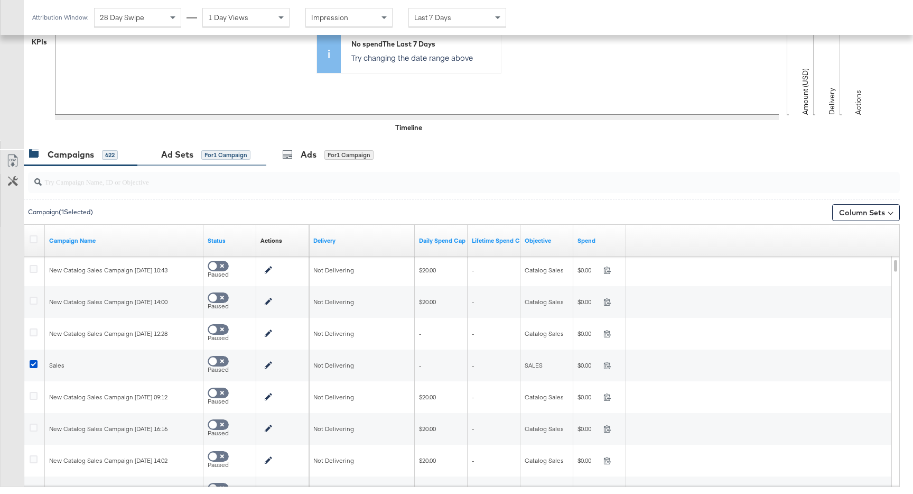
click at [227, 159] on div "for 1 Campaign" at bounding box center [225, 155] width 49 height 10
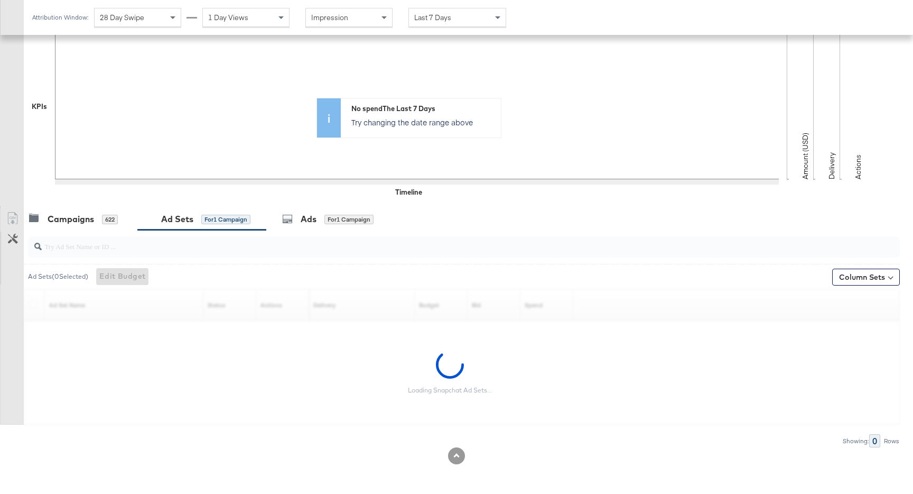
scroll to position [177, 0]
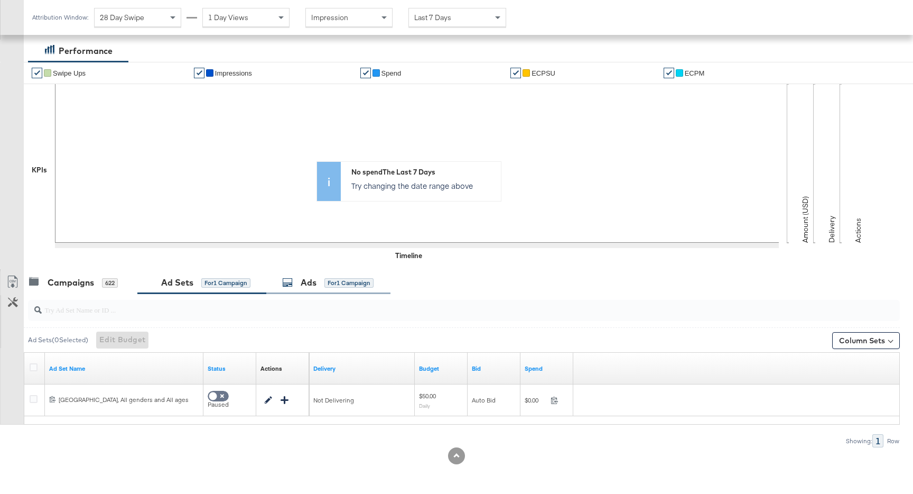
click at [347, 287] on div "Ads for 1 Campaign" at bounding box center [327, 282] width 91 height 12
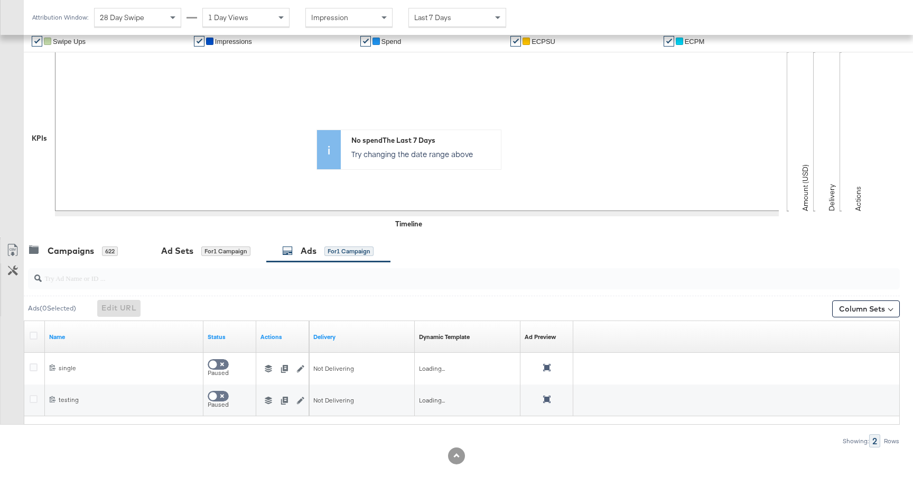
scroll to position [209, 0]
click at [218, 256] on div "Ad Sets for 1 Campaign" at bounding box center [201, 251] width 97 height 12
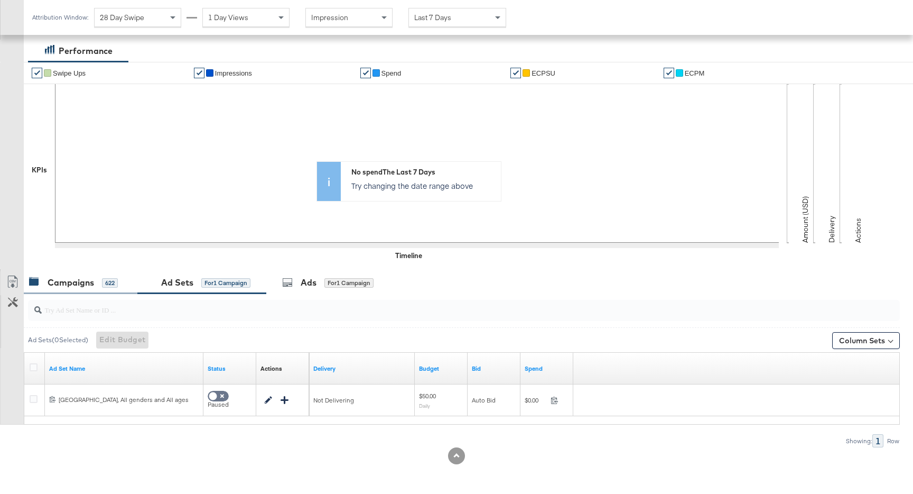
click at [99, 283] on div "Campaigns 622" at bounding box center [73, 282] width 89 height 12
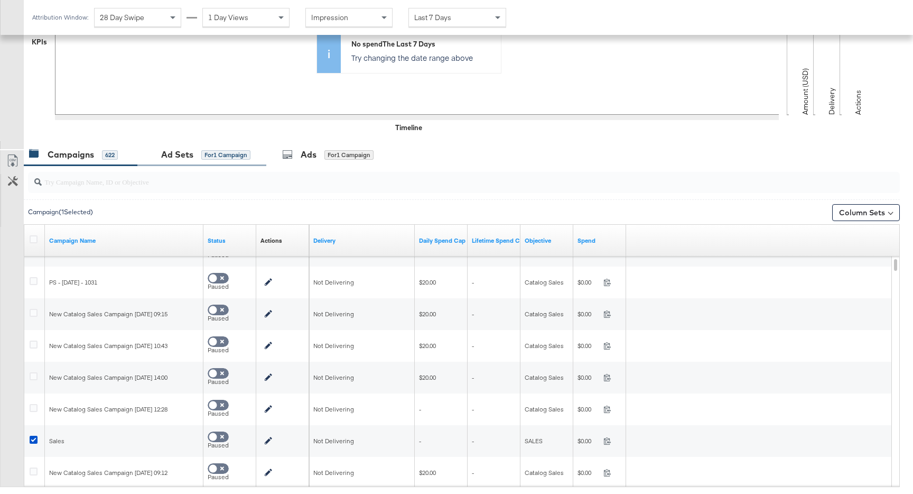
click at [200, 156] on div "Ad Sets for 1 Campaign" at bounding box center [201, 155] width 97 height 12
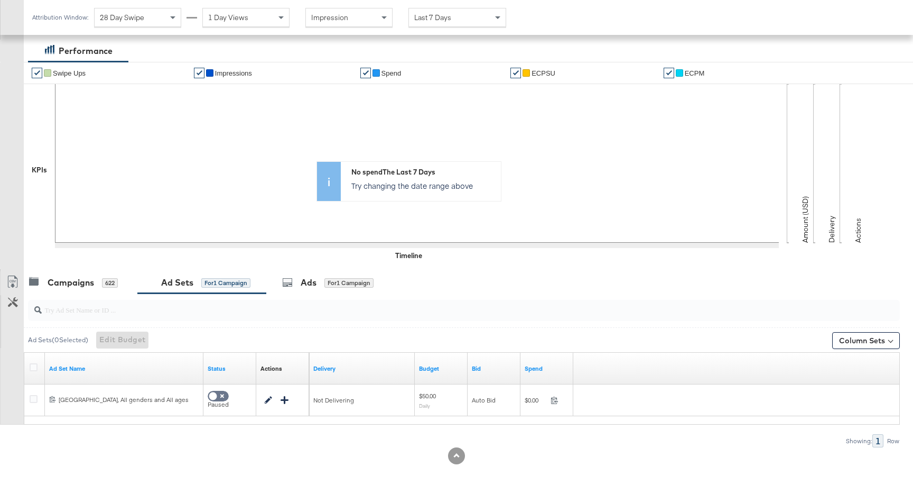
scroll to position [177, 0]
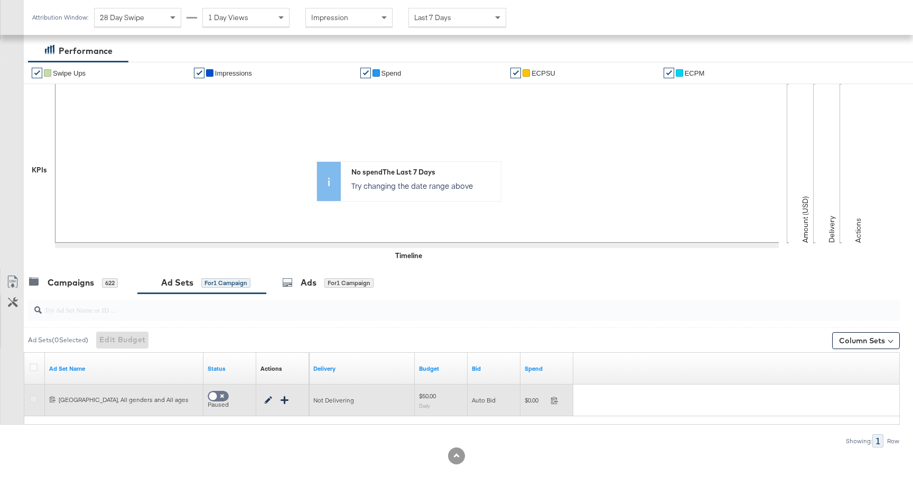
click at [35, 399] on icon at bounding box center [34, 399] width 8 height 8
click at [0, 0] on input "checkbox" at bounding box center [0, 0] width 0 height 0
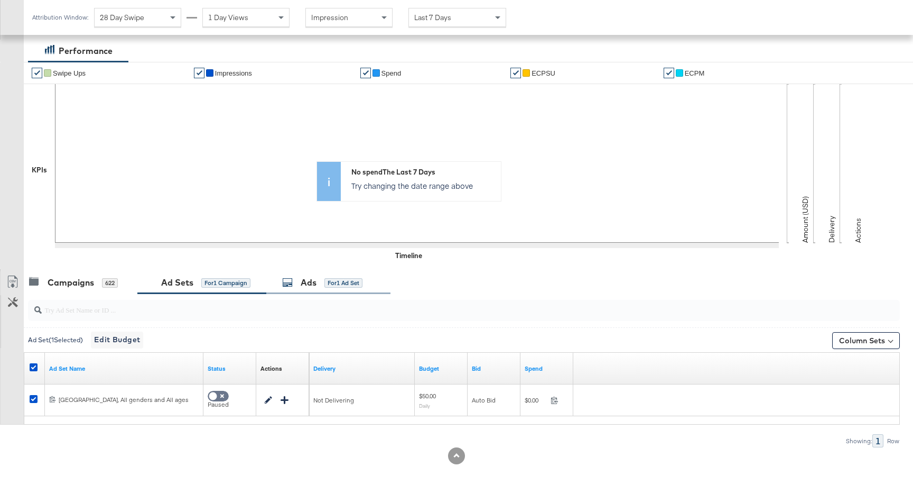
click at [346, 282] on div "for 1 Ad Set" at bounding box center [343, 283] width 38 height 10
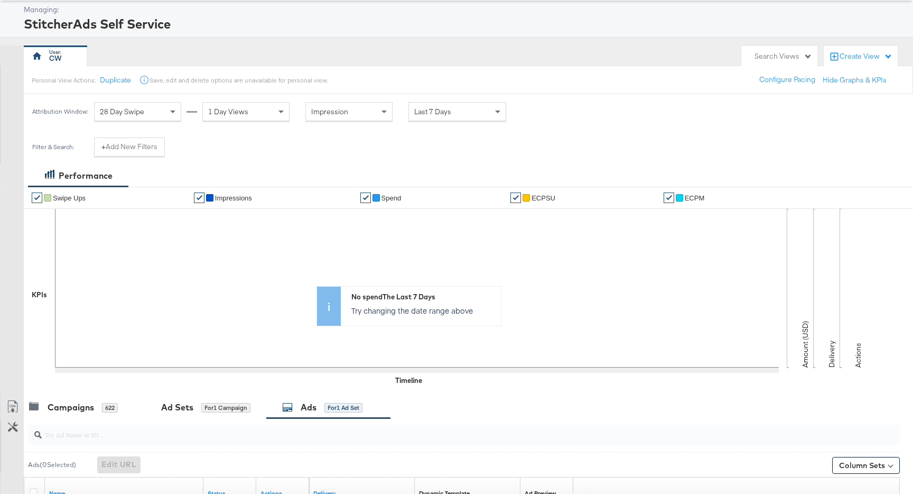
scroll to position [0, 0]
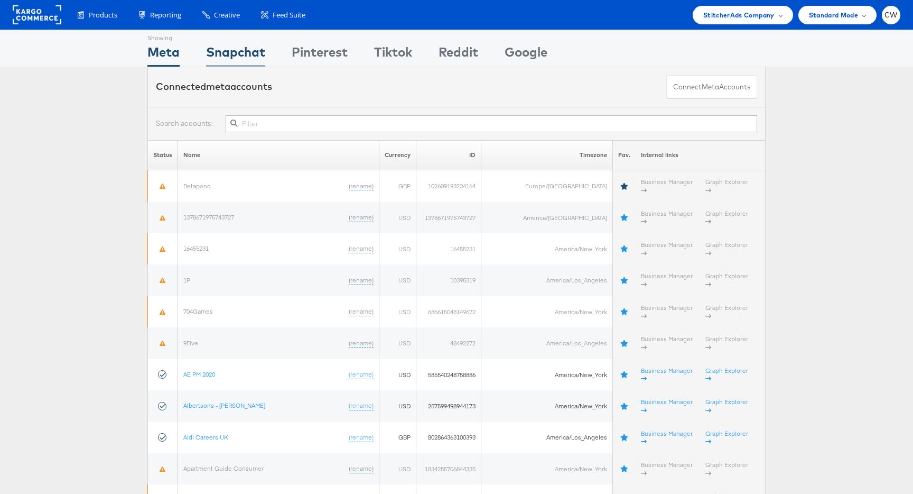
click at [249, 56] on div "Snapchat" at bounding box center [235, 55] width 59 height 24
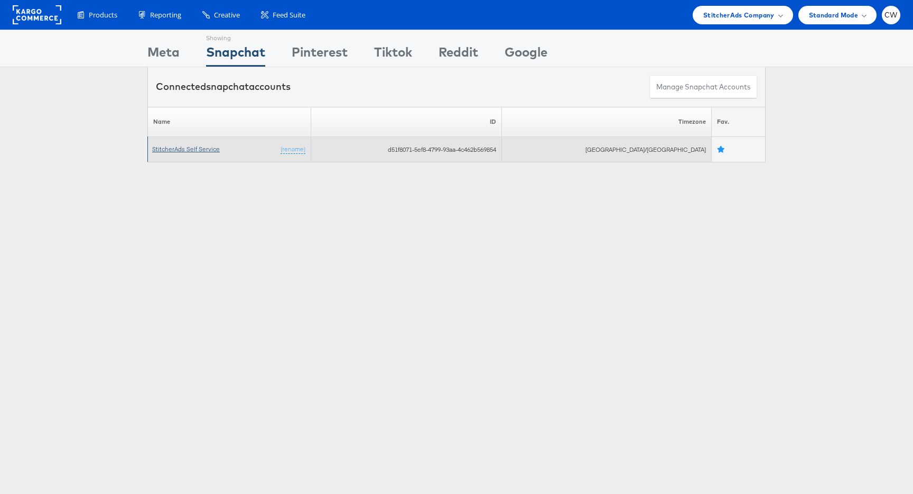
click at [194, 150] on link "StitcherAds Self Service" at bounding box center [186, 149] width 68 height 8
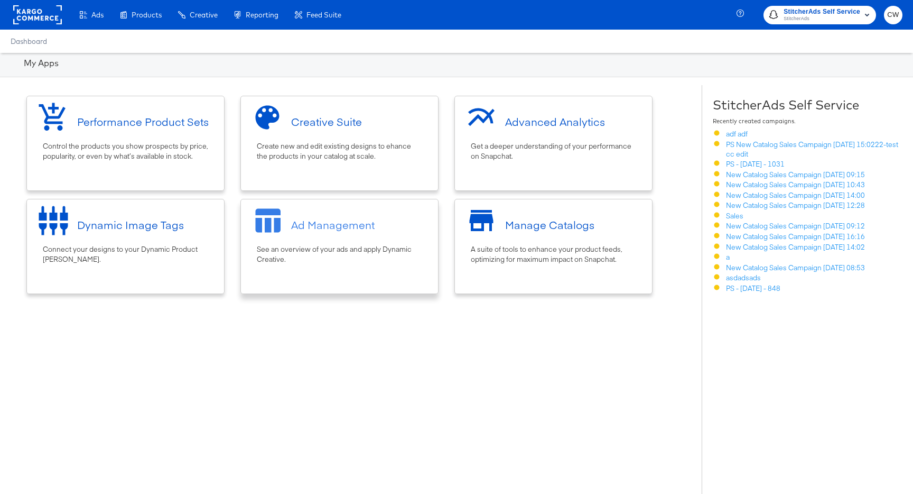
click at [349, 235] on div "Ad Management" at bounding box center [339, 225] width 187 height 40
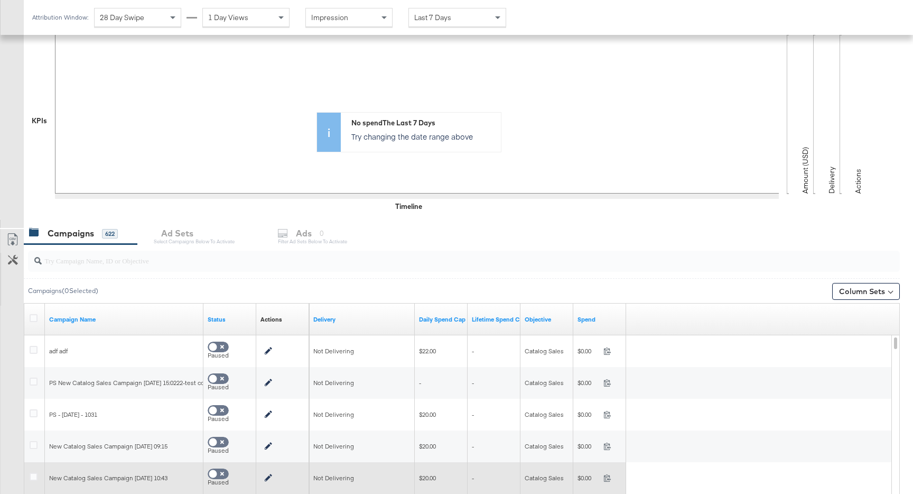
scroll to position [229, 0]
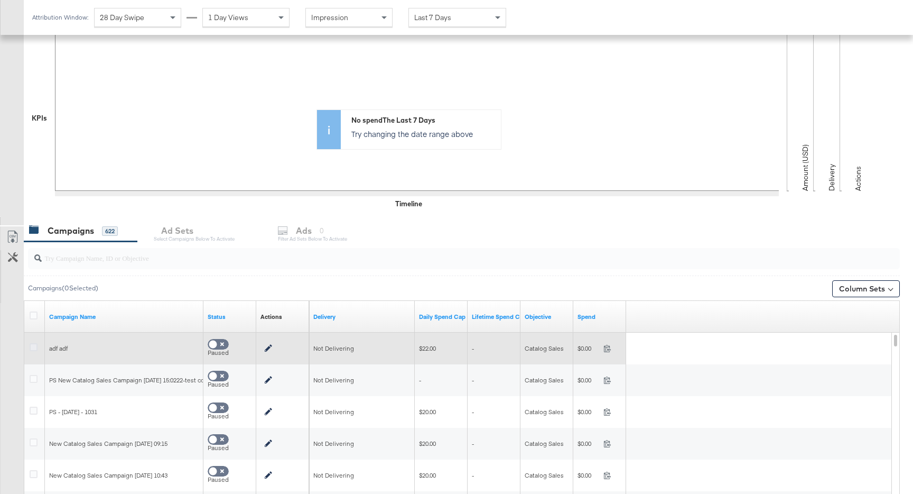
click at [33, 348] on icon at bounding box center [34, 347] width 8 height 8
click at [0, 0] on input "checkbox" at bounding box center [0, 0] width 0 height 0
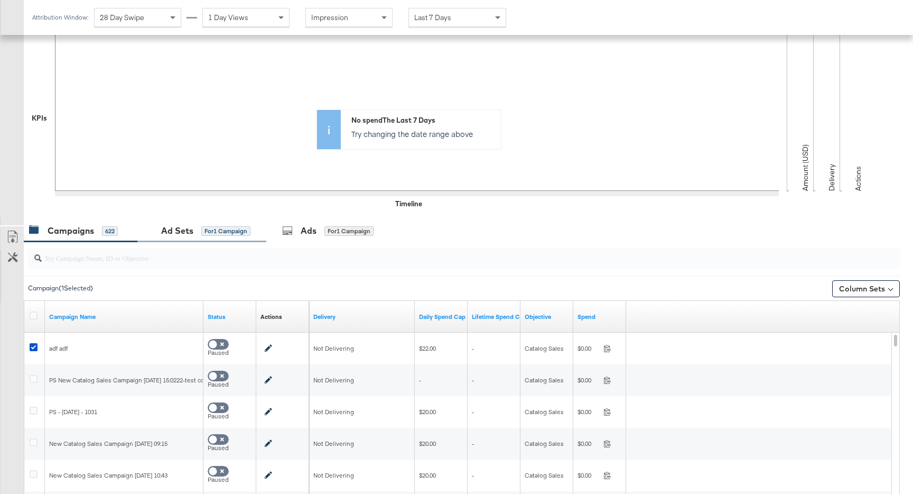
click at [237, 240] on div "Ad Sets for 1 Campaign" at bounding box center [201, 230] width 129 height 23
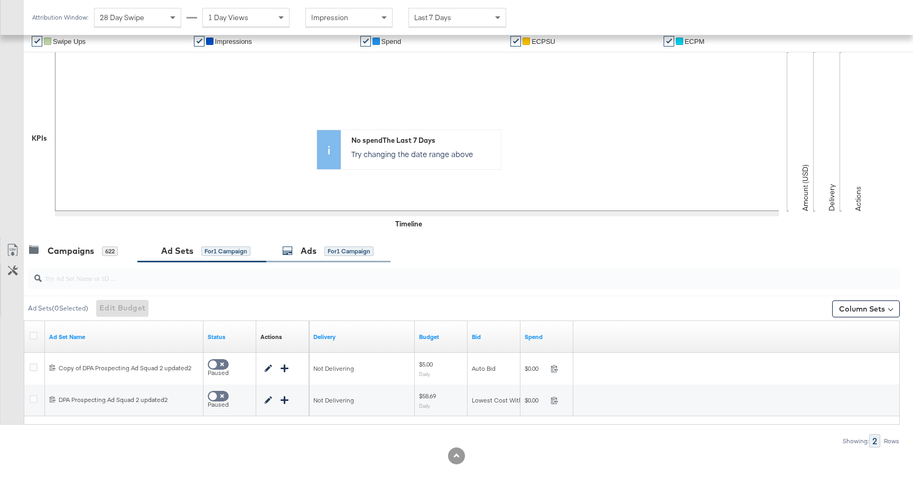
click at [342, 250] on div "for 1 Campaign" at bounding box center [348, 251] width 49 height 10
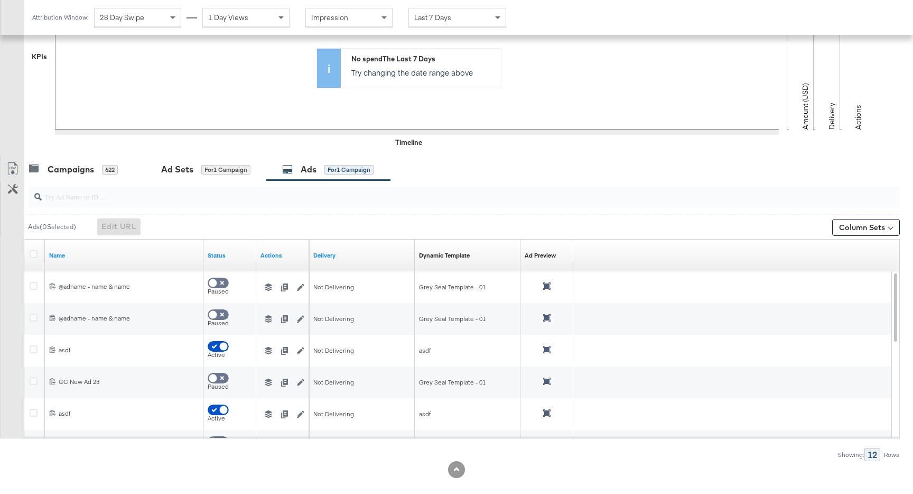
scroll to position [295, 0]
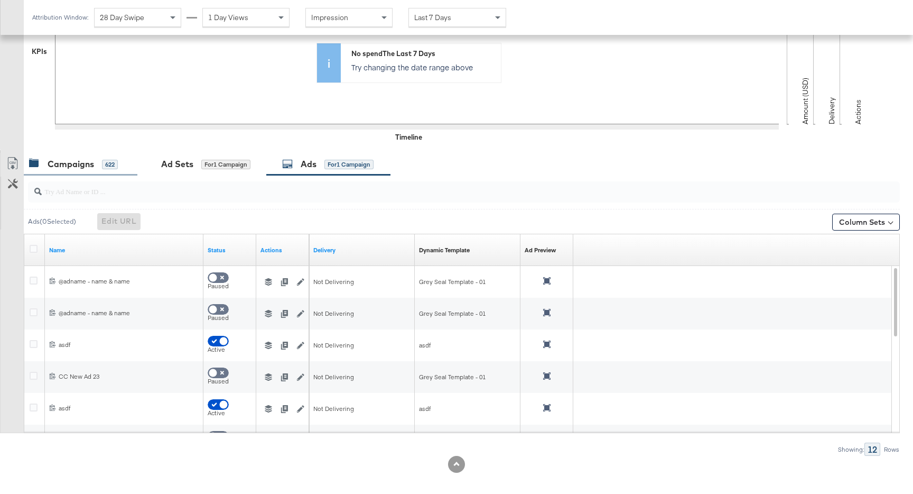
click at [106, 160] on div "622" at bounding box center [110, 165] width 16 height 10
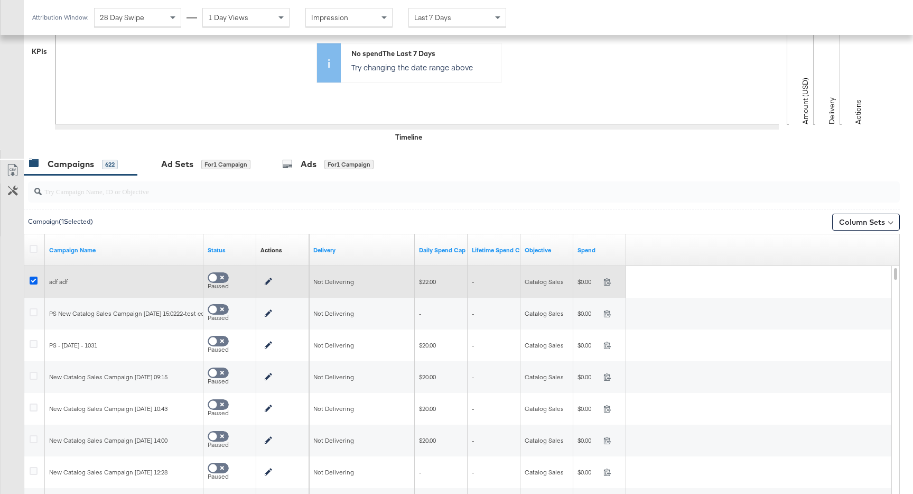
click at [31, 277] on icon at bounding box center [34, 280] width 8 height 8
click at [0, 0] on input "checkbox" at bounding box center [0, 0] width 0 height 0
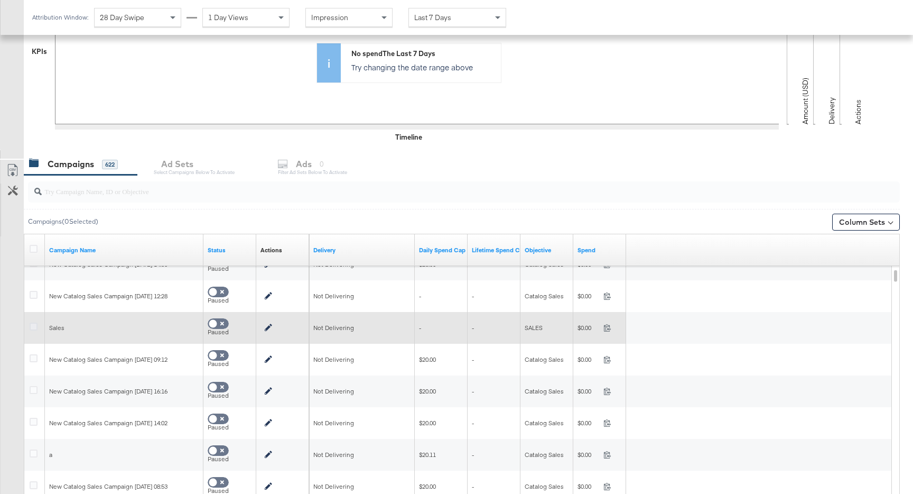
click at [33, 325] on icon at bounding box center [34, 326] width 8 height 8
click at [0, 0] on input "checkbox" at bounding box center [0, 0] width 0 height 0
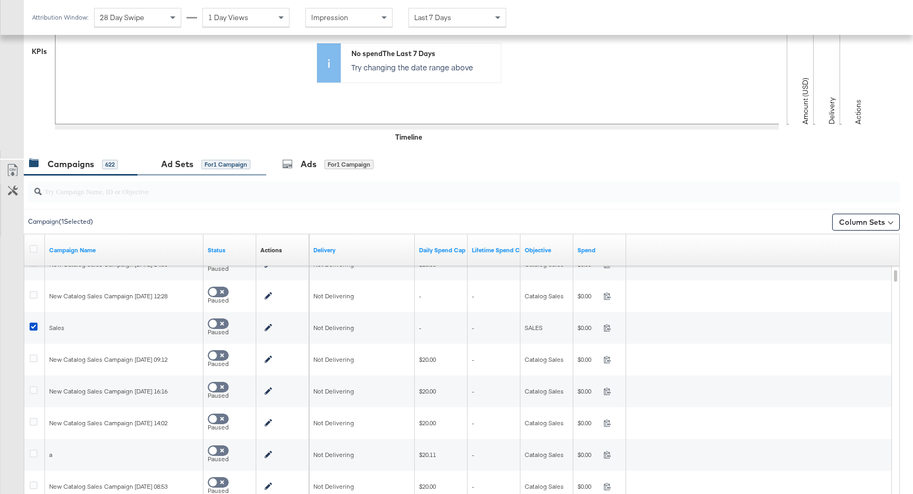
click at [237, 169] on div "Ad Sets for 1 Campaign" at bounding box center [201, 164] width 97 height 12
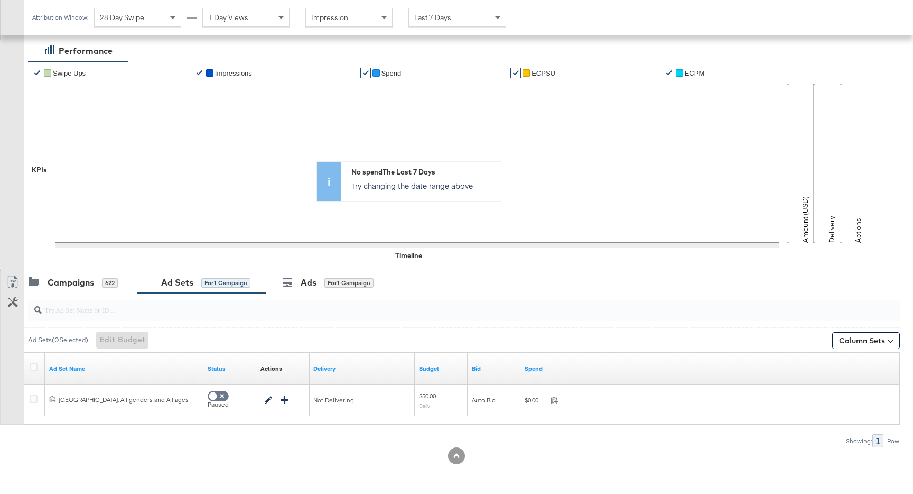
scroll to position [177, 0]
click at [330, 285] on div "for 1 Campaign" at bounding box center [348, 283] width 49 height 10
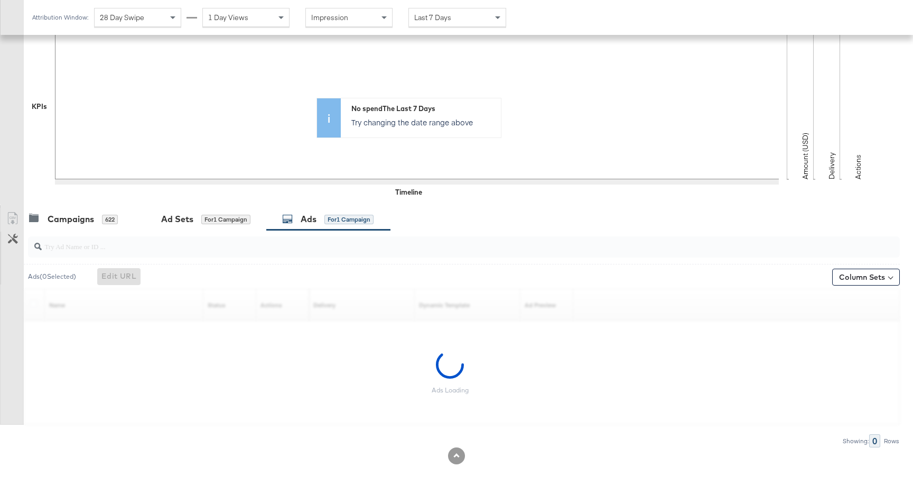
scroll to position [209, 0]
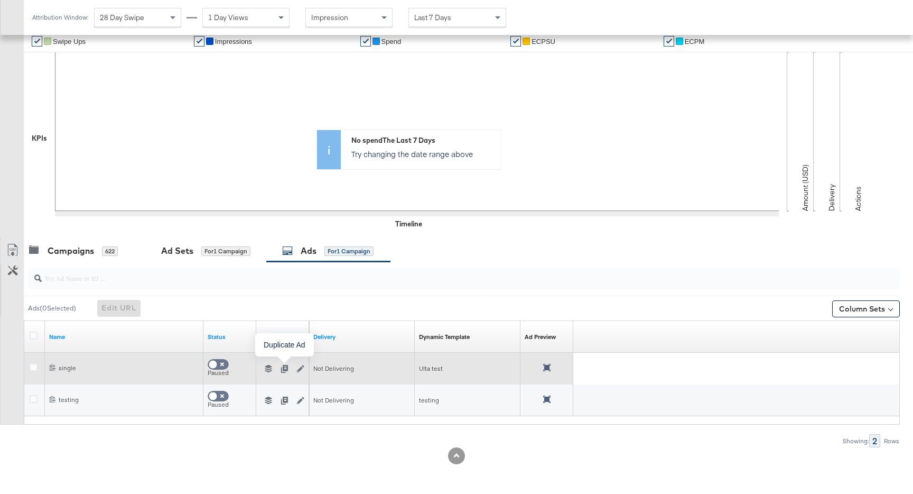
click at [285, 370] on icon "button" at bounding box center [284, 368] width 7 height 7
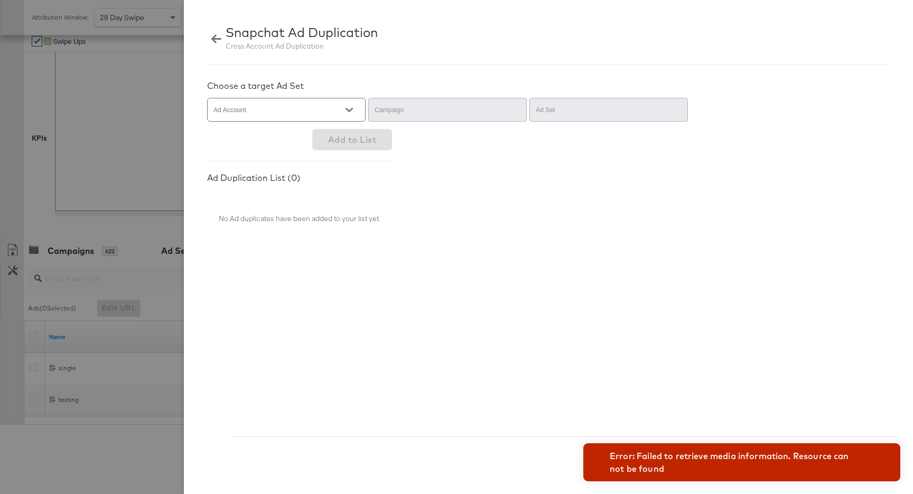
click at [100, 311] on div at bounding box center [456, 247] width 913 height 494
click at [220, 38] on icon "button" at bounding box center [216, 39] width 10 height 10
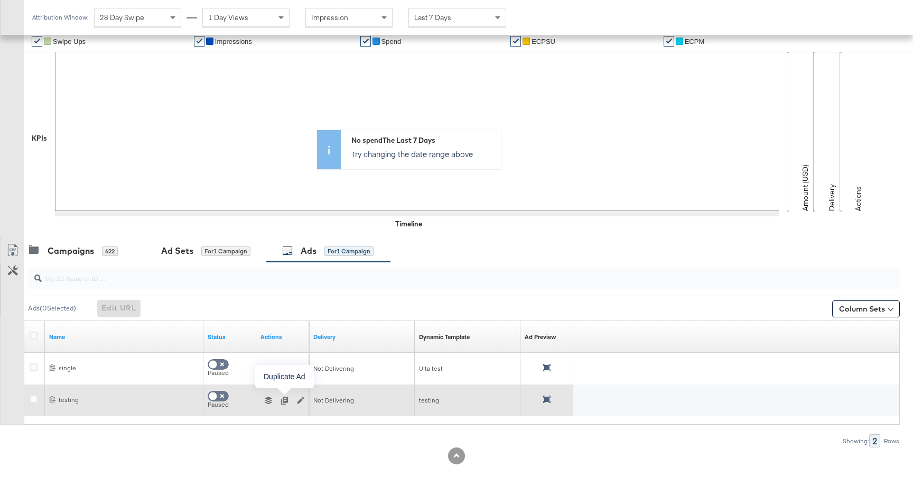
click at [289, 399] on button "button" at bounding box center [284, 399] width 16 height 7
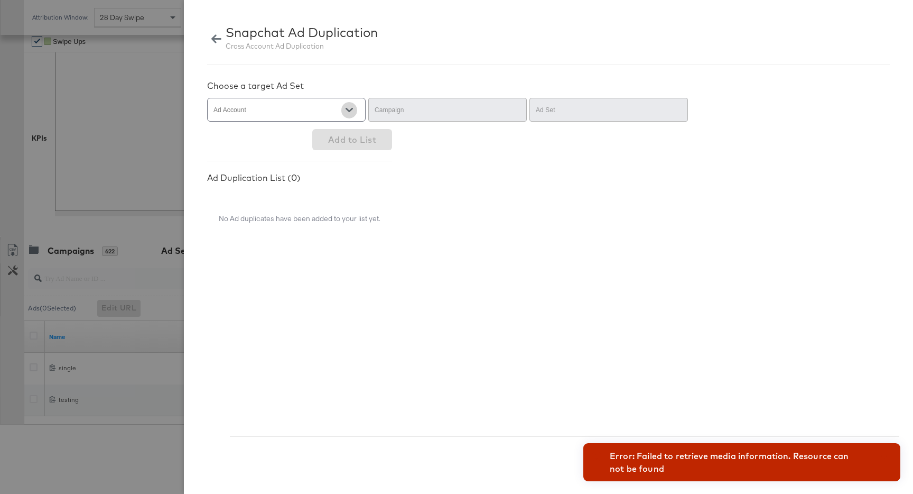
click at [349, 115] on button "Open" at bounding box center [349, 110] width 16 height 16
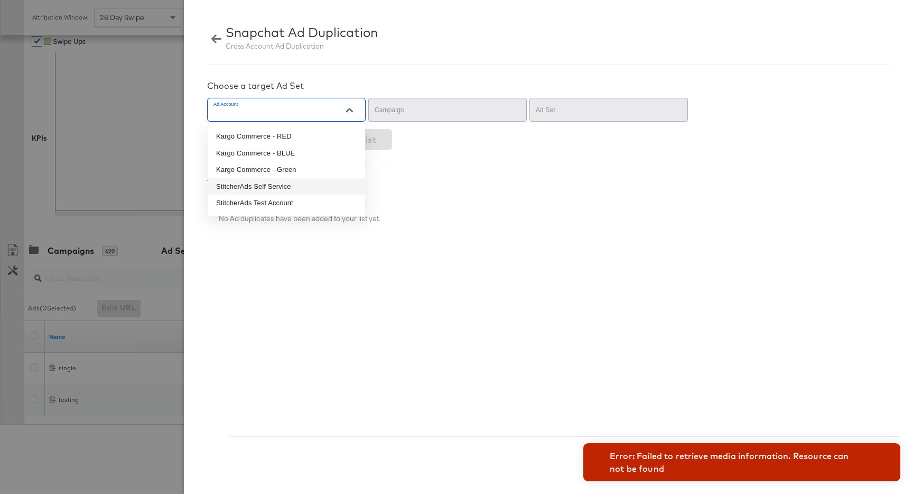
click at [330, 187] on li "StitcherAds Self Service" at bounding box center [286, 186] width 157 height 17
type input "StitcherAds Self Service"
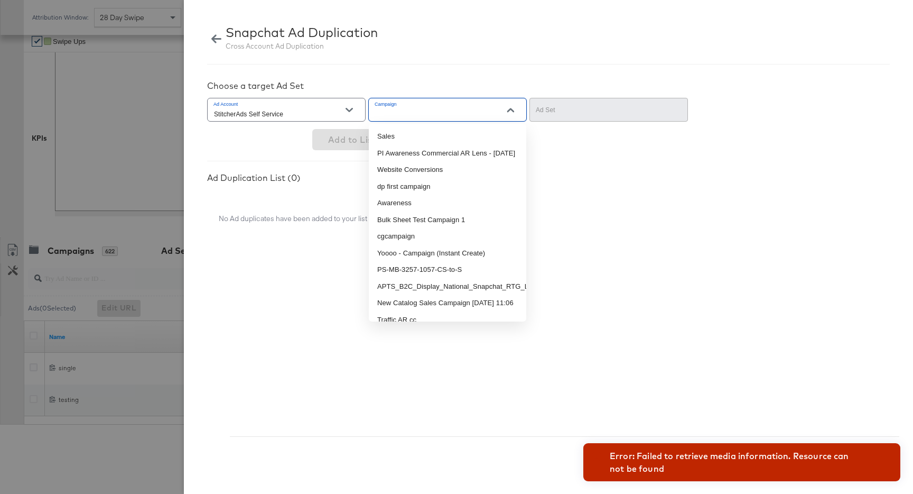
click at [498, 118] on input "Campaign" at bounding box center [439, 114] width 133 height 12
click at [484, 140] on li "Sales" at bounding box center [447, 136] width 157 height 17
type input "Sales"
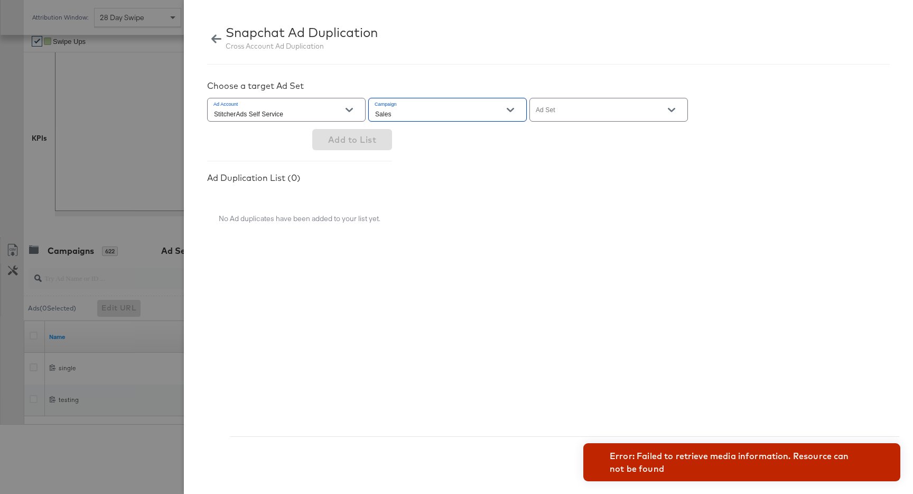
click at [605, 106] on div at bounding box center [609, 110] width 159 height 24
click at [654, 107] on div at bounding box center [609, 110] width 159 height 24
click at [678, 107] on button "Open" at bounding box center [672, 110] width 16 height 16
click at [617, 134] on li "[GEOGRAPHIC_DATA], All genders and All ages" at bounding box center [608, 141] width 157 height 27
type input "[GEOGRAPHIC_DATA], All genders and All ages"
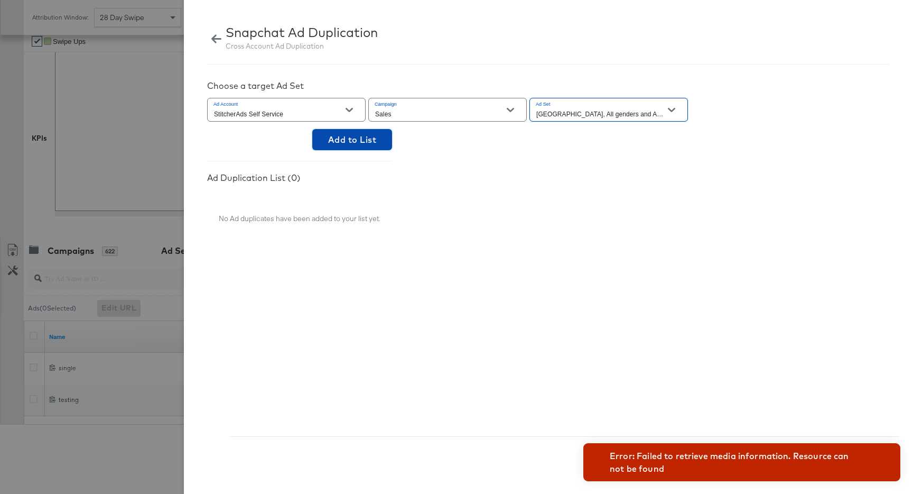
click at [372, 144] on span "Add to List" at bounding box center [352, 139] width 48 height 15
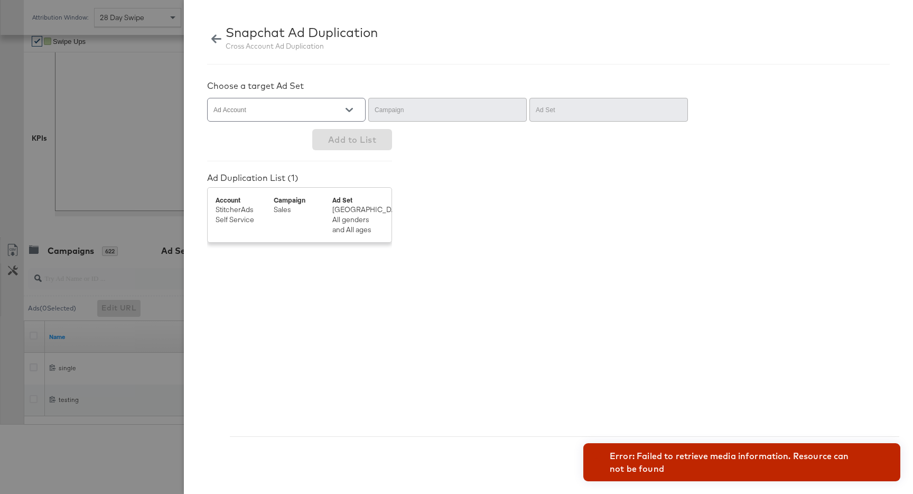
click at [670, 399] on div "Error: Failed to retrieve media information. Resource can not be found Error: F…" at bounding box center [548, 246] width 683 height 332
click at [696, 459] on div "Error: Failed to retrieve media information. Resource can not be found" at bounding box center [737, 461] width 254 height 25
click at [220, 45] on button "button" at bounding box center [216, 38] width 18 height 31
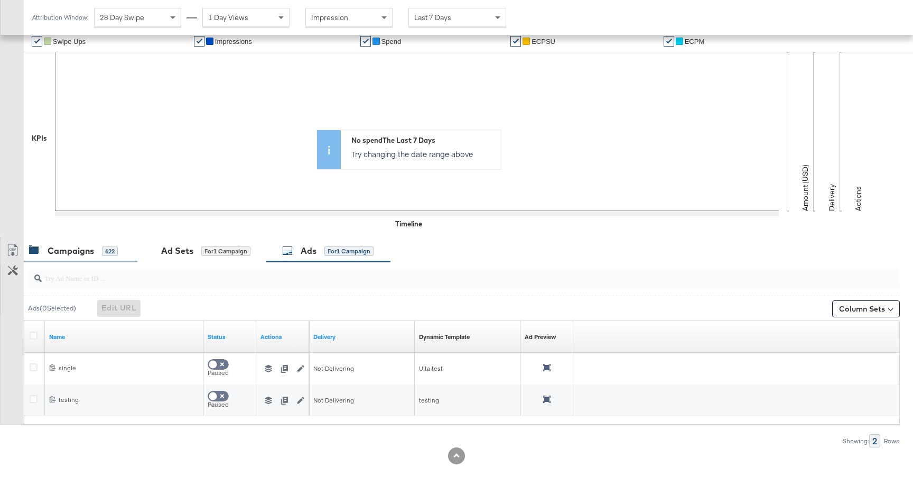
click at [81, 251] on div "Campaigns" at bounding box center [71, 251] width 47 height 12
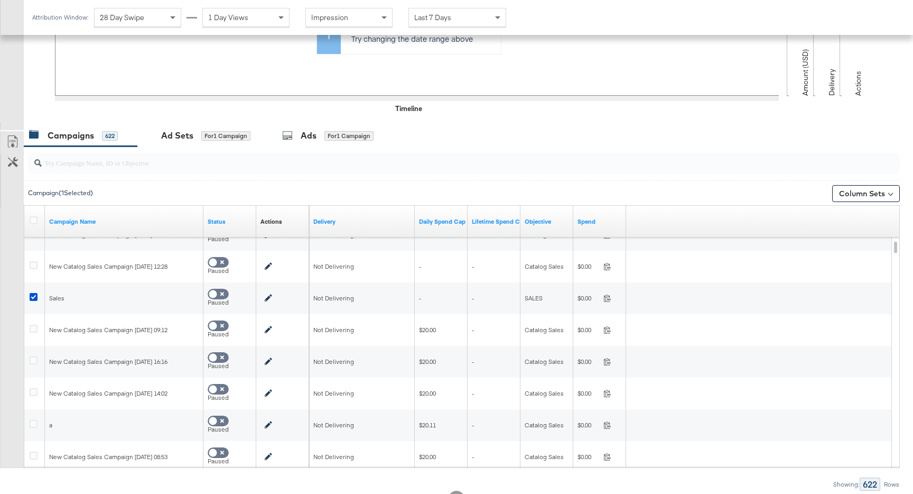
scroll to position [324, 0]
click at [202, 145] on div "Ad Sets for 1 Campaign" at bounding box center [201, 135] width 129 height 23
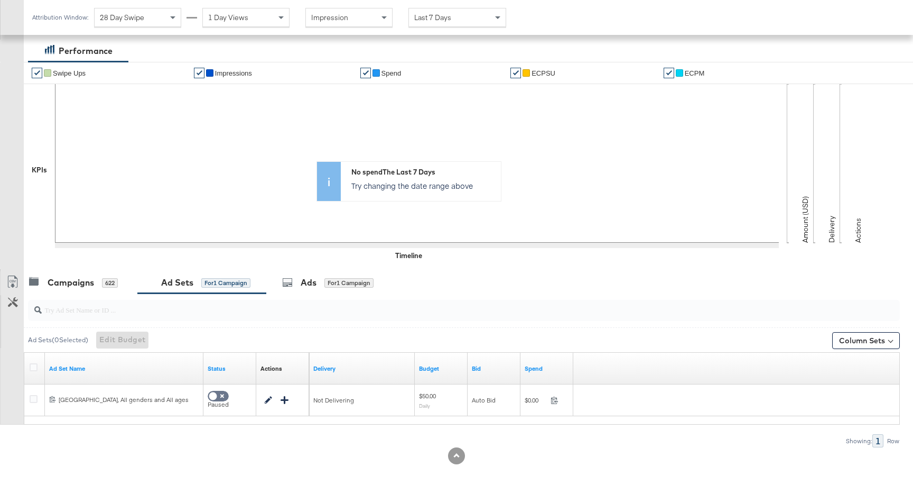
scroll to position [177, 0]
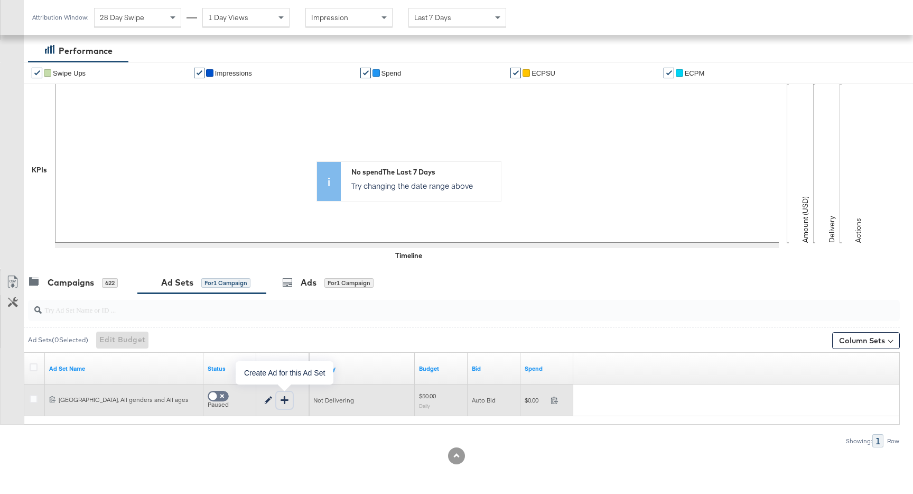
click at [287, 401] on icon "button" at bounding box center [284, 399] width 7 height 7
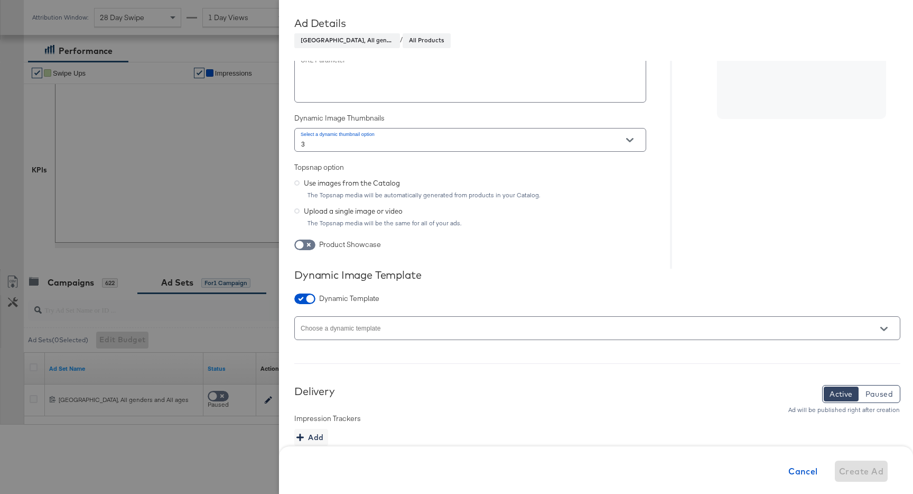
scroll to position [545, 0]
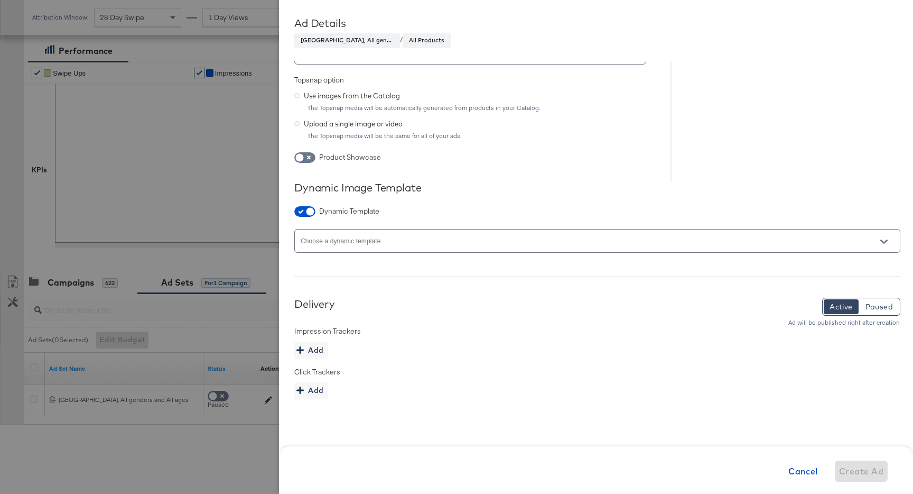
click at [220, 230] on div at bounding box center [456, 247] width 913 height 494
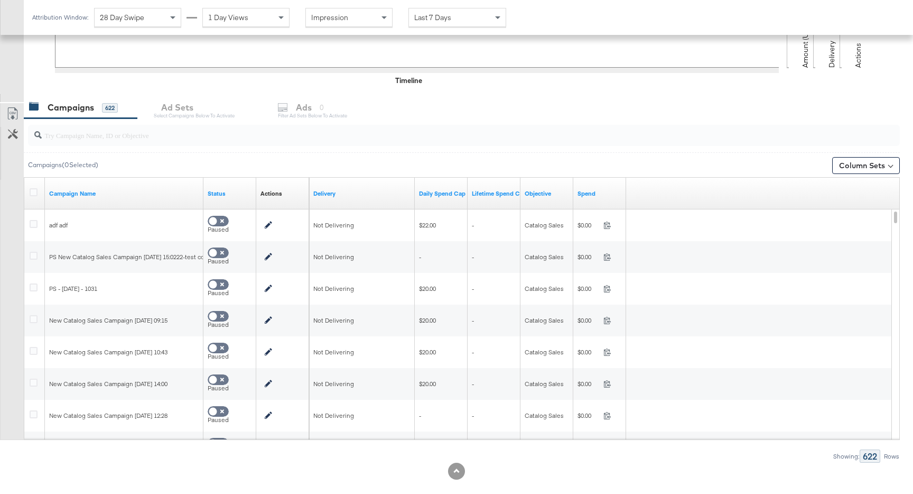
scroll to position [367, 0]
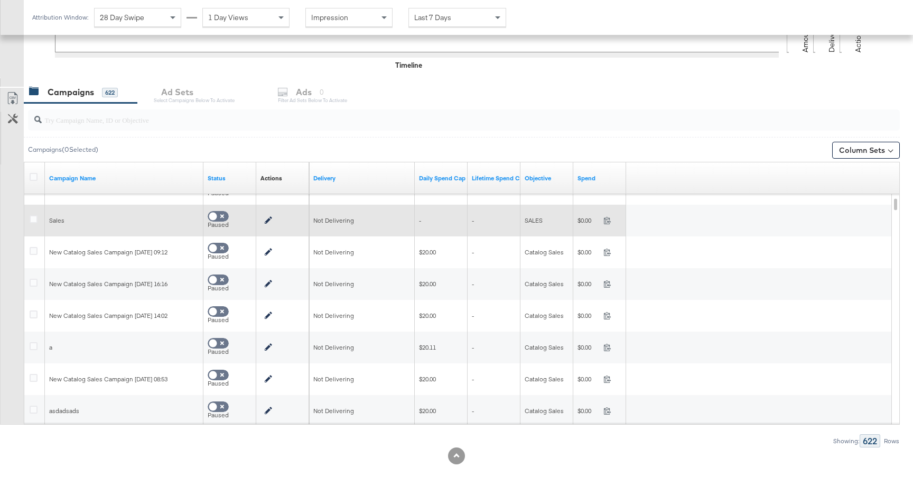
click at [39, 224] on div at bounding box center [35, 220] width 11 height 11
click at [35, 220] on icon at bounding box center [34, 219] width 8 height 8
click at [0, 0] on input "checkbox" at bounding box center [0, 0] width 0 height 0
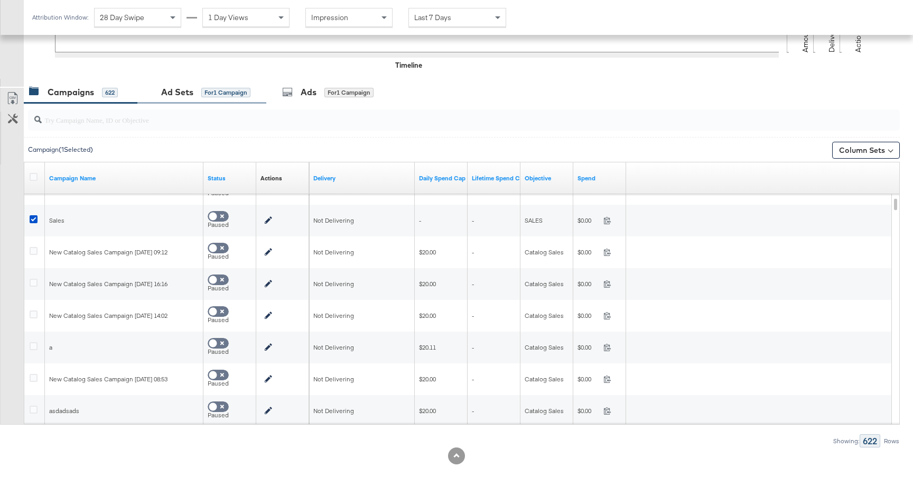
click at [237, 101] on div "Ad Sets for 1 Campaign" at bounding box center [201, 92] width 129 height 23
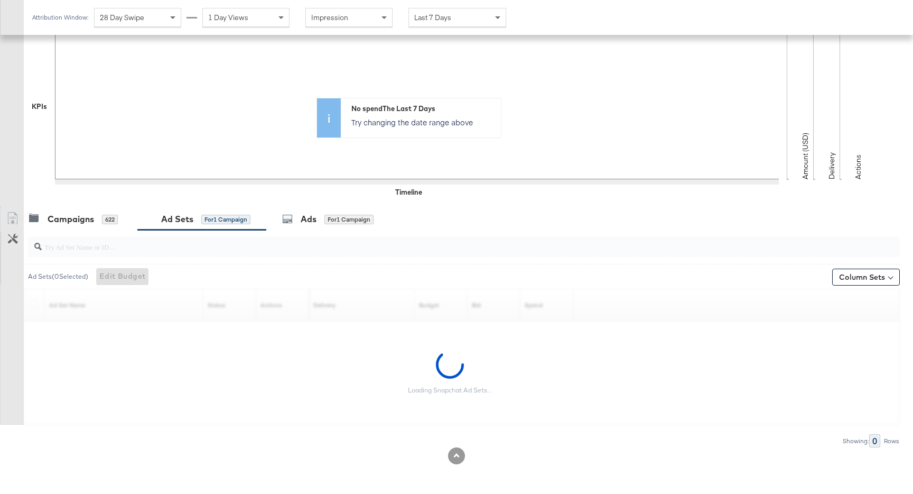
scroll to position [177, 0]
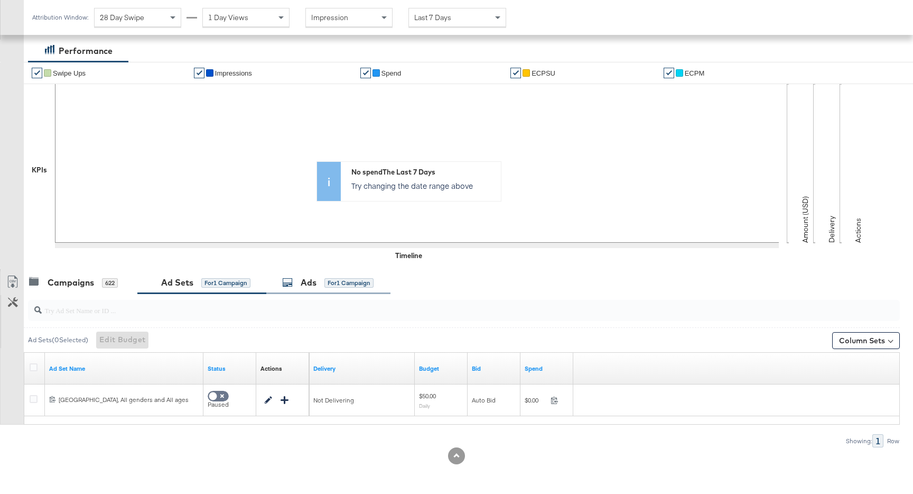
click at [351, 277] on span "for 1 Campaign" at bounding box center [348, 282] width 49 height 10
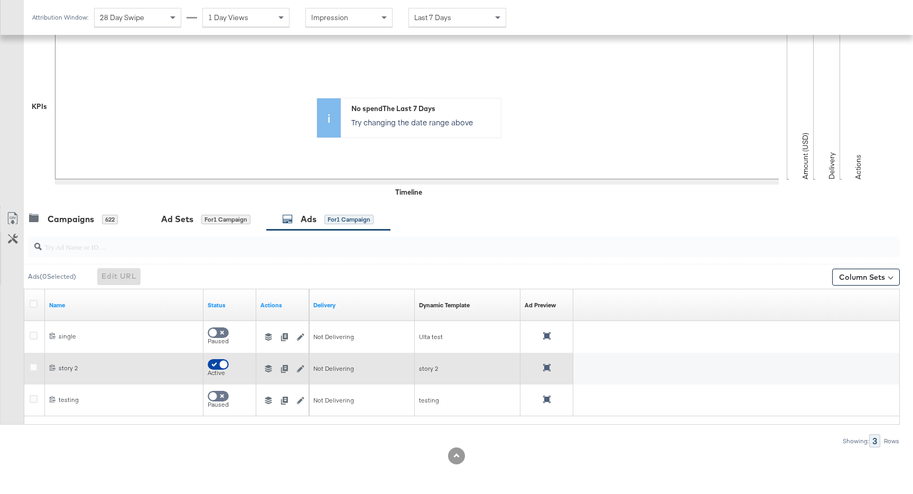
click at [215, 367] on input "checkbox" at bounding box center [224, 366] width 32 height 11
checkbox input "false"
click at [35, 366] on icon at bounding box center [34, 367] width 8 height 8
click at [0, 0] on input "checkbox" at bounding box center [0, 0] width 0 height 0
click at [271, 367] on icon "button" at bounding box center [268, 368] width 7 height 7
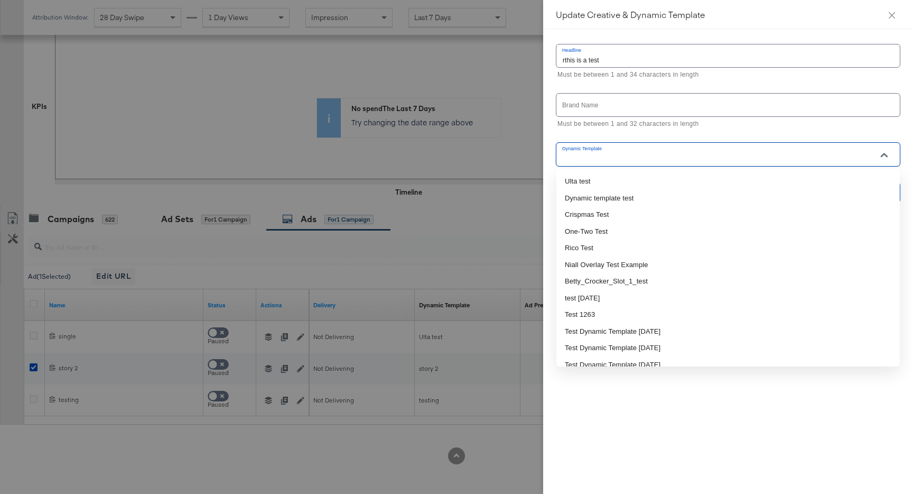
click at [638, 155] on input "Dynamic Template" at bounding box center [720, 159] width 319 height 12
click at [634, 182] on li "Ulta test" at bounding box center [728, 181] width 344 height 17
type input "Ulta test"
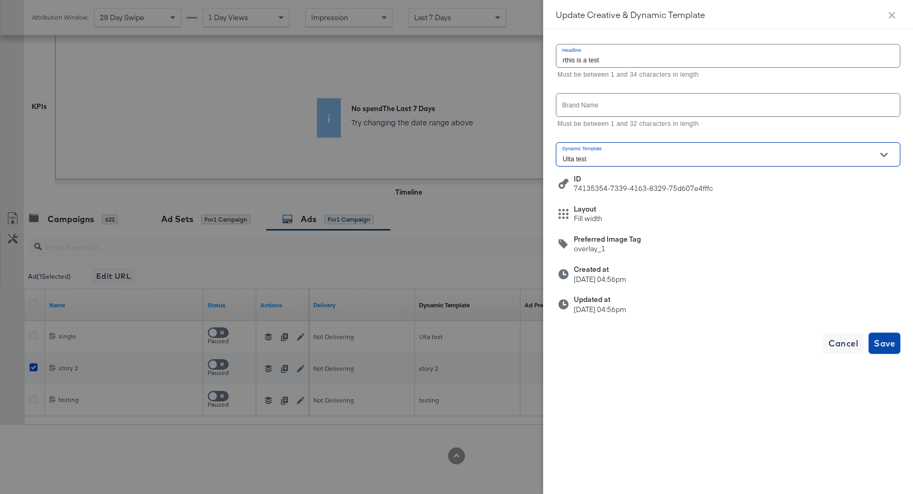
click at [880, 341] on span "Save" at bounding box center [884, 343] width 21 height 15
click at [840, 349] on span "Cancel" at bounding box center [844, 343] width 30 height 15
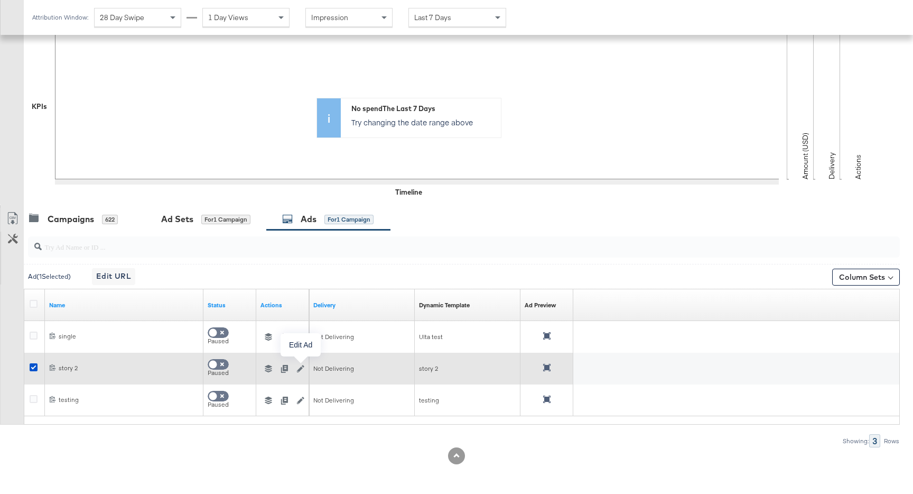
click at [300, 370] on icon "button" at bounding box center [300, 368] width 7 height 7
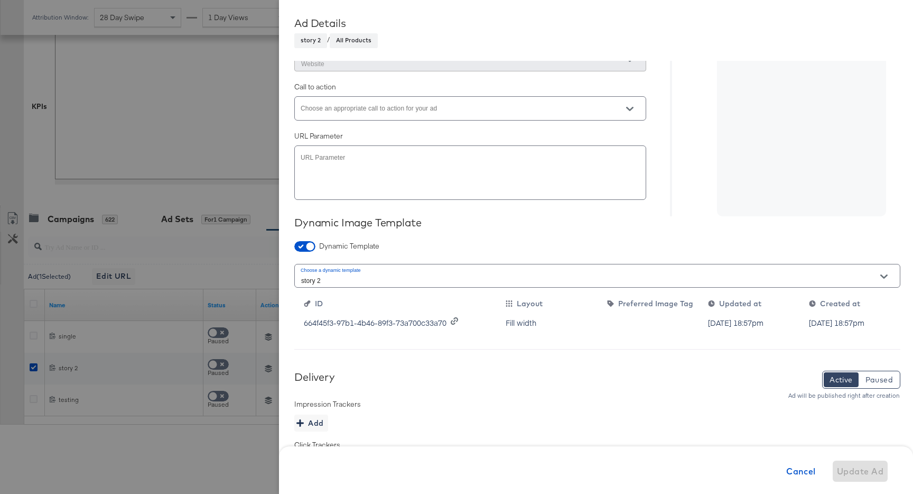
scroll to position [273, 0]
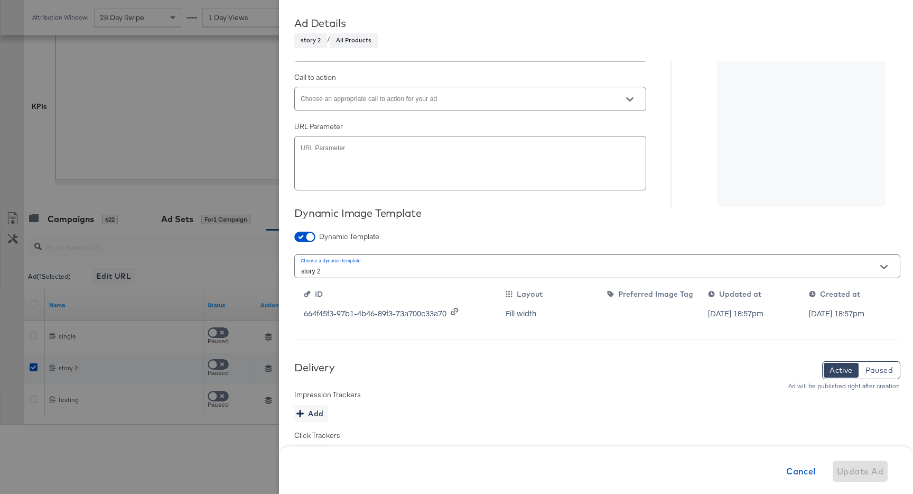
click at [411, 269] on input "story 2" at bounding box center [589, 271] width 580 height 12
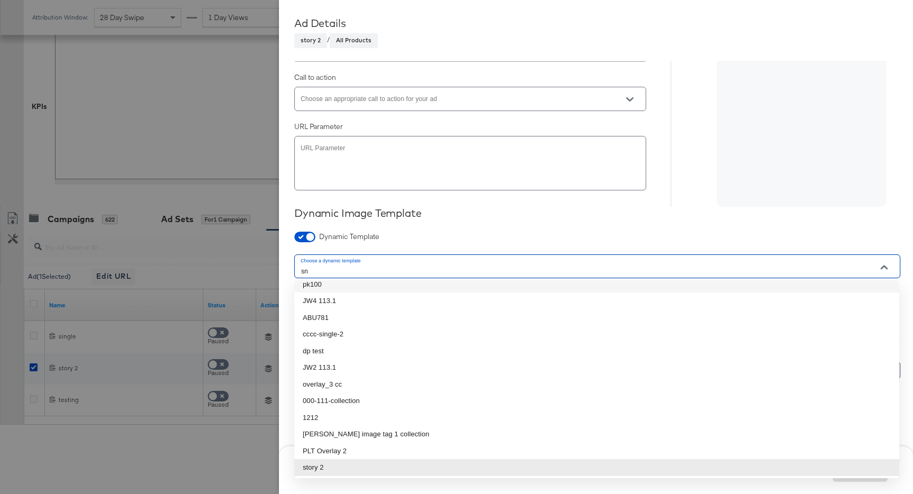
scroll to position [0, 0]
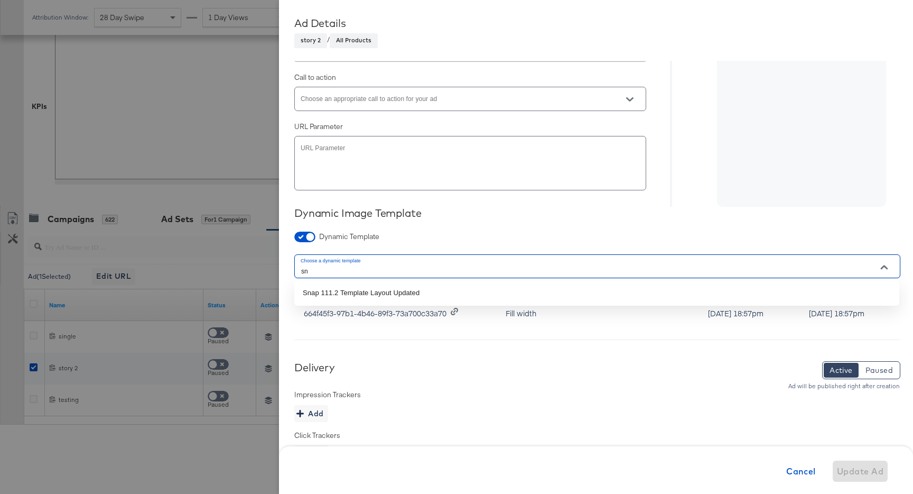
type input "s"
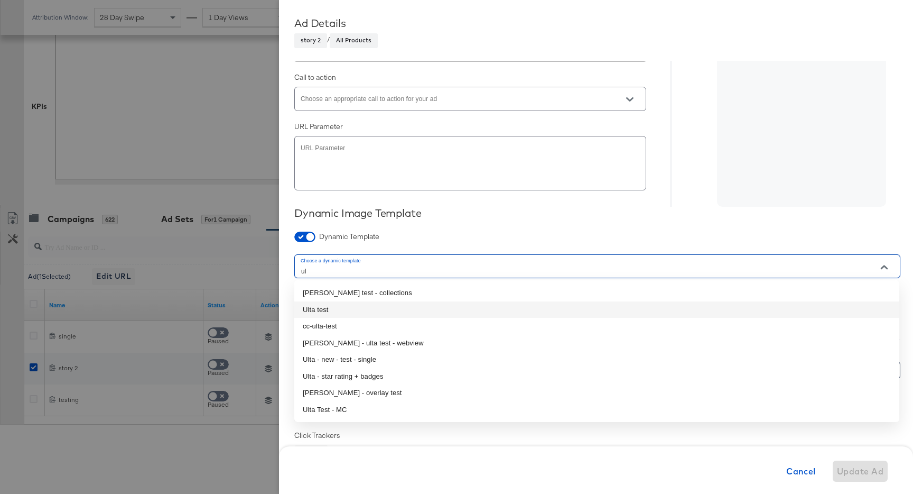
click at [393, 304] on li "Ulta test" at bounding box center [596, 309] width 605 height 17
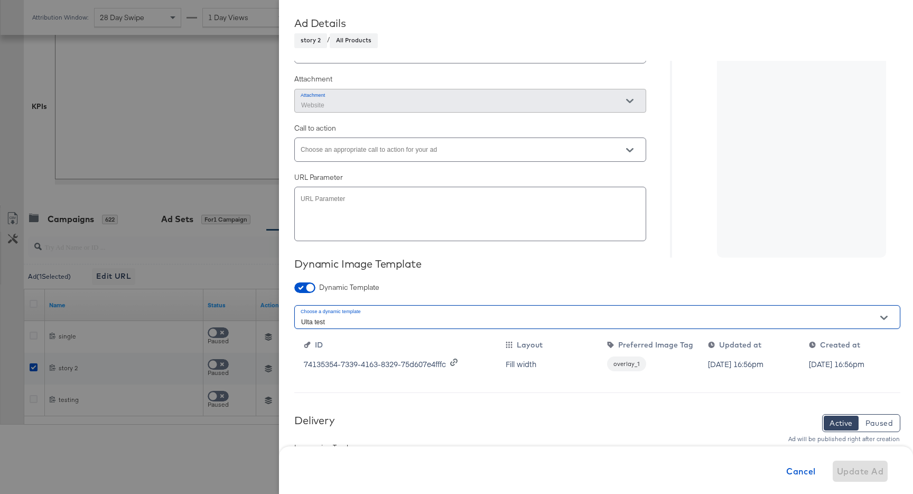
scroll to position [338, 0]
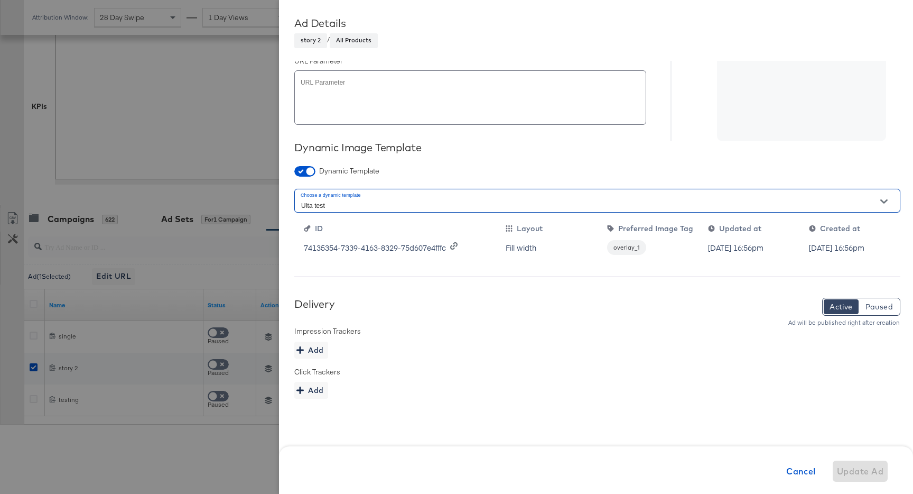
type input "Ulta test"
click at [873, 464] on div "Update Ad" at bounding box center [860, 469] width 55 height 23
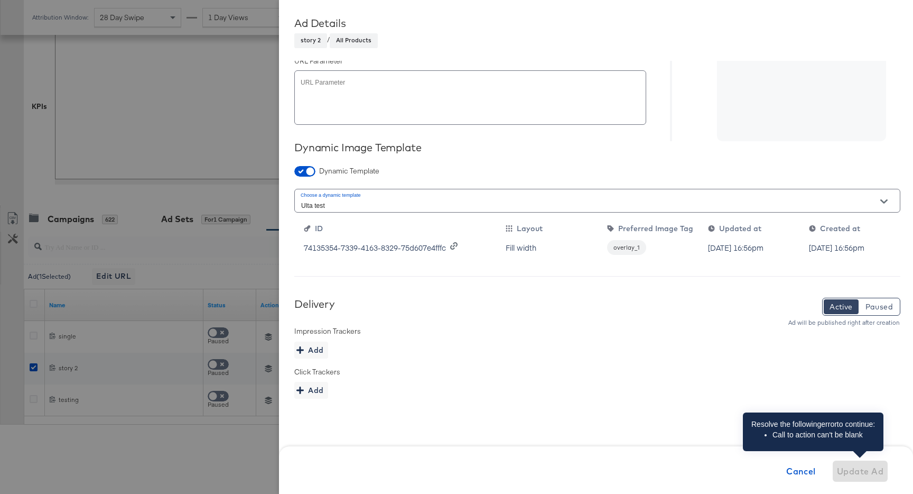
click at [873, 464] on div "Update Ad" at bounding box center [860, 469] width 55 height 23
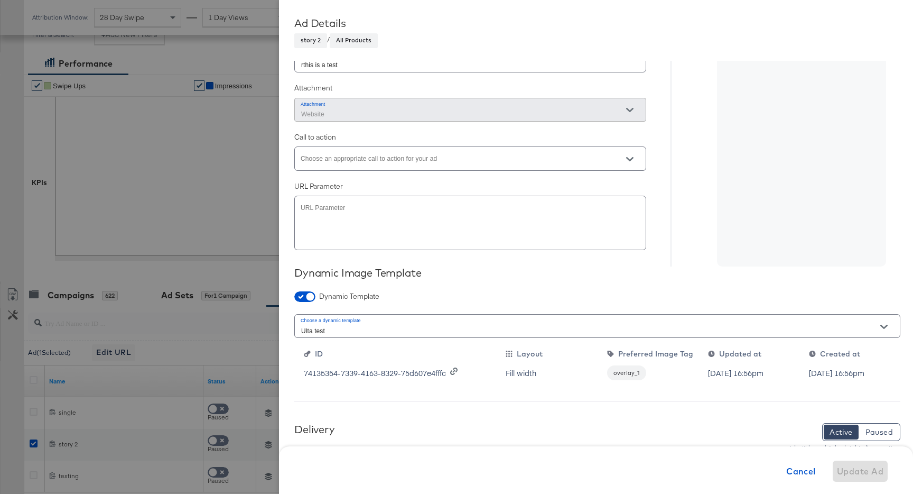
scroll to position [214, 0]
click at [381, 165] on input "Choose an appropriate call to action for your ad" at bounding box center [462, 162] width 326 height 12
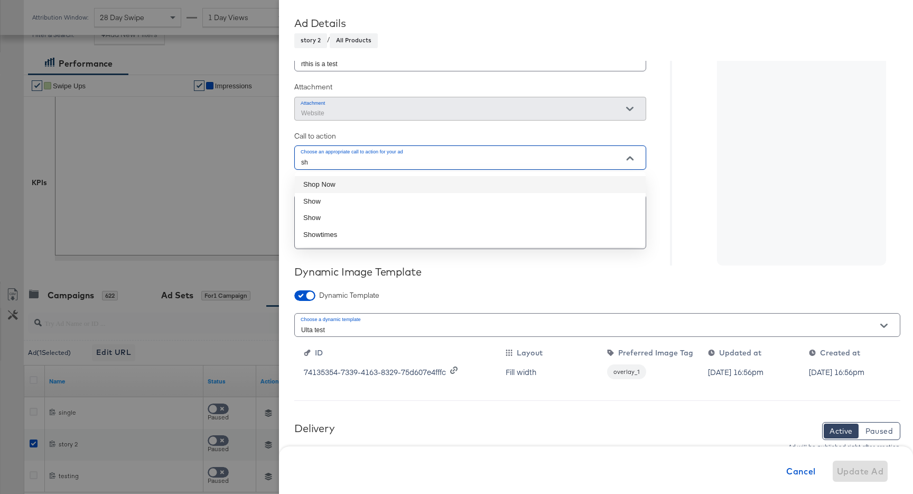
click at [391, 183] on li "Shop Now" at bounding box center [470, 184] width 351 height 17
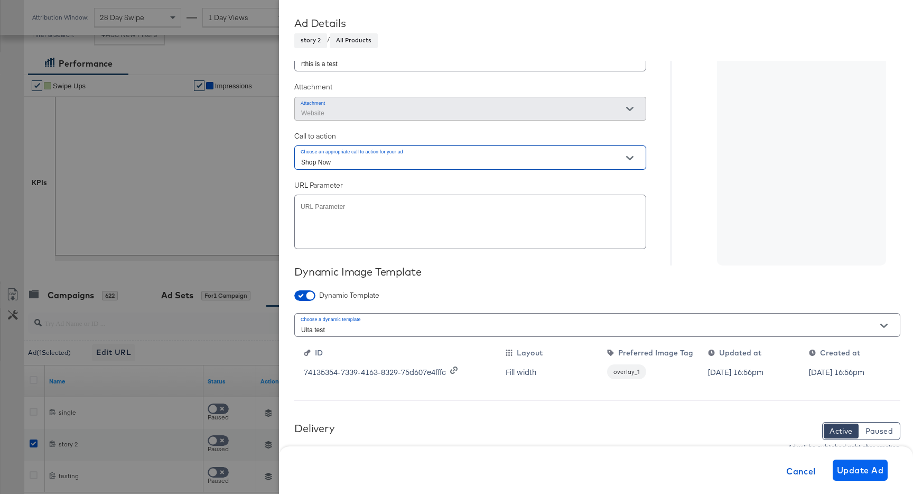
type input "Shop Now"
click at [861, 471] on span "Update Ad" at bounding box center [860, 469] width 47 height 15
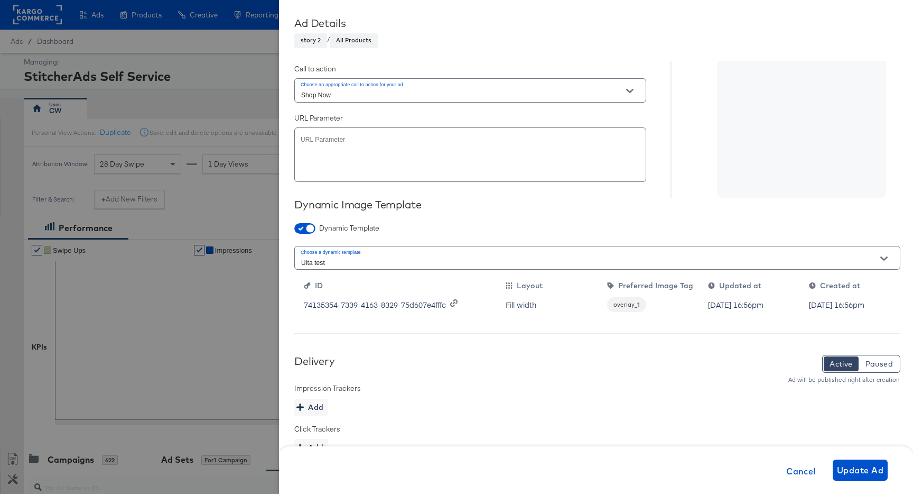
scroll to position [338, 0]
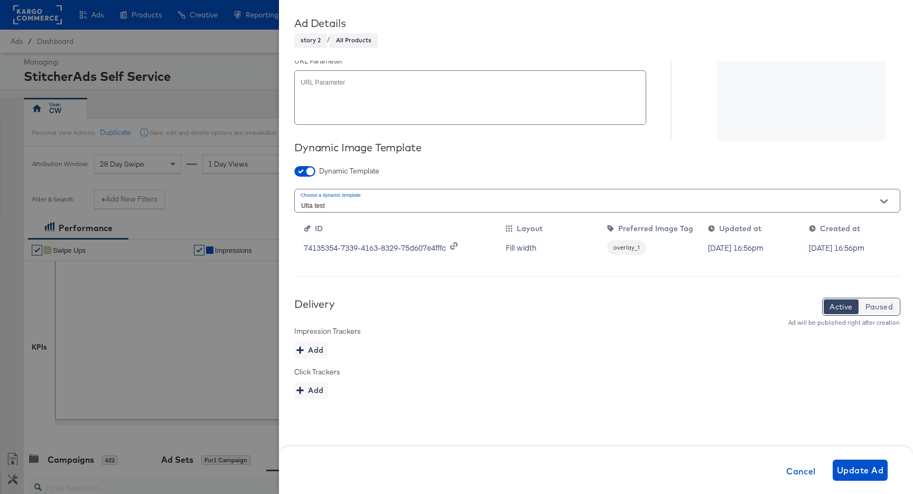
click at [888, 299] on button "Paused" at bounding box center [879, 306] width 40 height 15
click at [863, 471] on span "Update Ad" at bounding box center [860, 469] width 47 height 15
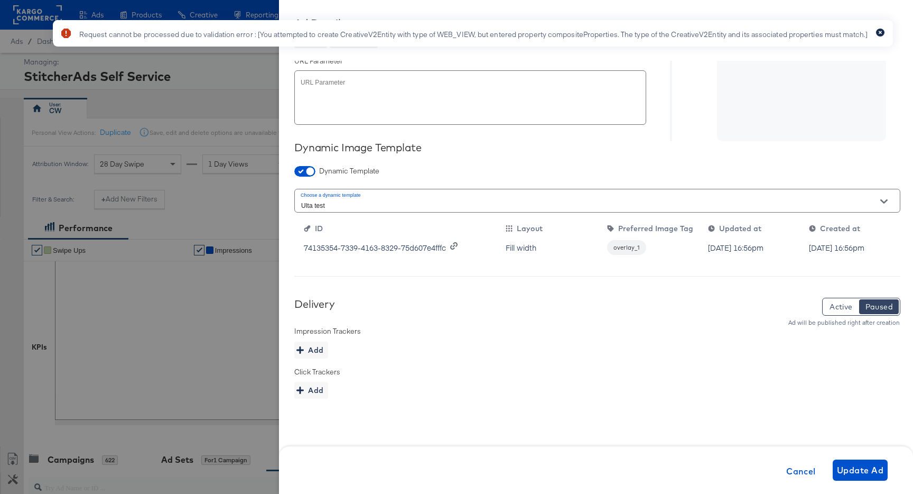
click at [880, 34] on icon "button" at bounding box center [880, 33] width 4 height 6
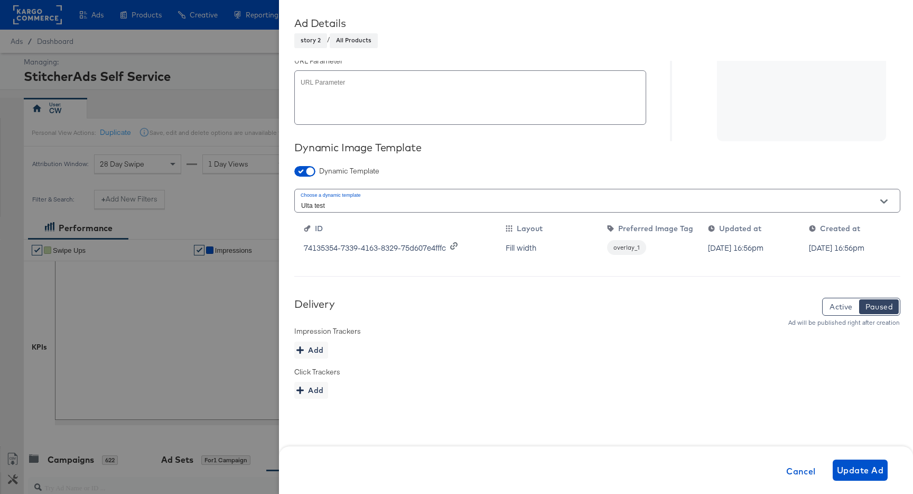
scroll to position [0, 0]
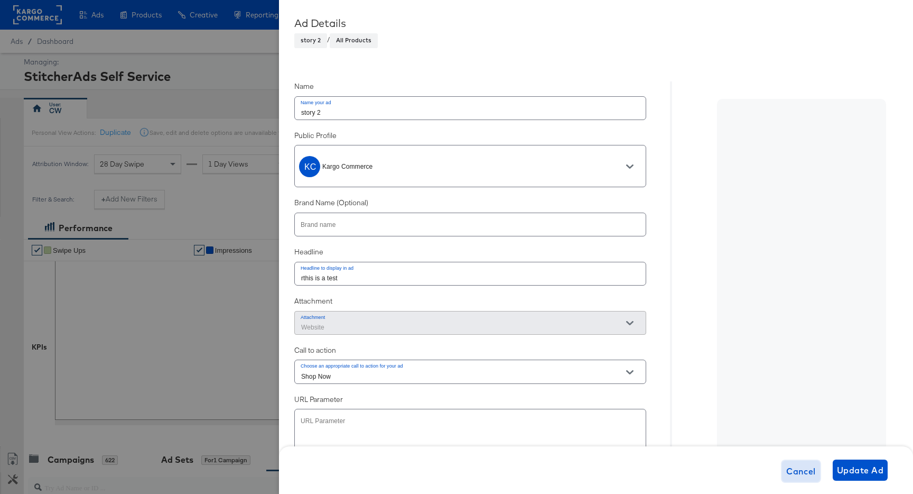
click at [809, 465] on span "Cancel" at bounding box center [801, 470] width 30 height 15
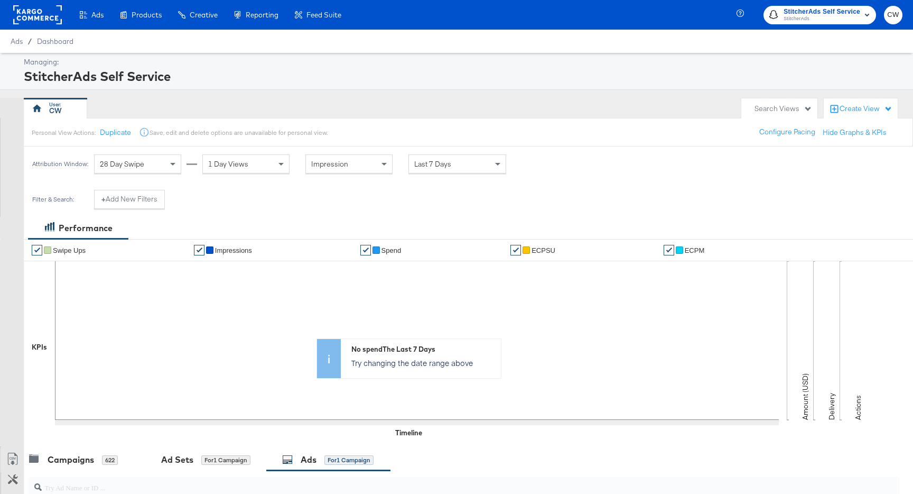
scroll to position [240, 0]
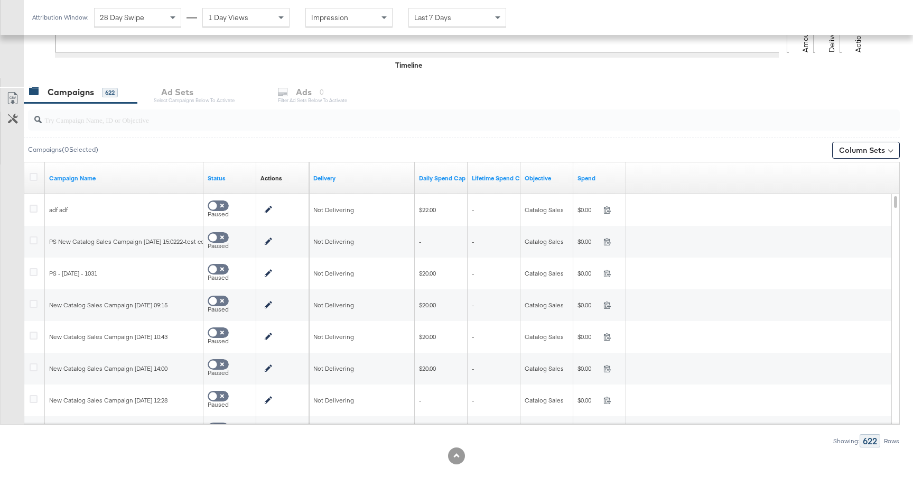
scroll to position [335, 0]
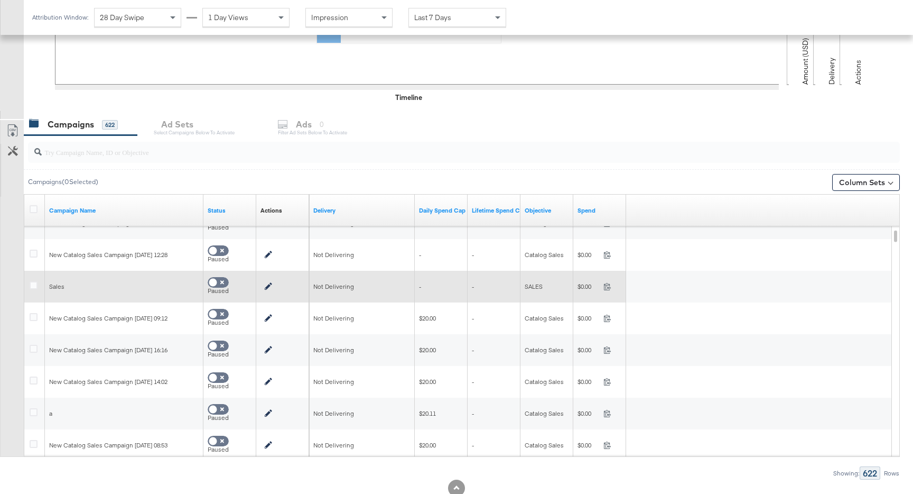
click at [35, 289] on div at bounding box center [35, 286] width 11 height 11
click at [35, 283] on icon at bounding box center [34, 285] width 8 height 8
click at [0, 0] on input "checkbox" at bounding box center [0, 0] width 0 height 0
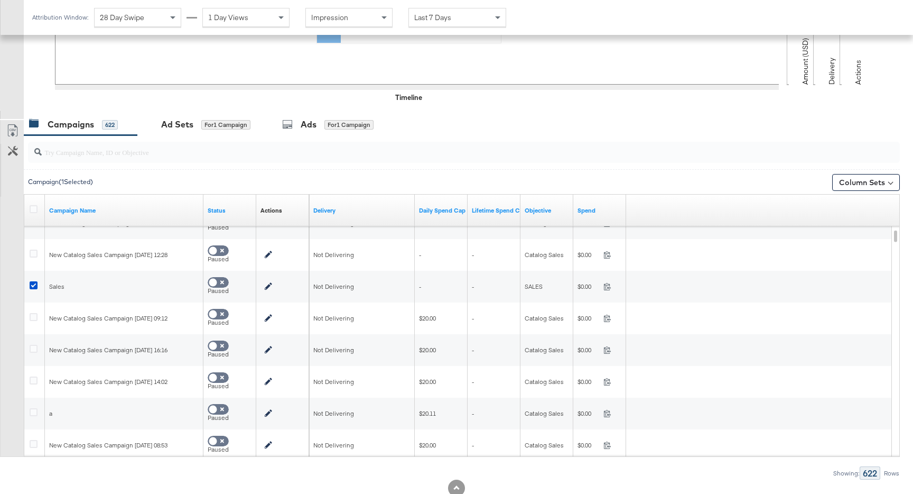
click at [339, 112] on div at bounding box center [456, 114] width 913 height 8
click at [333, 120] on div "for 1 Campaign" at bounding box center [348, 125] width 49 height 10
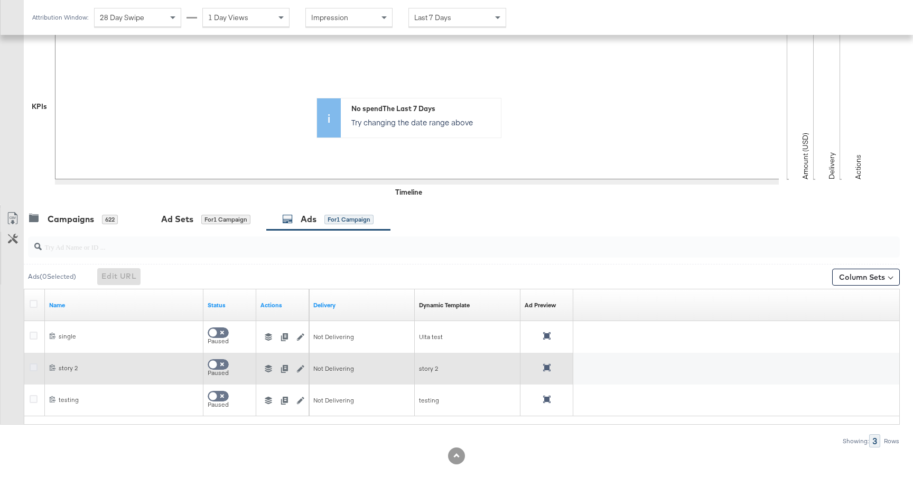
click at [34, 369] on icon at bounding box center [34, 367] width 8 height 8
click at [0, 0] on input "checkbox" at bounding box center [0, 0] width 0 height 0
click at [31, 369] on icon at bounding box center [34, 367] width 8 height 8
click at [0, 0] on input "checkbox" at bounding box center [0, 0] width 0 height 0
click at [299, 367] on icon "button" at bounding box center [300, 368] width 7 height 7
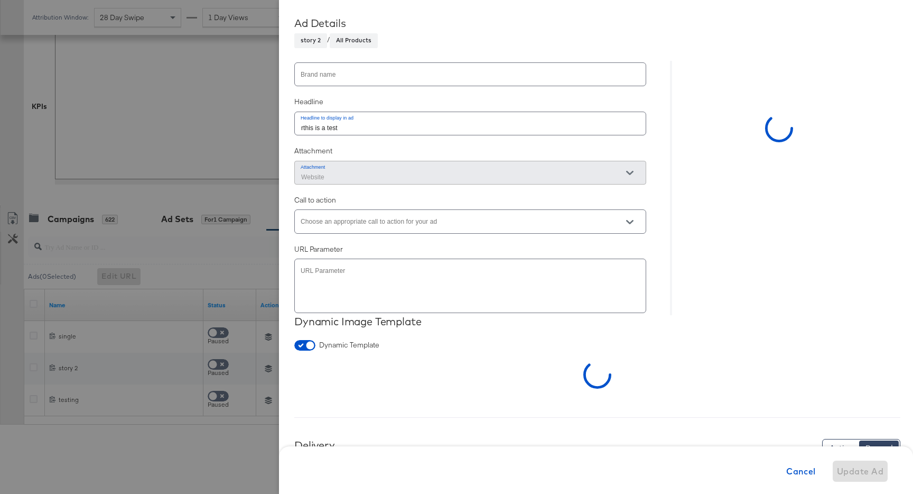
scroll to position [150, 0]
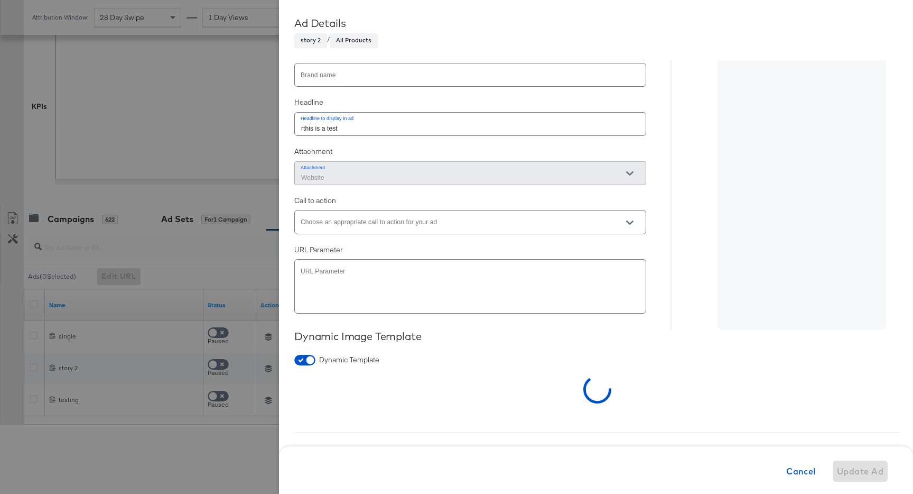
click at [418, 226] on input "Choose an appropriate call to action for your ad" at bounding box center [462, 226] width 326 height 12
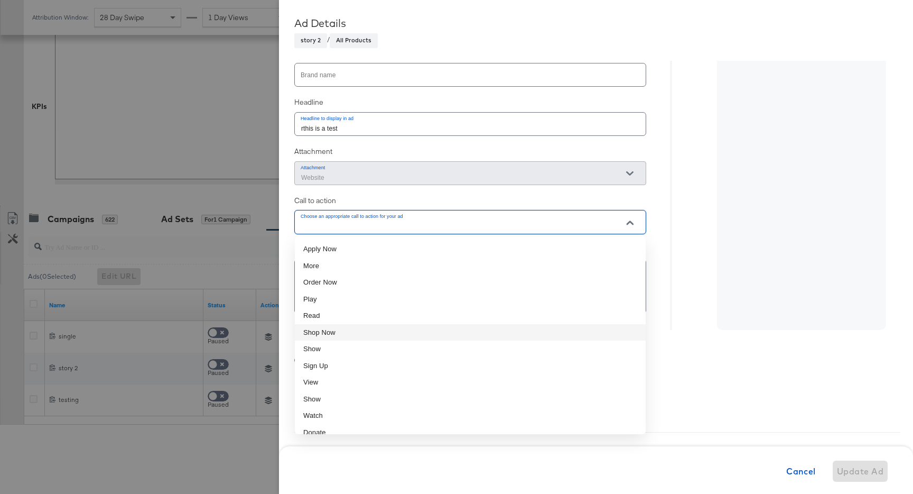
click at [382, 331] on li "Shop Now" at bounding box center [470, 332] width 351 height 17
type input "Shop Now"
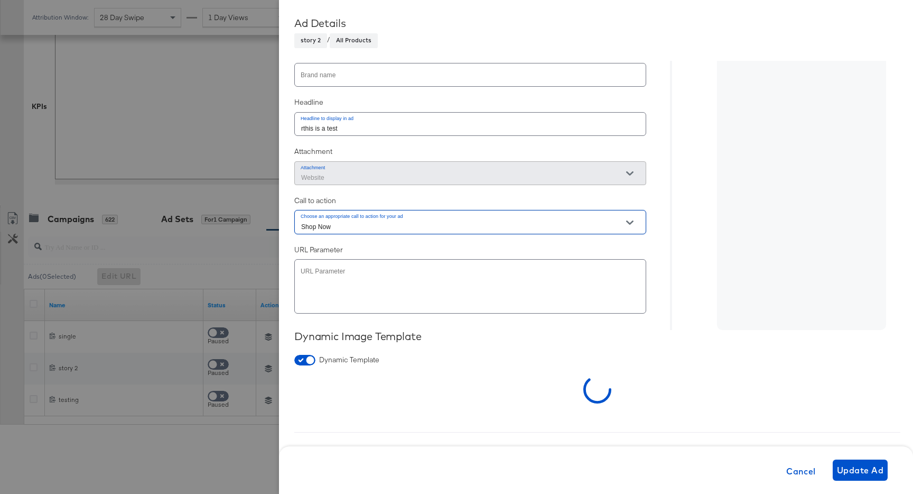
scroll to position [0, 0]
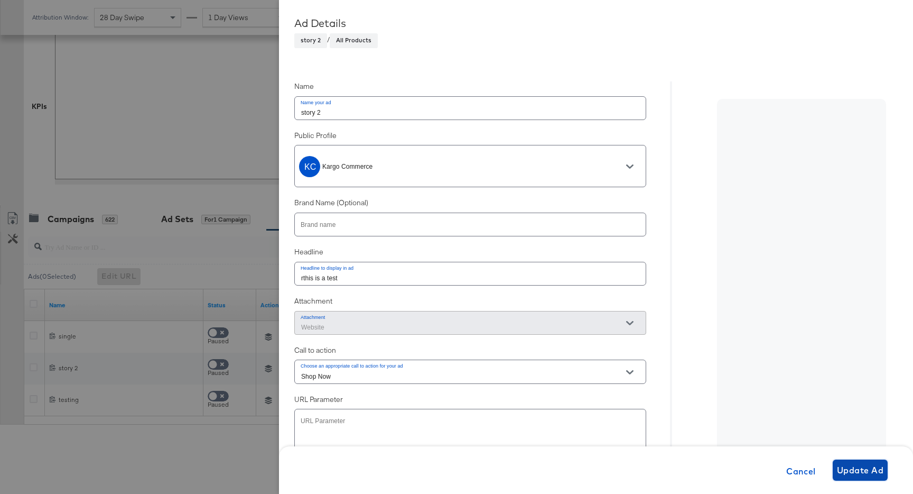
click at [864, 467] on span "Update Ad" at bounding box center [860, 469] width 47 height 15
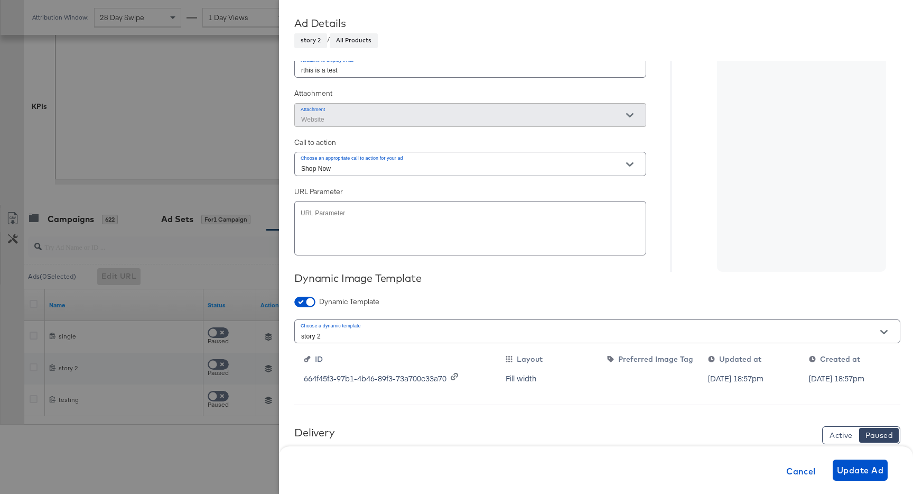
scroll to position [216, 0]
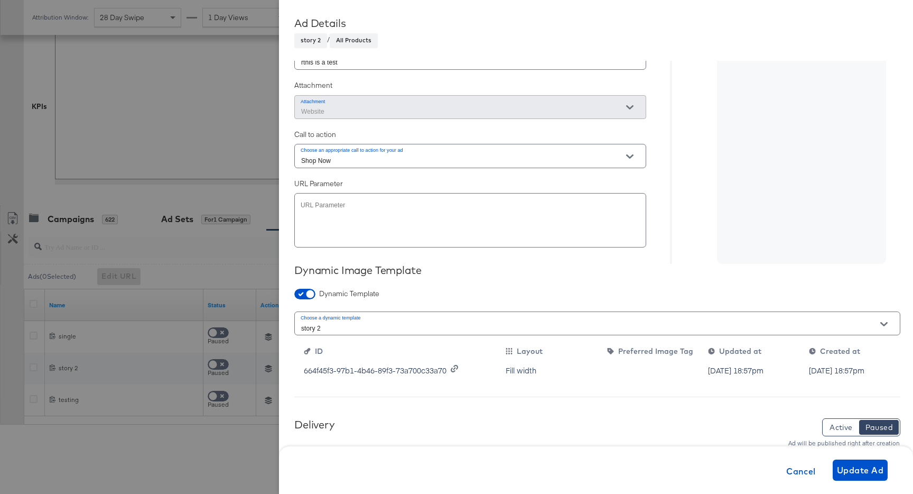
click at [393, 236] on textarea at bounding box center [470, 225] width 338 height 38
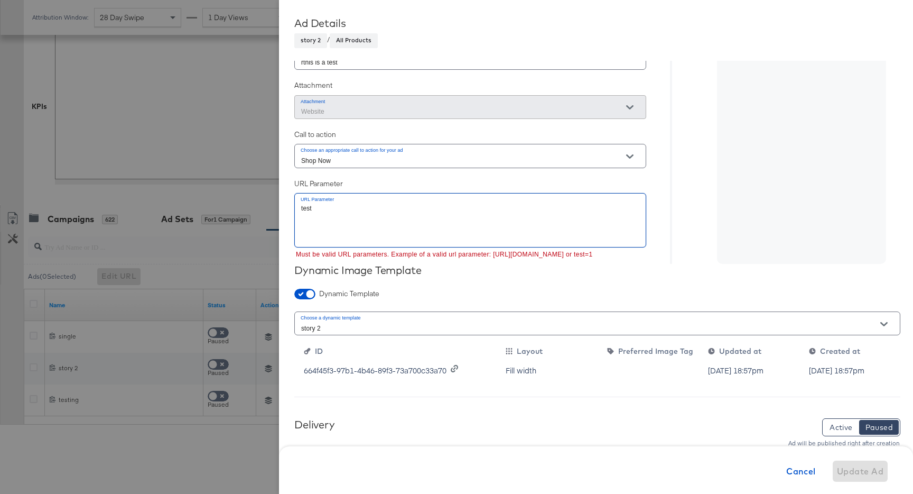
click at [438, 244] on div "test" at bounding box center [470, 220] width 352 height 54
drag, startPoint x: 493, startPoint y: 251, endPoint x: 593, endPoint y: 256, distance: 100.5
click at [593, 256] on p "Must be valid URL parameters. Example of a valid url parameter: https://www.exa…" at bounding box center [467, 254] width 343 height 11
copy p "https://www.example.com?test=1"
click at [480, 199] on div "test" at bounding box center [470, 220] width 352 height 54
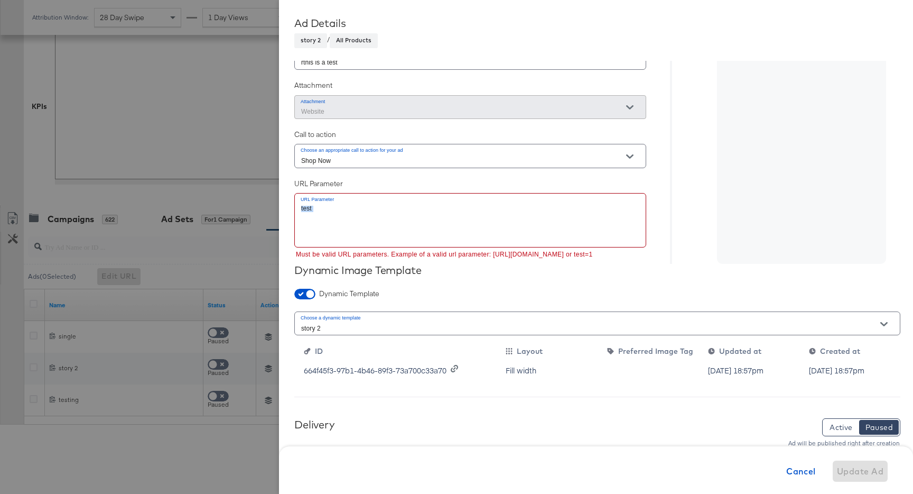
click at [480, 199] on div "test" at bounding box center [470, 220] width 352 height 54
click at [466, 209] on textarea "test" at bounding box center [470, 225] width 338 height 38
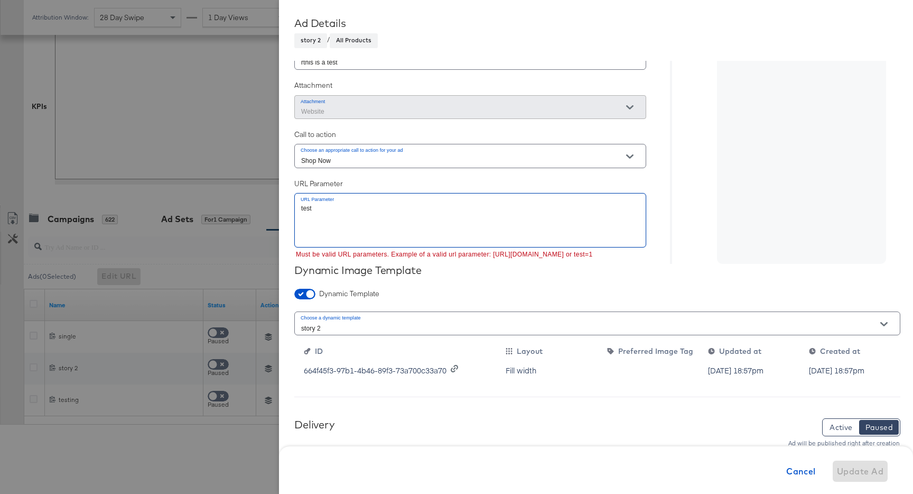
paste textarea "https://www.example.com?test=1"
click at [683, 229] on div at bounding box center [785, 65] width 230 height 398
click at [398, 210] on textarea "https://www.example.com?test=1" at bounding box center [470, 225] width 338 height 38
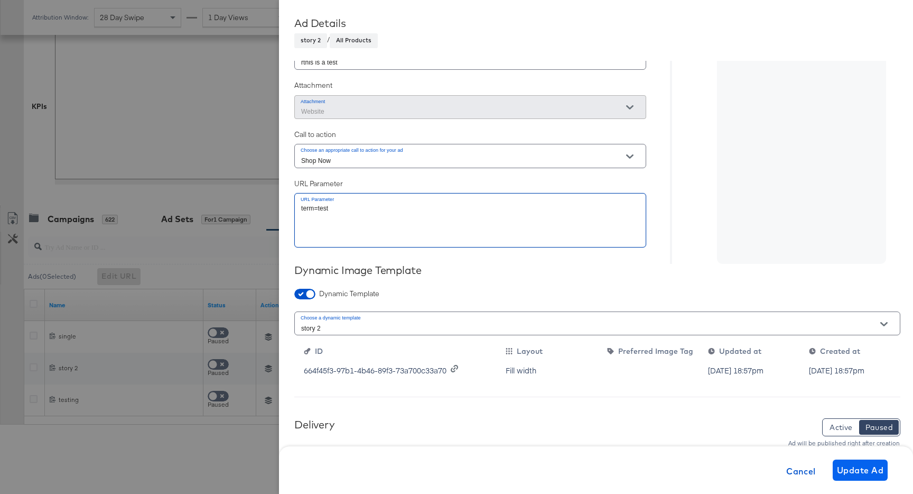
type textarea "term=test"
click at [865, 464] on span "Update Ad" at bounding box center [860, 469] width 47 height 15
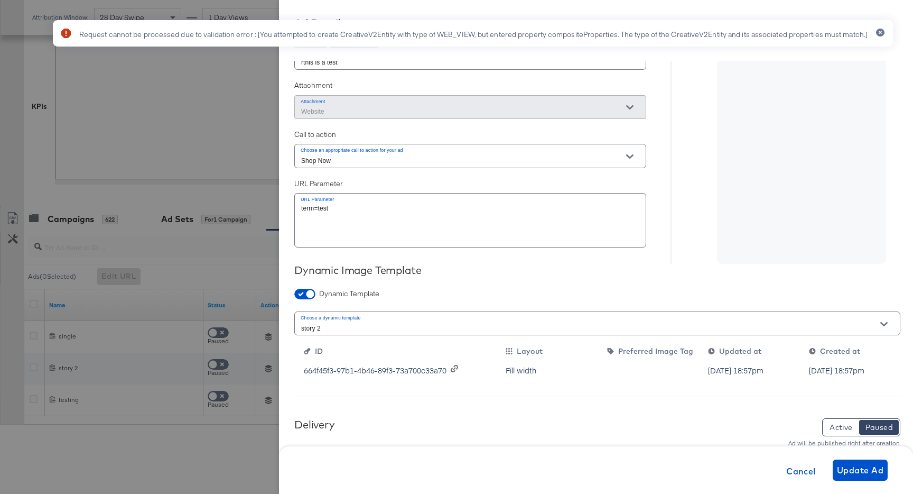
scroll to position [0, 0]
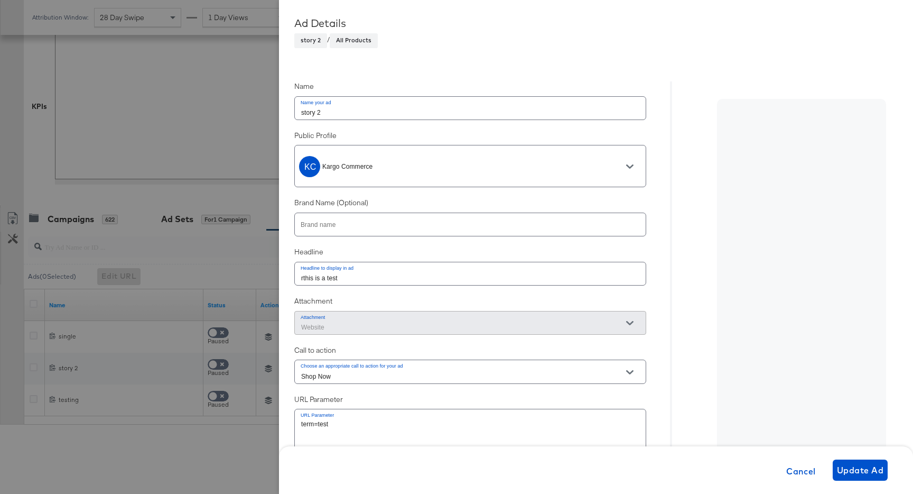
click at [856, 459] on div "Cancel Update Ad" at bounding box center [596, 470] width 634 height 48
click at [865, 468] on span "Update Ad" at bounding box center [860, 469] width 47 height 15
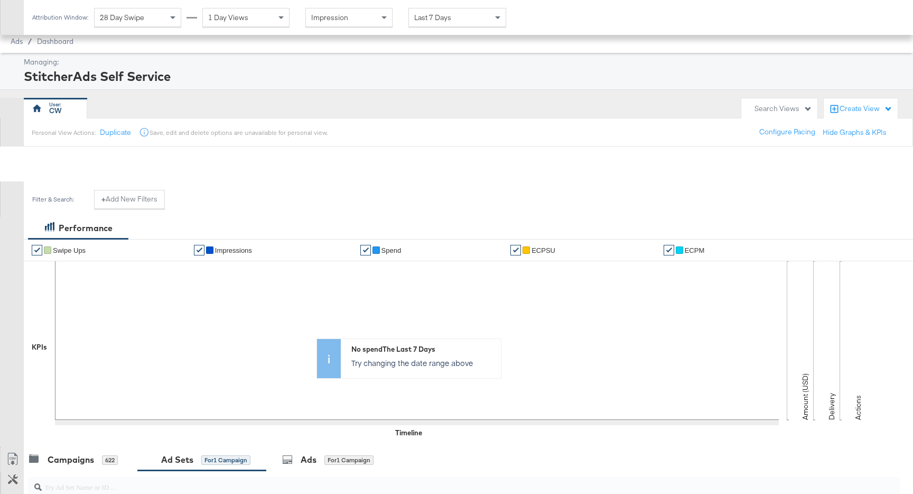
scroll to position [177, 0]
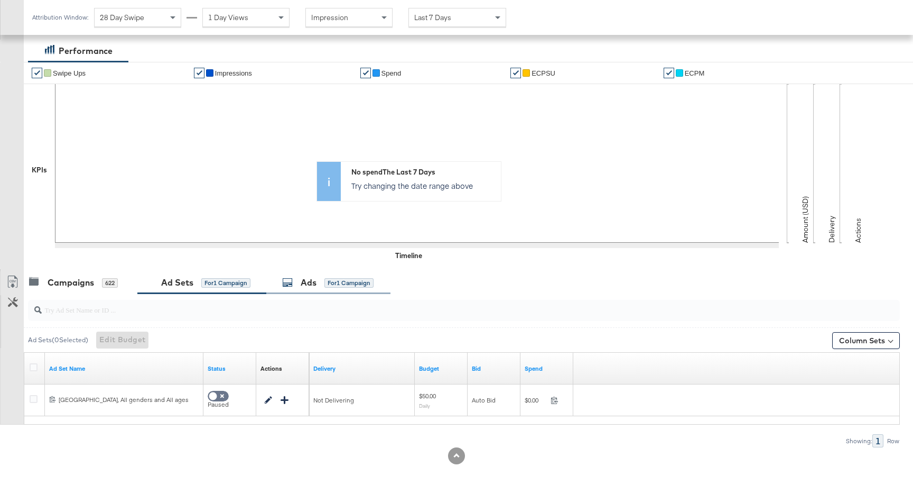
click at [341, 283] on div "for 1 Campaign" at bounding box center [348, 283] width 49 height 10
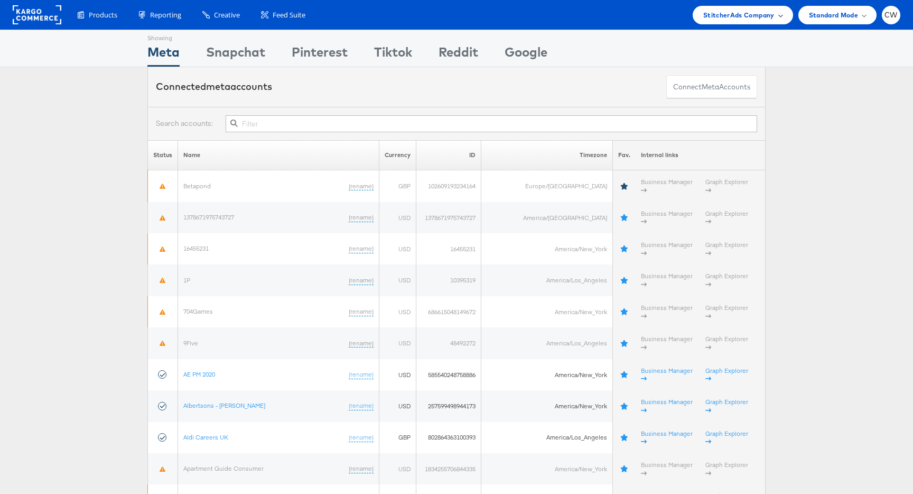
click at [759, 20] on span "StitcherAds Company" at bounding box center [738, 15] width 71 height 11
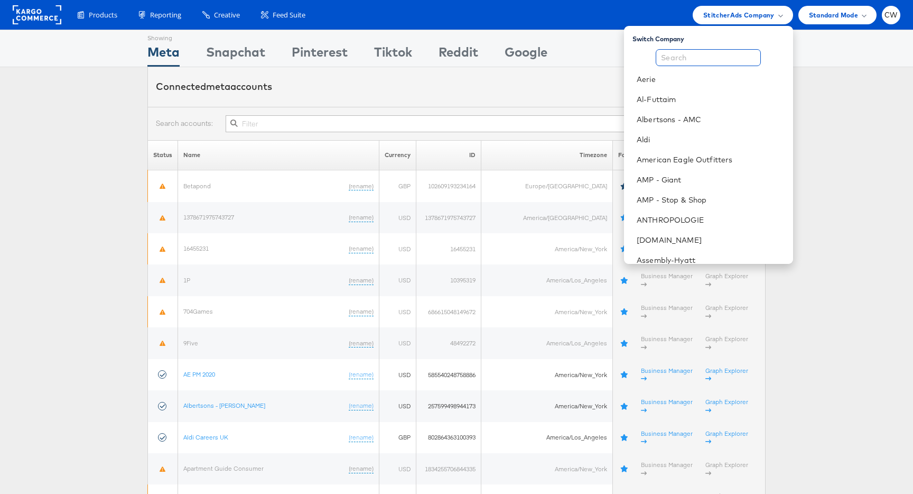
click at [708, 60] on input "text" at bounding box center [708, 57] width 105 height 17
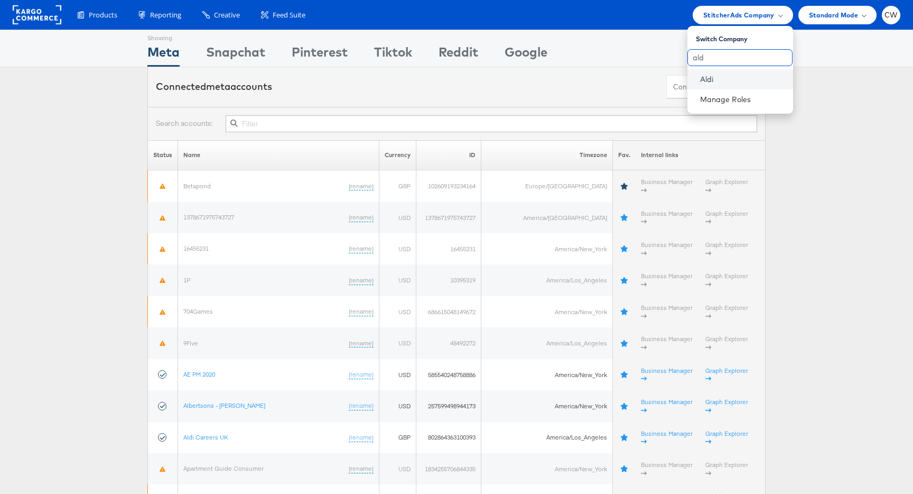
type input "ald"
click at [719, 79] on link "Aldi" at bounding box center [742, 79] width 85 height 11
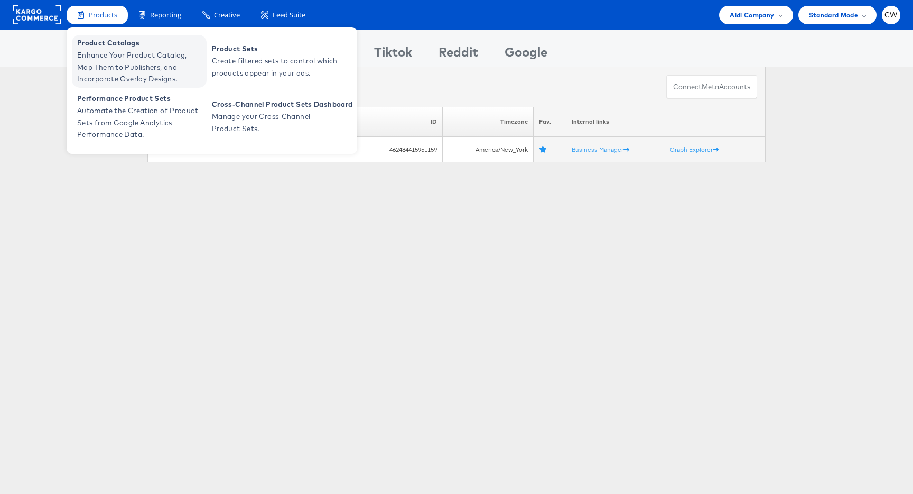
click at [117, 53] on span "Enhance Your Product Catalog, Map Them to Publishers, and Incorporate Overlay D…" at bounding box center [140, 67] width 127 height 36
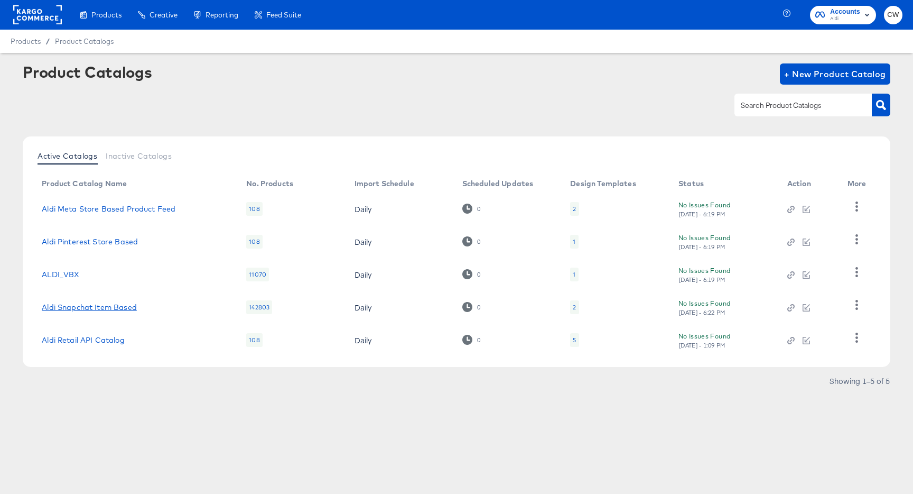
click at [99, 308] on link "Aldi Snapchat Item Based" at bounding box center [89, 307] width 95 height 8
click at [862, 304] on button "button" at bounding box center [857, 304] width 18 height 21
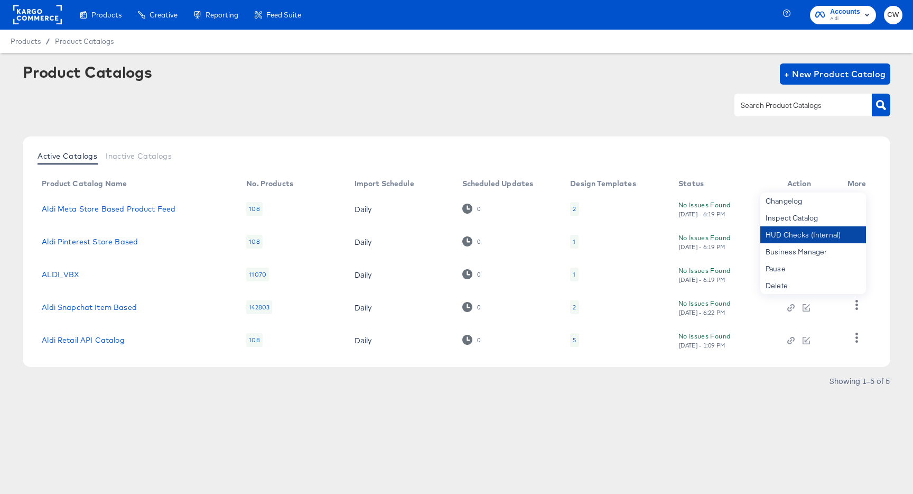
click at [810, 234] on div "HUD Checks (Internal)" at bounding box center [813, 234] width 106 height 17
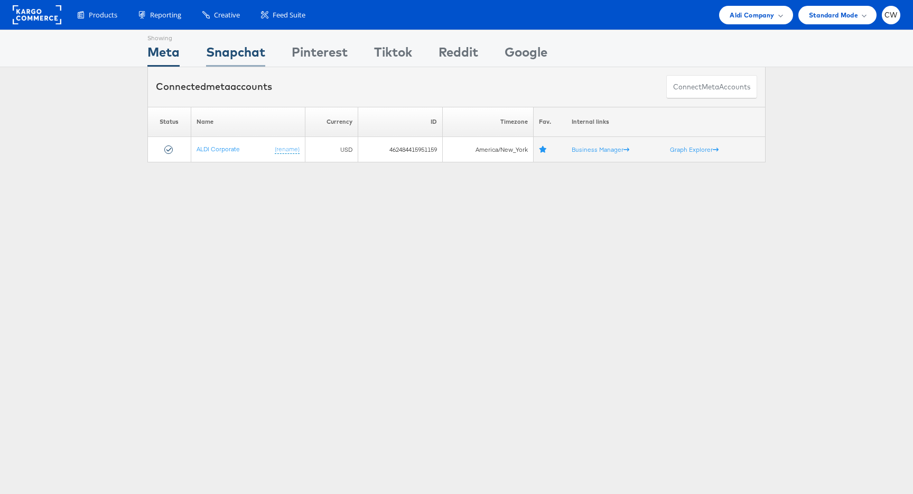
click at [227, 49] on div "Snapchat" at bounding box center [235, 55] width 59 height 24
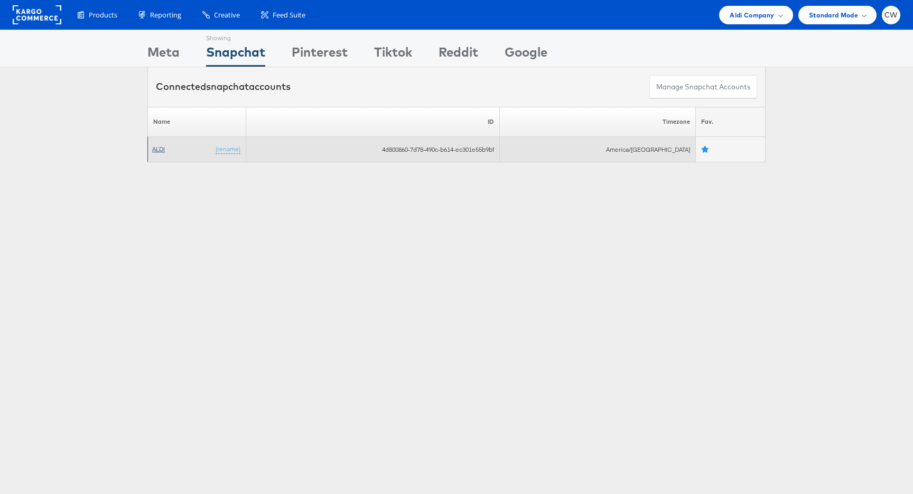
click at [157, 145] on link "ALDI" at bounding box center [158, 149] width 13 height 8
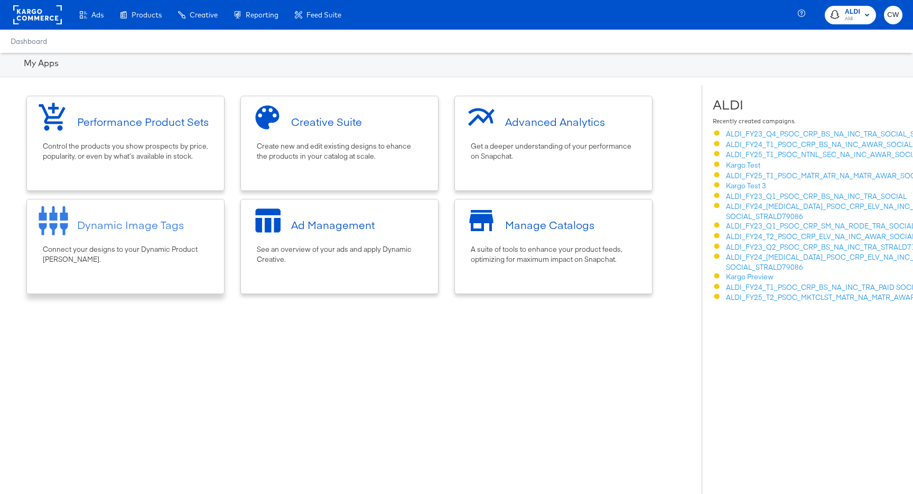
click at [110, 216] on div "Dynamic Image Tags" at bounding box center [125, 225] width 187 height 40
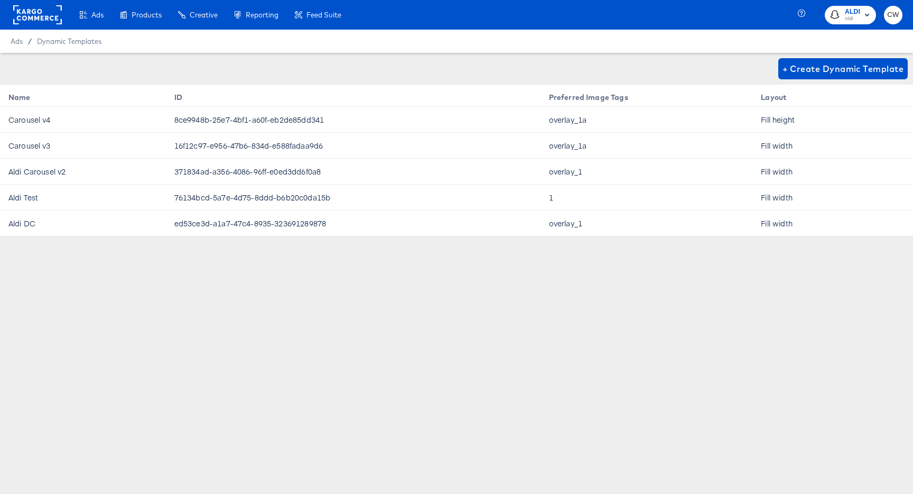
click at [273, 118] on td "8ce9948b-25e7-4bf1-a60f-eb2de85dd341" at bounding box center [353, 120] width 375 height 26
click at [306, 146] on td "16f12c97-e956-47b6-834d-e588fadaa9d6" at bounding box center [353, 146] width 375 height 26
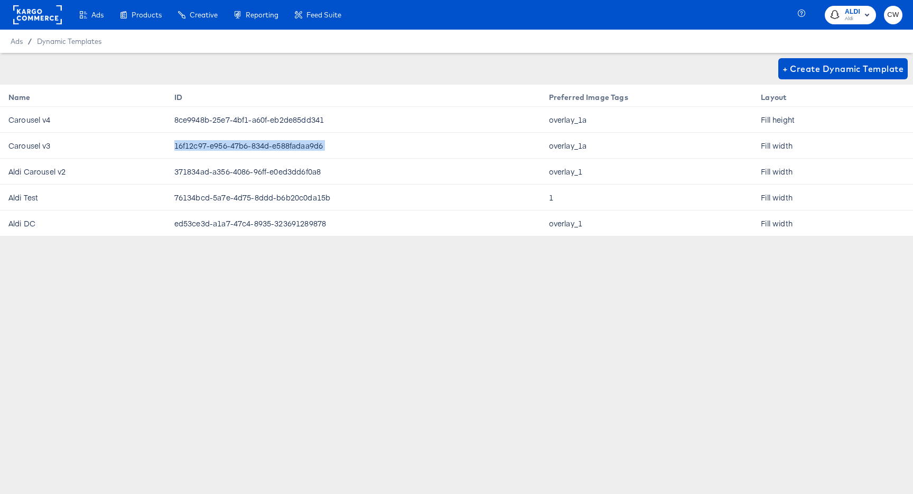
click at [306, 146] on td "16f12c97-e956-47b6-834d-e588fadaa9d6" at bounding box center [353, 146] width 375 height 26
click at [667, 333] on div "Ads Products Creative Reporting Feed Suite ALDI Aldi CW Ads / Dynamic Templates…" at bounding box center [456, 247] width 913 height 494
click at [280, 124] on td "8ce9948b-25e7-4bf1-a60f-eb2de85dd341" at bounding box center [353, 120] width 375 height 26
click at [284, 121] on td "8ce9948b-25e7-4bf1-a60f-eb2de85dd341" at bounding box center [353, 120] width 375 height 26
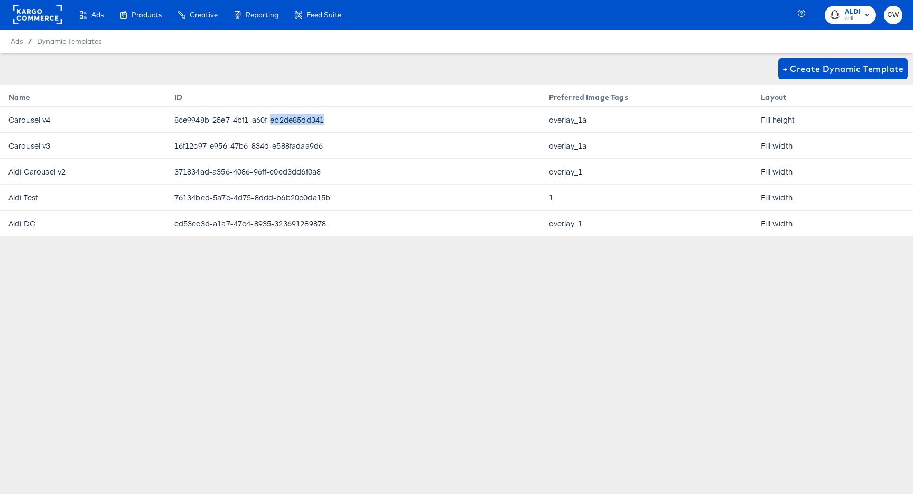
click at [284, 121] on td "8ce9948b-25e7-4bf1-a60f-eb2de85dd341" at bounding box center [353, 120] width 375 height 26
copy td "8ce9948b-25e7-4bf1-a60f-eb2de85dd341"
click at [384, 109] on td "8ce9948b-25e7-4bf1-a60f-eb2de85dd341" at bounding box center [353, 120] width 375 height 26
click at [772, 118] on td "Fill height" at bounding box center [811, 120] width 116 height 26
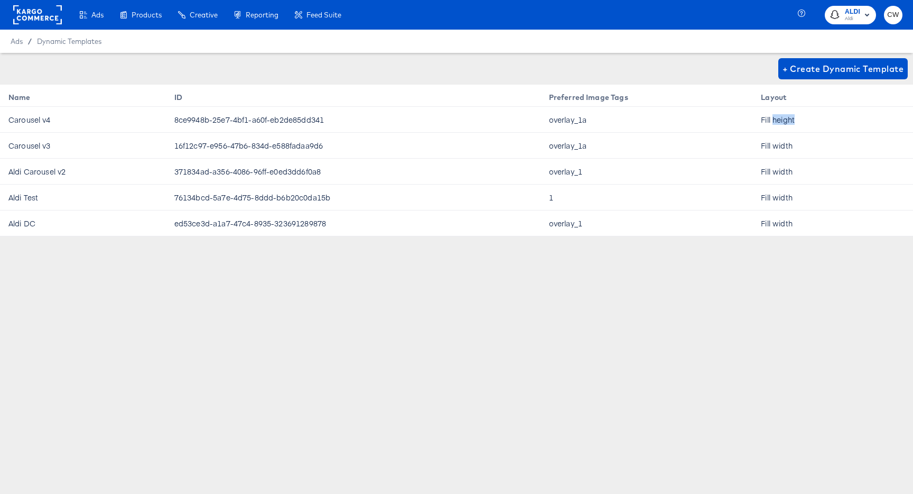
click at [772, 118] on td "Fill height" at bounding box center [811, 120] width 116 height 26
copy td "Fill height"
click at [289, 122] on td "8ce9948b-25e7-4bf1-a60f-eb2de85dd341" at bounding box center [353, 120] width 375 height 26
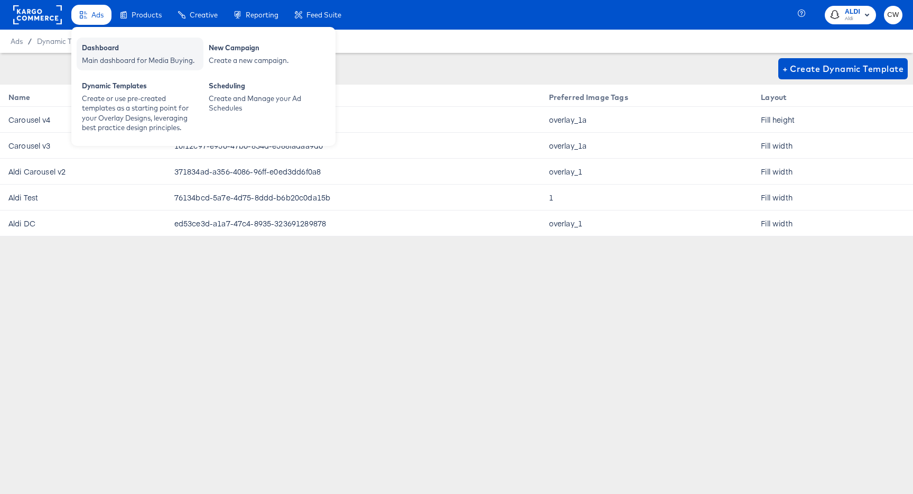
click at [126, 51] on div "Dashboard" at bounding box center [140, 49] width 116 height 13
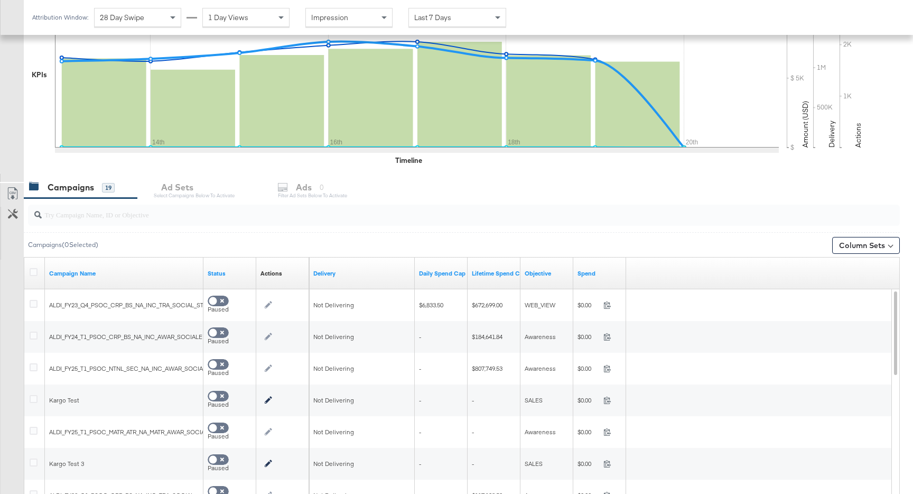
scroll to position [317, 0]
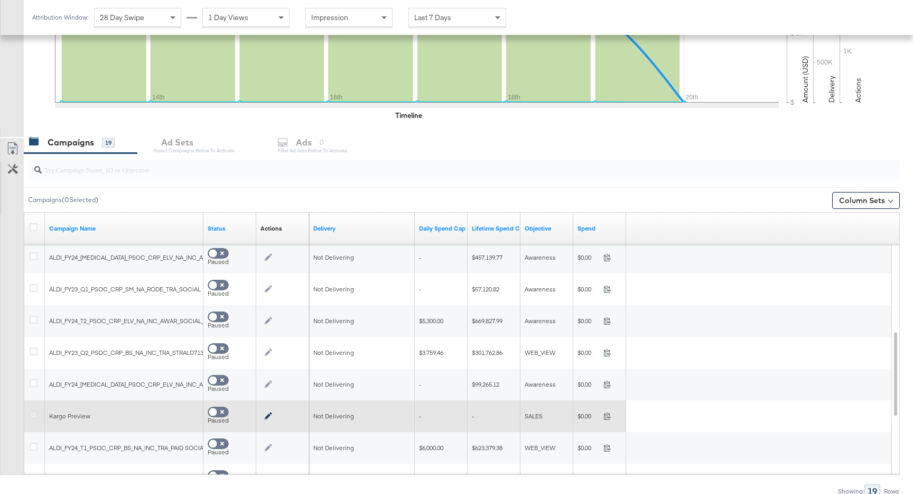
click at [36, 411] on icon at bounding box center [34, 415] width 8 height 8
click at [0, 0] on input "checkbox" at bounding box center [0, 0] width 0 height 0
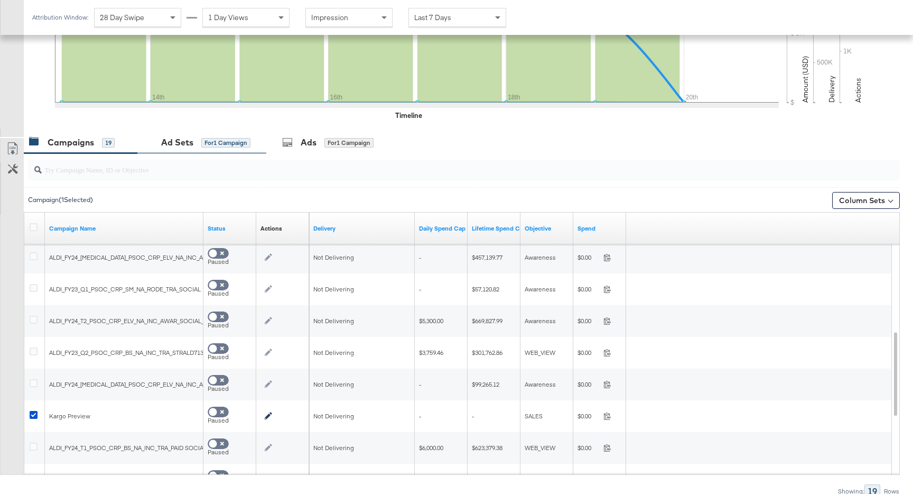
click at [252, 147] on div "Ad Sets for 1 Campaign" at bounding box center [201, 142] width 129 height 23
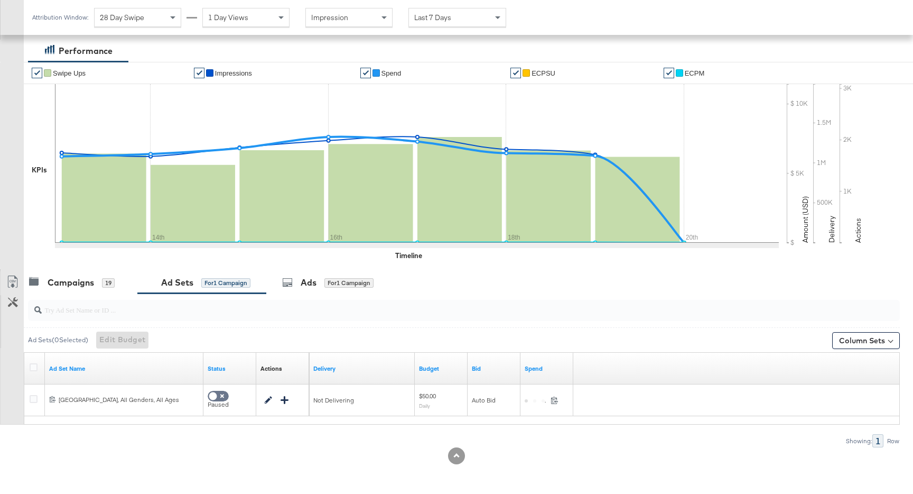
scroll to position [177, 0]
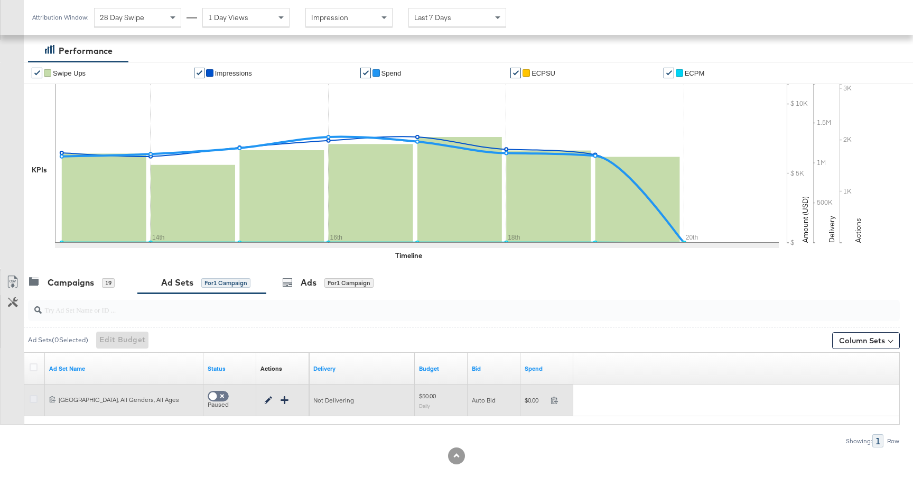
click at [34, 401] on icon at bounding box center [34, 399] width 8 height 8
click at [0, 0] on input "checkbox" at bounding box center [0, 0] width 0 height 0
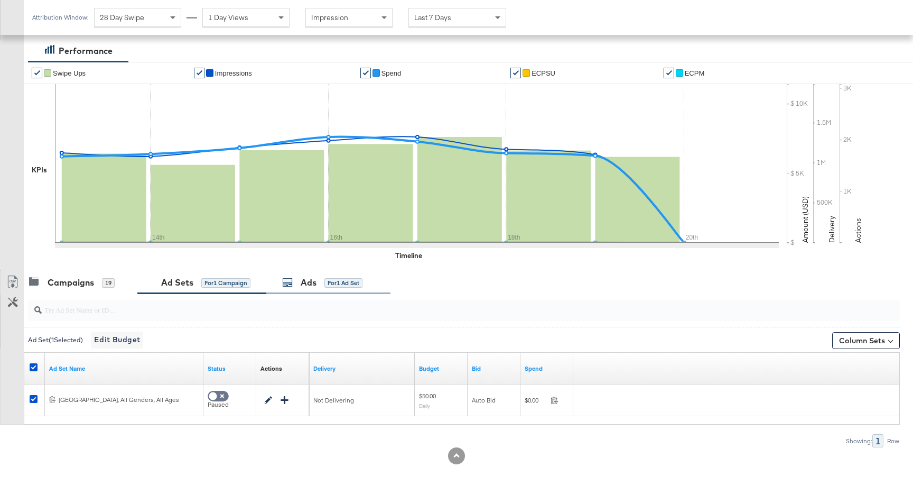
click at [334, 285] on div "for 1 Ad Set" at bounding box center [343, 283] width 38 height 10
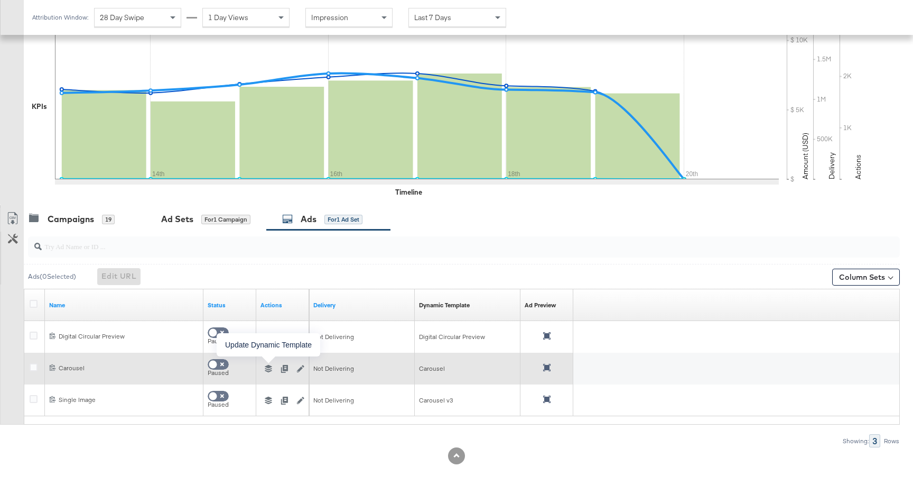
click at [269, 372] on icon "button" at bounding box center [268, 368] width 7 height 7
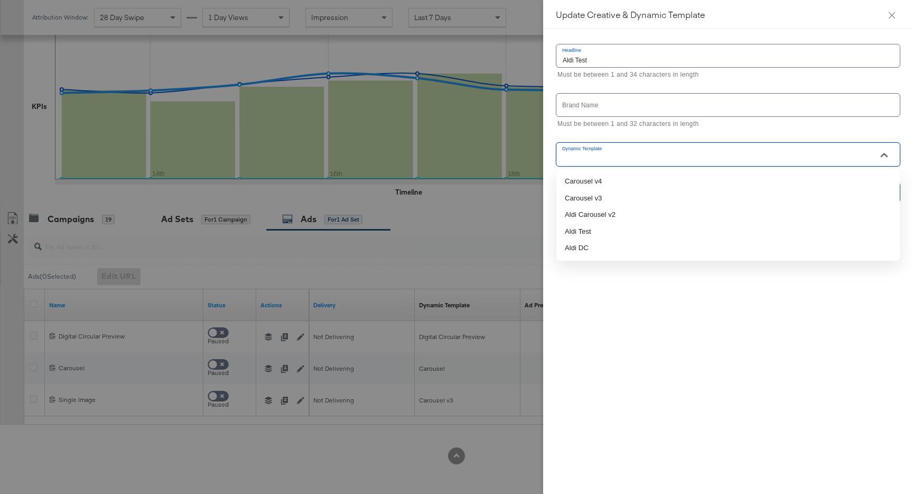
click at [634, 153] on input "Dynamic Template" at bounding box center [720, 159] width 319 height 12
click at [634, 177] on li "Carousel v4" at bounding box center [728, 181] width 344 height 17
type input "Carousel v4"
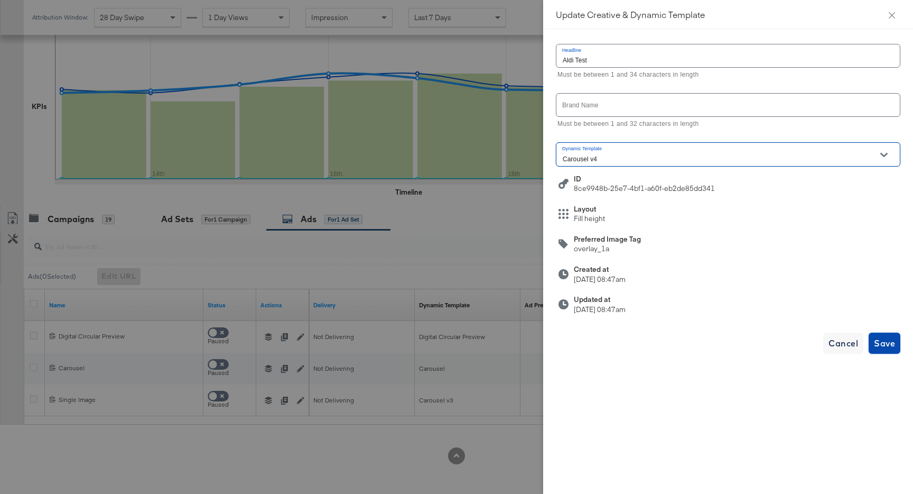
click at [892, 345] on span "Save" at bounding box center [884, 343] width 21 height 15
click at [891, 10] on button "Close" at bounding box center [892, 15] width 30 height 30
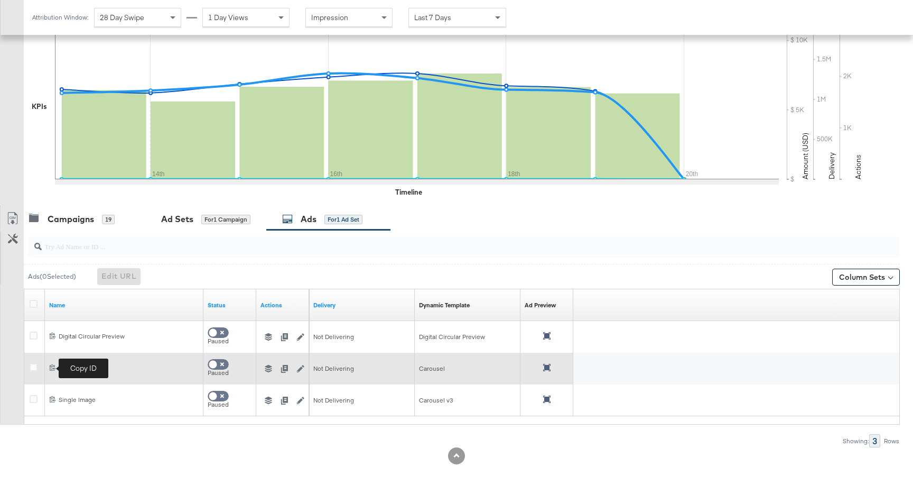
click at [54, 370] on icon at bounding box center [52, 367] width 7 height 7
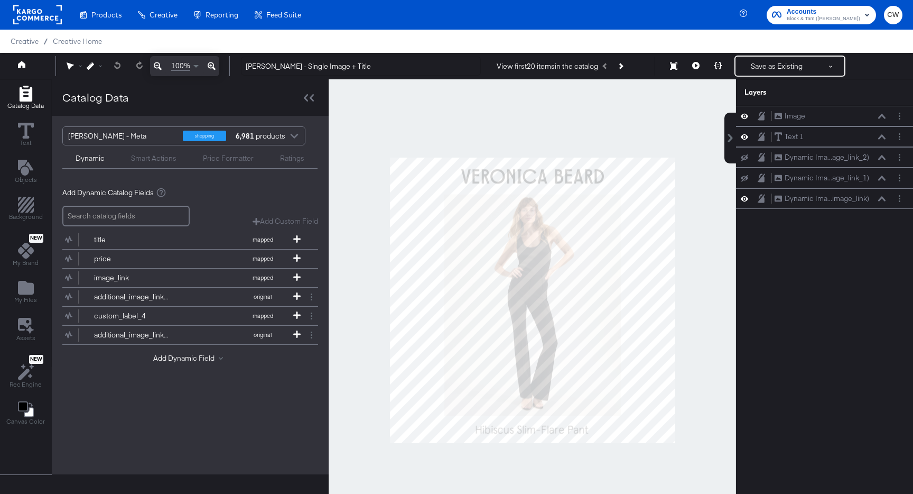
scroll to position [27, 0]
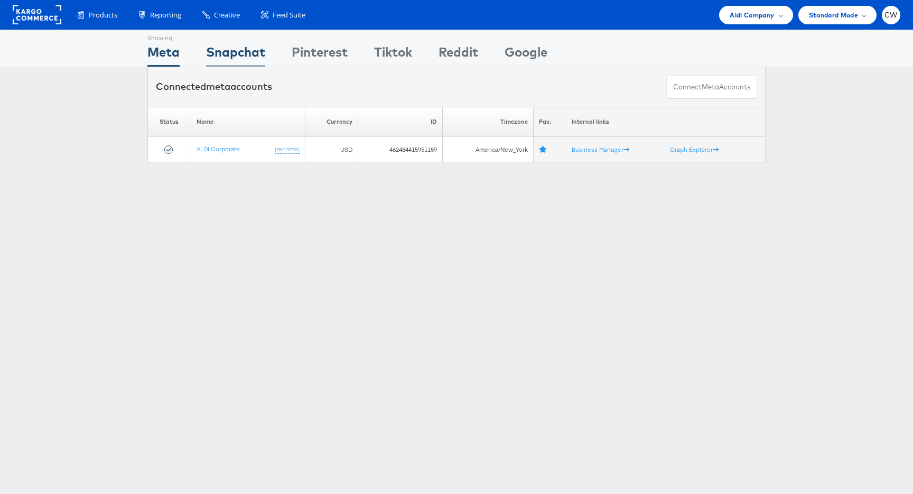
click at [248, 52] on div "Snapchat" at bounding box center [235, 55] width 59 height 24
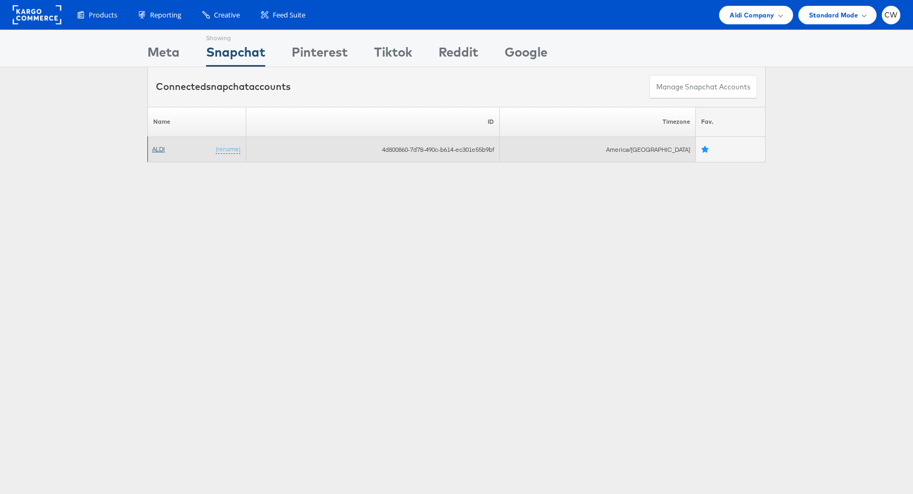
click at [160, 147] on link "ALDI" at bounding box center [158, 149] width 13 height 8
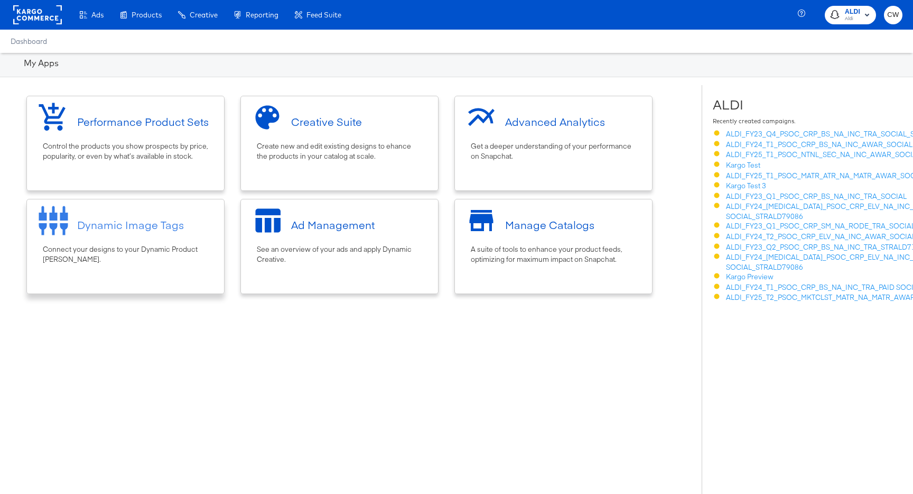
click at [130, 243] on div "Dynamic Image Tags" at bounding box center [125, 225] width 187 height 40
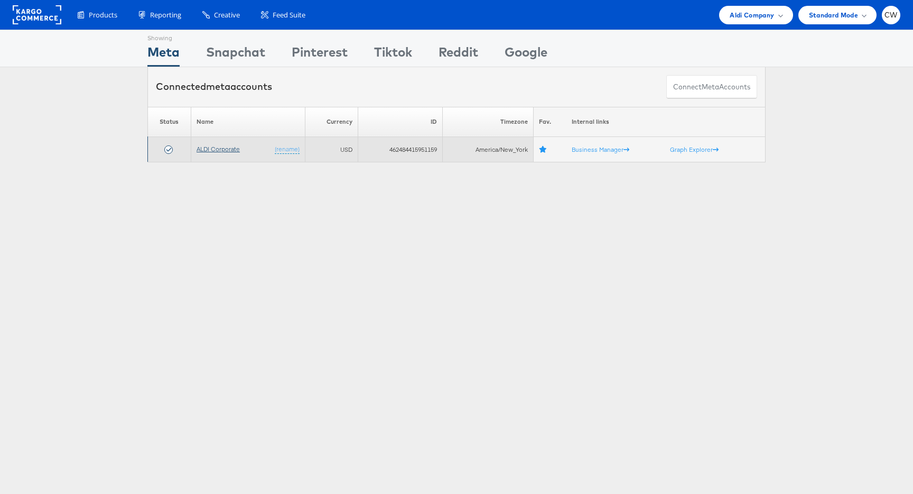
click at [221, 144] on td "ALDI Corporate (rename)" at bounding box center [248, 149] width 114 height 25
click at [221, 145] on link "ALDI Corporate" at bounding box center [218, 149] width 43 height 8
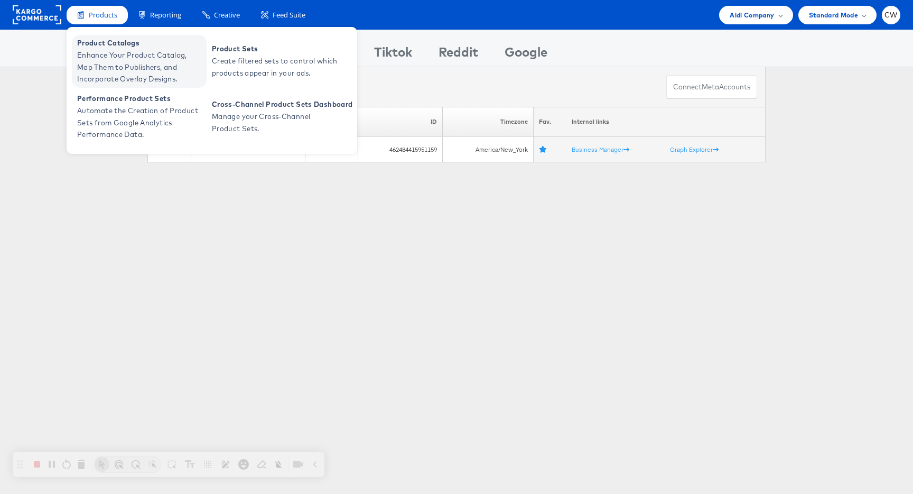
click at [123, 64] on span "Enhance Your Product Catalog, Map Them to Publishers, and Incorporate Overlay D…" at bounding box center [140, 67] width 127 height 36
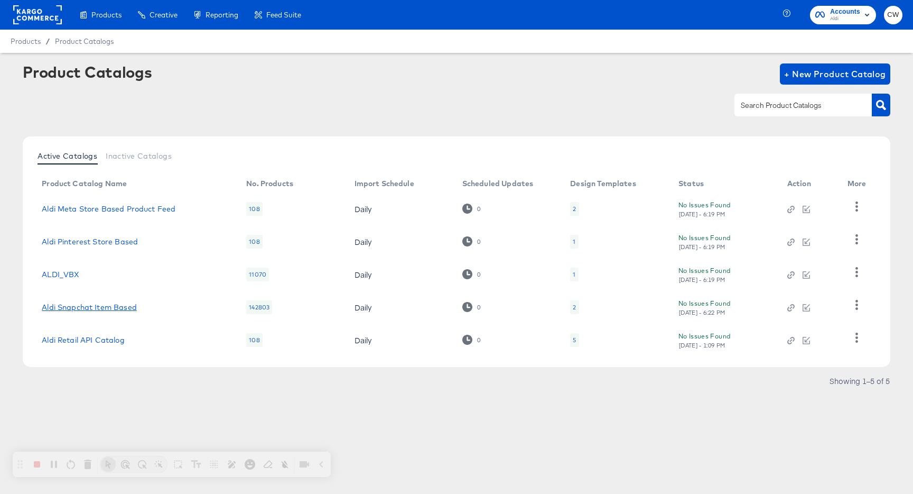
click at [128, 304] on link "Aldi Snapchat Item Based" at bounding box center [89, 307] width 95 height 8
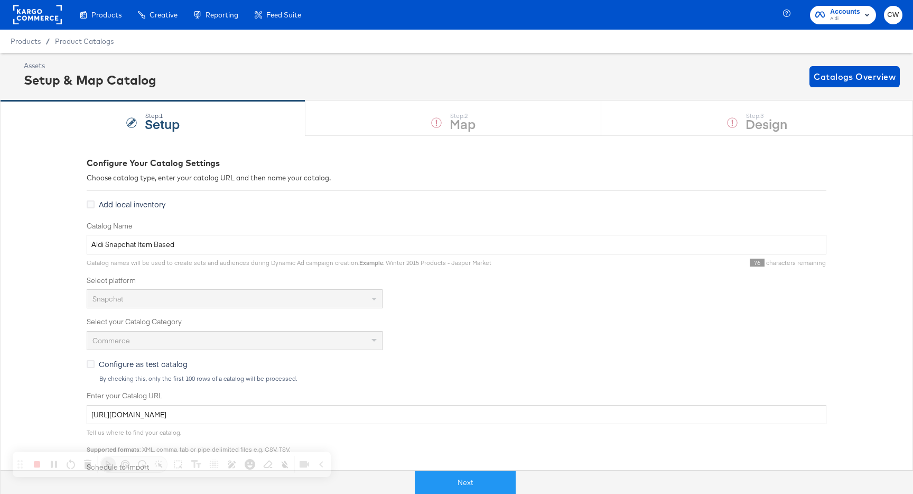
scroll to position [272, 0]
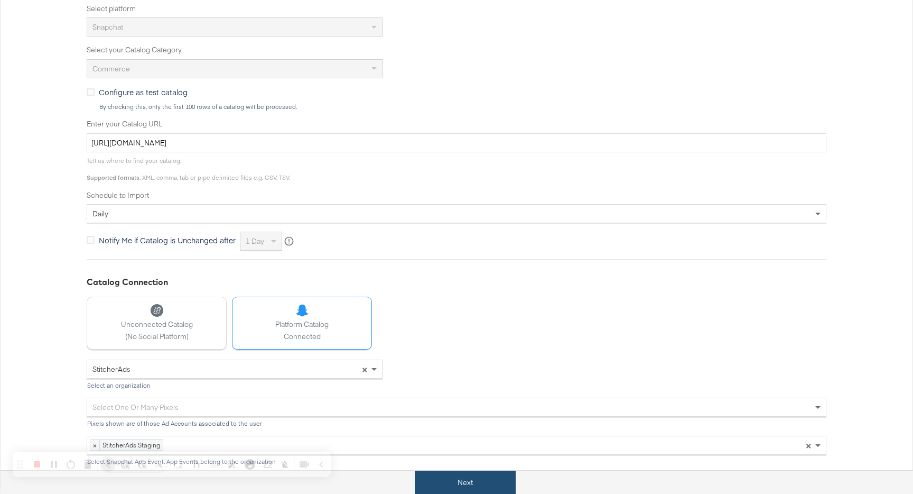
click at [479, 488] on button "Next" at bounding box center [465, 482] width 101 height 24
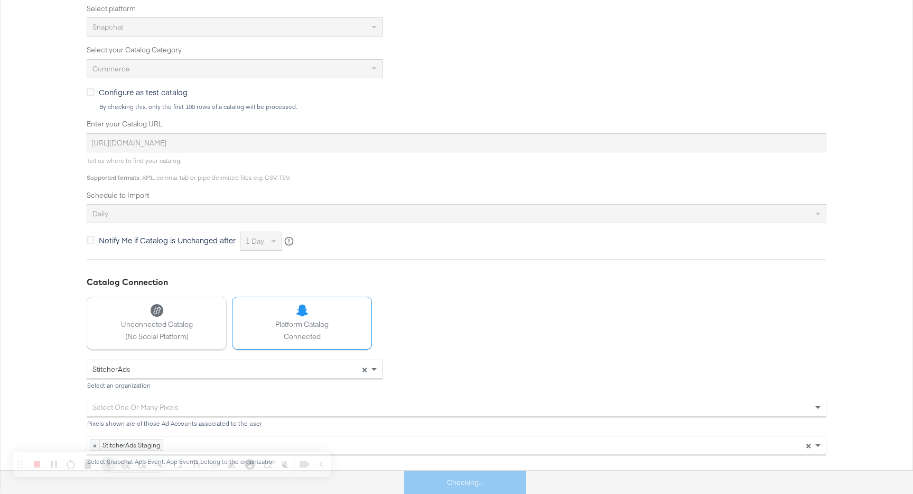
scroll to position [0, 0]
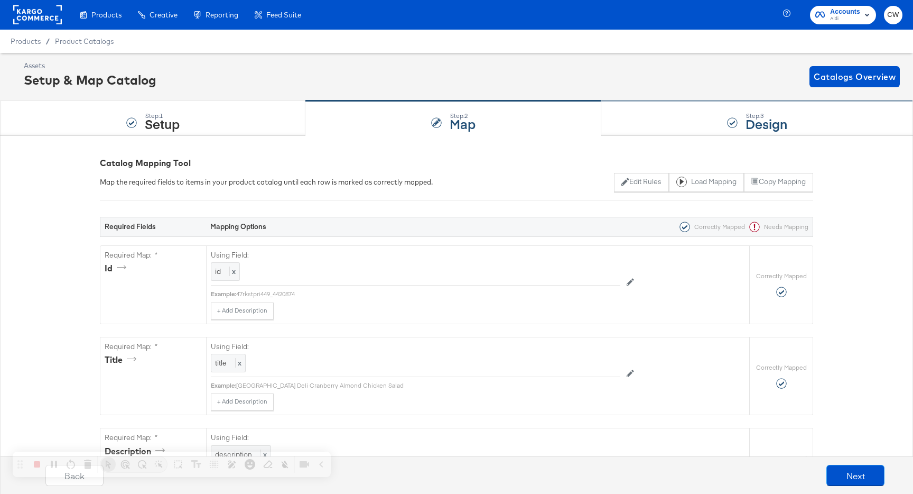
click at [729, 127] on div at bounding box center [732, 122] width 11 height 11
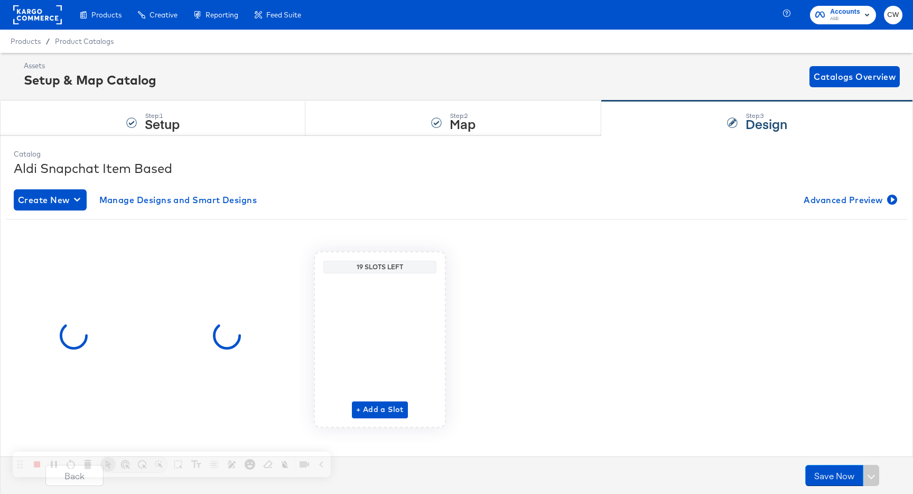
scroll to position [10, 0]
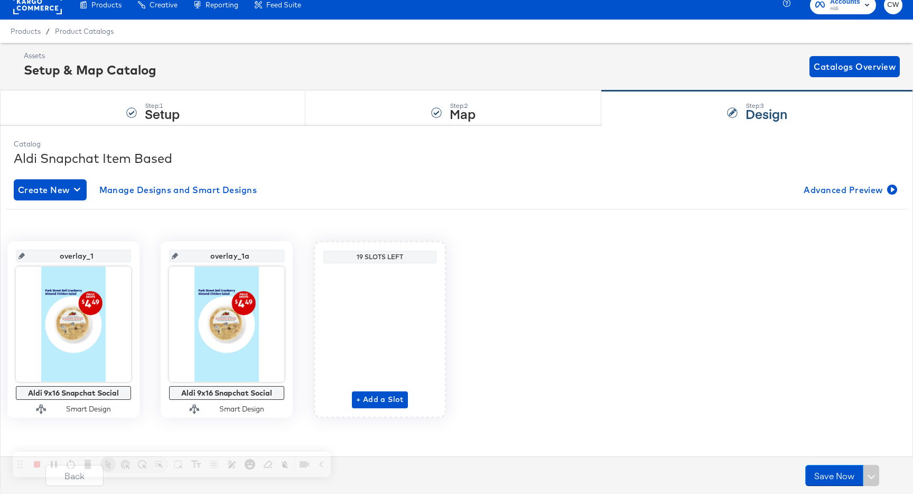
drag, startPoint x: 59, startPoint y: 258, endPoint x: 116, endPoint y: 258, distance: 57.1
click at [116, 258] on input "overlay_1" at bounding box center [77, 251] width 104 height 29
drag, startPoint x: 200, startPoint y: 253, endPoint x: 268, endPoint y: 253, distance: 67.6
click at [268, 253] on input "overlay_1a" at bounding box center [230, 251] width 104 height 29
click at [553, 79] on div "Assets Setup & Map Catalog Catalogs Overview" at bounding box center [462, 66] width 876 height 31
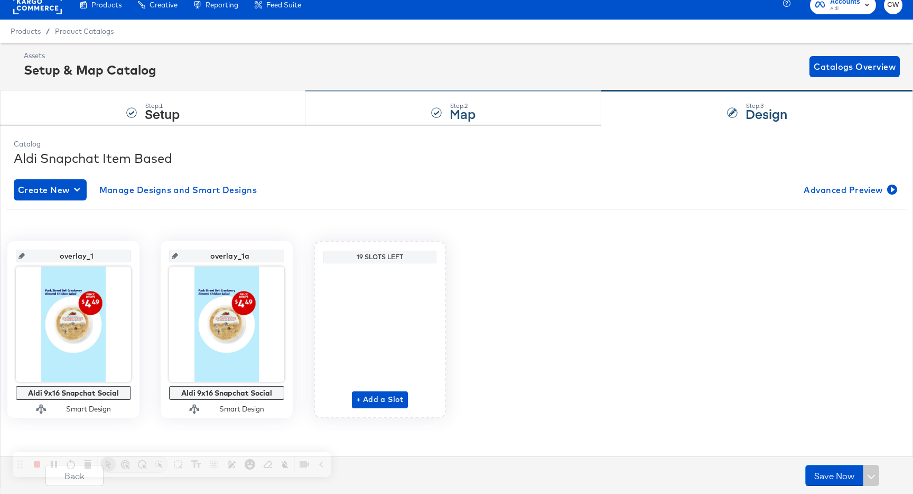
click at [529, 99] on div "Step: 2 Map" at bounding box center [453, 108] width 296 height 35
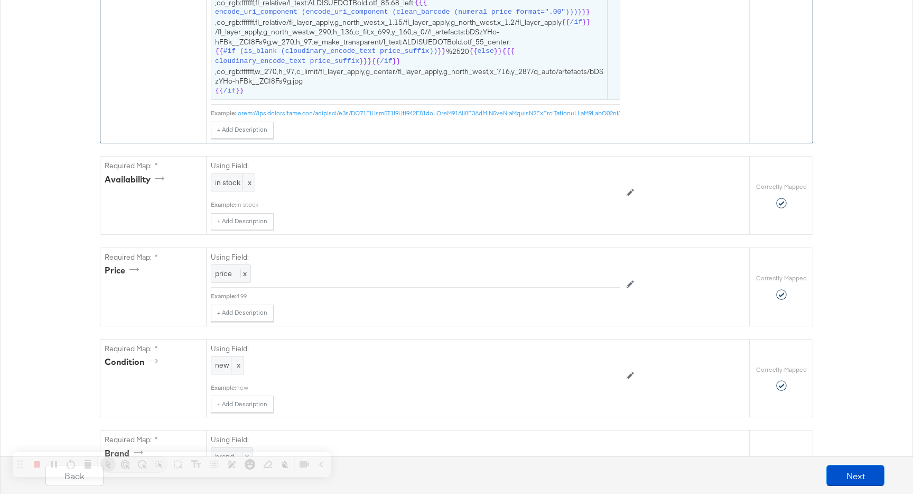
scroll to position [877, 0]
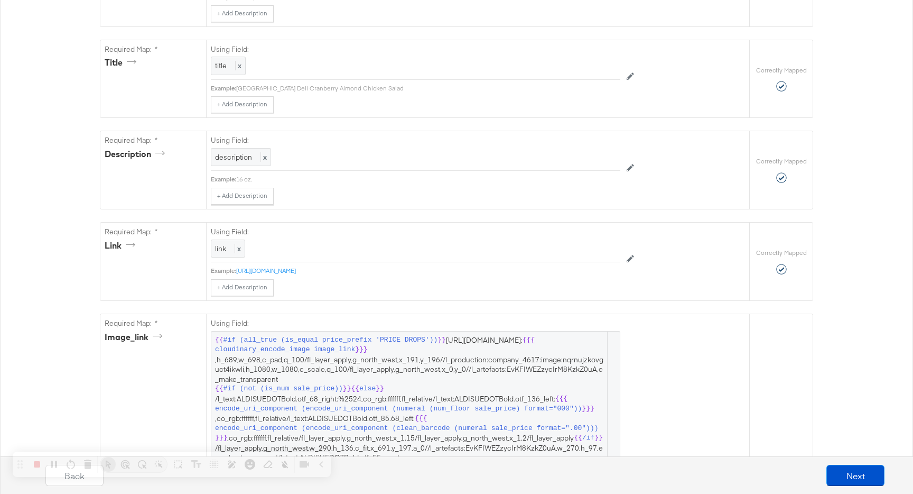
scroll to position [0, 0]
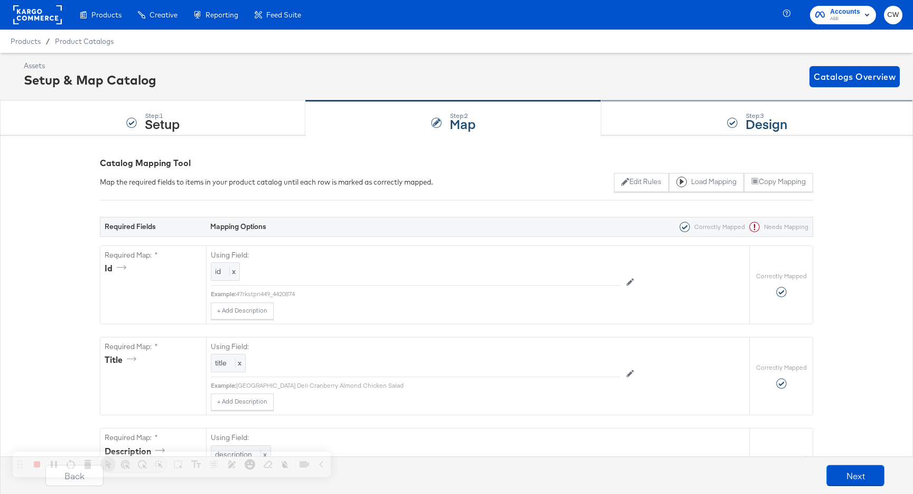
click at [763, 135] on div "Step: 3 Design" at bounding box center [757, 118] width 312 height 35
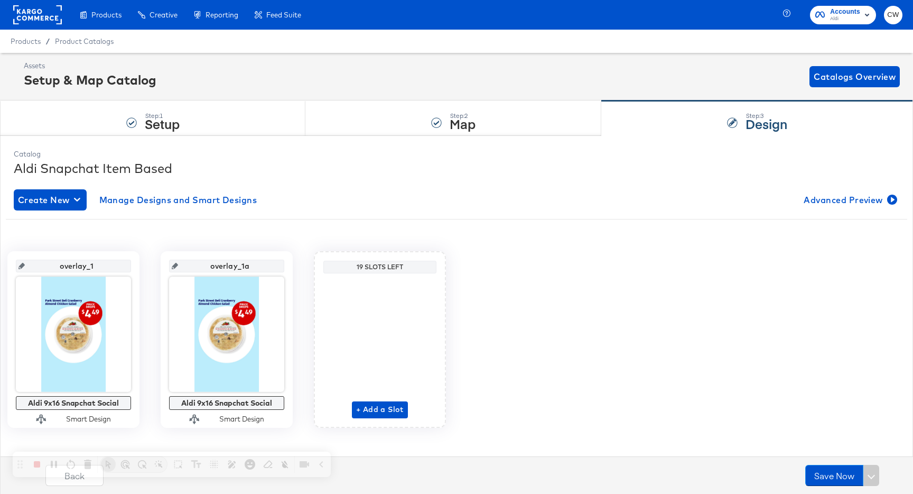
click at [44, 19] on rect at bounding box center [37, 14] width 49 height 19
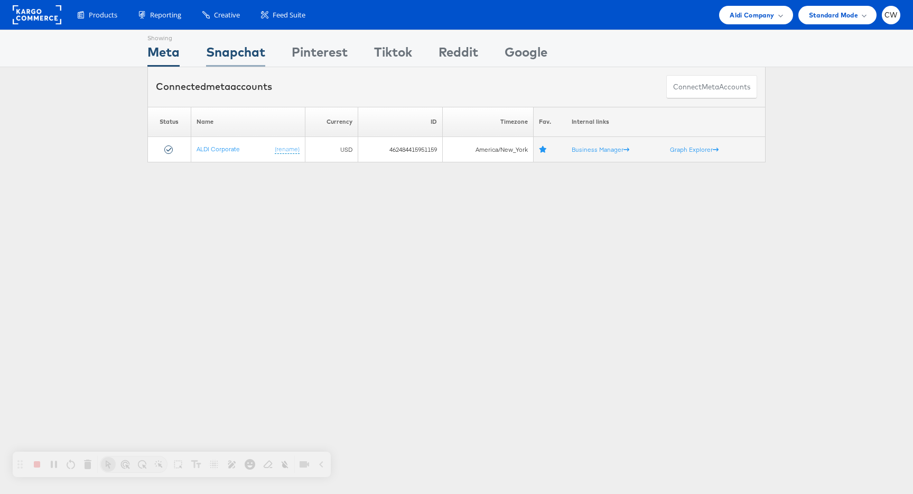
click at [238, 54] on div "Snapchat" at bounding box center [235, 55] width 59 height 24
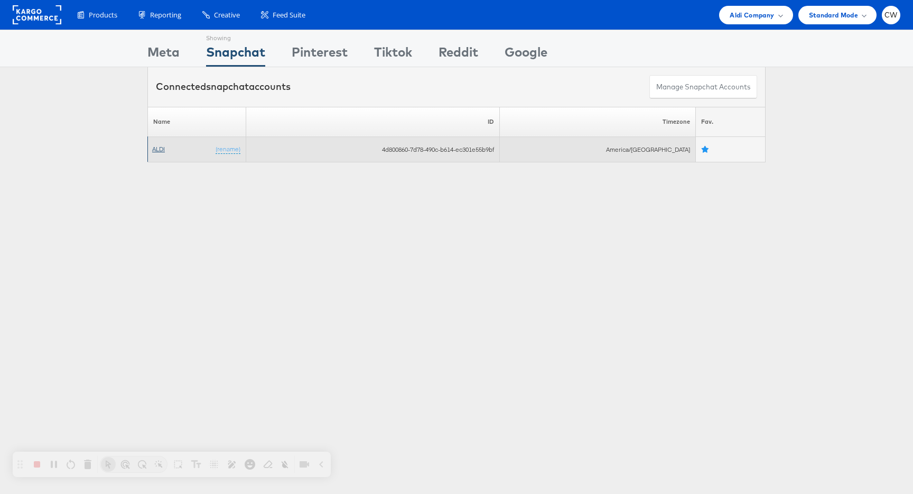
click at [160, 145] on link "ALDI" at bounding box center [158, 149] width 13 height 8
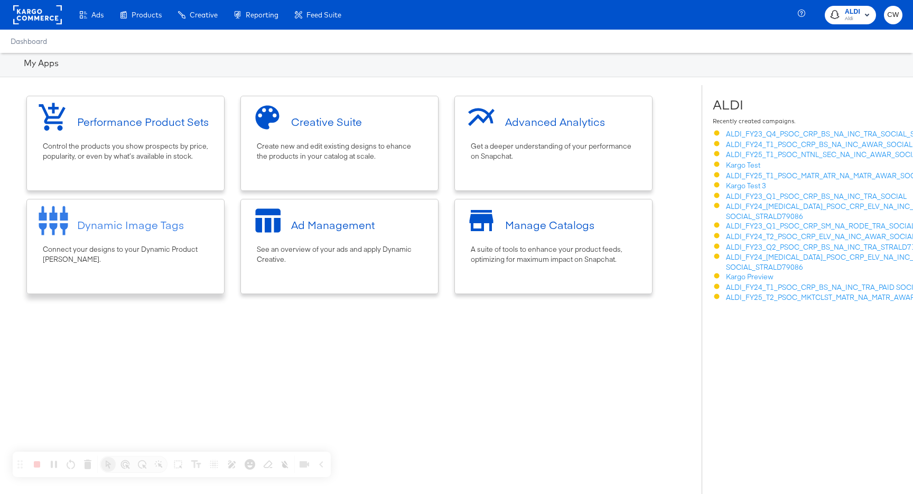
click at [145, 226] on div "Dynamic Image Tags" at bounding box center [130, 224] width 107 height 15
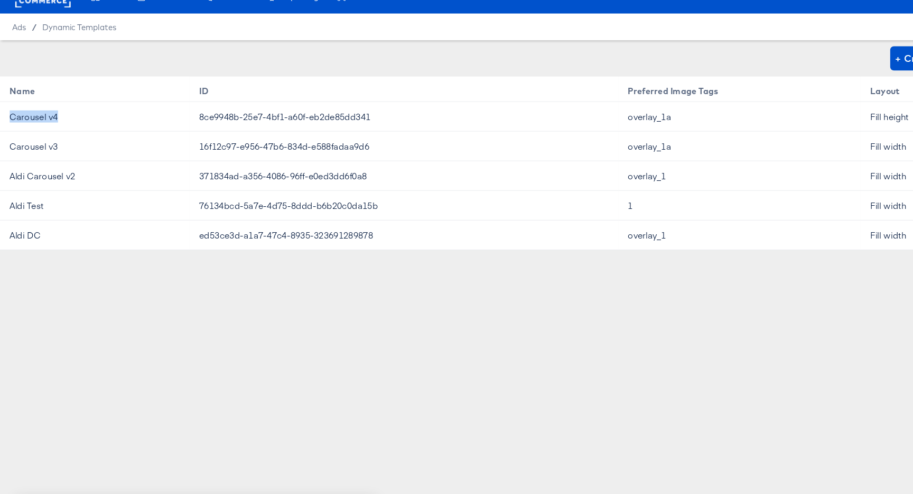
drag, startPoint x: 6, startPoint y: 122, endPoint x: 115, endPoint y: 121, distance: 108.9
click at [116, 122] on td "Carousel v4" at bounding box center [83, 120] width 166 height 26
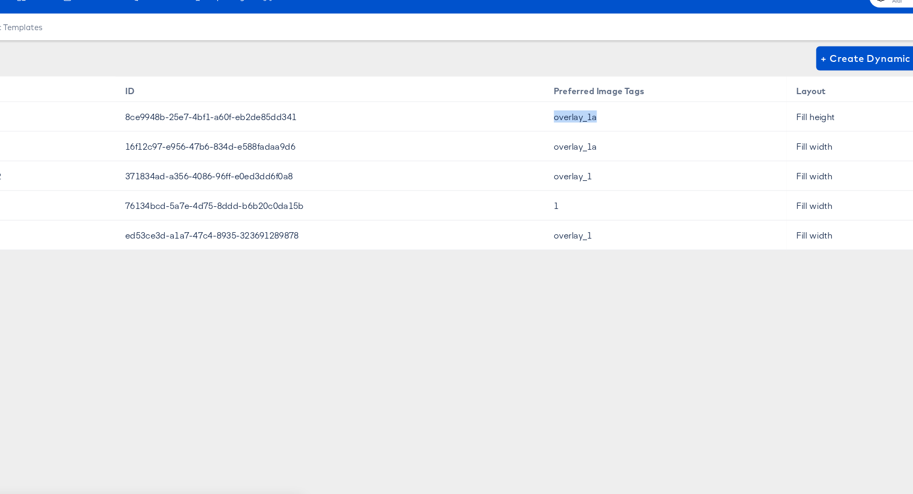
drag, startPoint x: 550, startPoint y: 123, endPoint x: 629, endPoint y: 123, distance: 79.8
click at [629, 123] on td "overlay_1a" at bounding box center [647, 120] width 212 height 26
drag, startPoint x: 759, startPoint y: 114, endPoint x: 817, endPoint y: 121, distance: 58.5
click at [817, 121] on td "Fill height" at bounding box center [811, 120] width 116 height 26
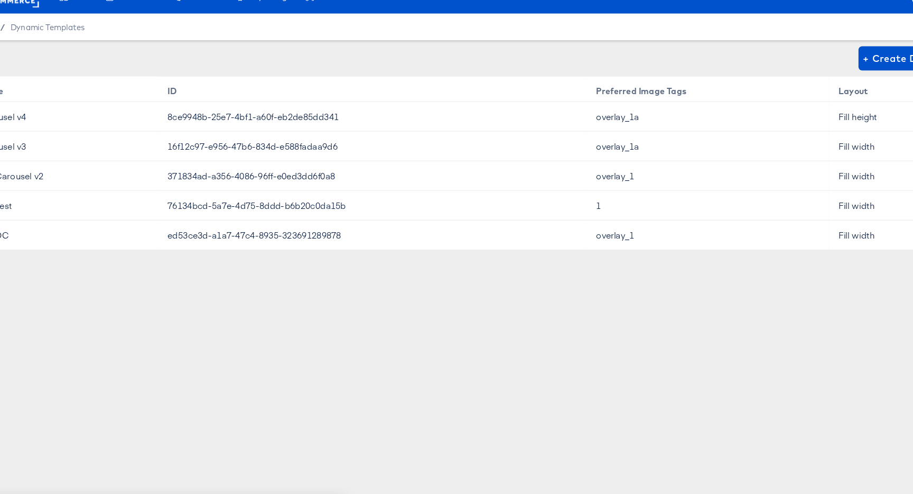
click at [304, 113] on td "8ce9948b-25e7-4bf1-a60f-eb2de85dd341" at bounding box center [353, 120] width 375 height 26
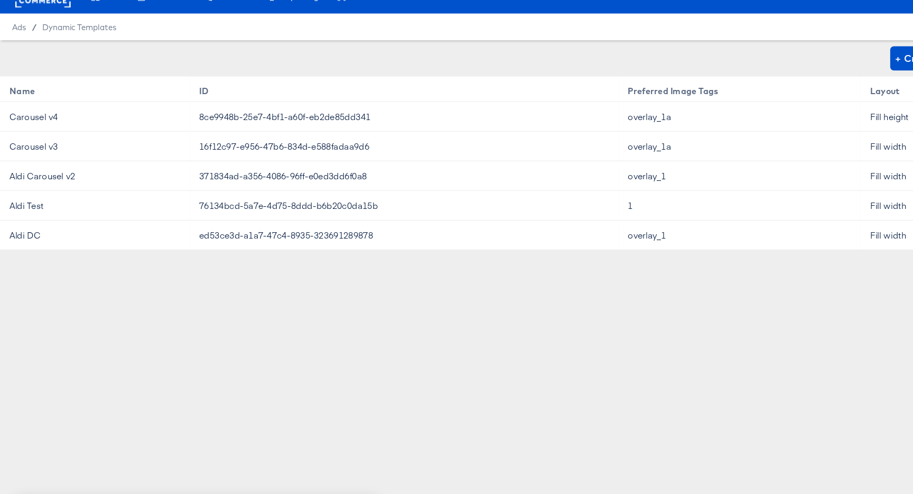
click at [42, 117] on td "Carousel v4" at bounding box center [83, 120] width 166 height 26
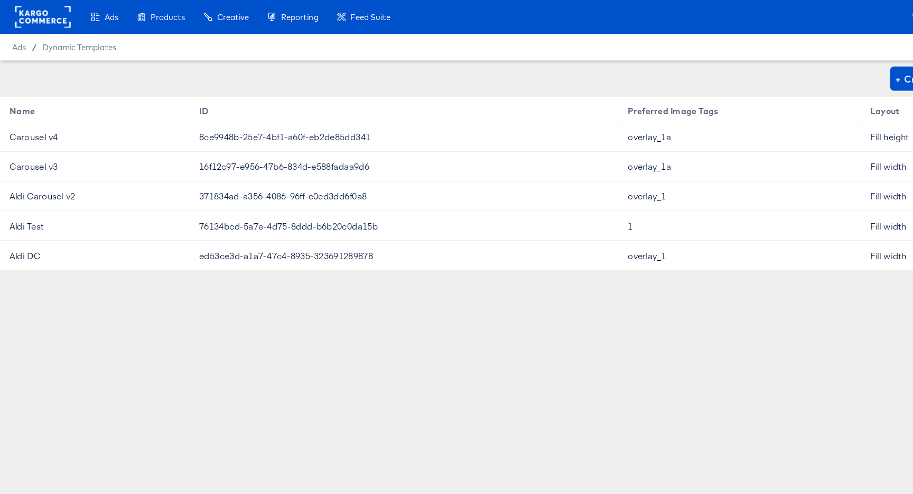
click at [46, 8] on rect at bounding box center [37, 14] width 49 height 19
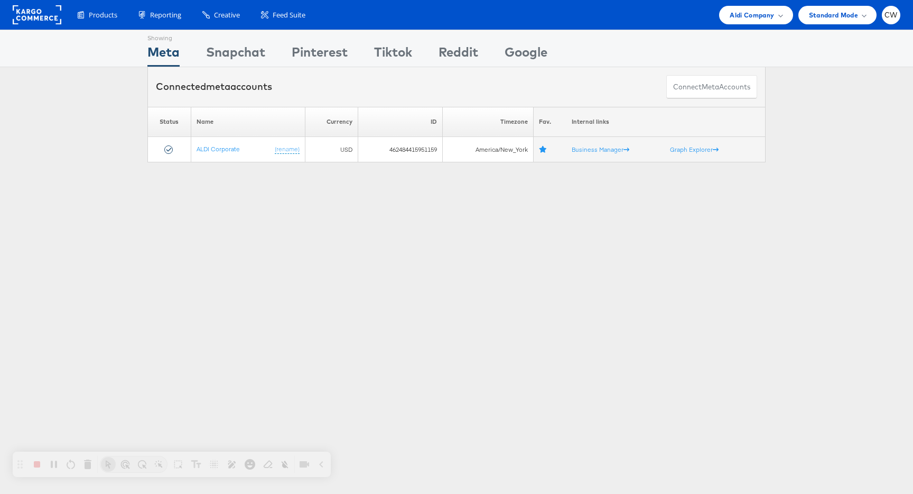
click at [249, 40] on div "Showing" at bounding box center [235, 36] width 59 height 13
click at [242, 59] on div "Snapchat" at bounding box center [235, 55] width 59 height 24
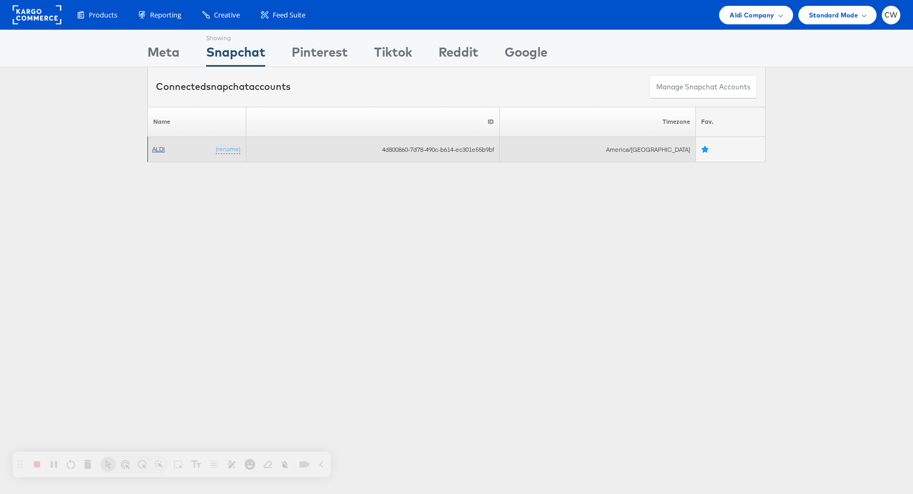
click at [162, 150] on link "ALDI" at bounding box center [158, 149] width 13 height 8
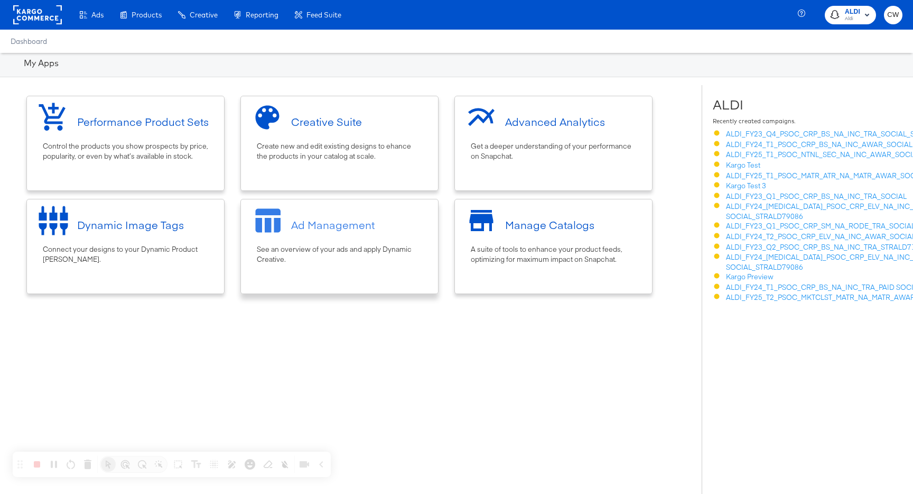
click at [369, 254] on div "See an overview of your ads and apply Dynamic Creative." at bounding box center [339, 254] width 165 height 20
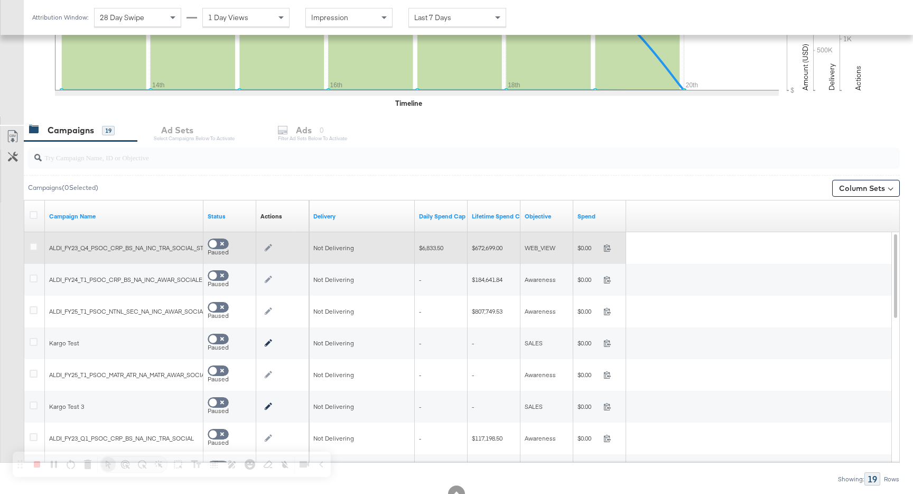
scroll to position [333, 0]
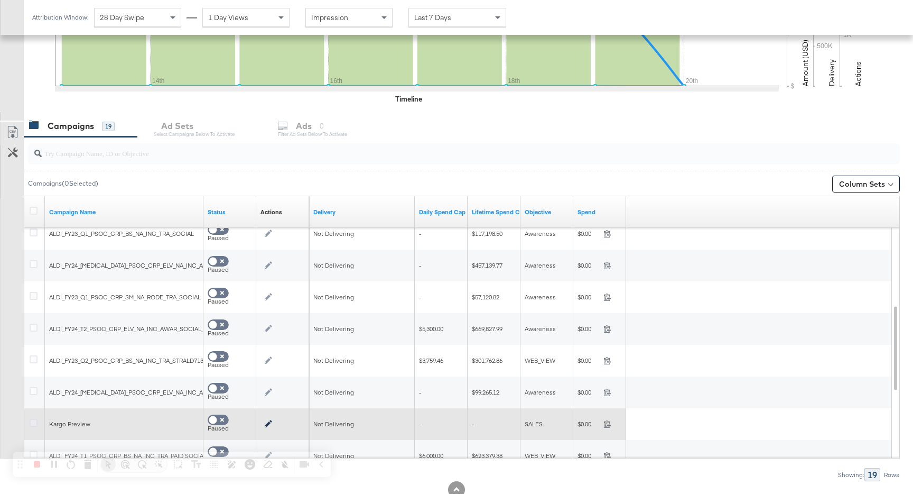
click at [32, 423] on icon at bounding box center [34, 423] width 8 height 8
click at [0, 0] on input "checkbox" at bounding box center [0, 0] width 0 height 0
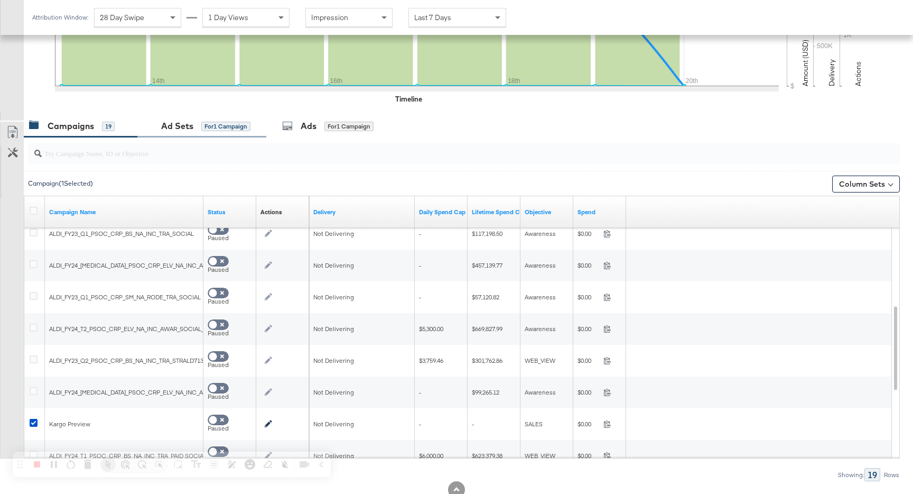
click at [225, 129] on div "for 1 Campaign" at bounding box center [225, 127] width 49 height 10
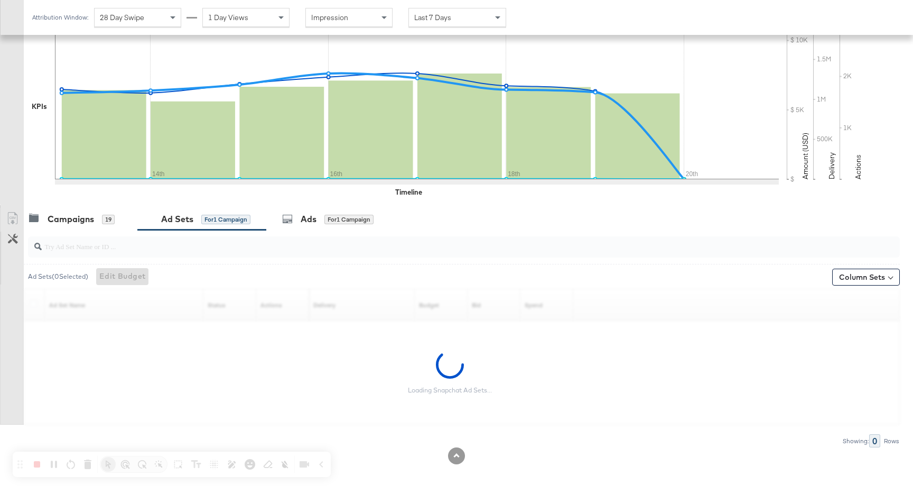
scroll to position [177, 0]
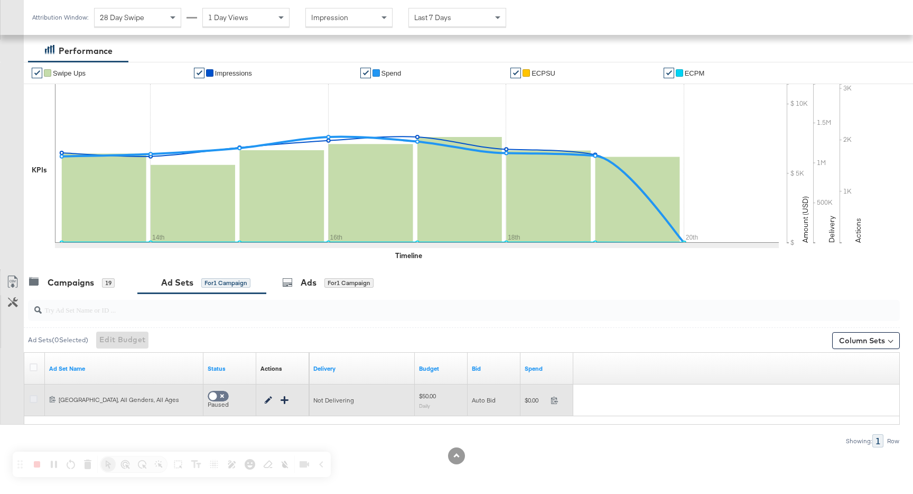
click at [33, 397] on icon at bounding box center [34, 399] width 8 height 8
click at [0, 0] on input "checkbox" at bounding box center [0, 0] width 0 height 0
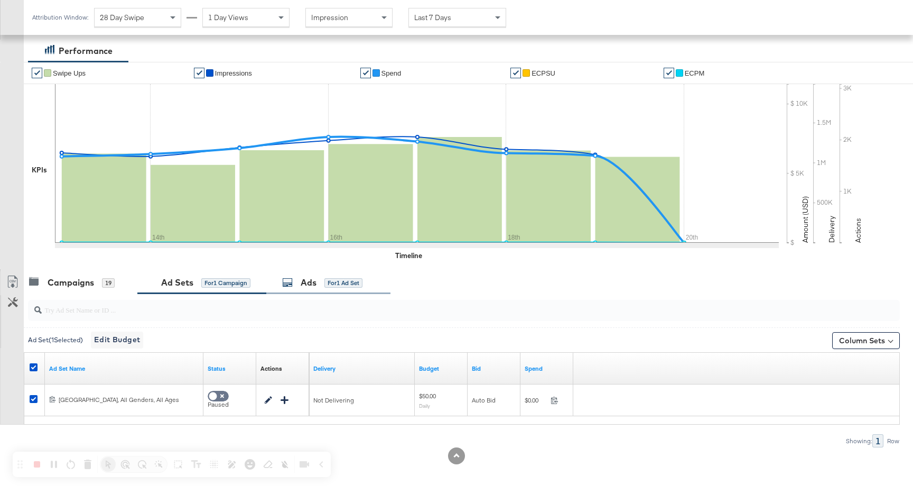
click at [357, 272] on div "Ads for 1 Ad Set" at bounding box center [328, 282] width 124 height 23
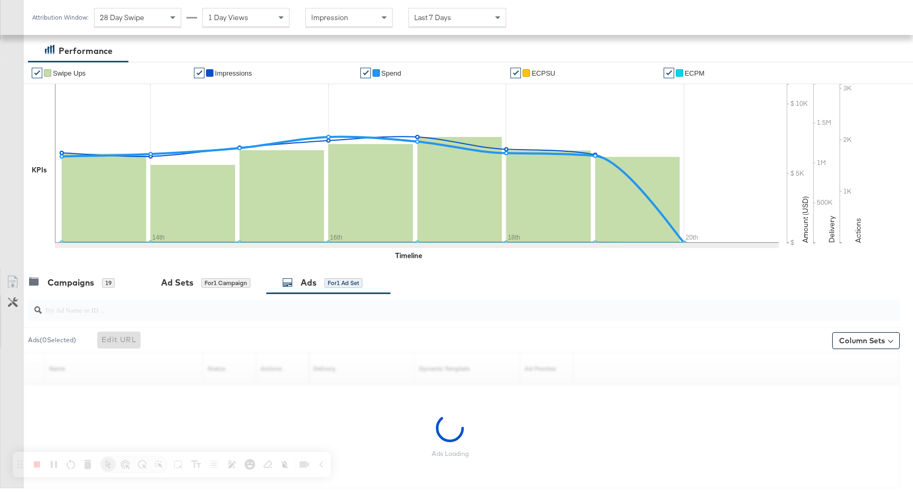
scroll to position [240, 0]
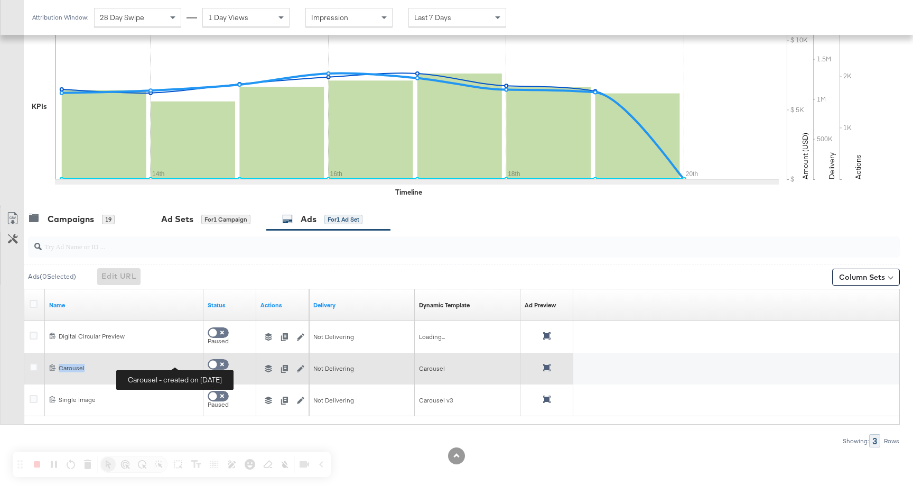
drag, startPoint x: 48, startPoint y: 365, endPoint x: 105, endPoint y: 366, distance: 57.1
click at [105, 366] on div "db41271c-7b19-45d2-bfd1-1fae5bb49619 Carousel Carousel" at bounding box center [124, 367] width 159 height 17
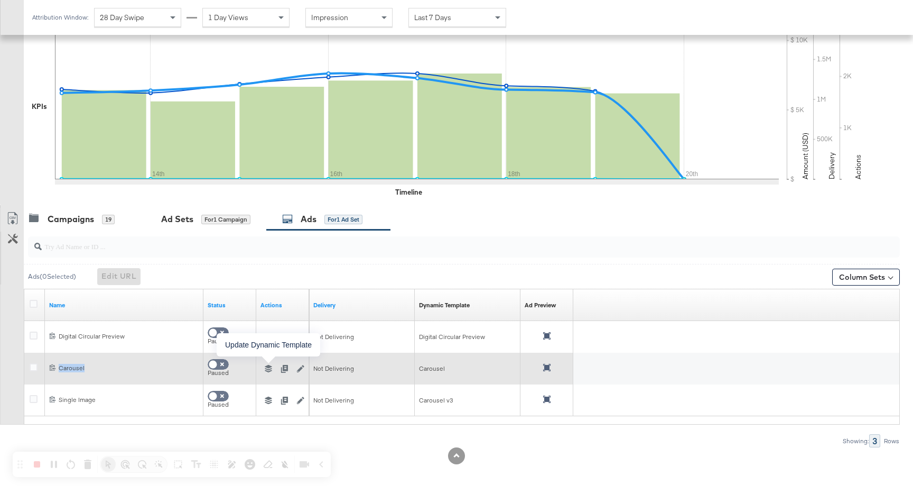
click at [271, 369] on icon "button" at bounding box center [268, 368] width 7 height 7
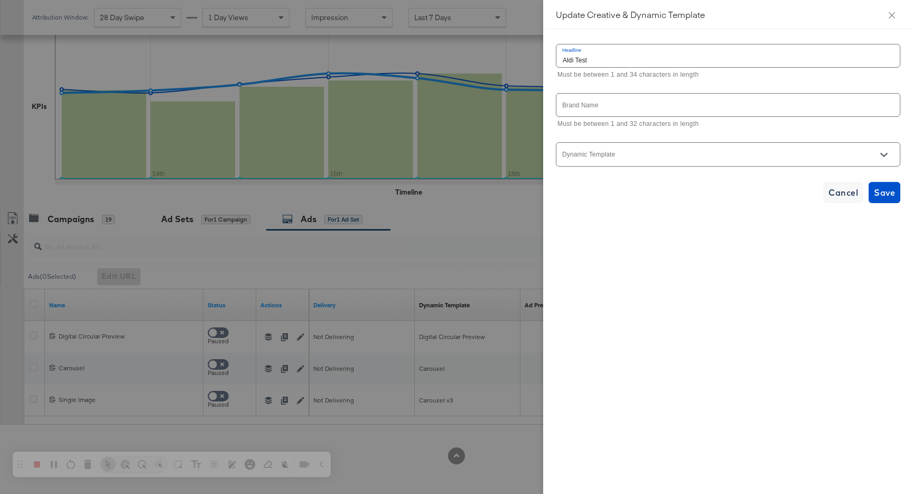
click at [639, 157] on input "Dynamic Template" at bounding box center [720, 159] width 319 height 12
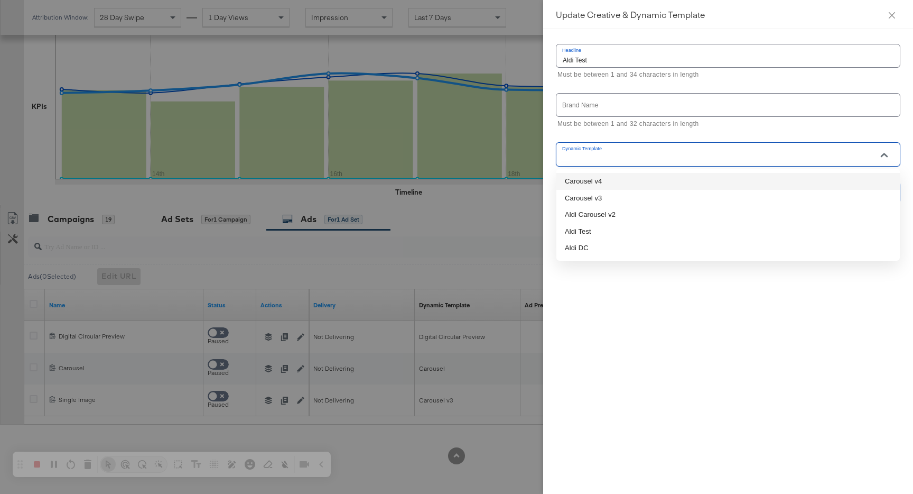
click at [633, 177] on li "Carousel v4" at bounding box center [728, 181] width 344 height 17
type input "Carousel v4"
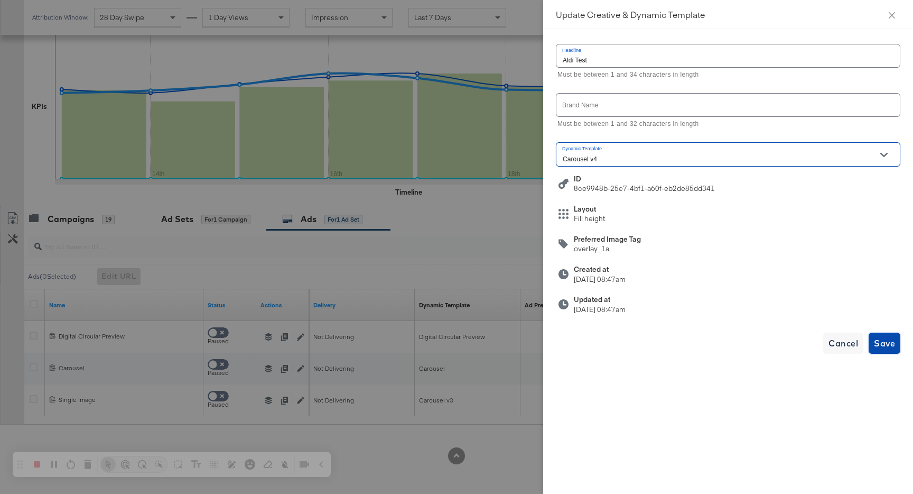
click at [885, 340] on span "Save" at bounding box center [884, 343] width 21 height 15
